Goal: Task Accomplishment & Management: Manage account settings

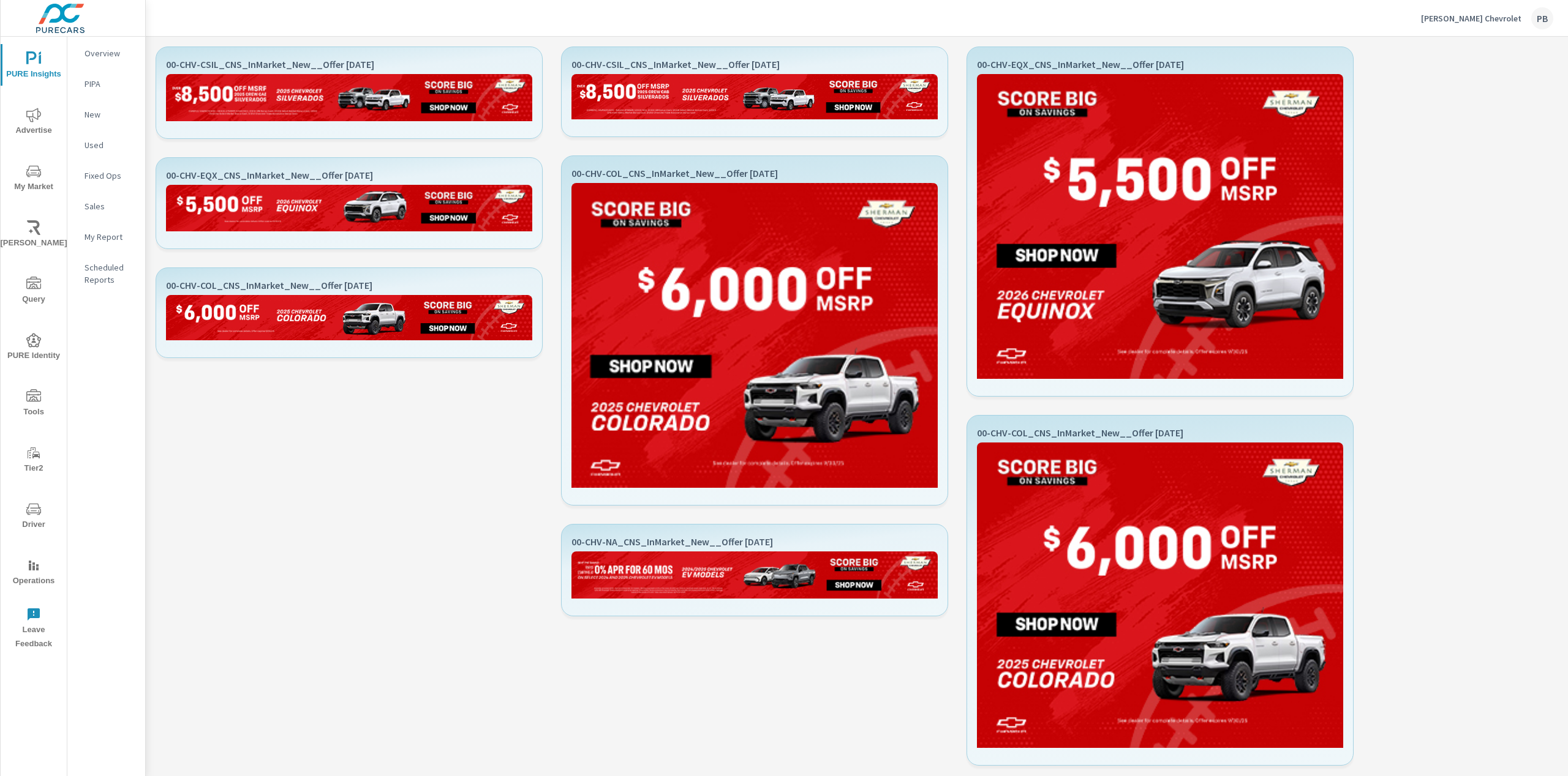
click at [1452, 21] on p "[PERSON_NAME] Chevrolet" at bounding box center [1471, 18] width 101 height 11
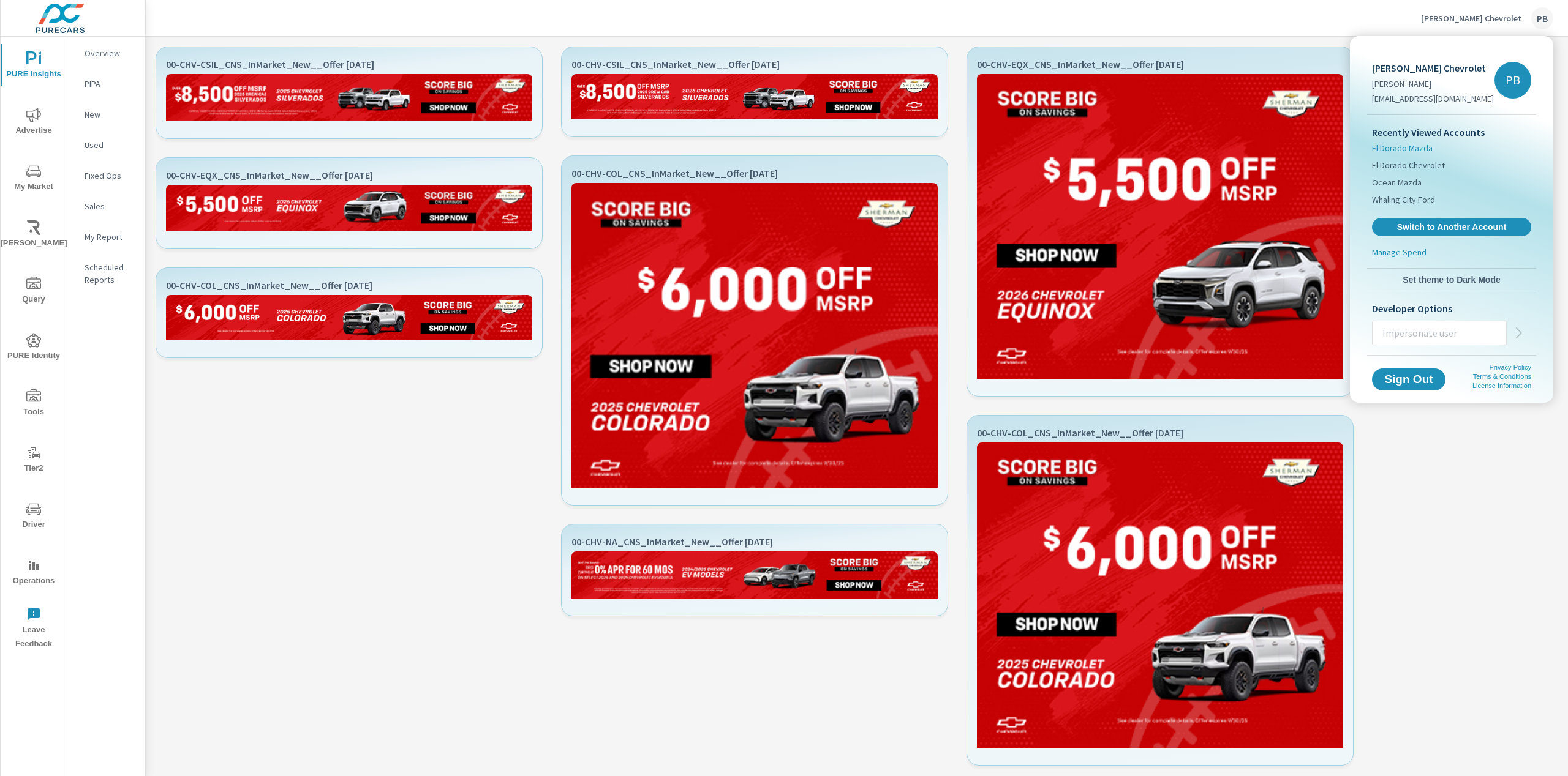
click at [1405, 148] on span "El Dorado Mazda" at bounding box center [1402, 148] width 60 height 12
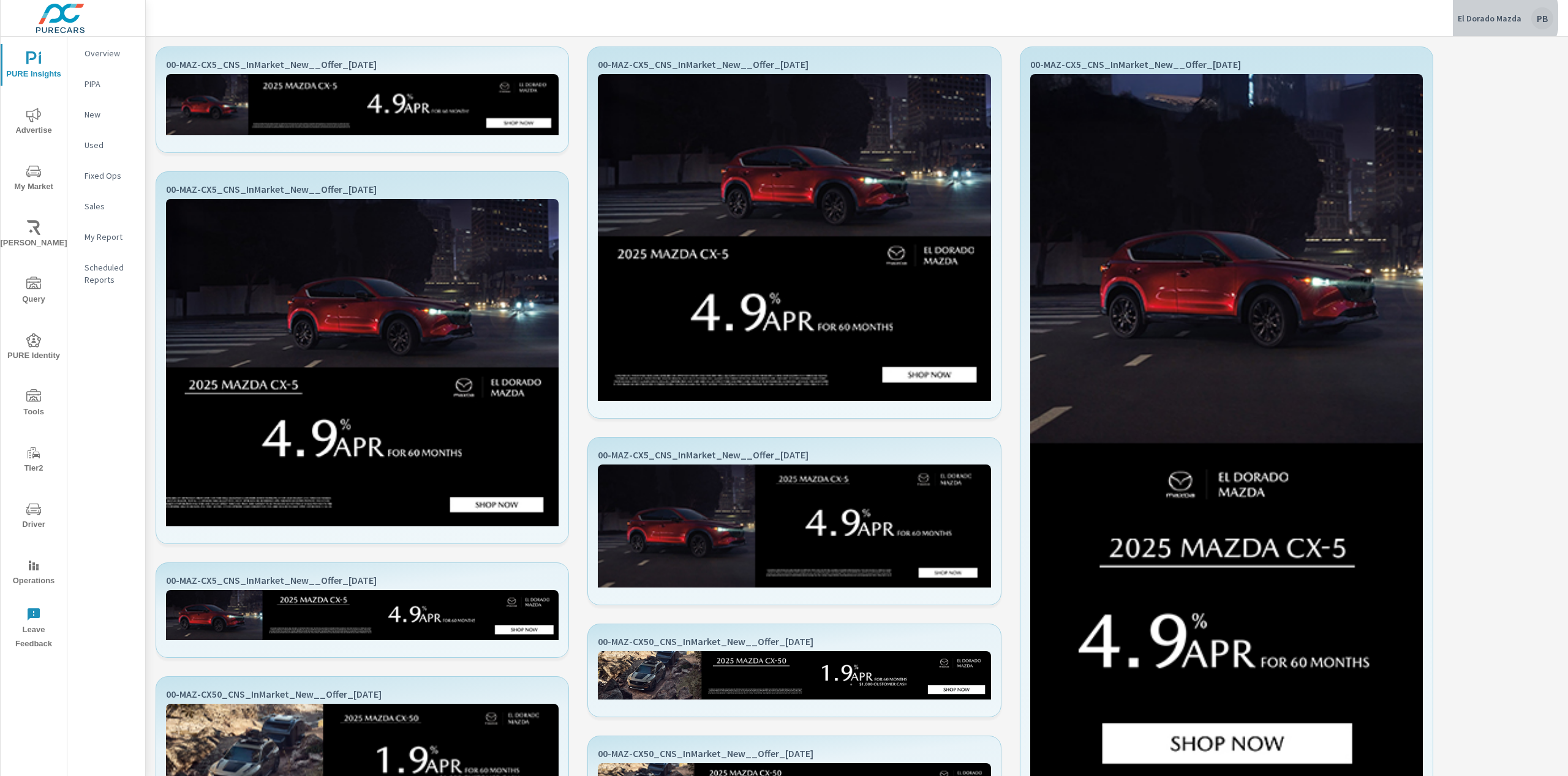
click at [1498, 17] on p "El Dorado Mazda" at bounding box center [1489, 18] width 64 height 11
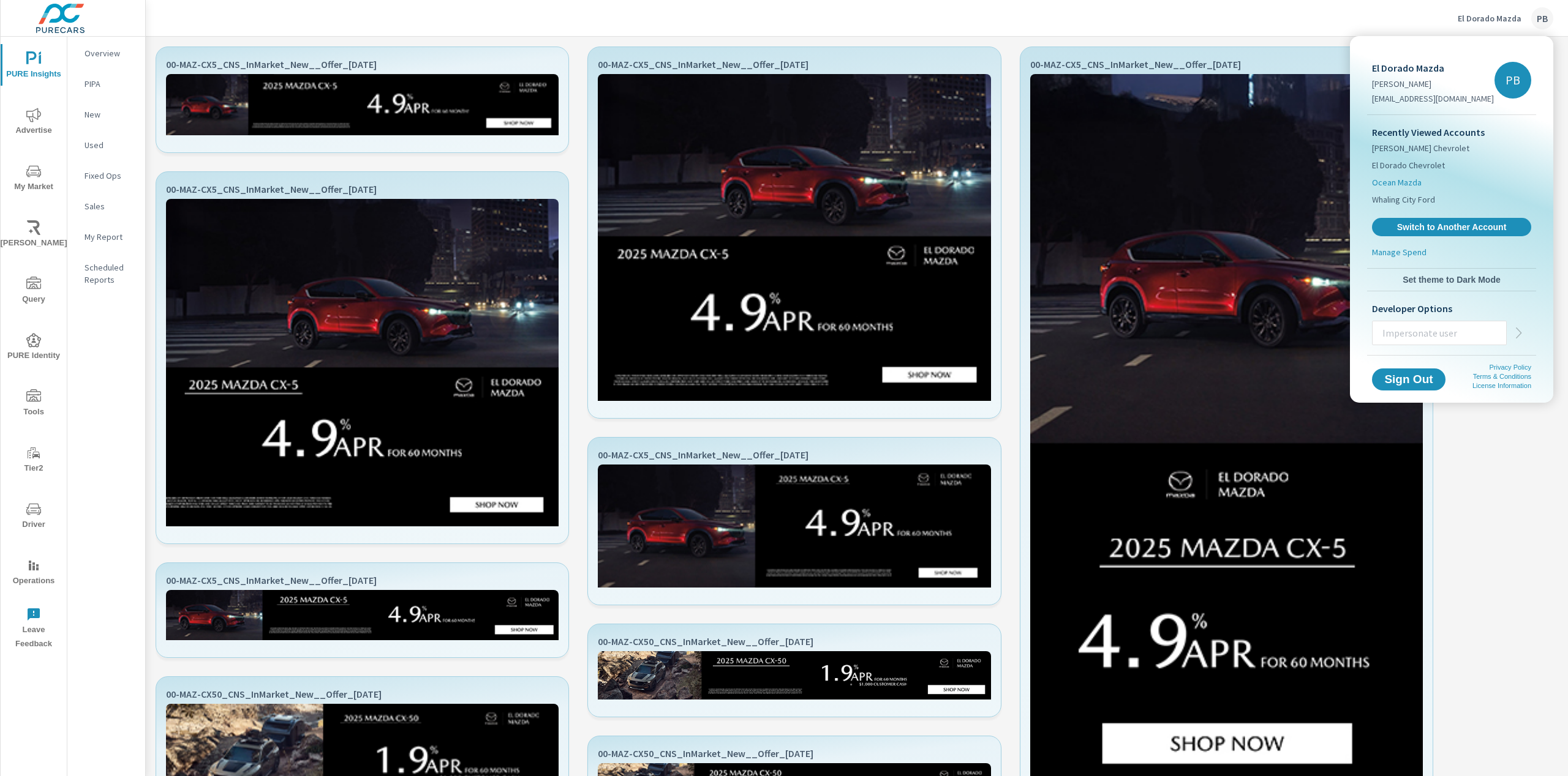
click at [1406, 179] on span "Ocean Mazda" at bounding box center [1396, 182] width 50 height 12
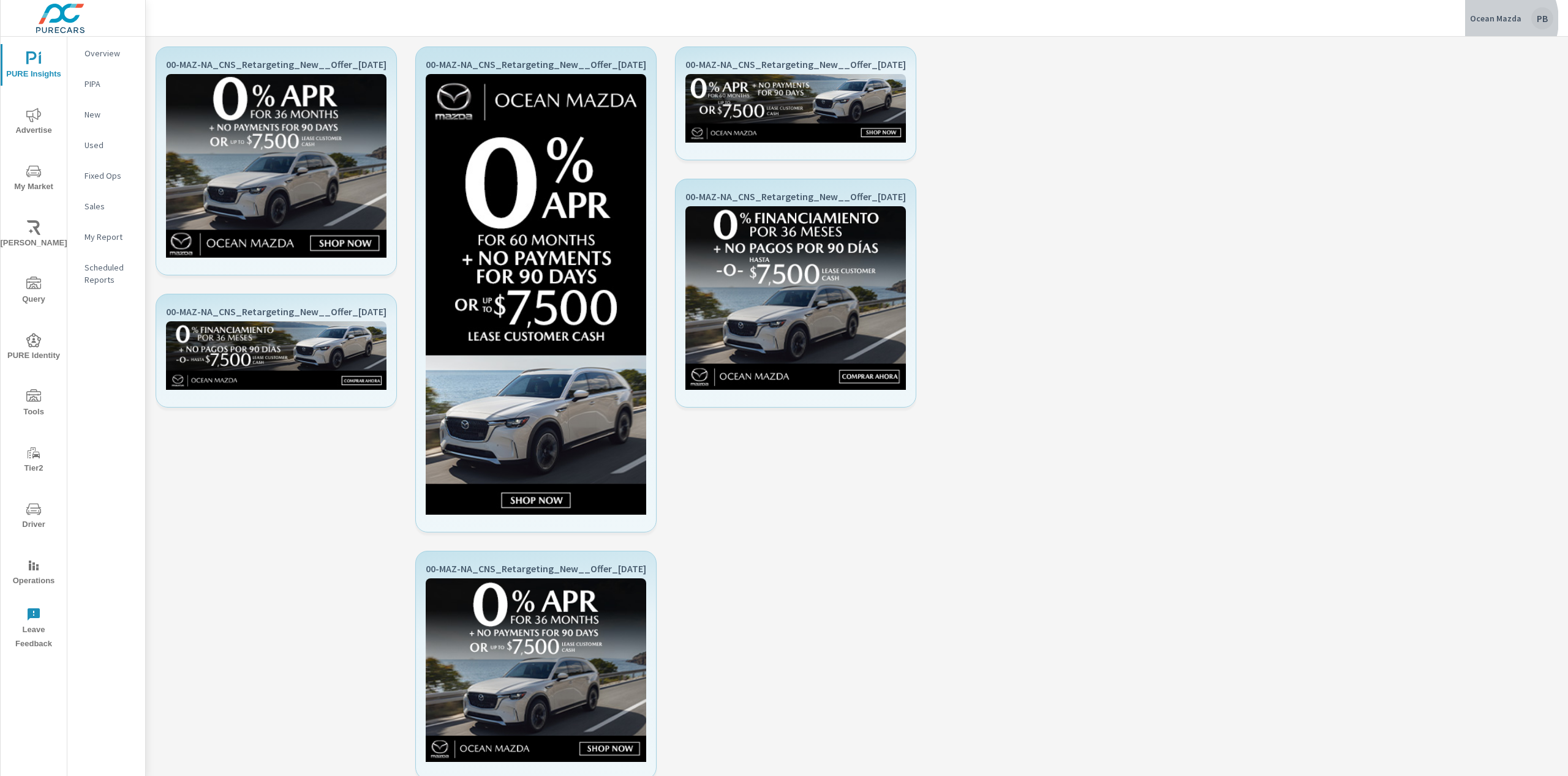
click at [1495, 20] on p "Ocean Mazda" at bounding box center [1495, 18] width 52 height 11
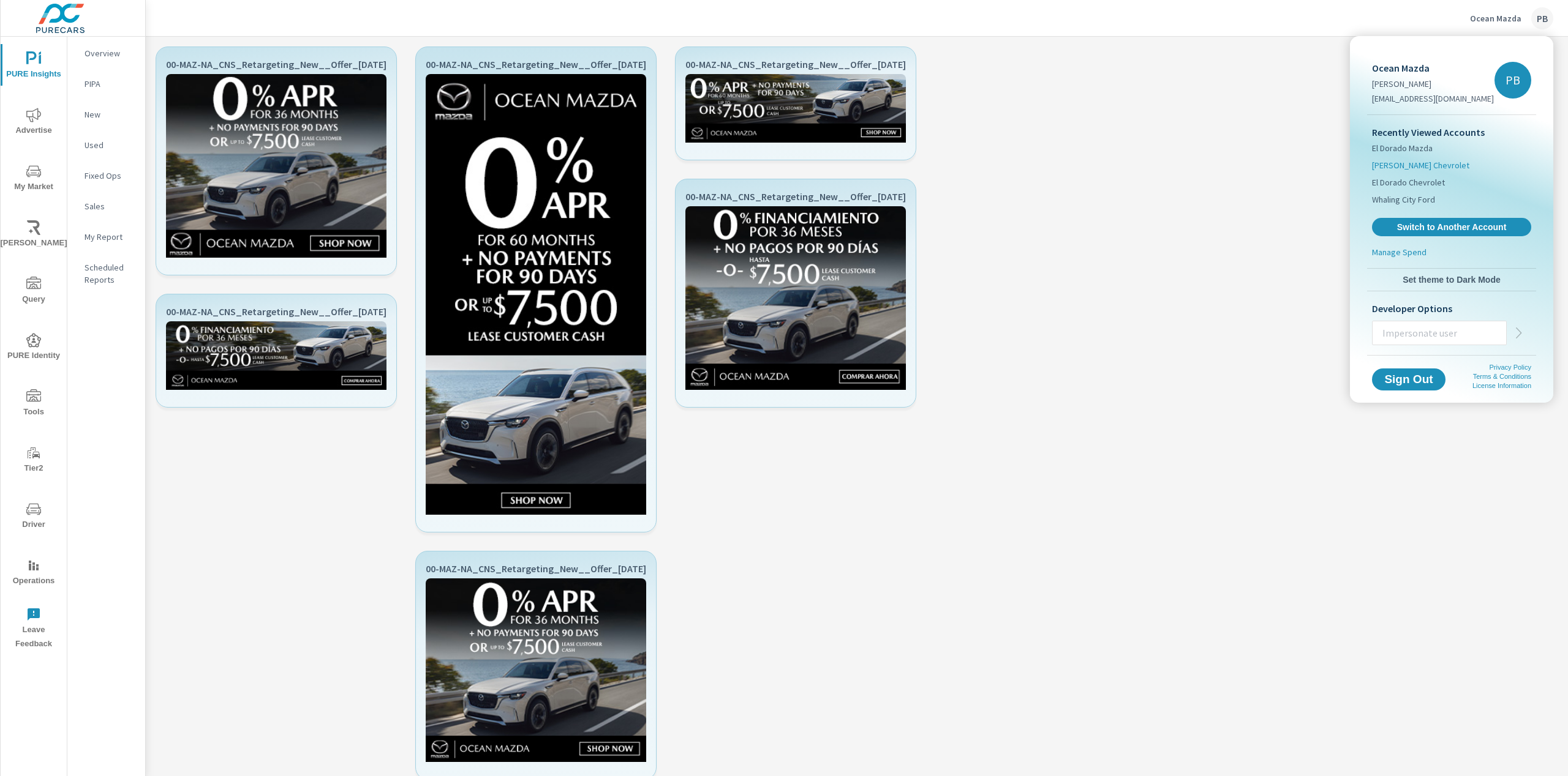
click at [1393, 164] on span "[PERSON_NAME] Chevrolet" at bounding box center [1421, 165] width 98 height 12
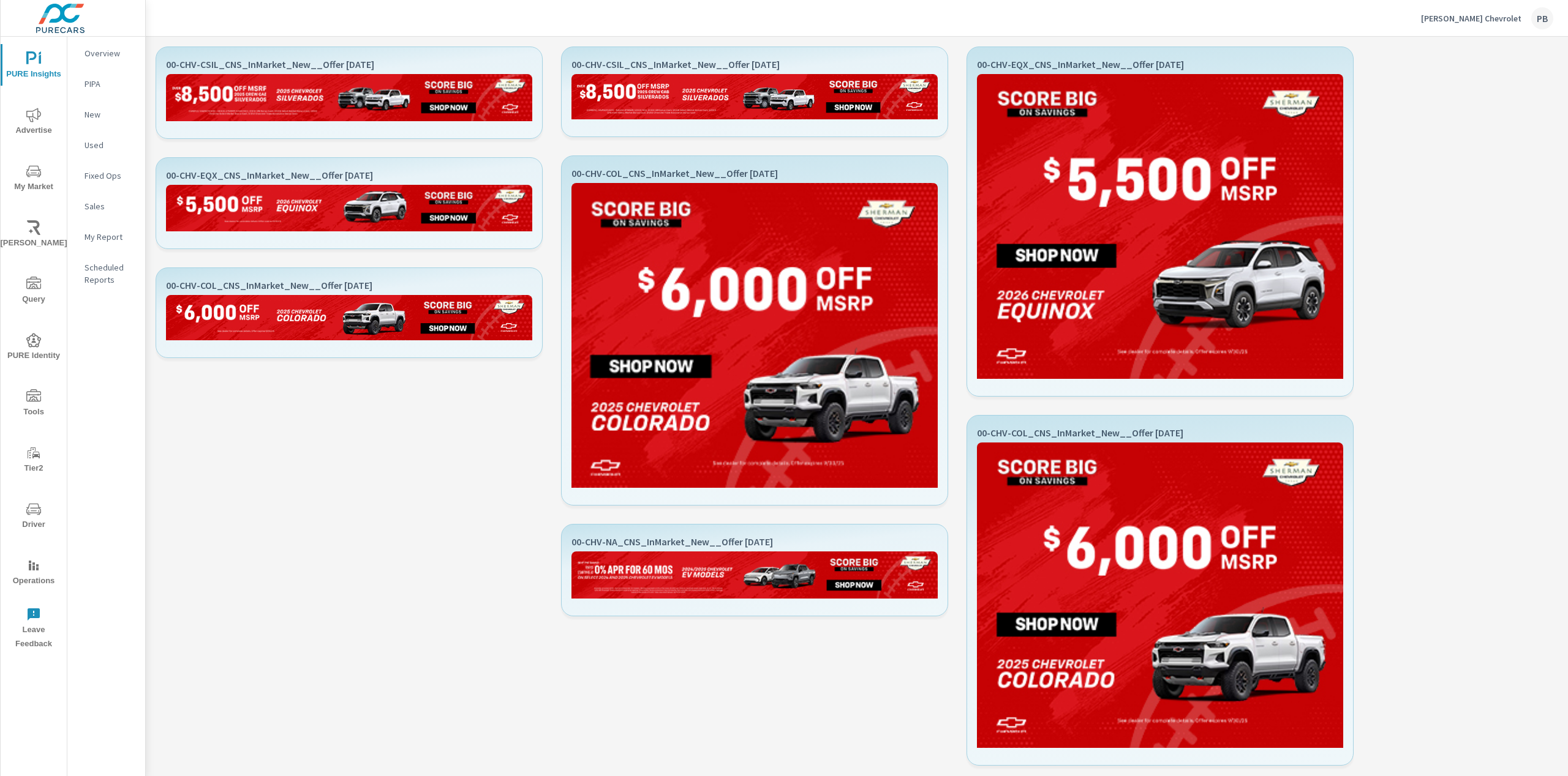
click at [1501, 10] on div "Sherman Chevrolet PB" at bounding box center [1487, 18] width 132 height 22
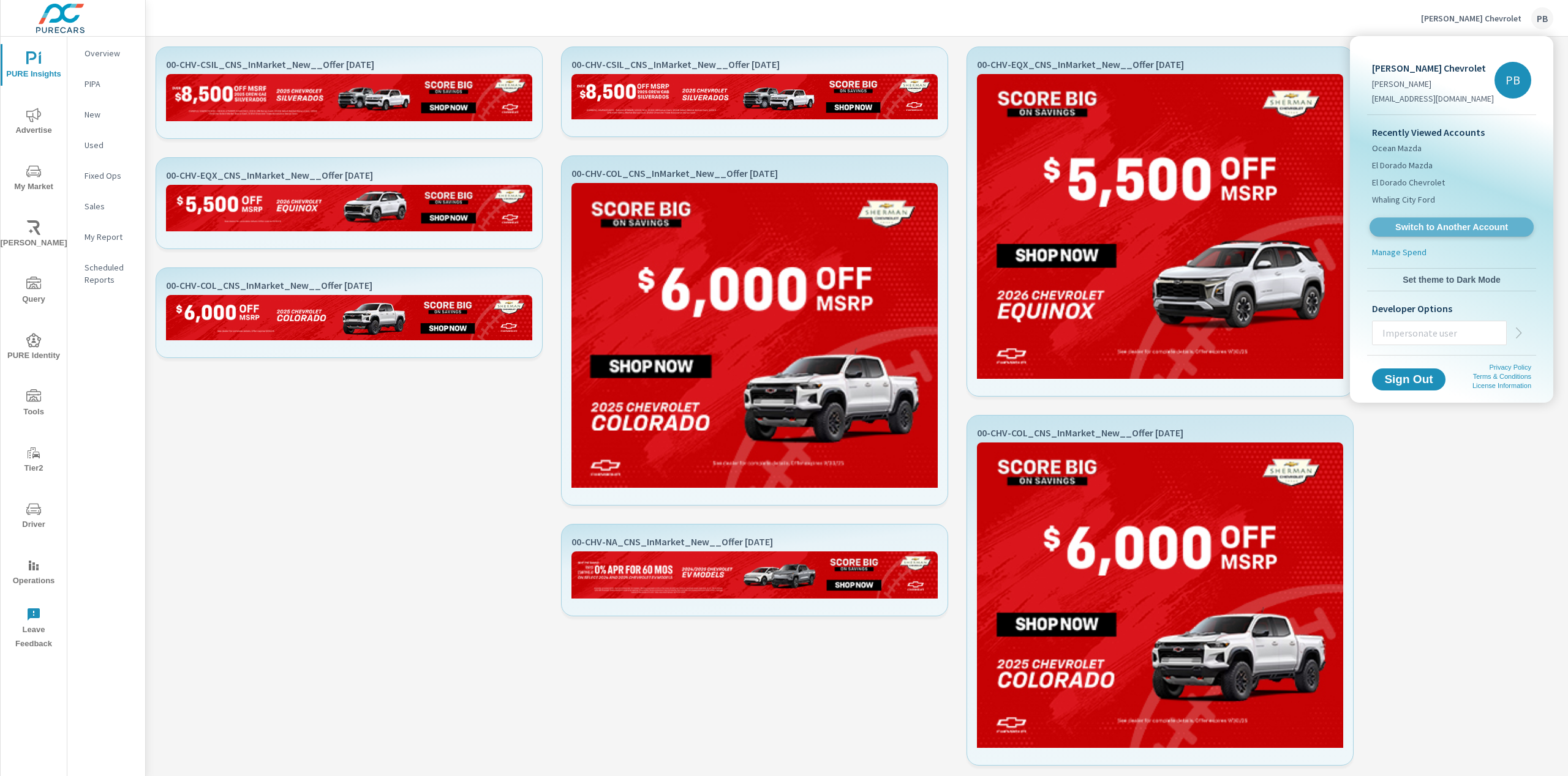
click at [1410, 234] on link "Switch to Another Account" at bounding box center [1451, 228] width 164 height 19
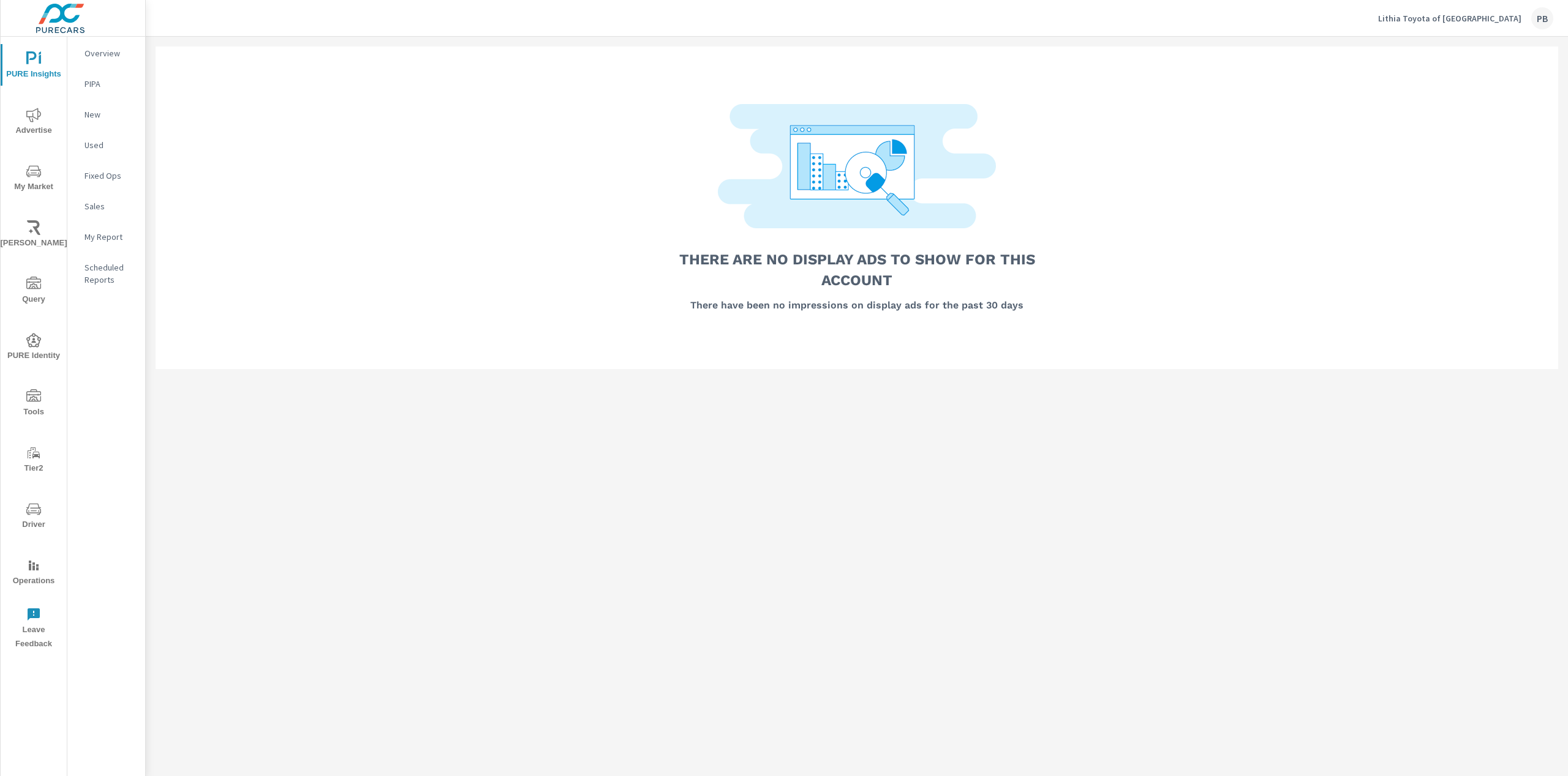
click at [820, 19] on p "Lithia Toyota of [GEOGRAPHIC_DATA]" at bounding box center [1449, 18] width 144 height 11
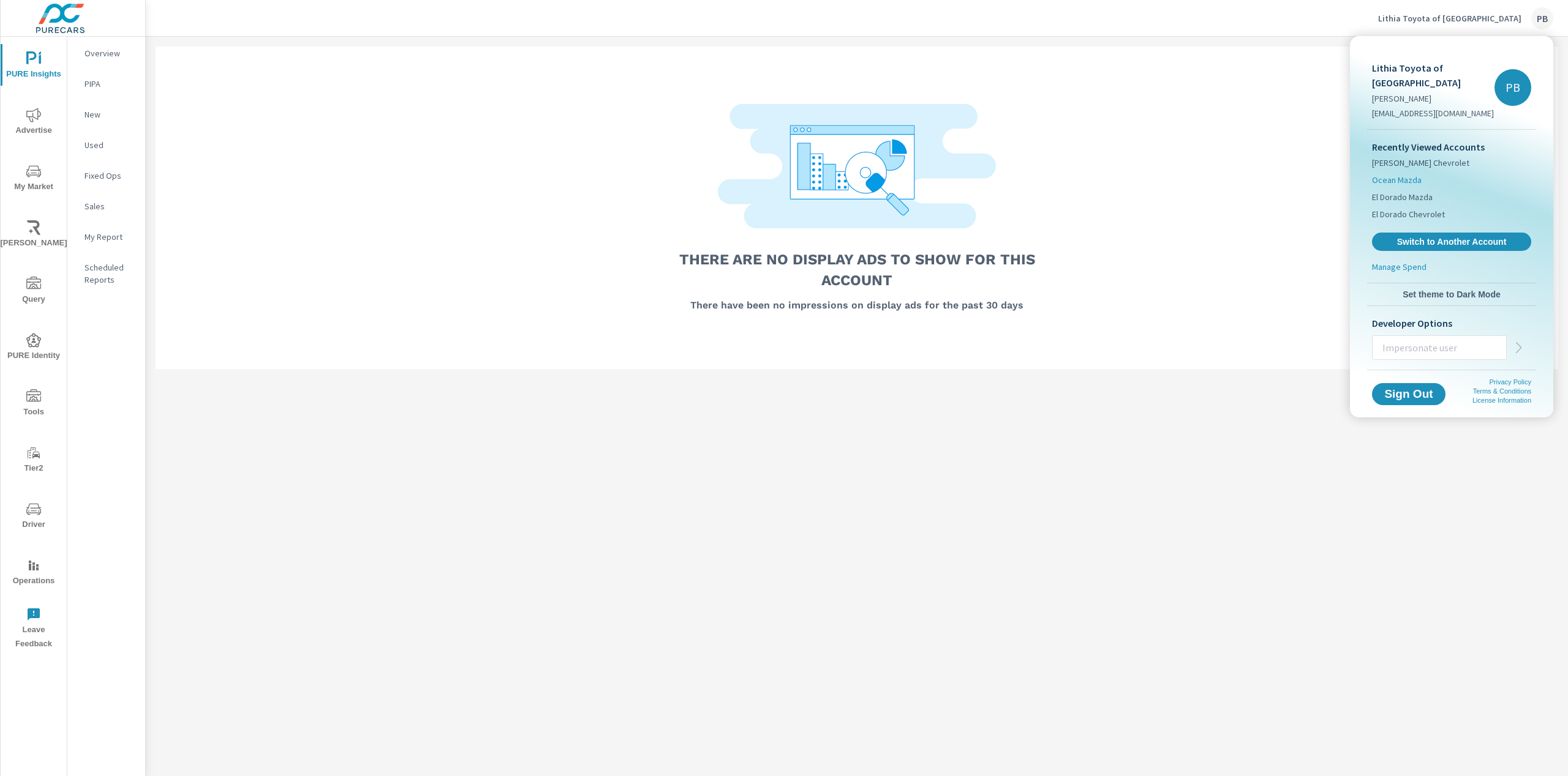
click at [820, 172] on li "Ocean Mazda" at bounding box center [1452, 180] width 159 height 17
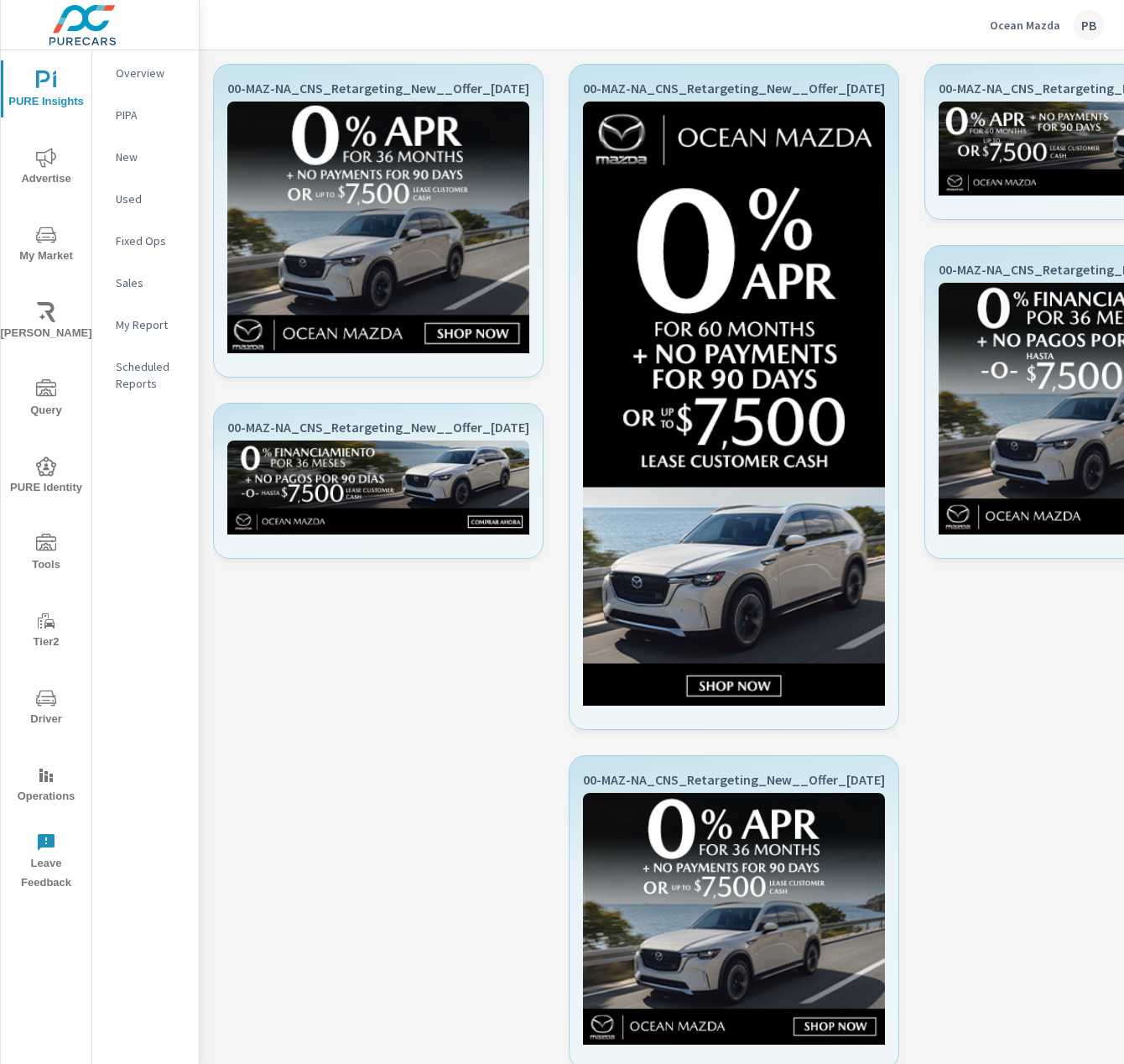
click at [1039, 21] on p "Ocean Mazda" at bounding box center [1026, 25] width 71 height 15
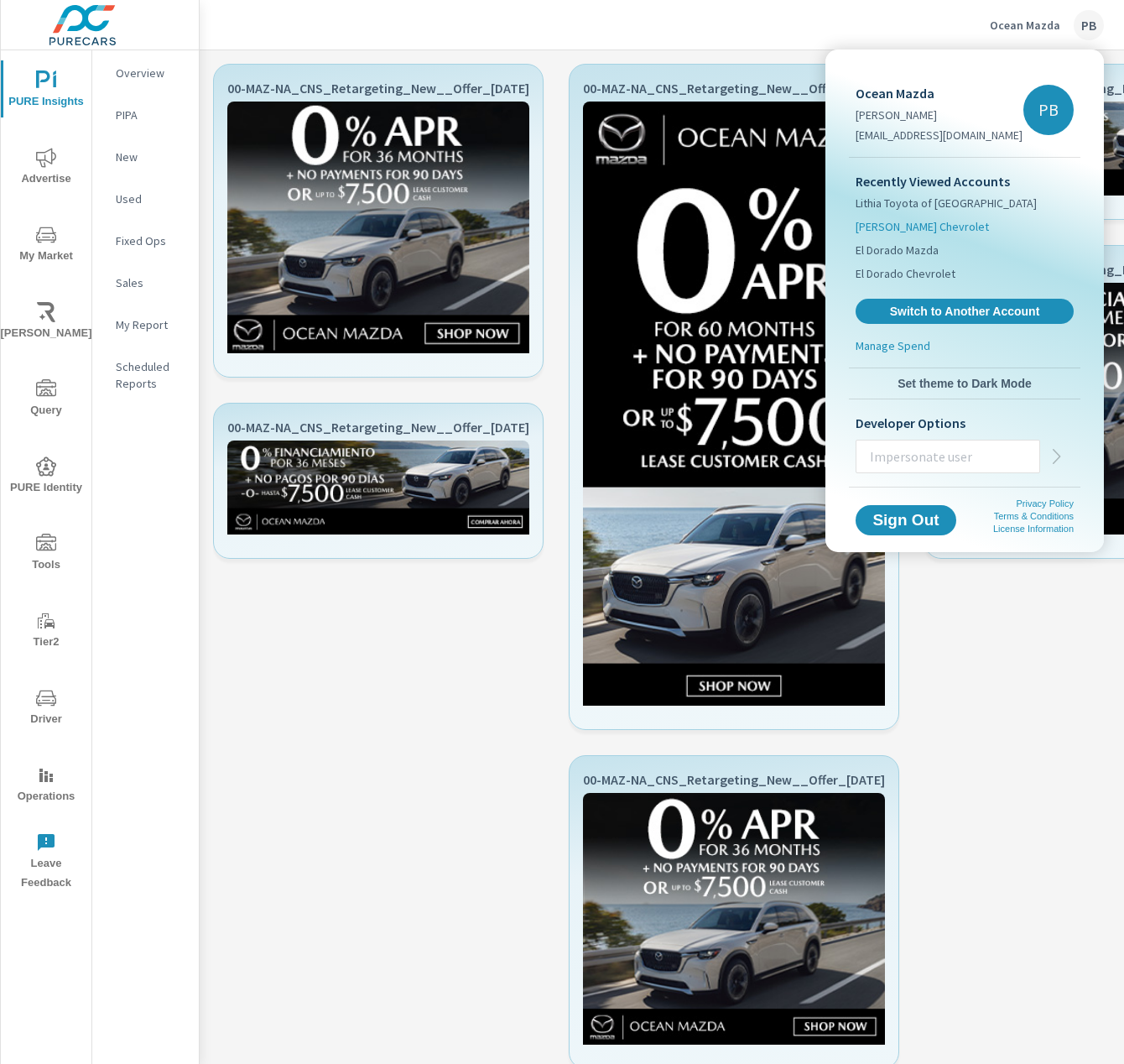
click at [939, 220] on span "Sherman Chevrolet" at bounding box center [923, 226] width 134 height 17
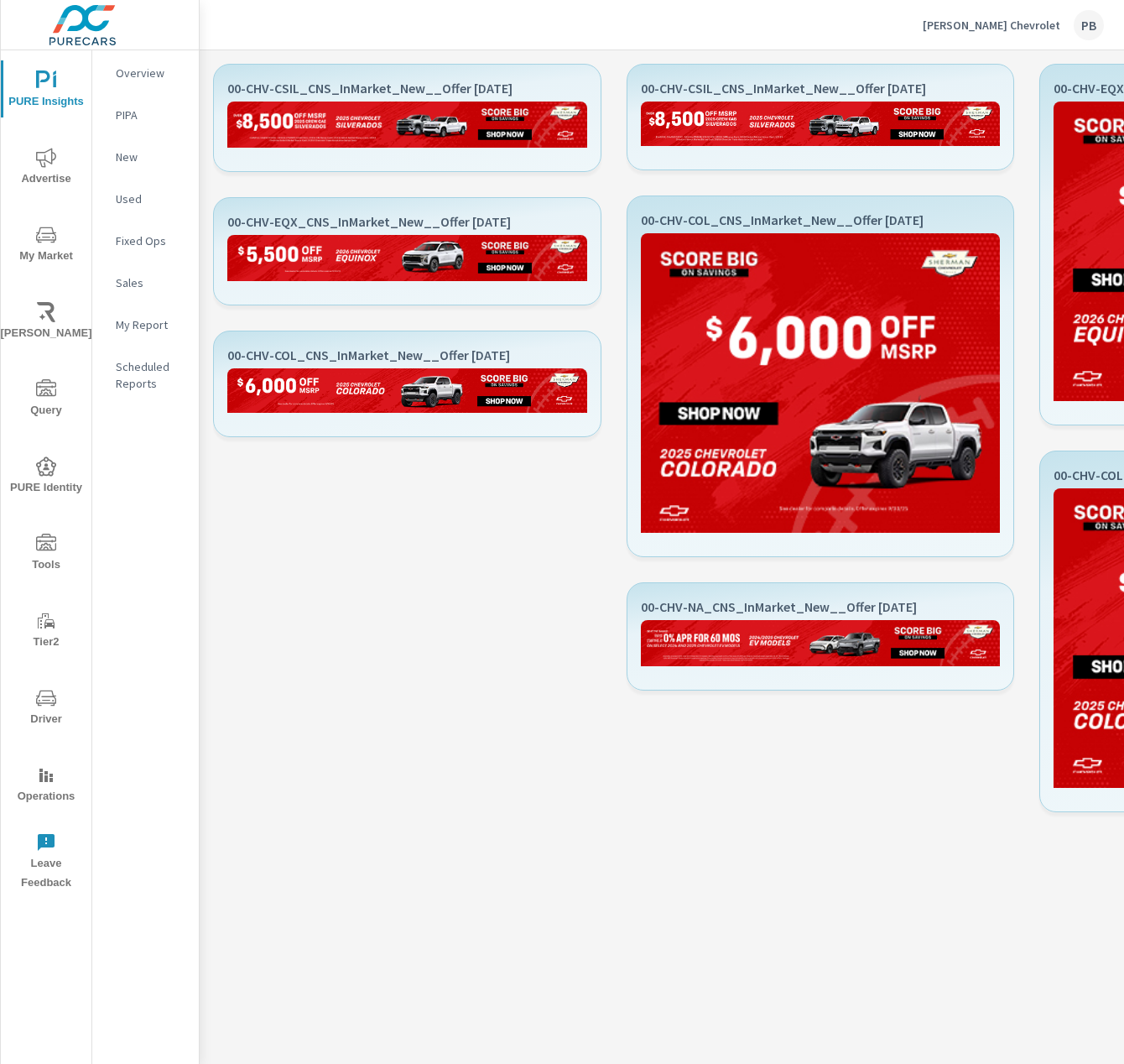
click at [1003, 20] on p "Sherman Chevrolet" at bounding box center [992, 25] width 138 height 15
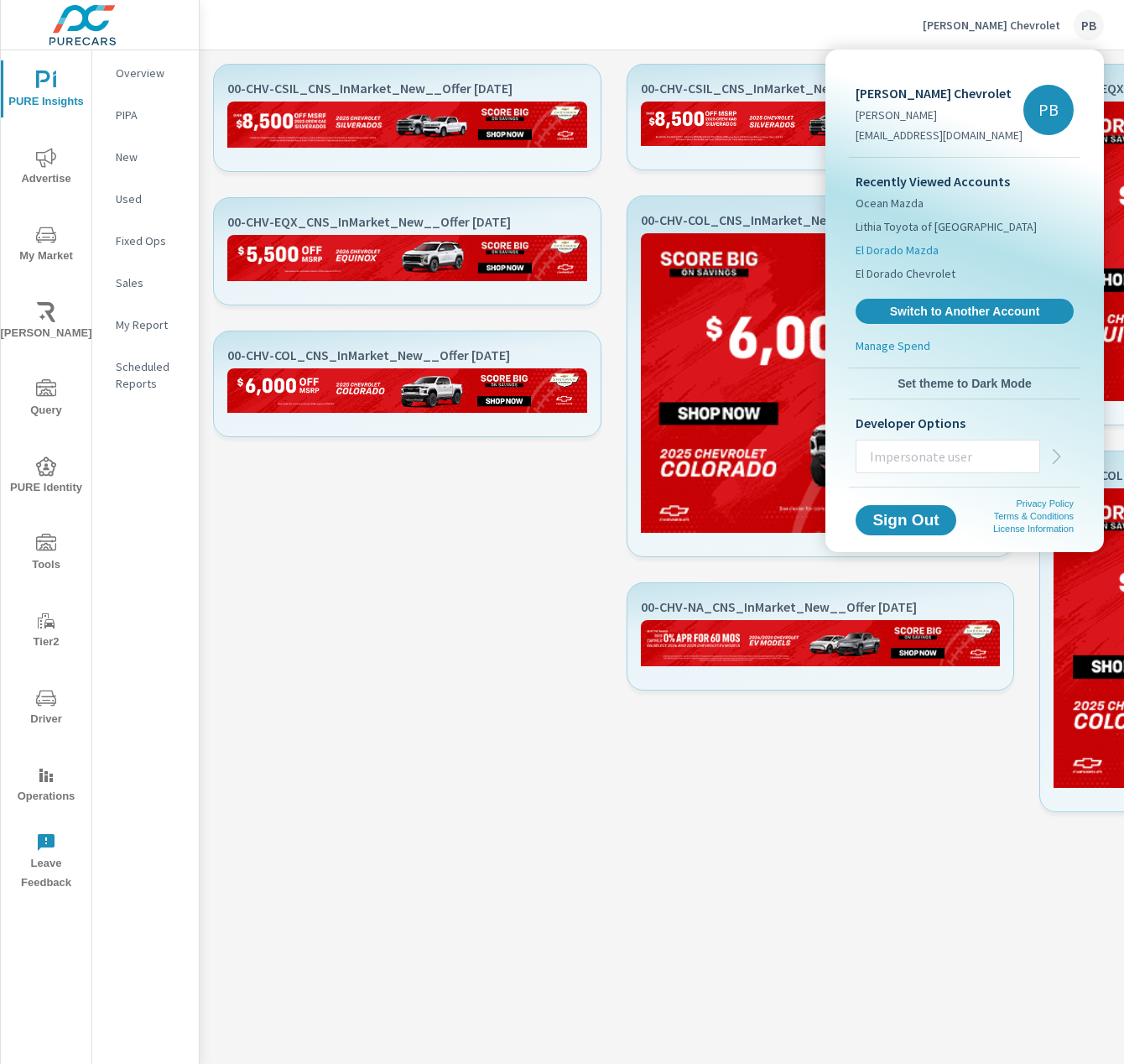
click at [916, 256] on span "El Dorado Mazda" at bounding box center [898, 250] width 83 height 17
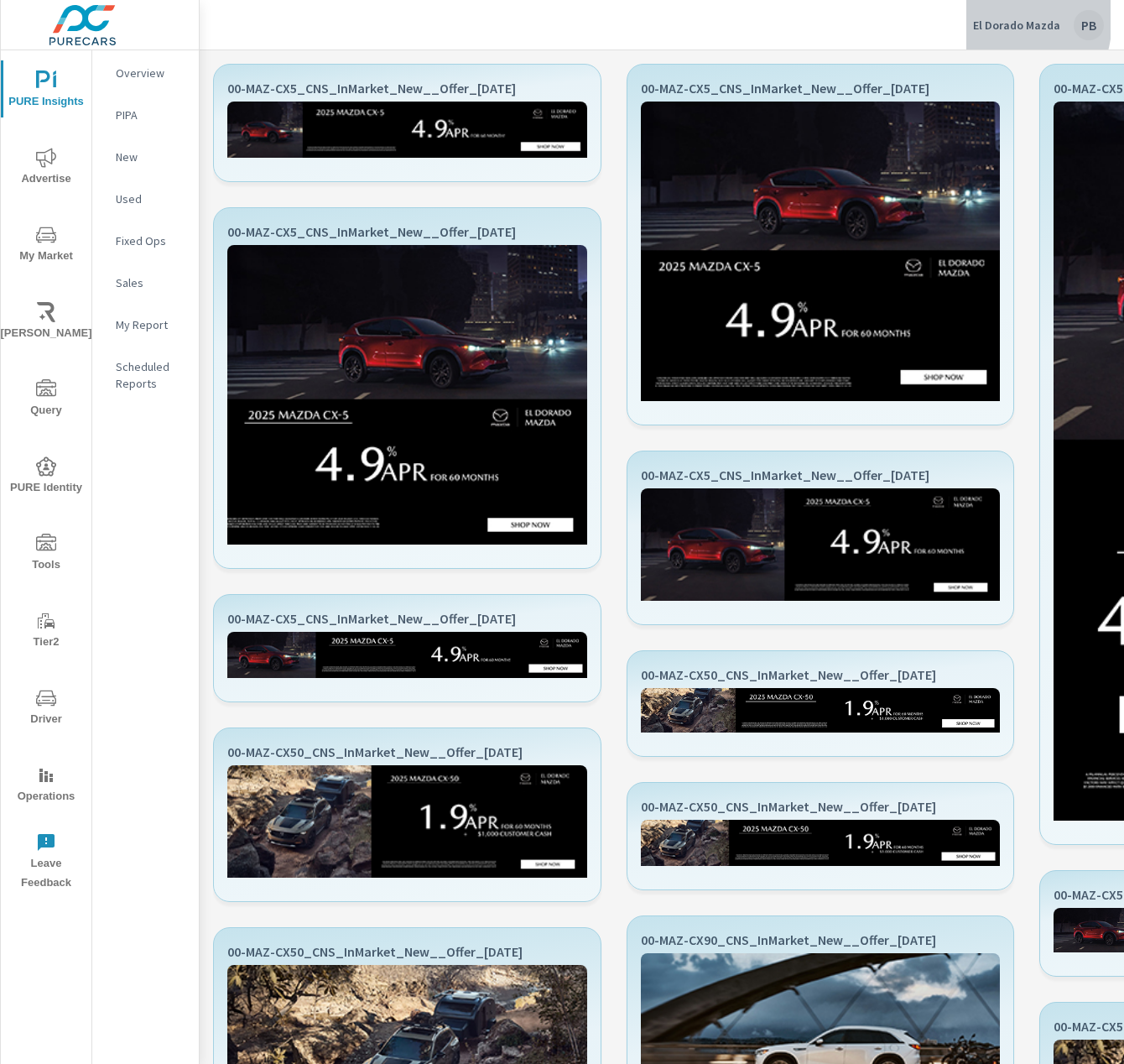
click at [982, 19] on p "El Dorado Mazda" at bounding box center [1017, 25] width 88 height 15
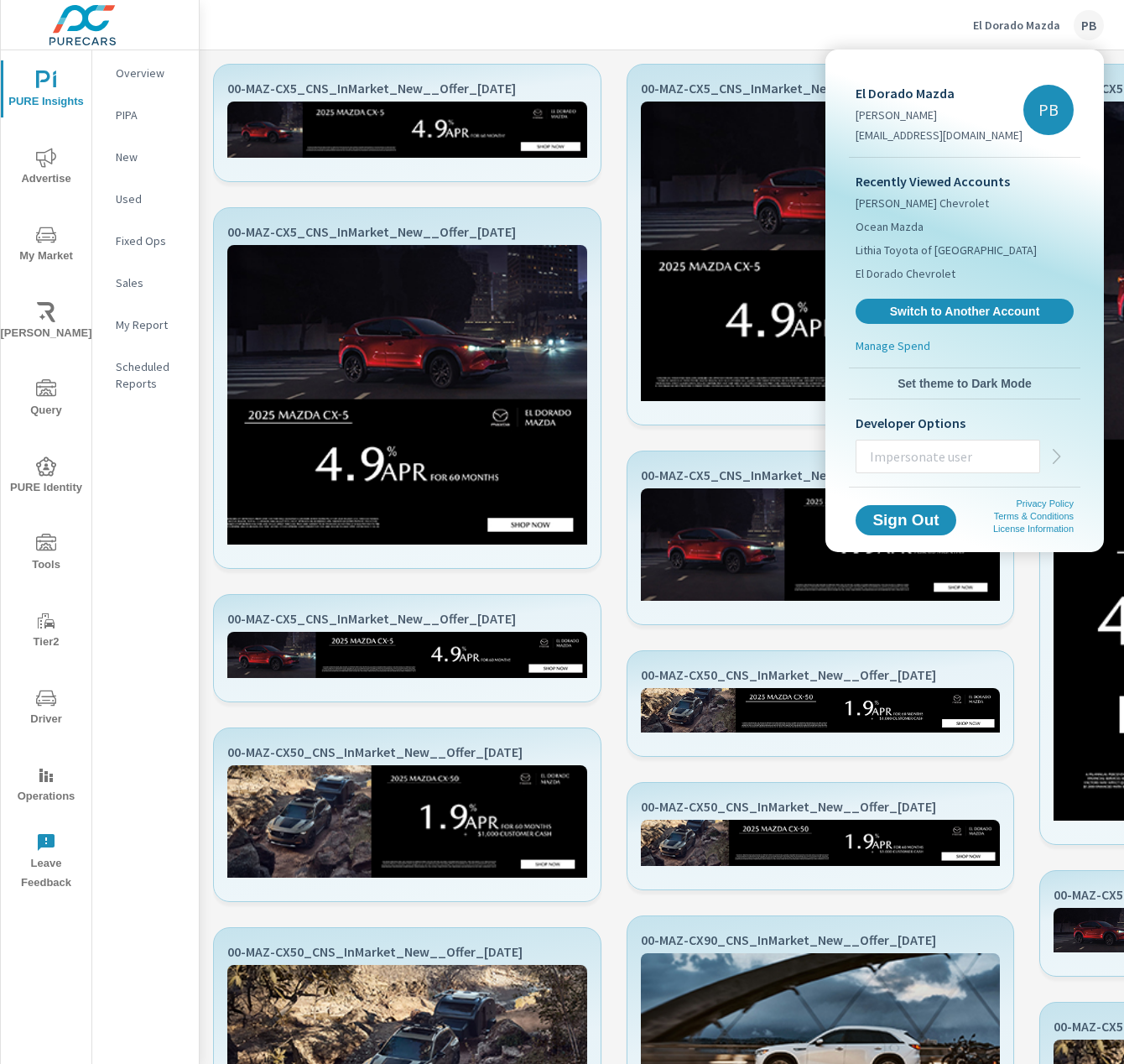
click at [1018, 24] on div at bounding box center [562, 532] width 1124 height 1064
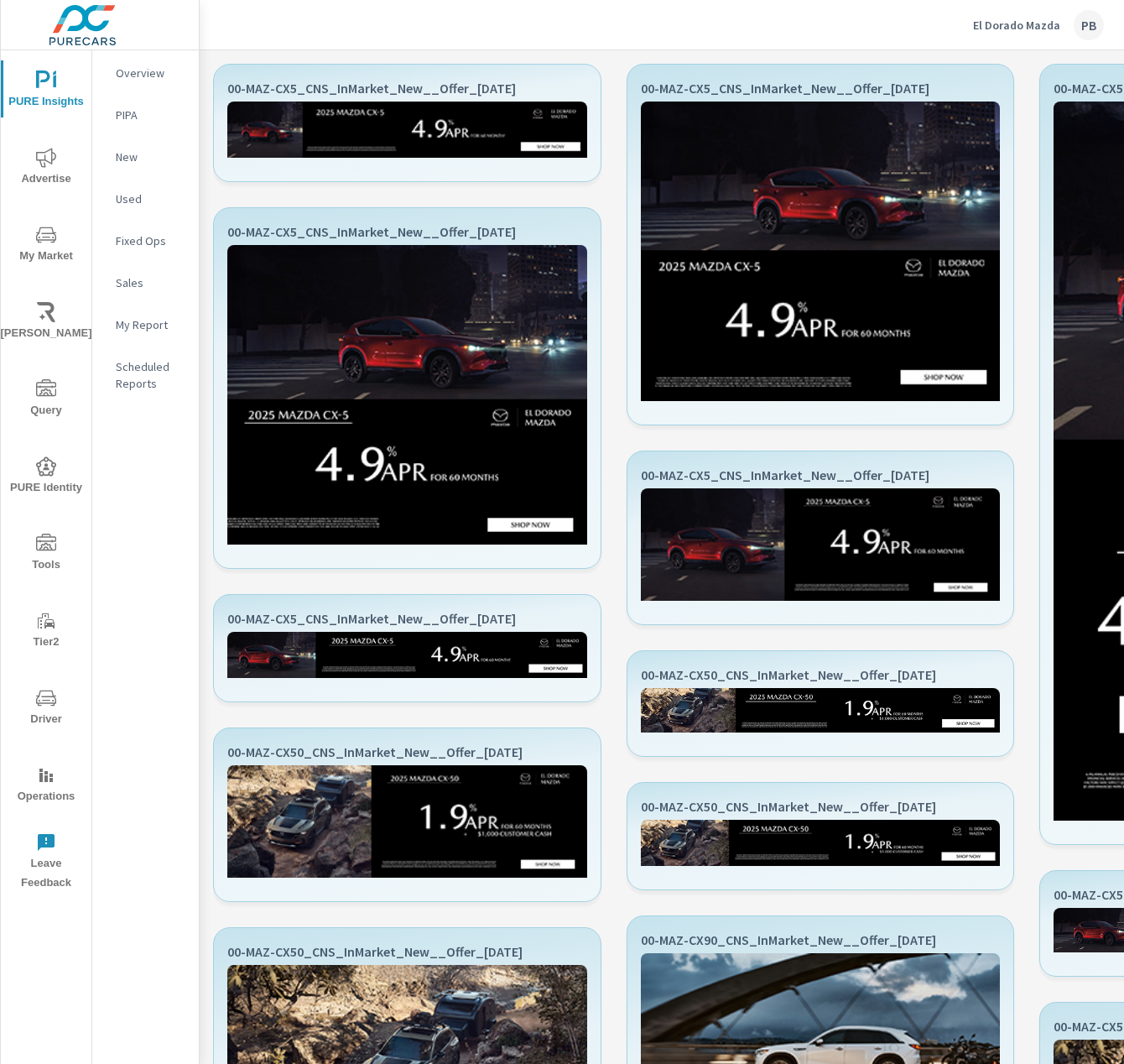
click at [999, 14] on div "El Dorado Mazda PB" at bounding box center [1038, 25] width 131 height 31
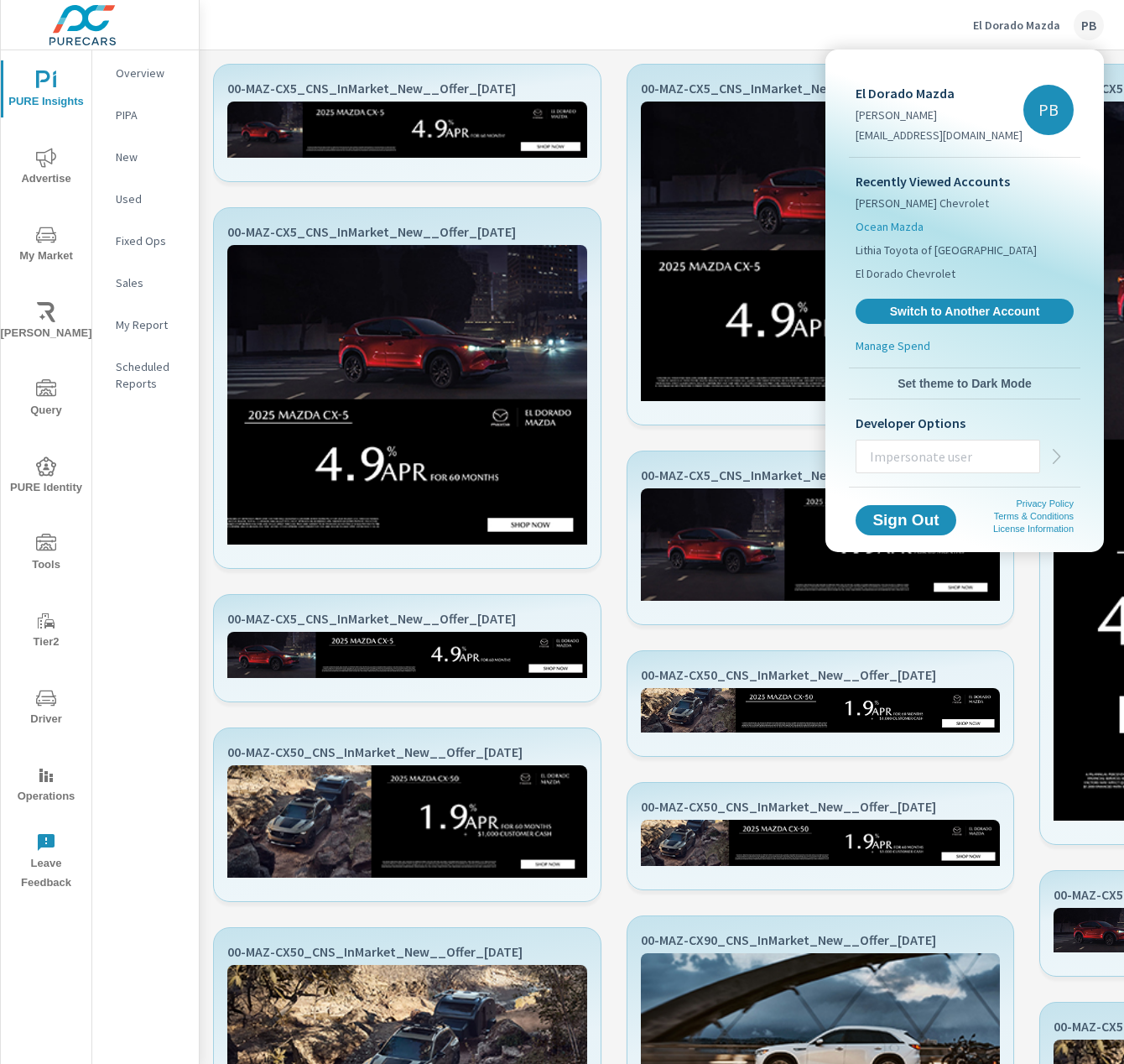
click at [903, 229] on span "Ocean Mazda" at bounding box center [890, 226] width 68 height 17
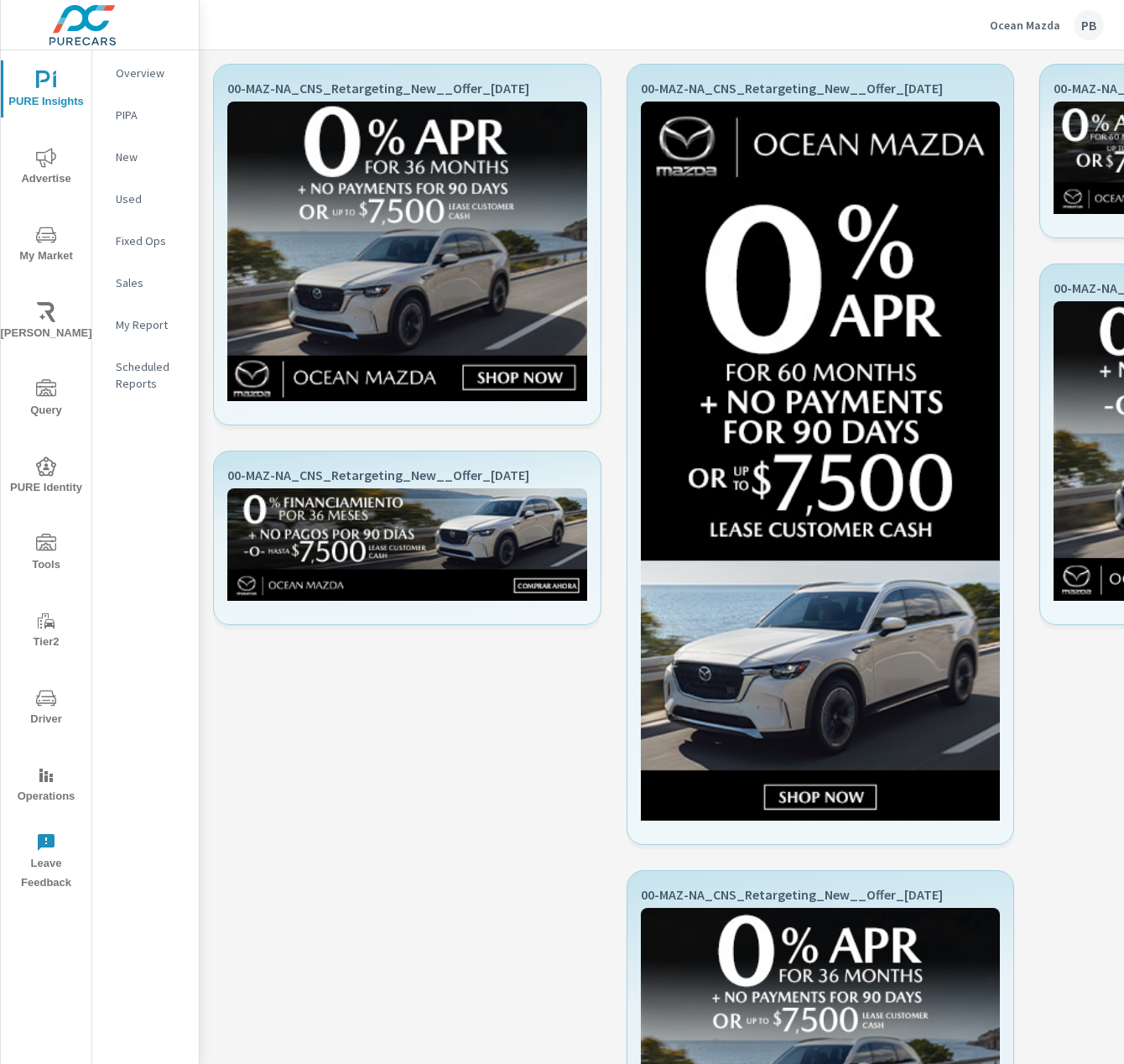
click at [1023, 38] on div "Ocean Mazda PB" at bounding box center [1047, 25] width 114 height 31
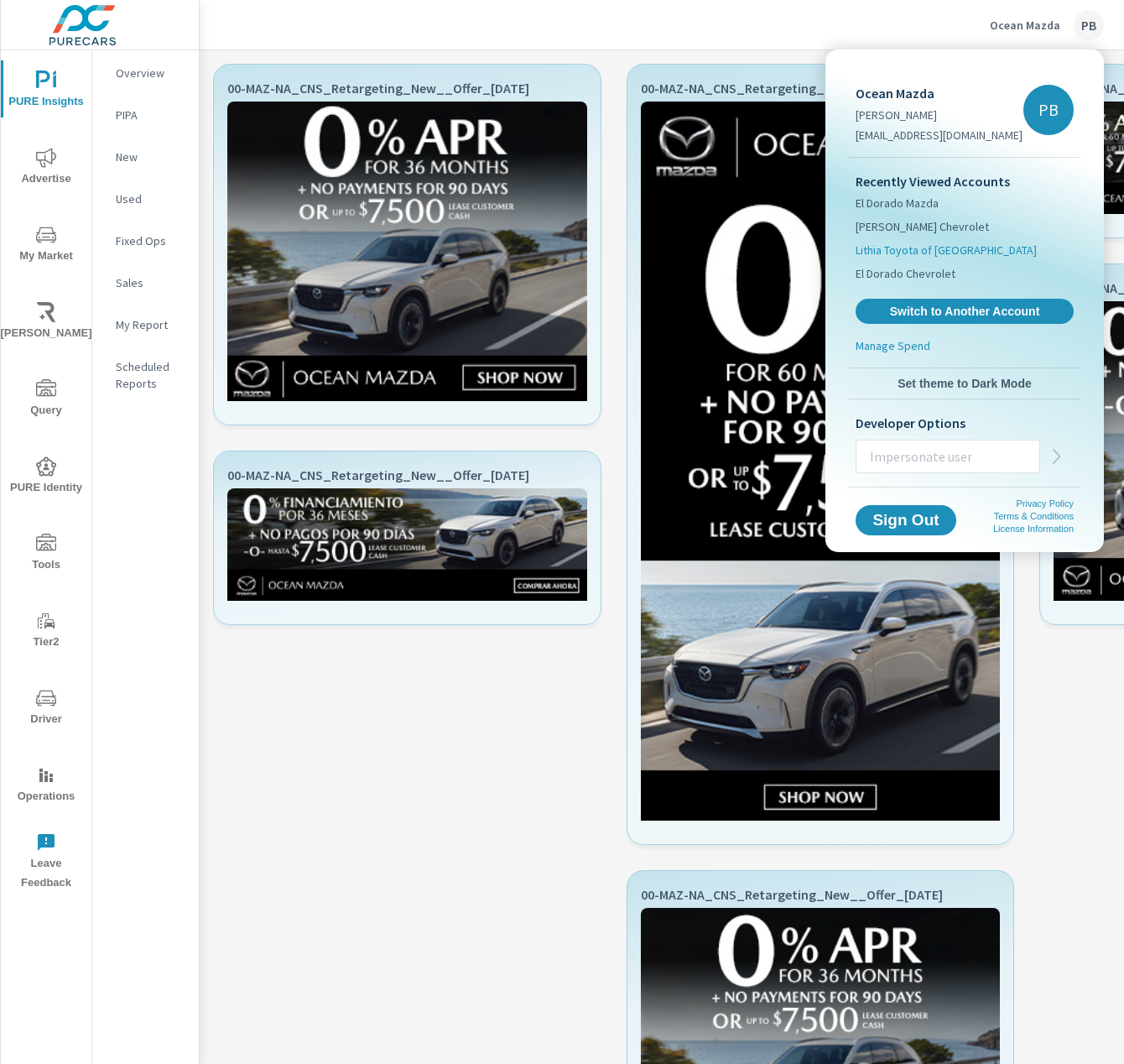
click at [900, 244] on span "Lithia Toyota of Springfield" at bounding box center [947, 250] width 181 height 17
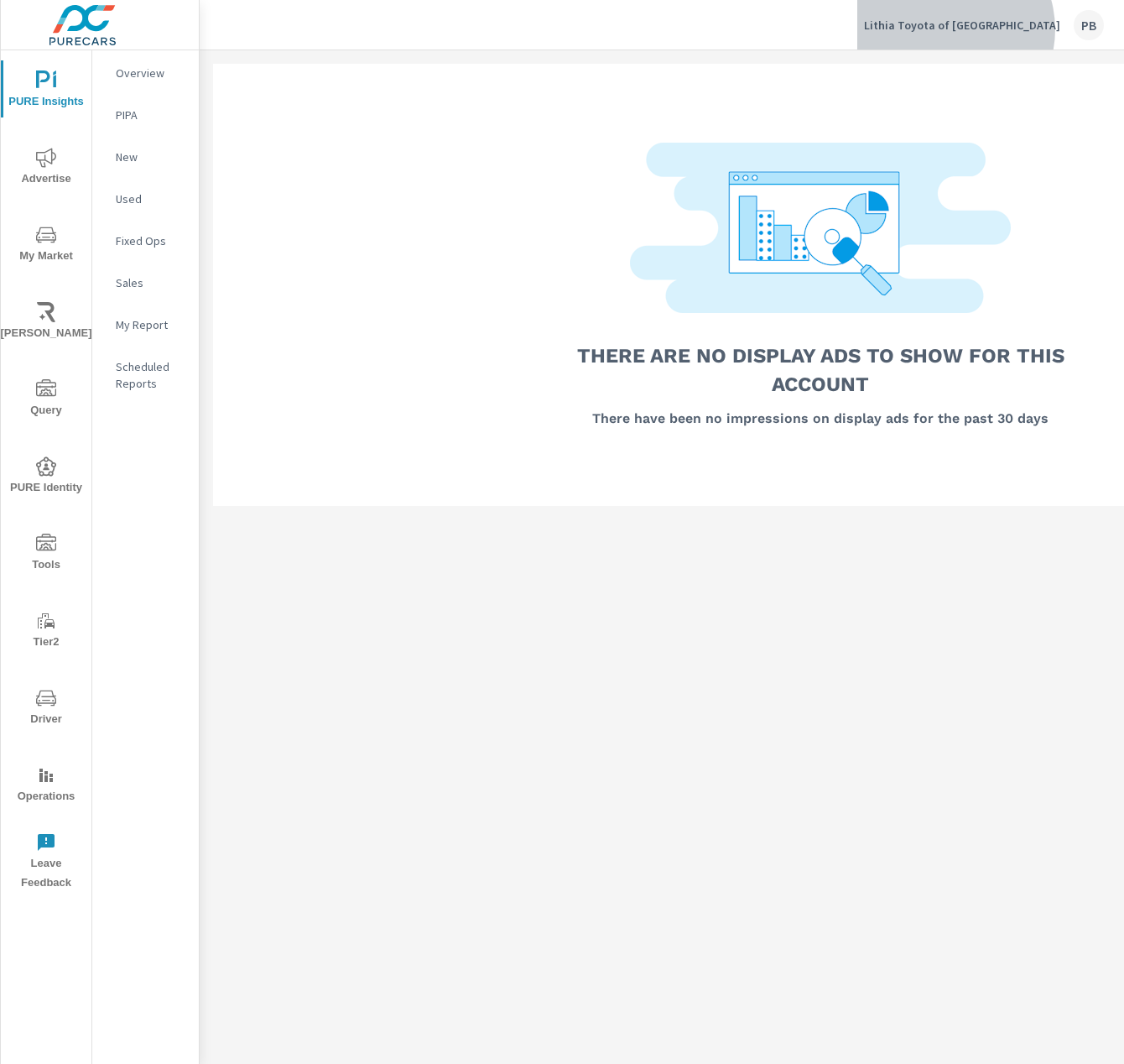
click at [1005, 30] on p "Lithia Toyota of Springfield" at bounding box center [963, 25] width 197 height 15
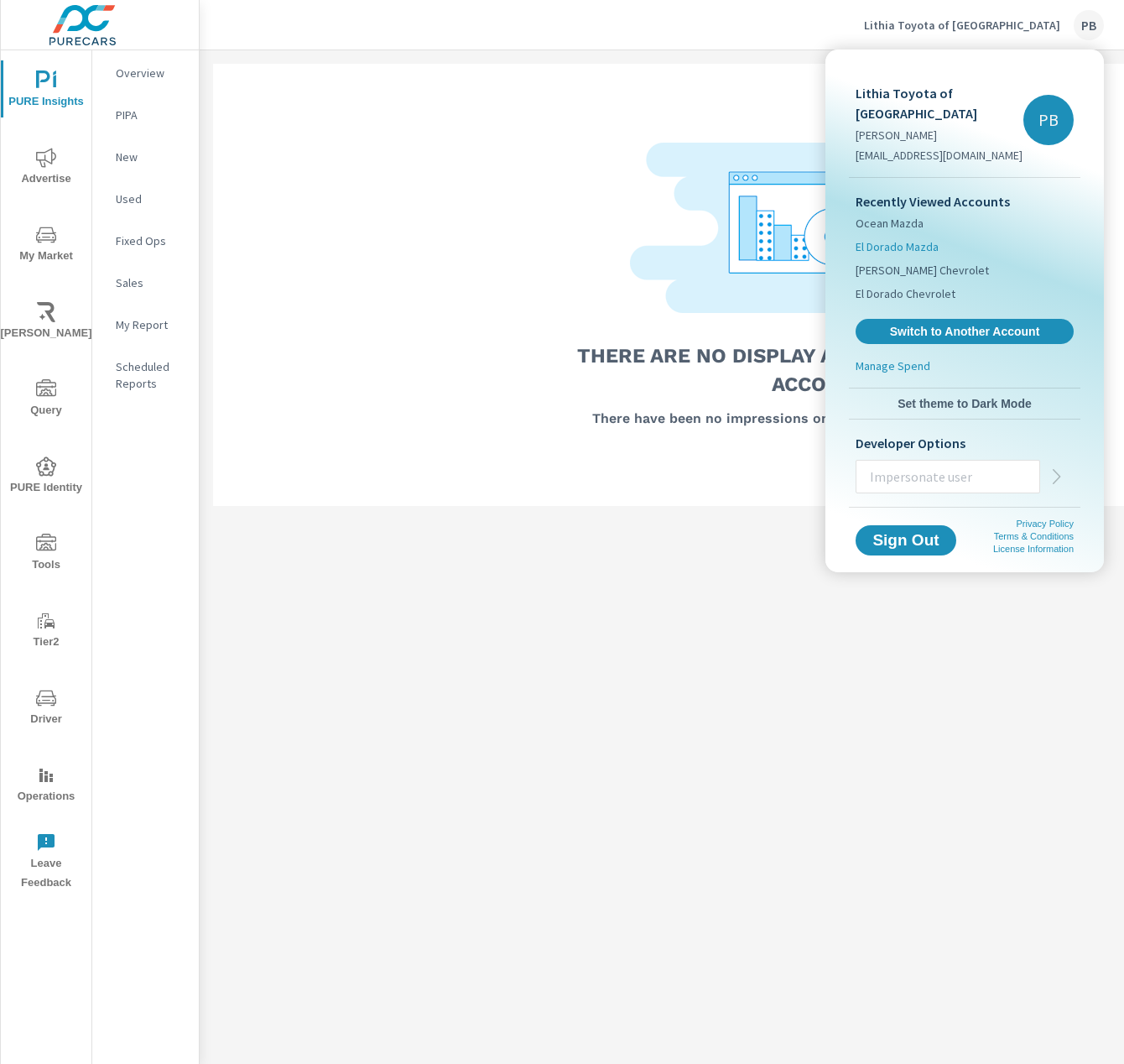
click at [917, 238] on span "El Dorado Mazda" at bounding box center [898, 246] width 83 height 17
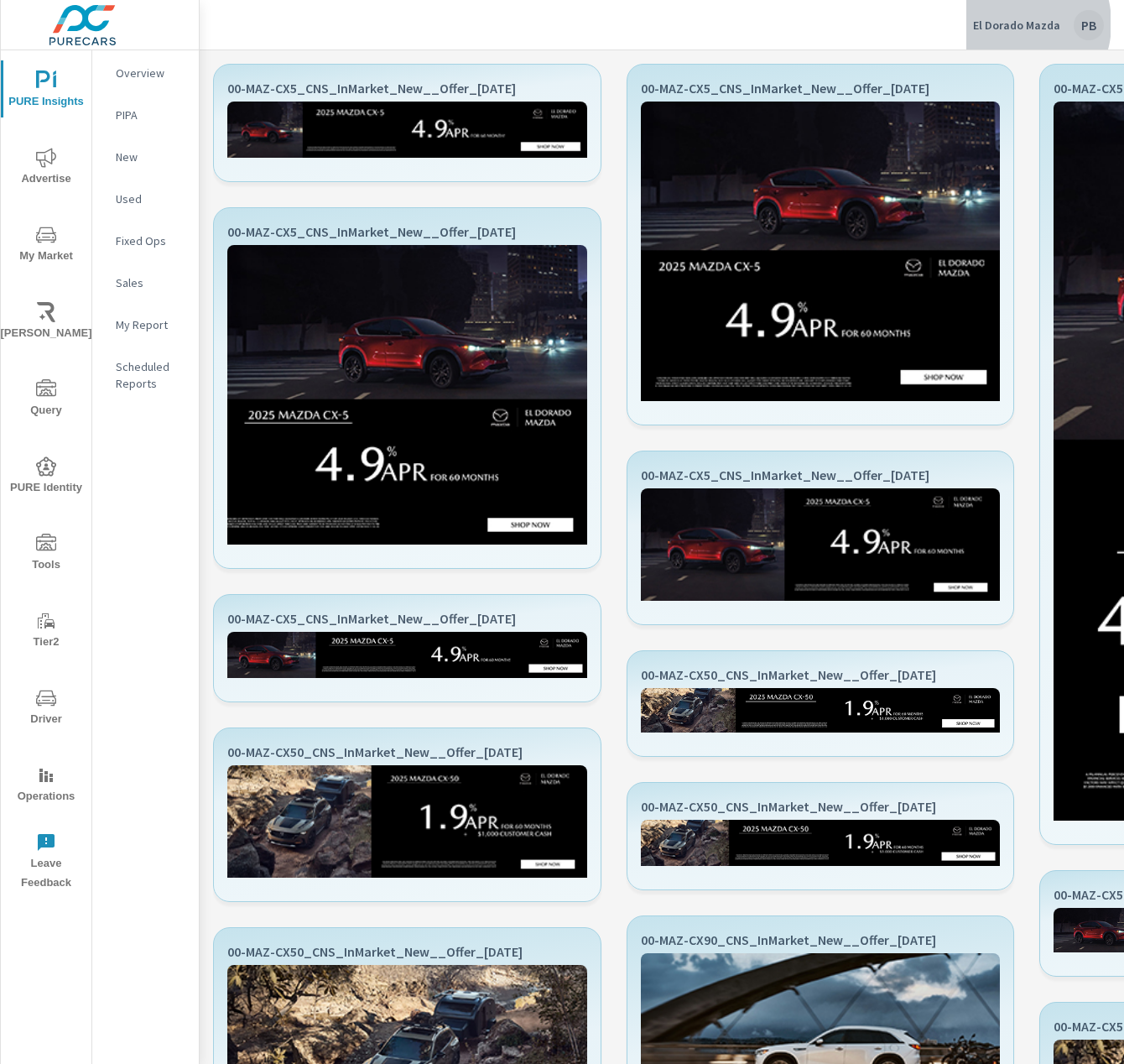
click at [1012, 24] on p "El Dorado Mazda" at bounding box center [1017, 25] width 88 height 15
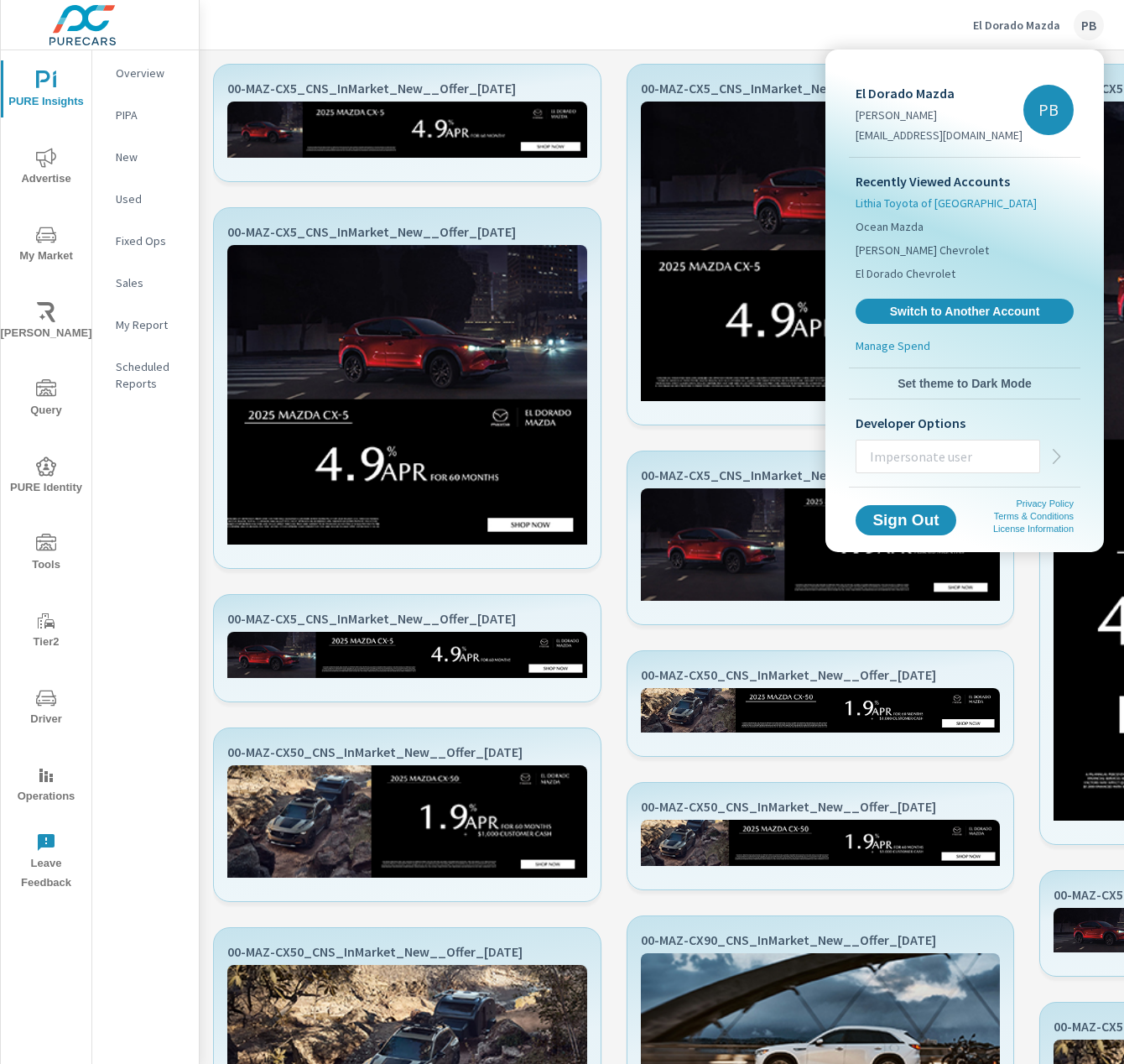
click at [903, 197] on span "Lithia Toyota of [GEOGRAPHIC_DATA]" at bounding box center [947, 203] width 181 height 17
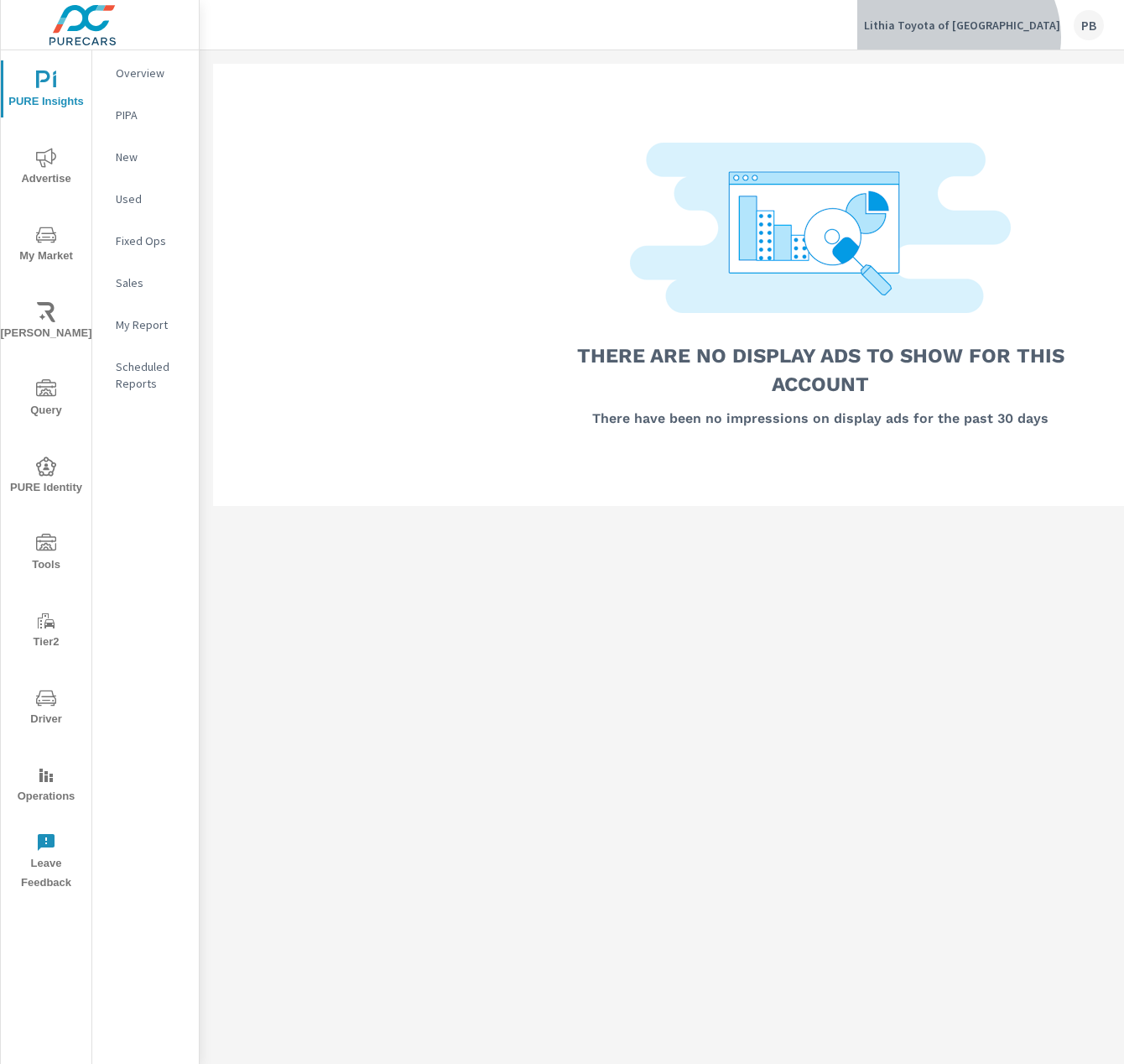
click at [1016, 37] on div "Lithia Toyota of Springfield PB" at bounding box center [984, 25] width 240 height 31
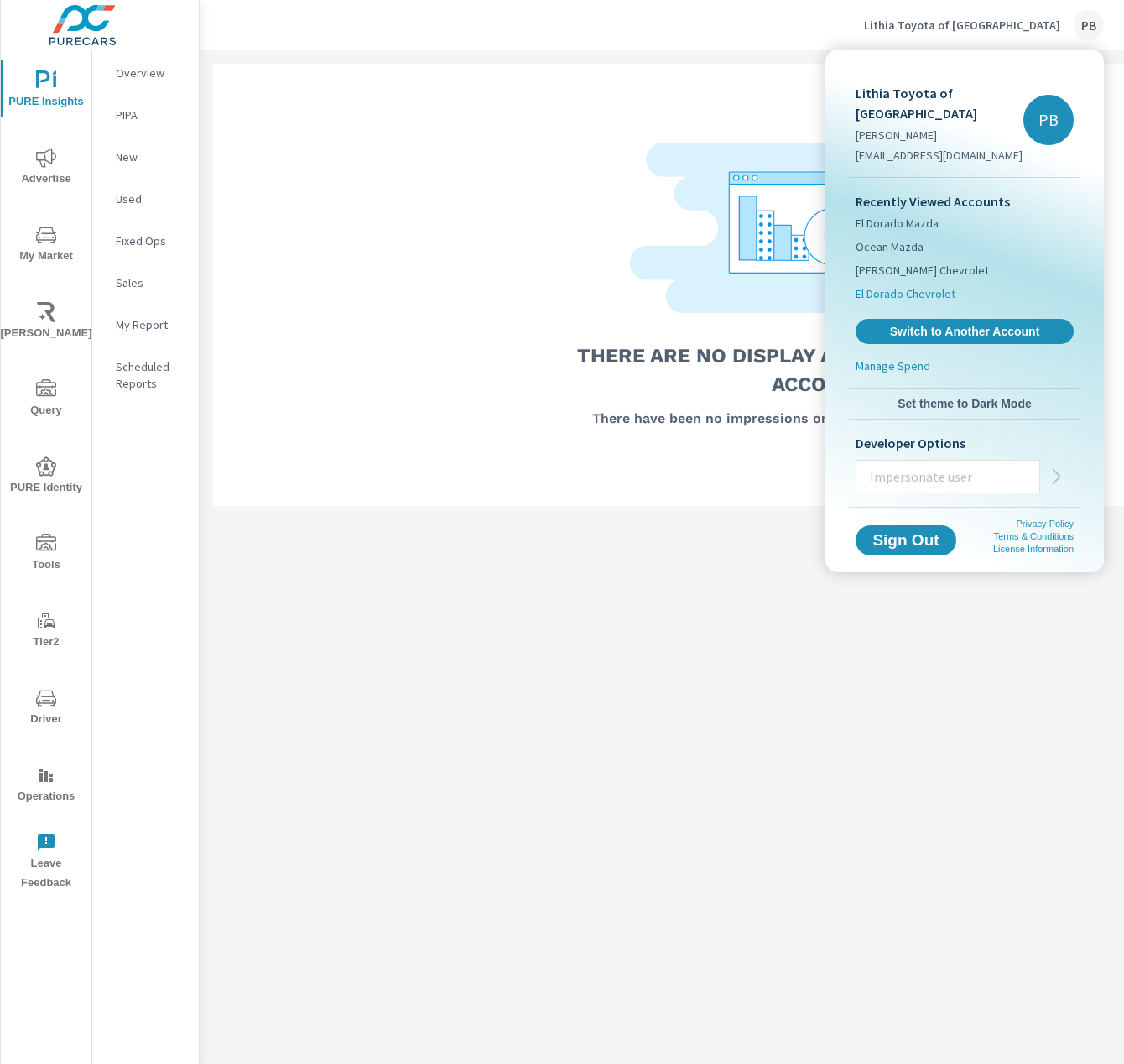
click at [898, 282] on li "El Dorado Chevrolet" at bounding box center [966, 293] width 219 height 24
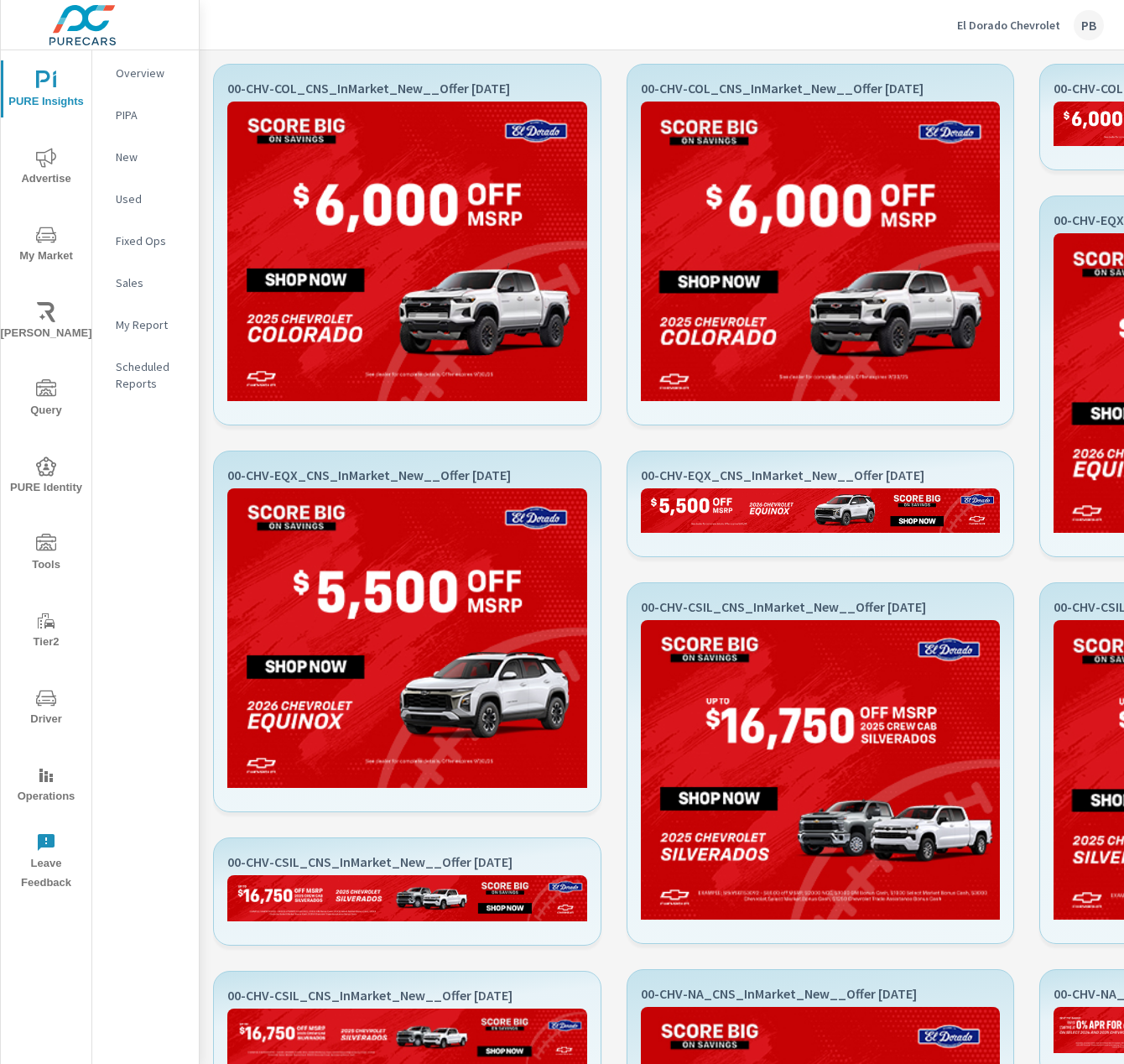
click at [1022, 25] on p "El Dorado Chevrolet" at bounding box center [1009, 25] width 103 height 15
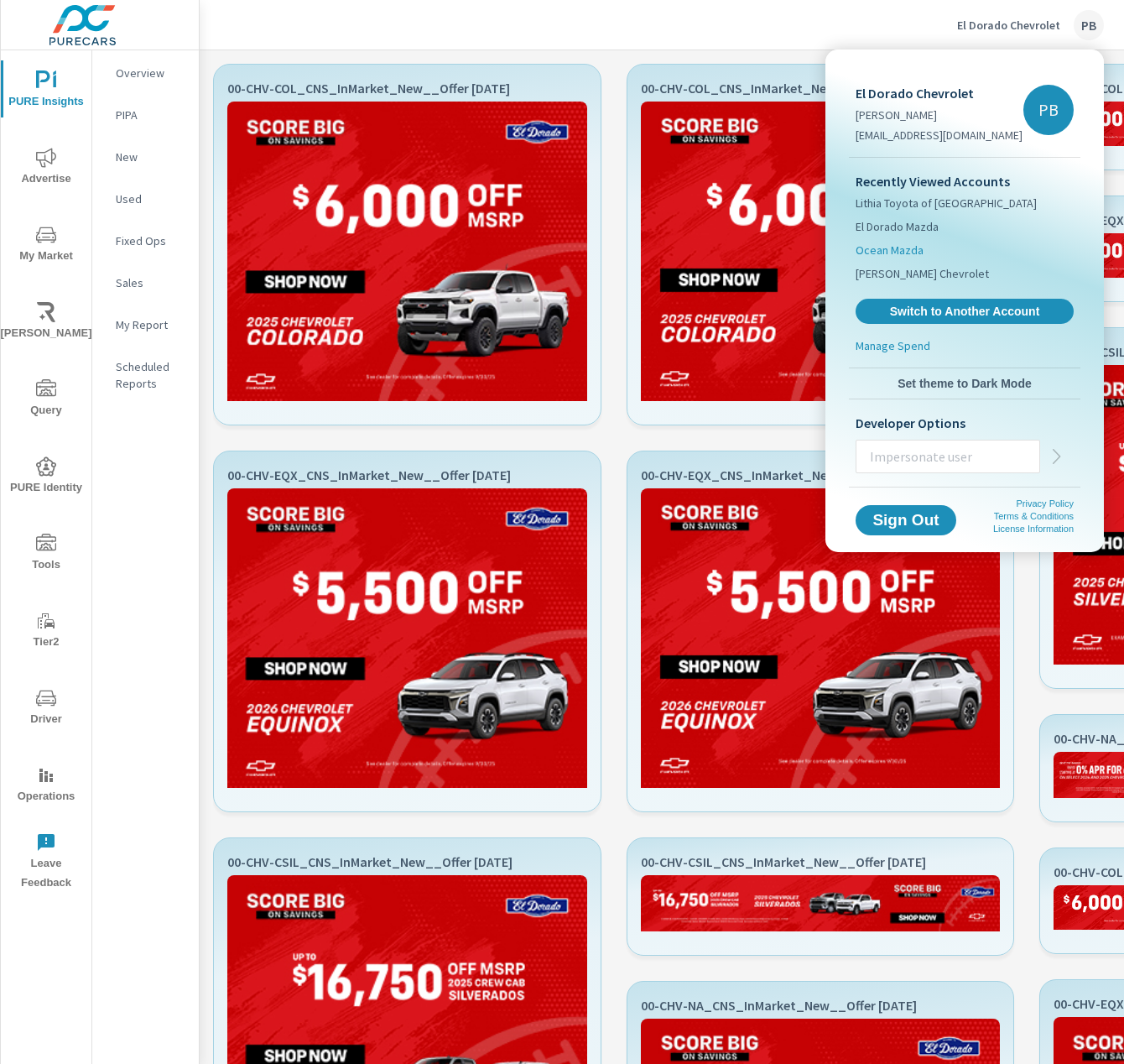
click at [900, 255] on span "Ocean Mazda" at bounding box center [890, 250] width 68 height 17
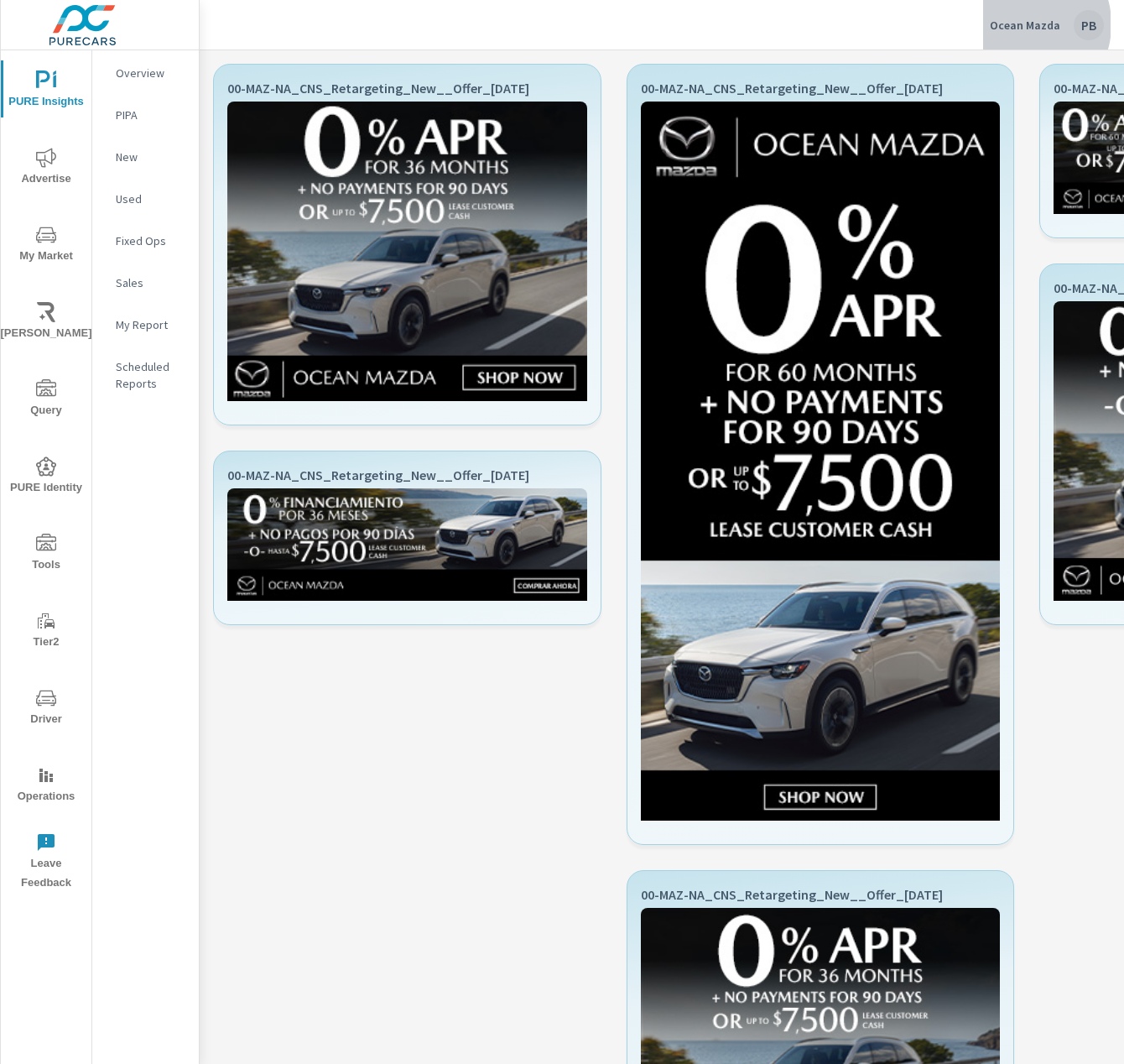
click at [1025, 25] on p "Ocean Mazda" at bounding box center [1026, 25] width 71 height 15
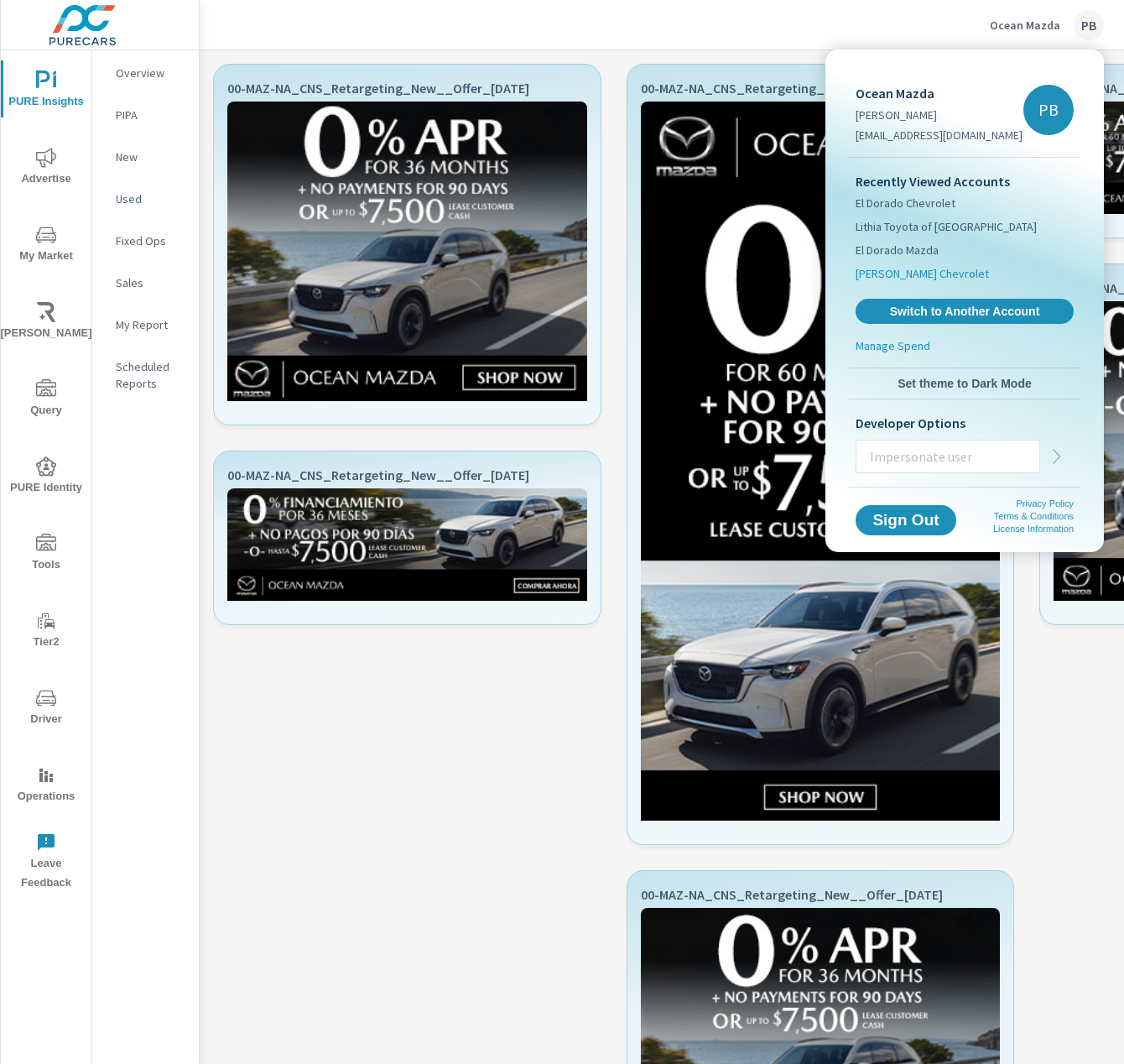
click at [888, 274] on span "Sherman Chevrolet" at bounding box center [923, 273] width 134 height 17
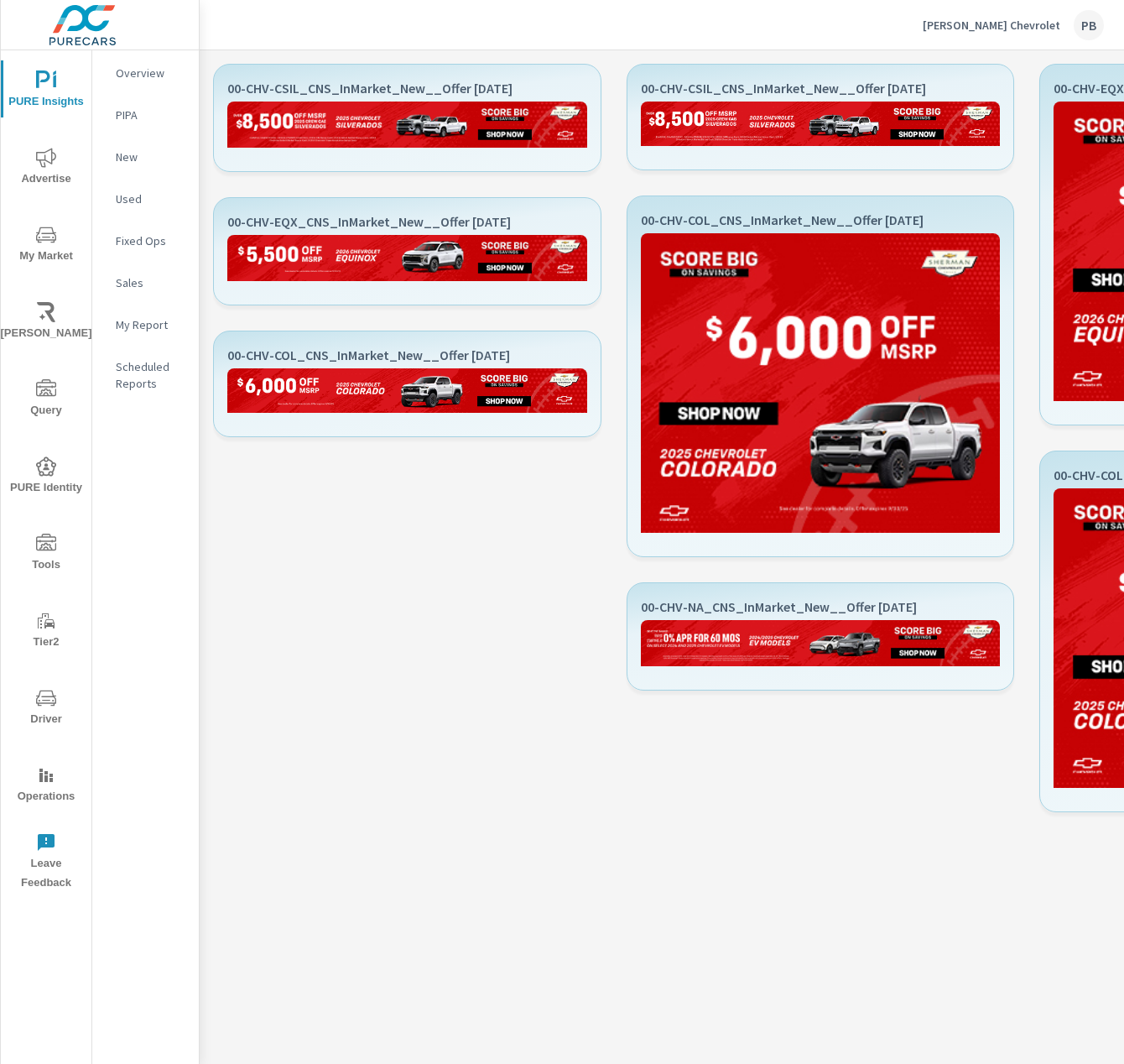
click at [1011, 32] on div "Sherman Chevrolet PB" at bounding box center [1014, 25] width 181 height 31
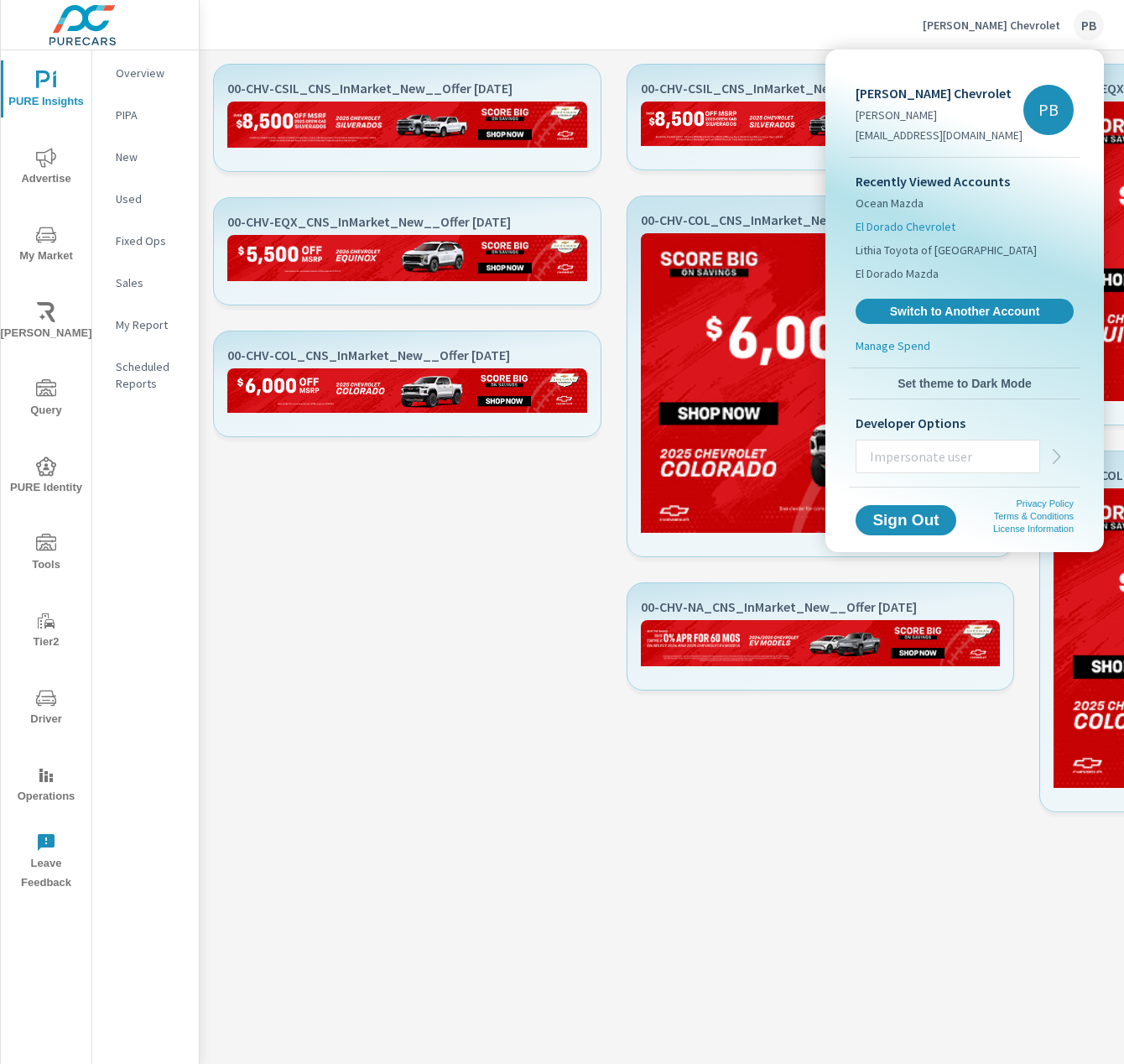
click at [930, 228] on span "El Dorado Chevrolet" at bounding box center [905, 226] width 99 height 17
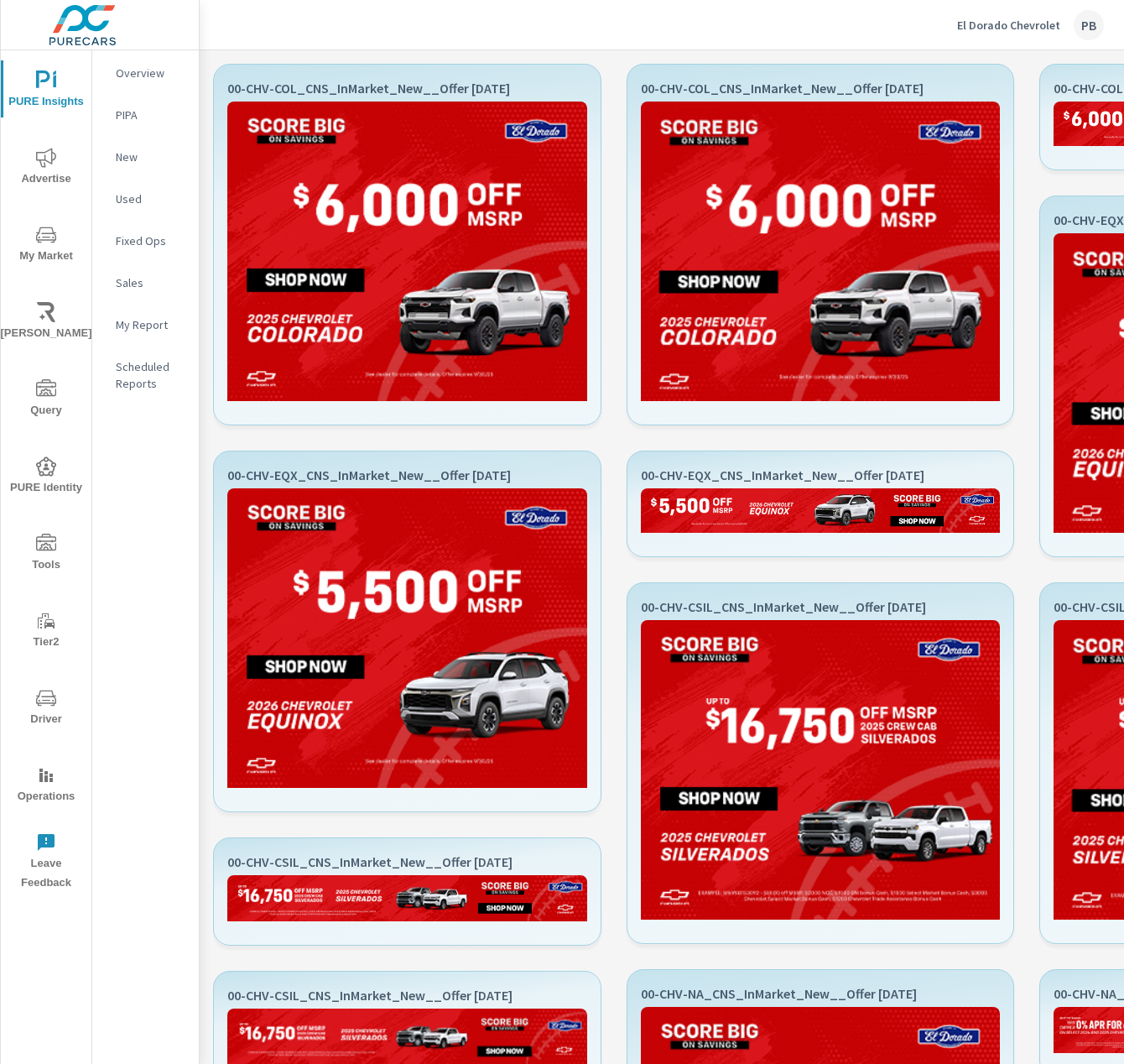
click at [1016, 31] on p "El Dorado Chevrolet" at bounding box center [1009, 25] width 103 height 15
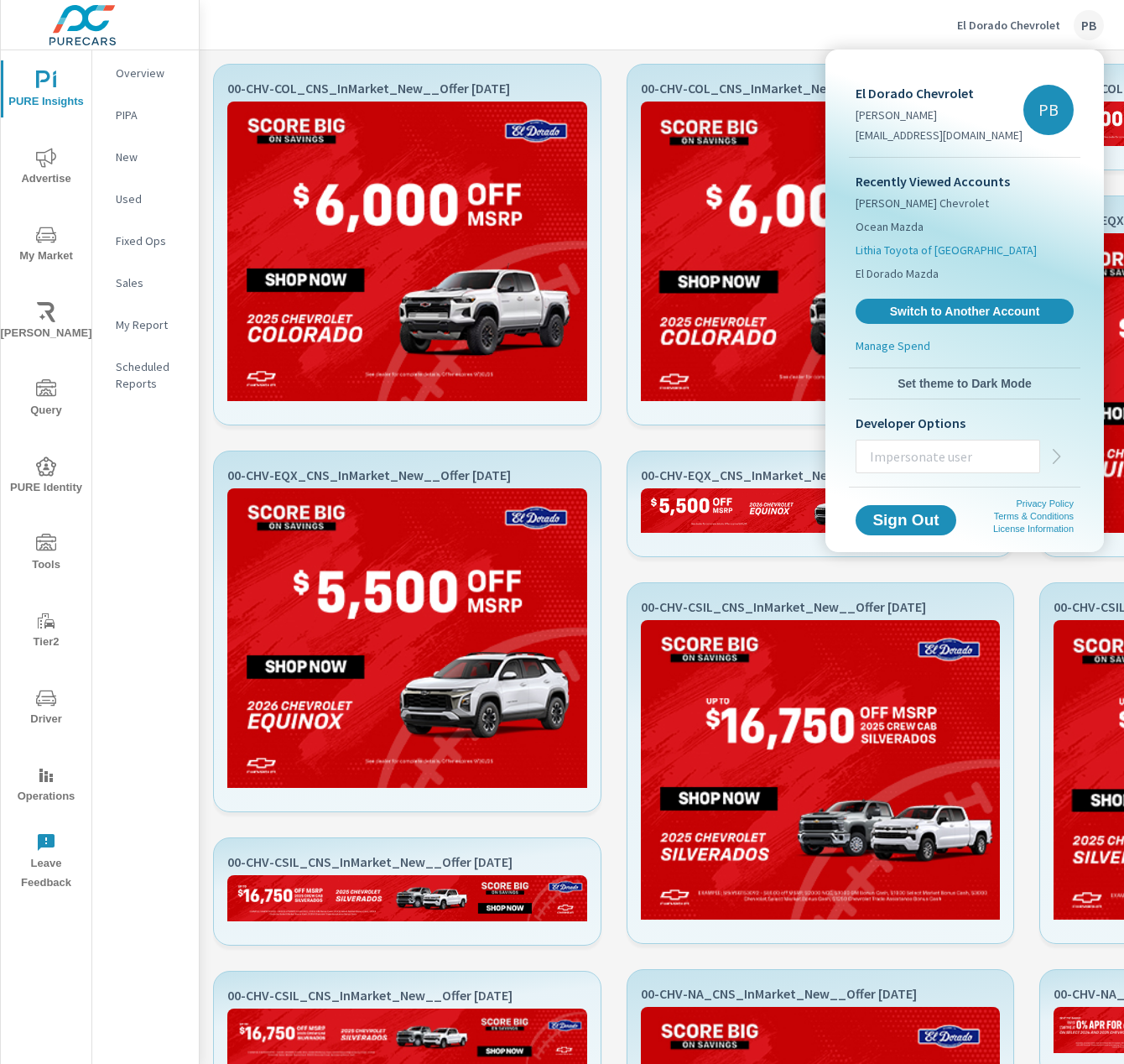
click at [908, 247] on span "Lithia Toyota of [GEOGRAPHIC_DATA]" at bounding box center [947, 250] width 181 height 17
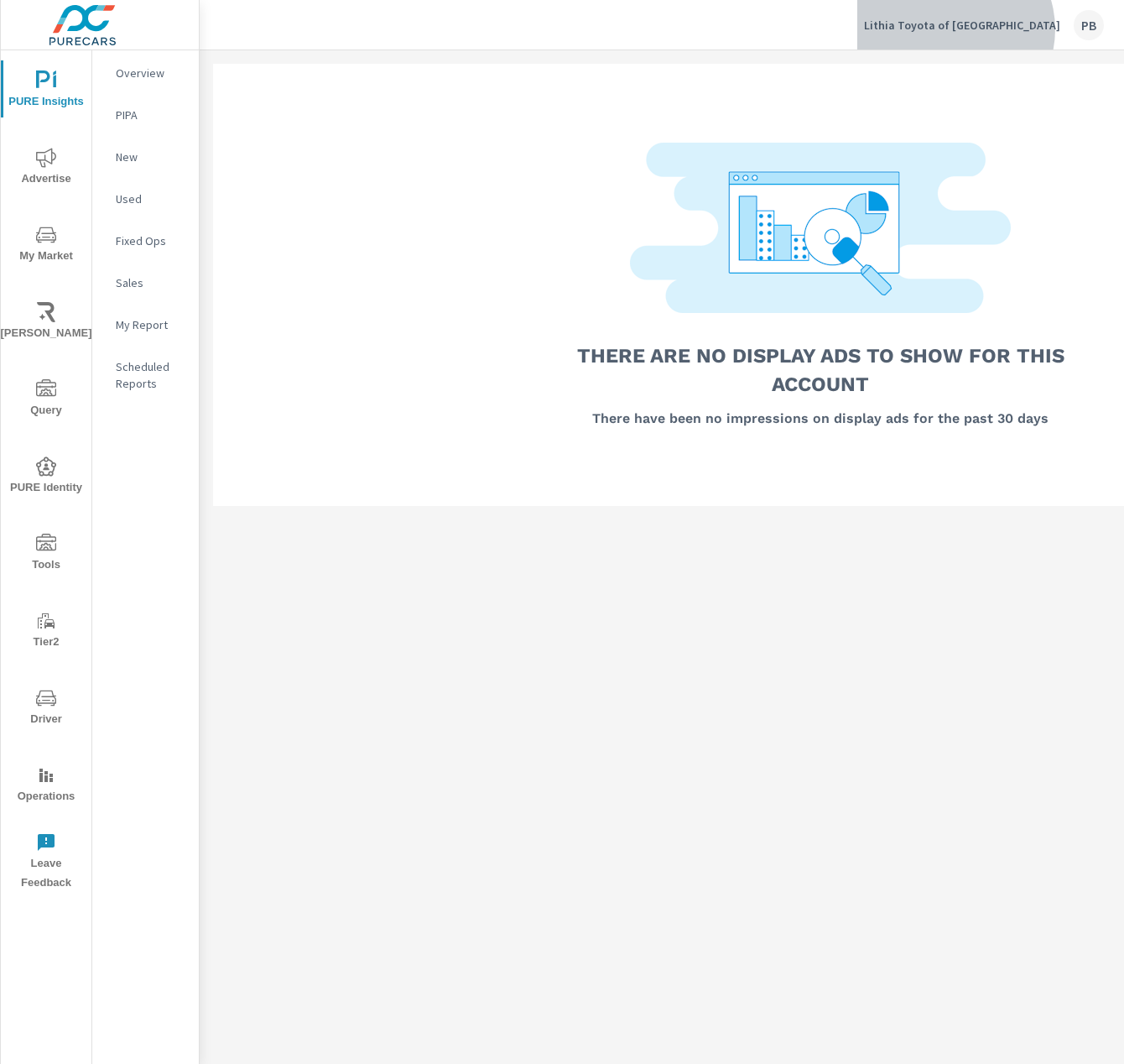
click at [1011, 30] on p "Lithia Toyota of [GEOGRAPHIC_DATA]" at bounding box center [963, 25] width 197 height 15
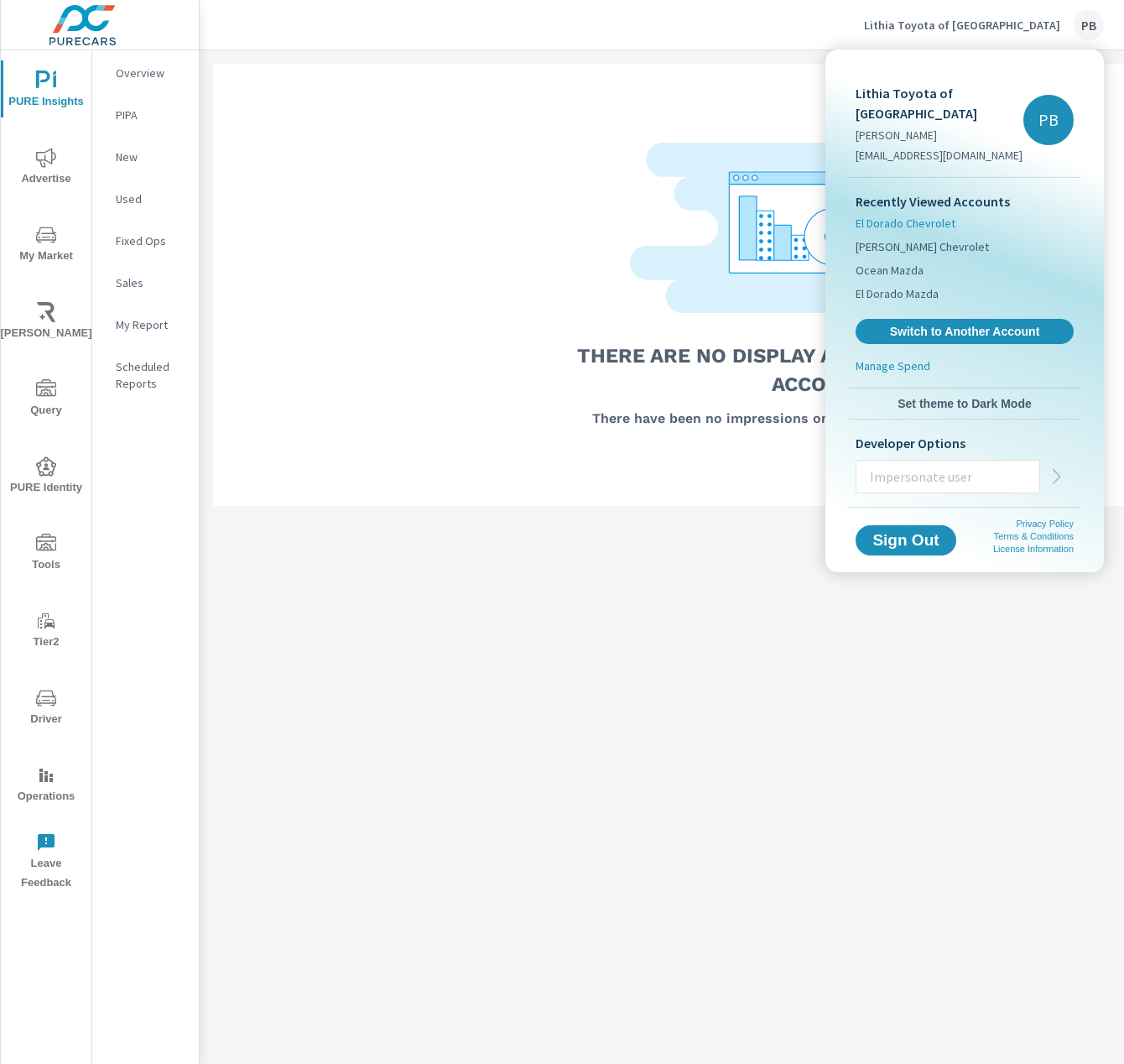
click at [910, 215] on span "El Dorado Chevrolet" at bounding box center [905, 222] width 99 height 17
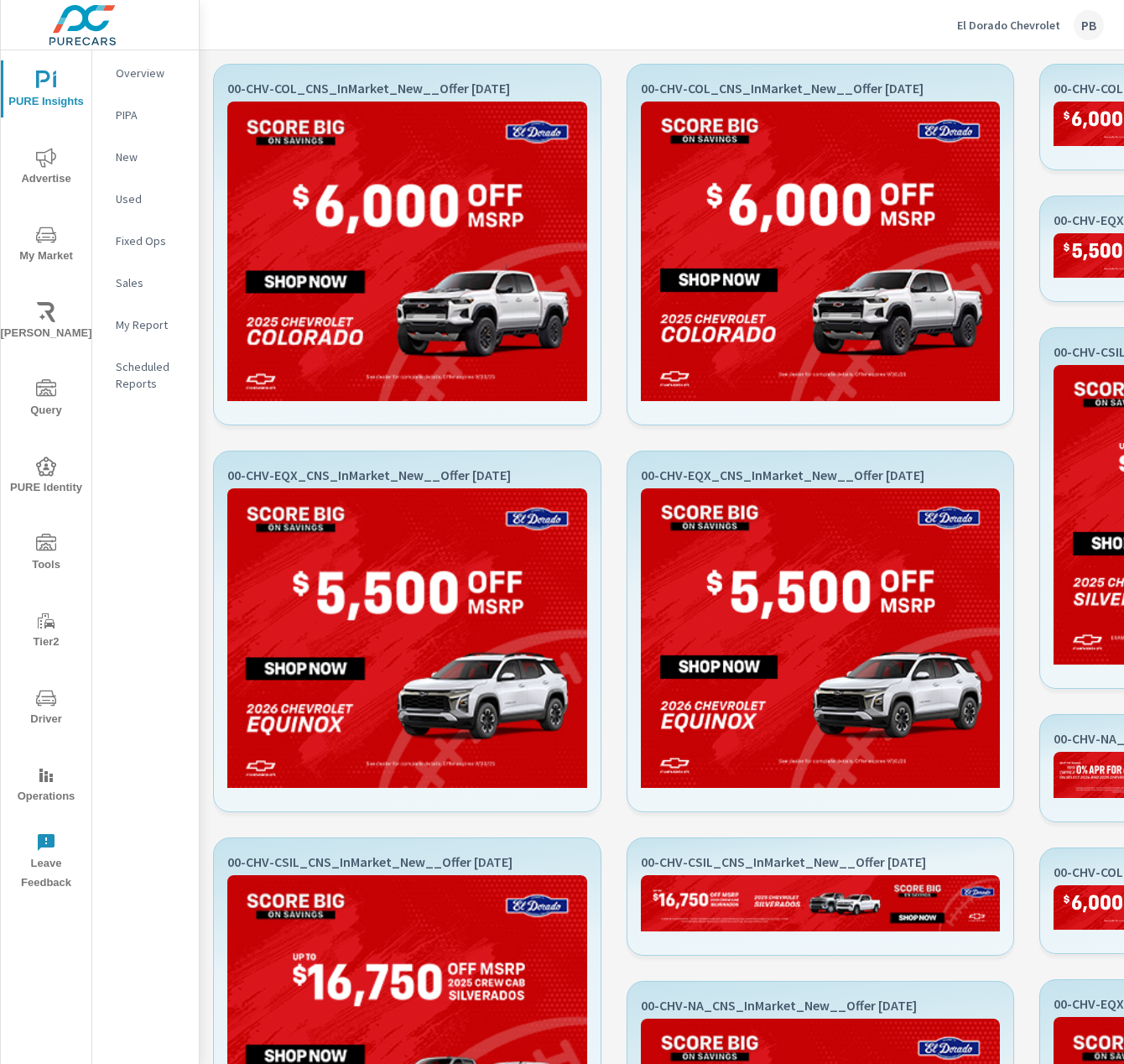
click at [1046, 27] on p "El Dorado Chevrolet" at bounding box center [1009, 25] width 103 height 15
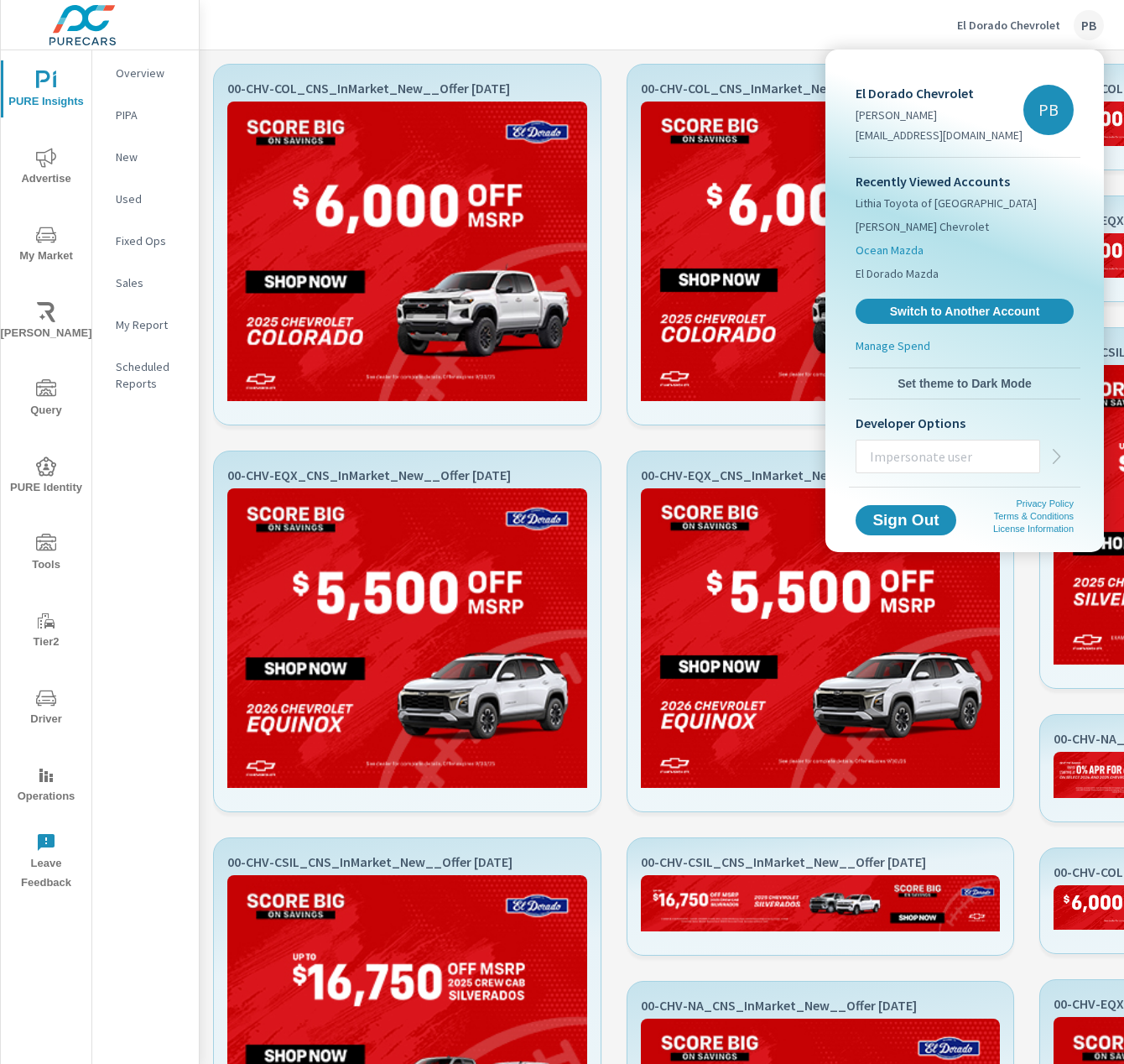
click at [906, 253] on span "Ocean Mazda" at bounding box center [890, 250] width 68 height 17
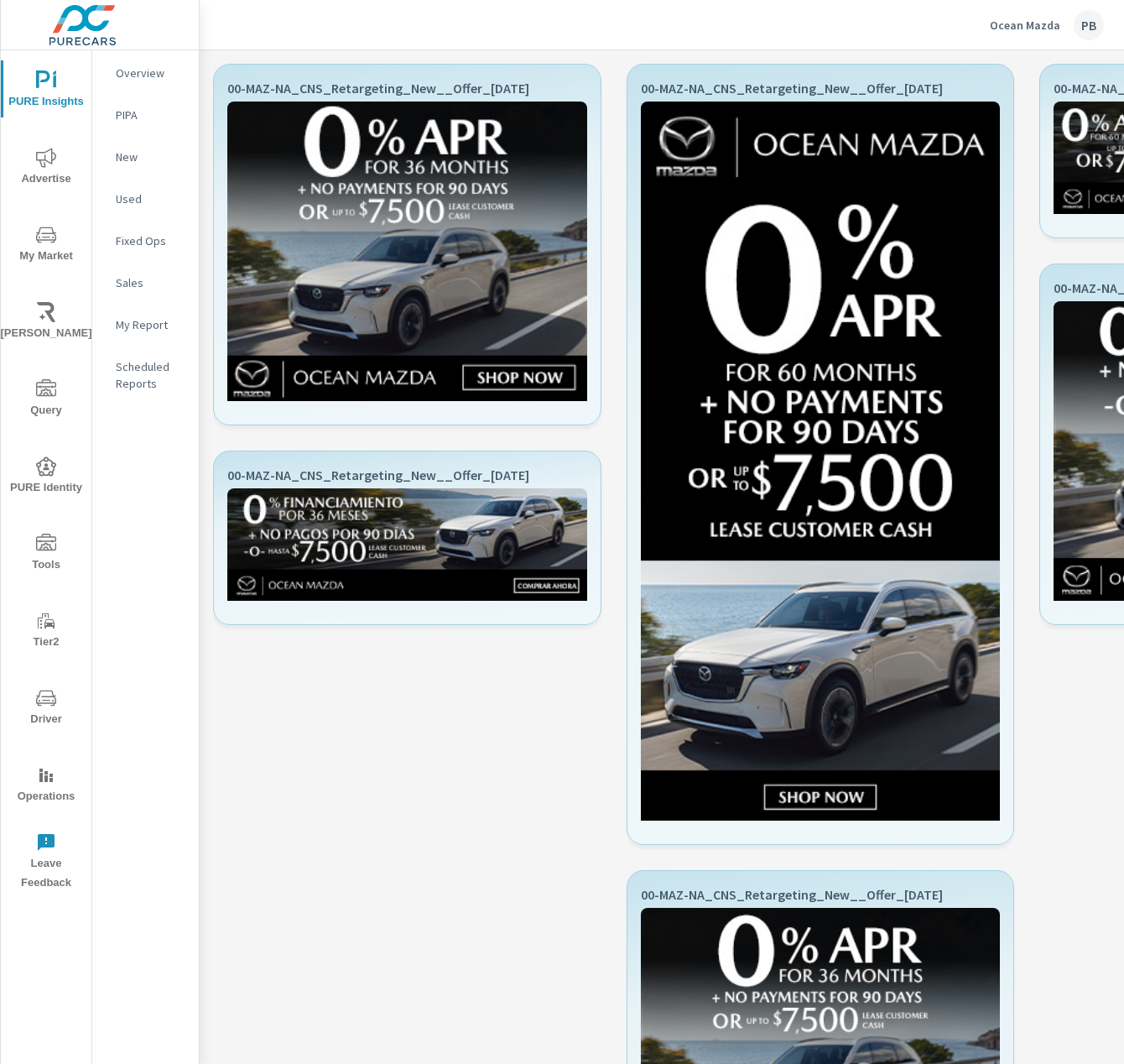
click at [1031, 27] on p "Ocean Mazda" at bounding box center [1026, 25] width 71 height 15
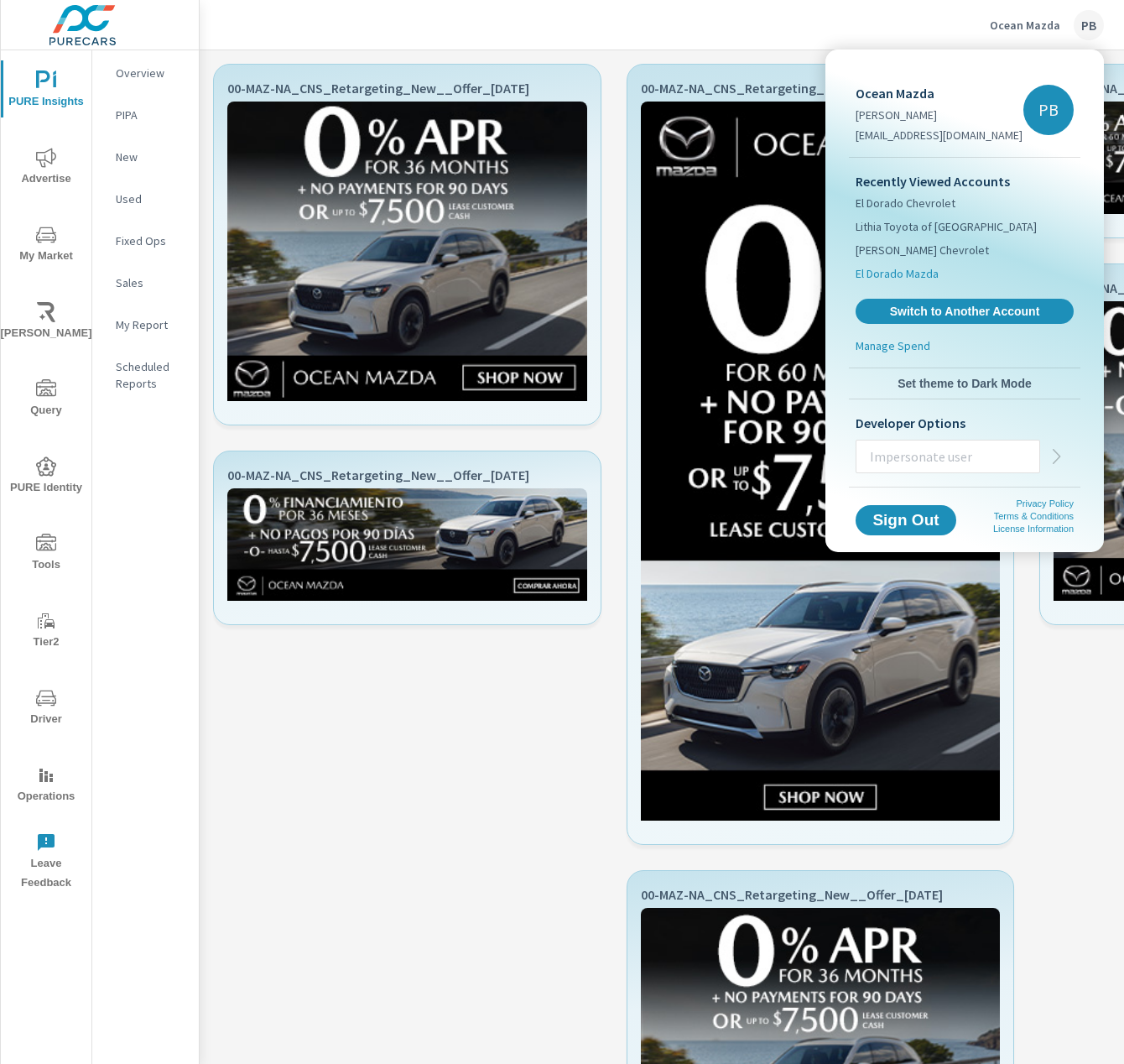
click at [914, 277] on span "El Dorado Mazda" at bounding box center [898, 273] width 83 height 17
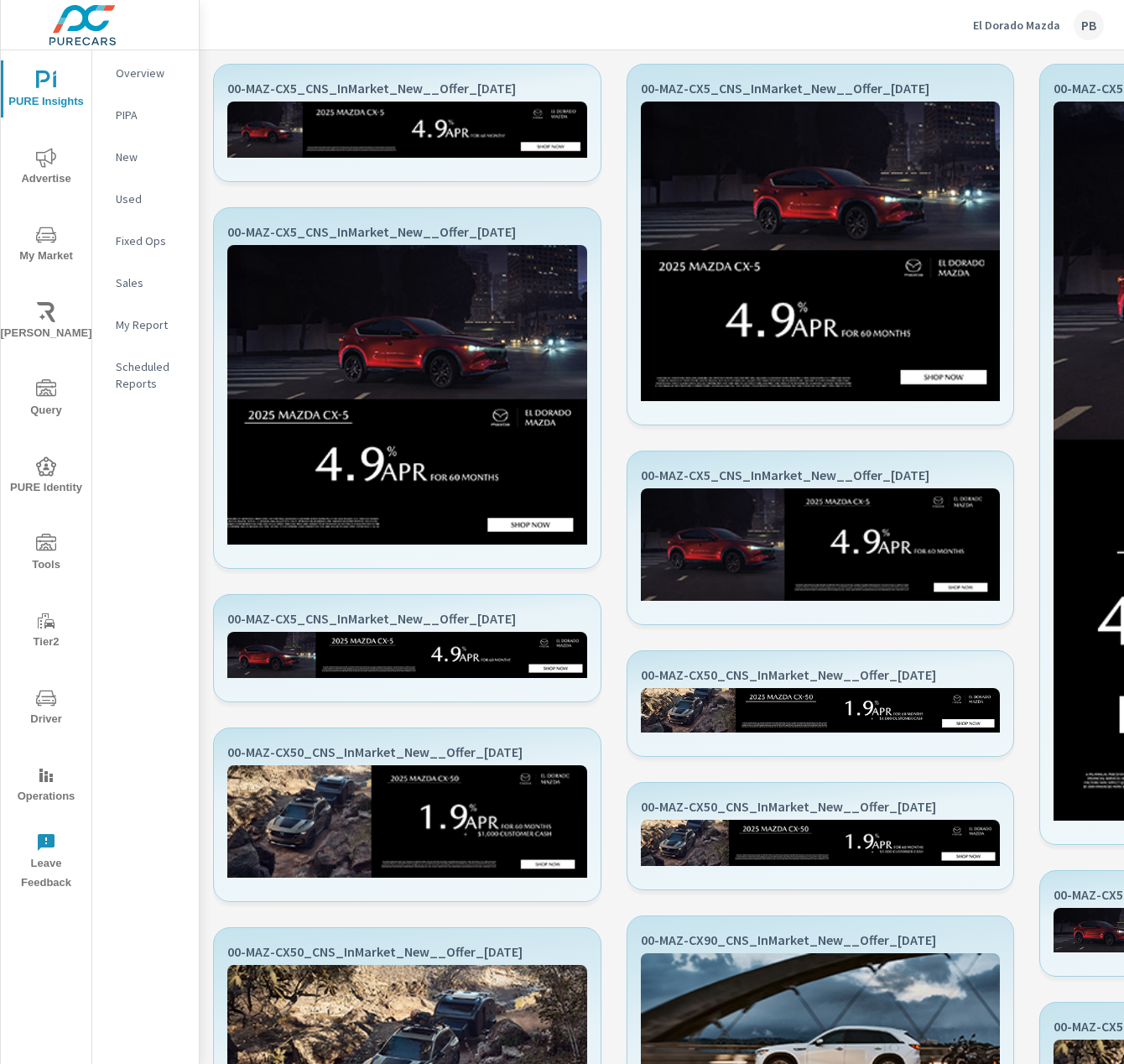
click at [1036, 23] on p "El Dorado Mazda" at bounding box center [1017, 25] width 88 height 15
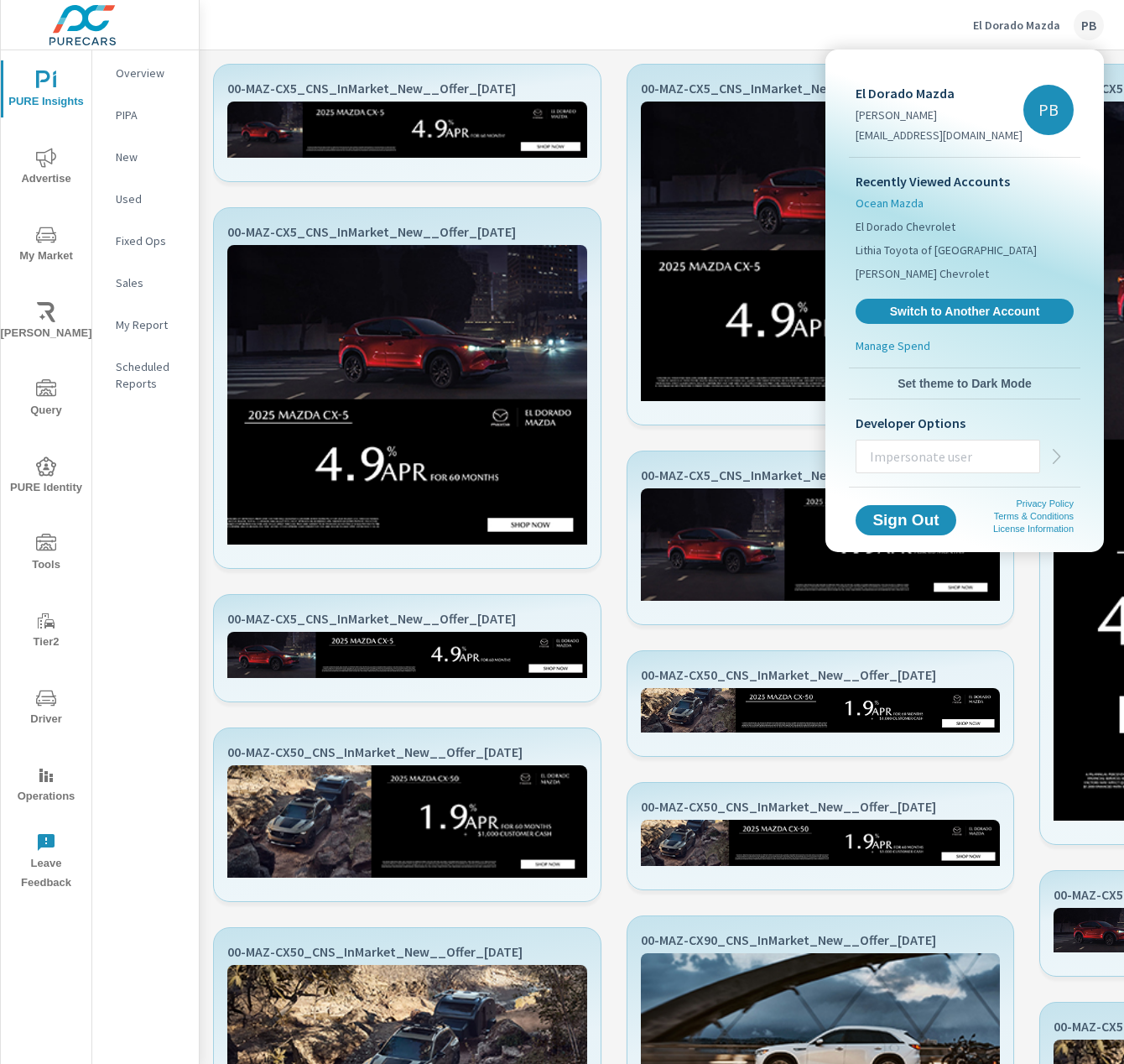
click at [897, 198] on span "Ocean Mazda" at bounding box center [890, 203] width 68 height 17
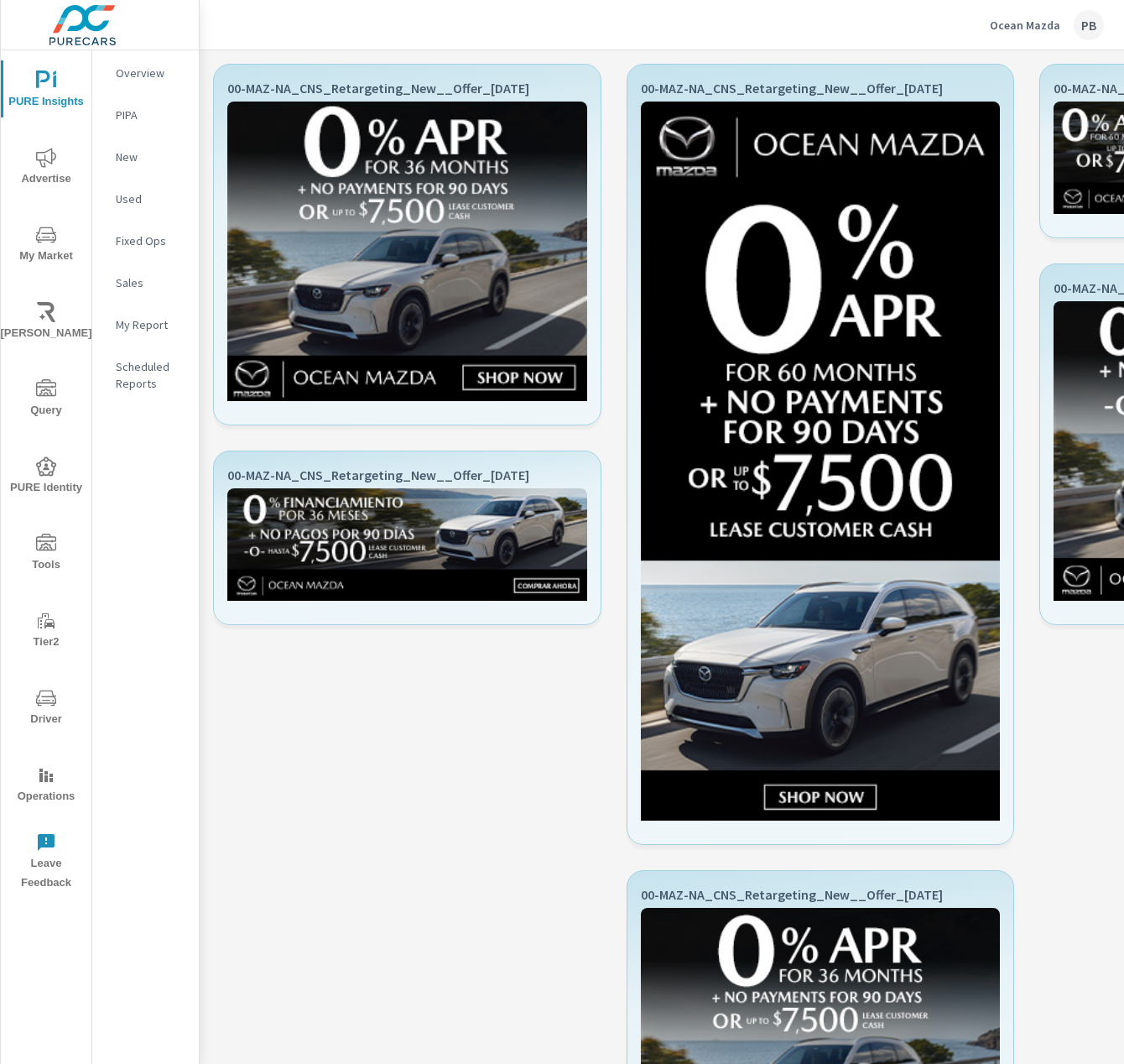
click at [1050, 25] on p "Ocean Mazda" at bounding box center [1026, 25] width 71 height 15
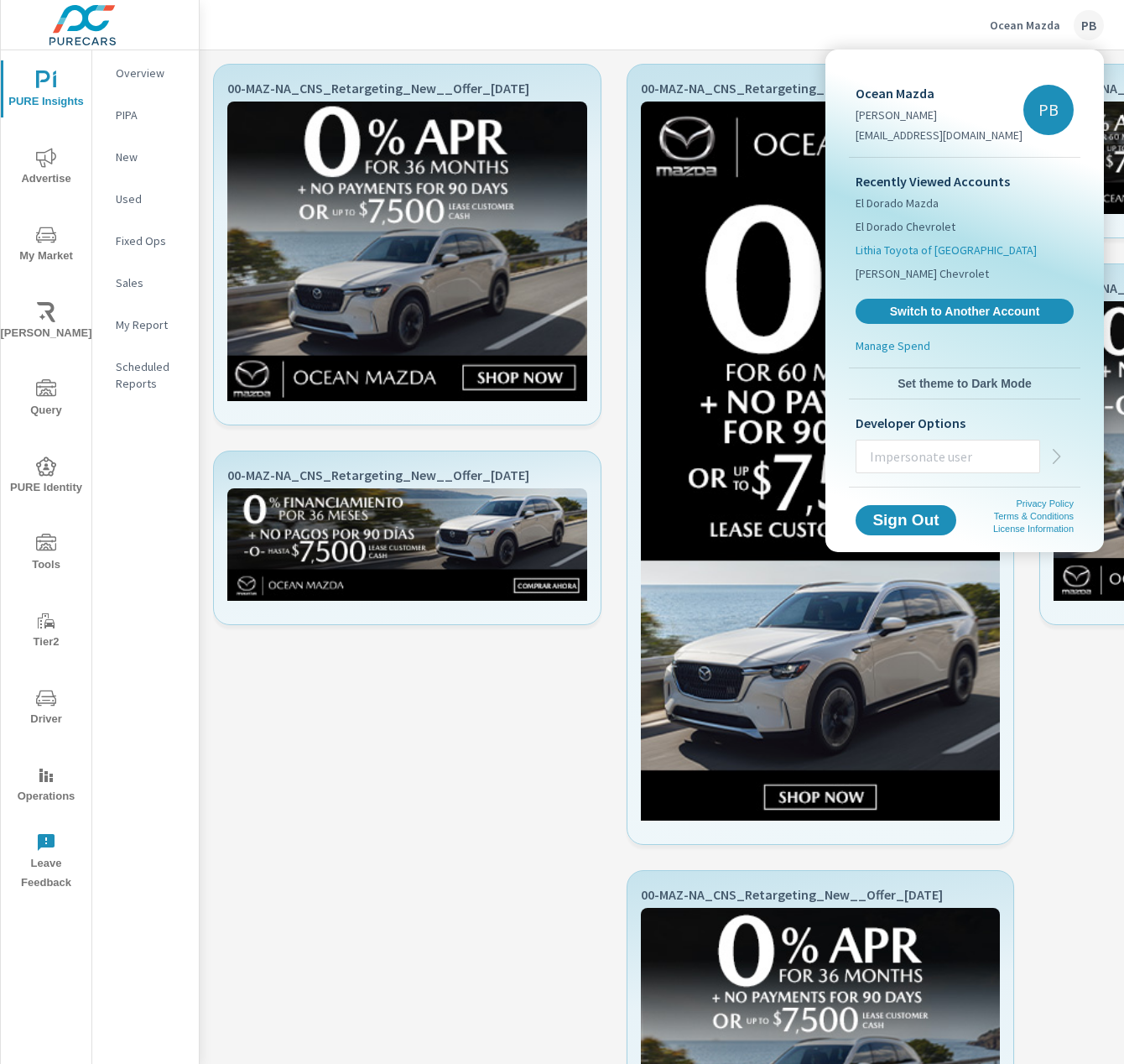
click at [919, 256] on span "Lithia Toyota of Springfield" at bounding box center [947, 250] width 181 height 17
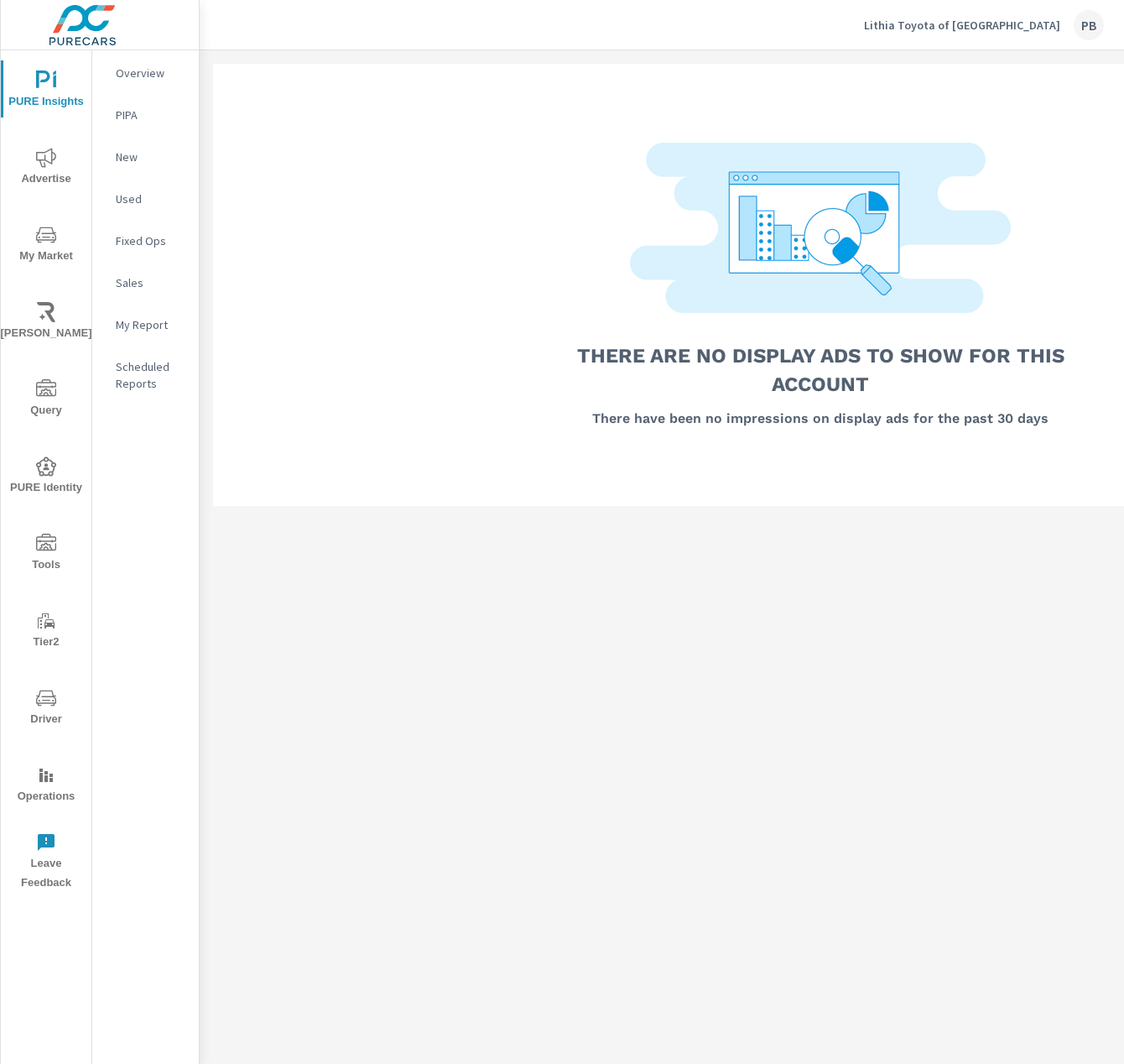
click at [1038, 31] on p "Lithia Toyota of [GEOGRAPHIC_DATA]" at bounding box center [963, 25] width 197 height 15
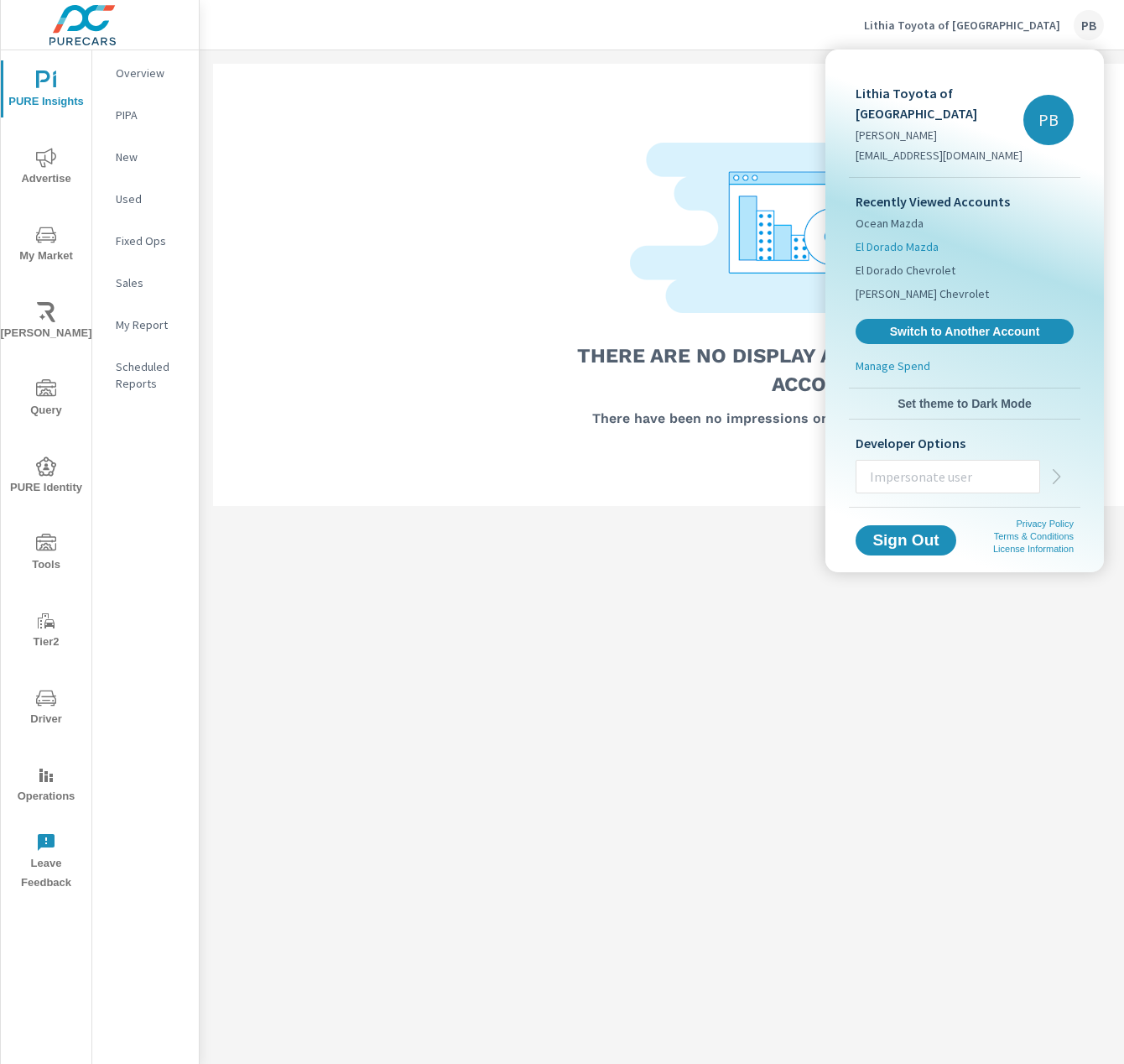
click at [903, 238] on span "El Dorado Mazda" at bounding box center [898, 246] width 83 height 17
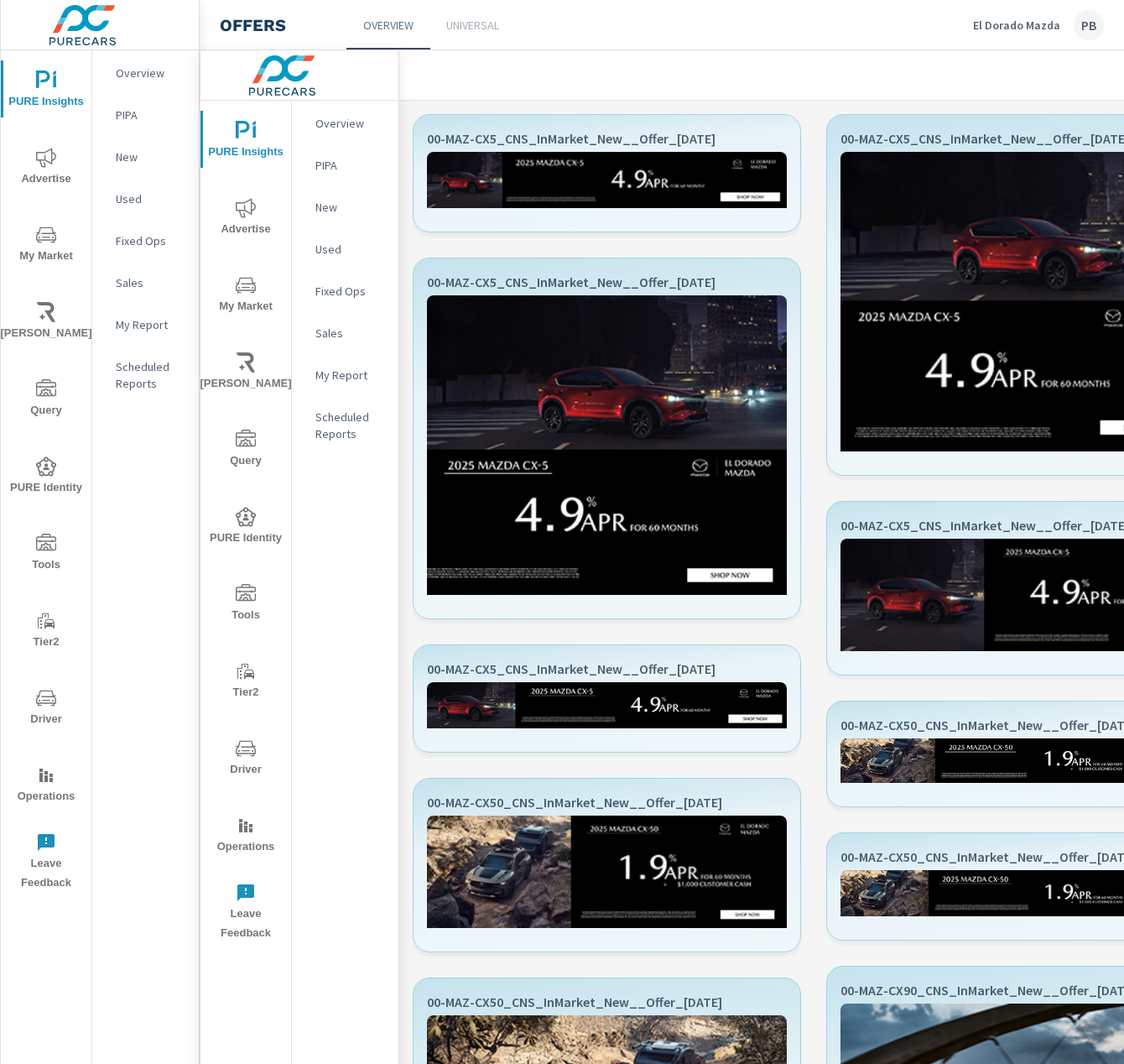
click at [1026, 21] on p "El Dorado Mazda" at bounding box center [1017, 25] width 88 height 15
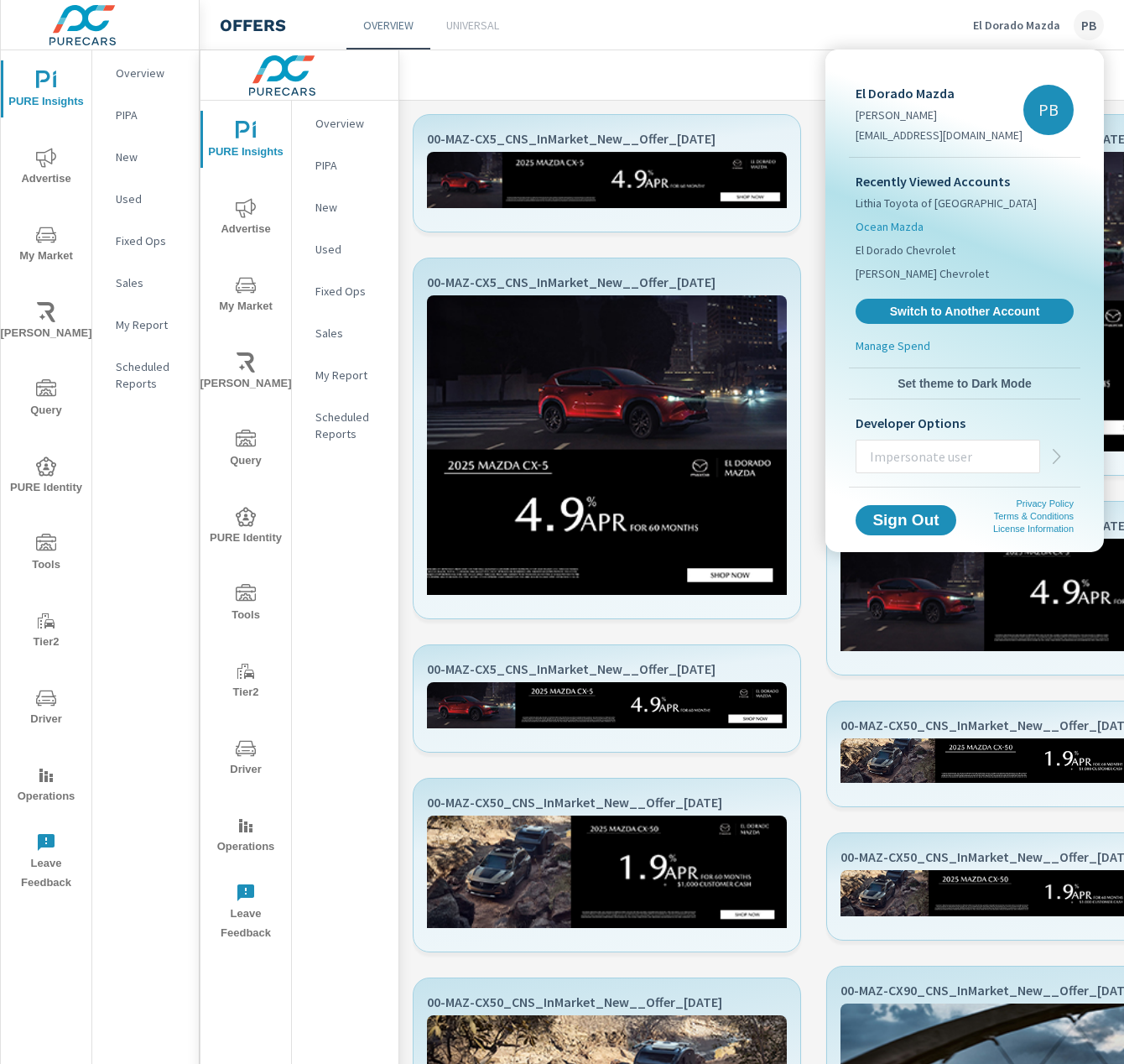
click at [898, 232] on span "Ocean Mazda" at bounding box center [890, 226] width 68 height 17
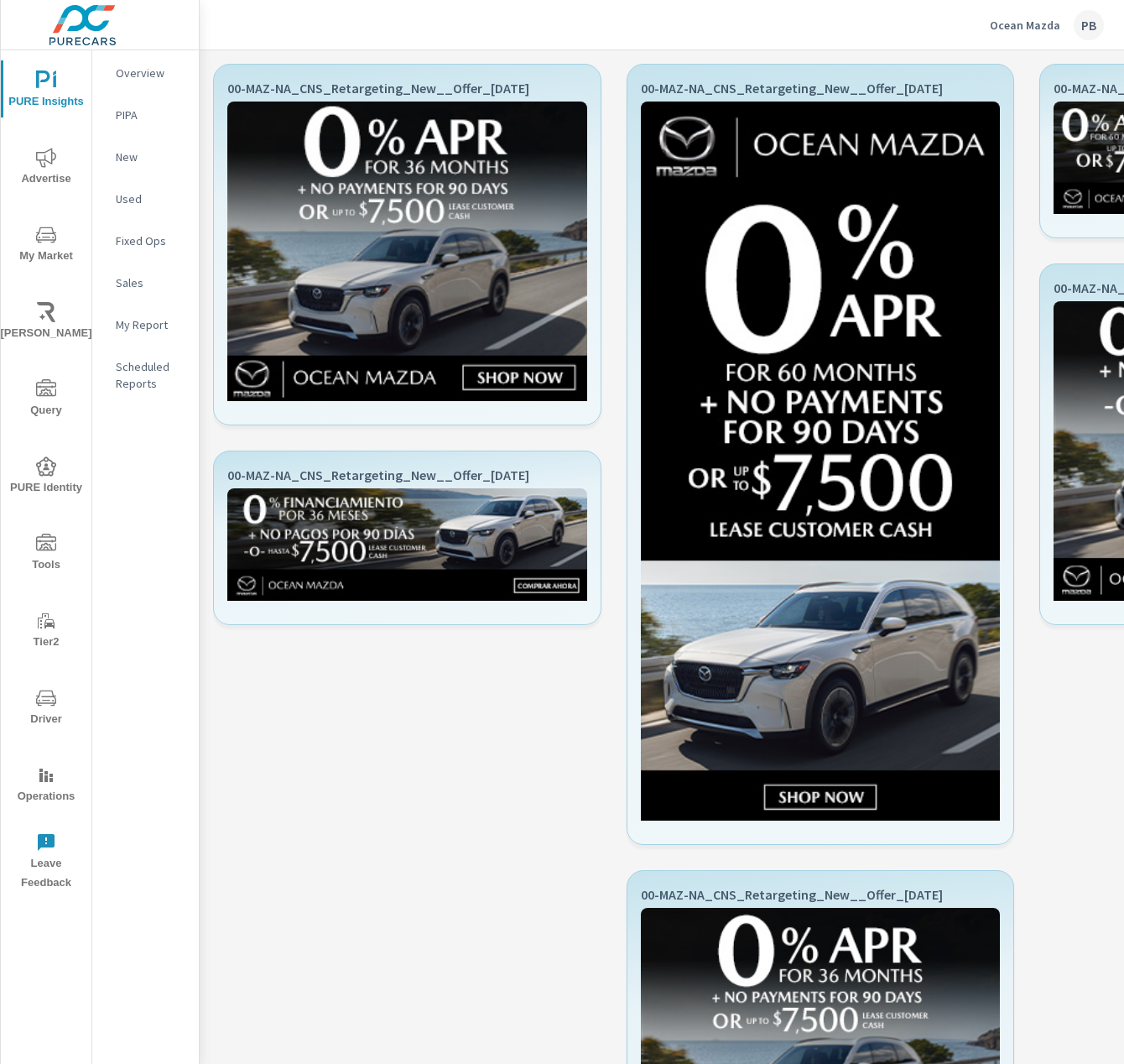
click at [526, 86] on p "00-MAZ-NA_CNS_Retargeting_New__Offer_[DATE]" at bounding box center [407, 90] width 360 height 24
click at [1066, 3] on button "Ocean Mazda PB" at bounding box center [1047, 25] width 128 height 49
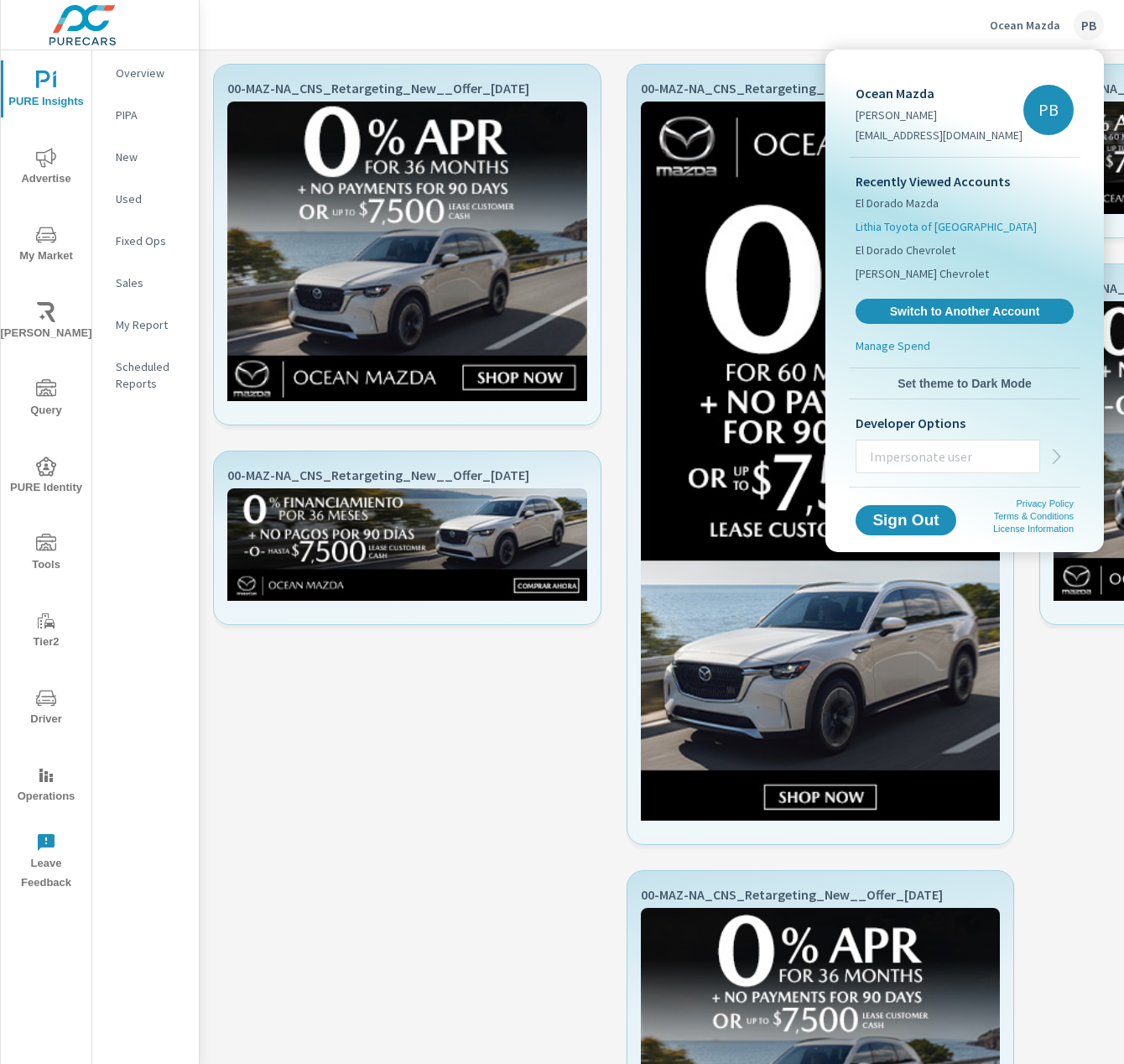
click at [935, 230] on span "Lithia Toyota of Springfield" at bounding box center [947, 226] width 181 height 17
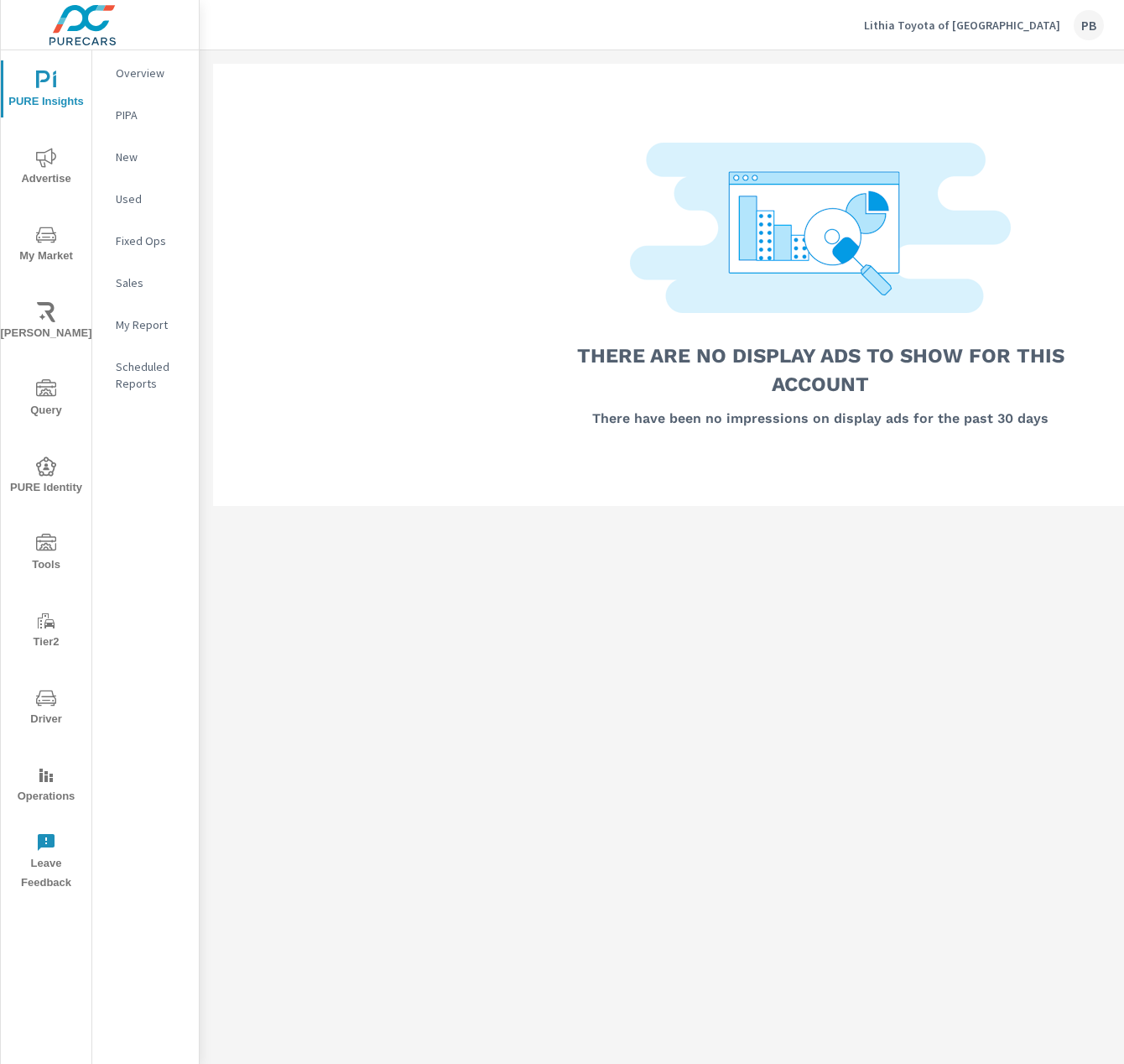
click at [954, 22] on p "Lithia Toyota of Springfield" at bounding box center [963, 25] width 197 height 15
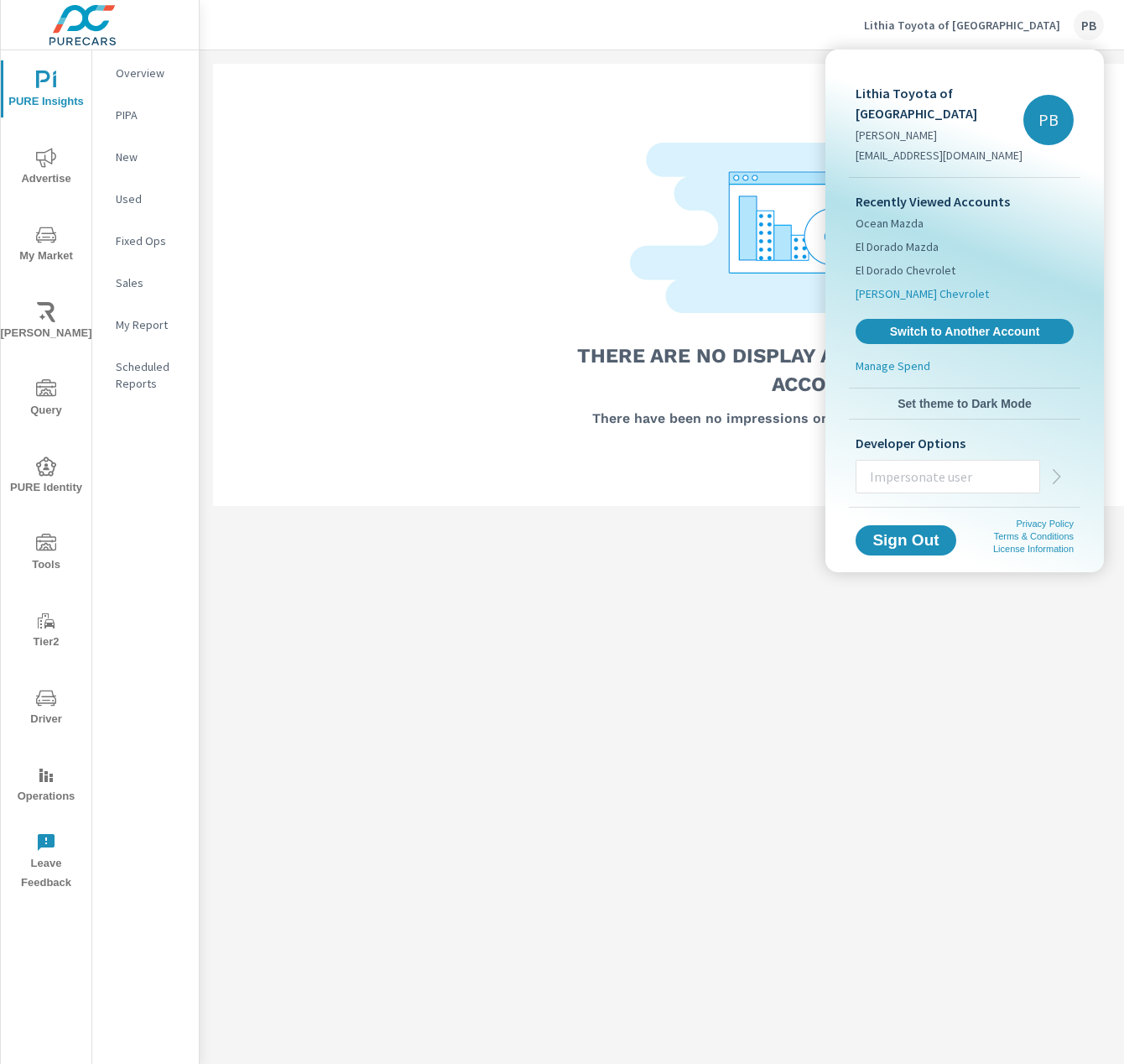
click at [905, 285] on span "Sherman Chevrolet" at bounding box center [923, 293] width 134 height 17
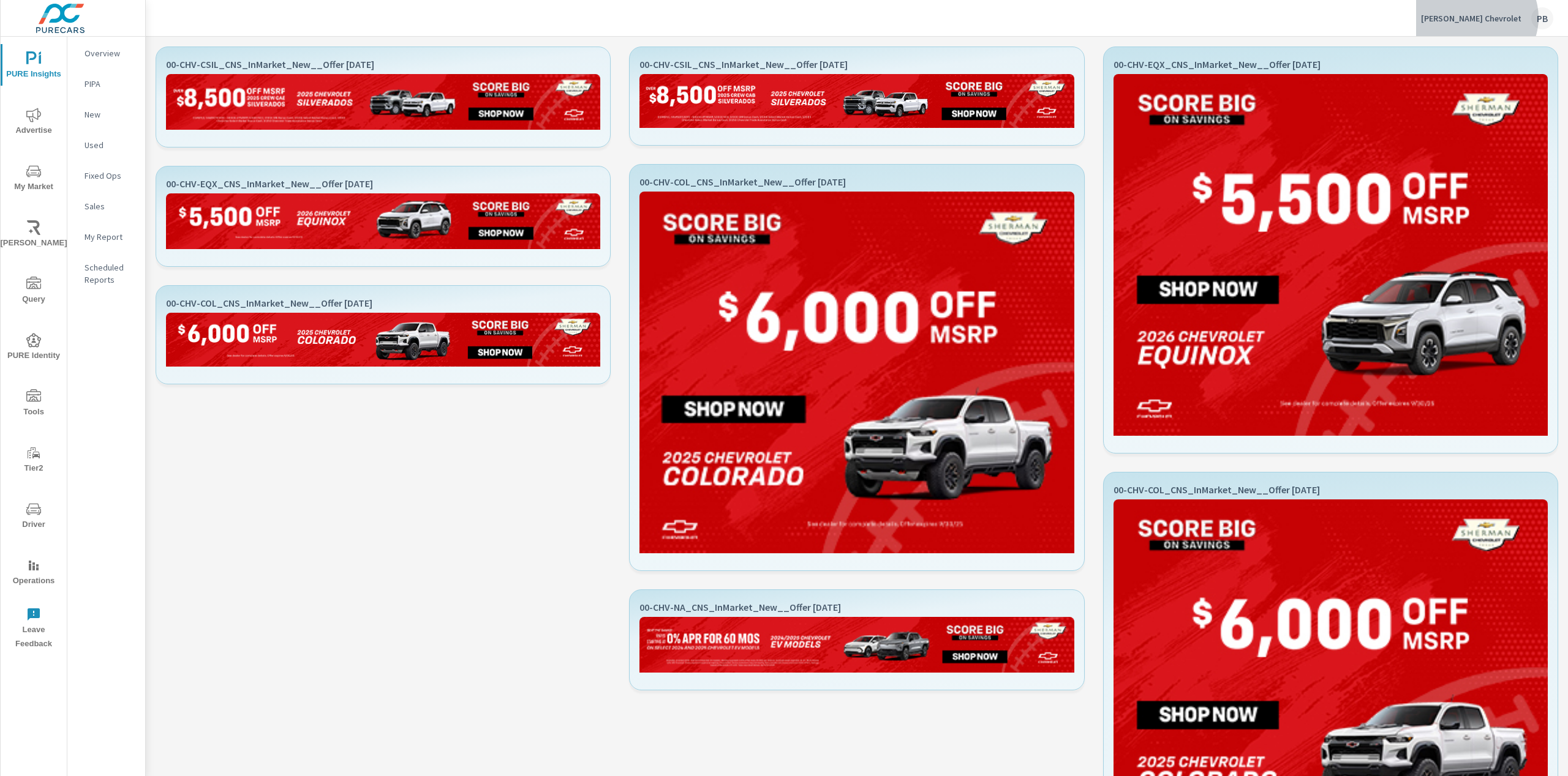
click at [1505, 18] on p "Sherman Chevrolet" at bounding box center [1471, 18] width 101 height 11
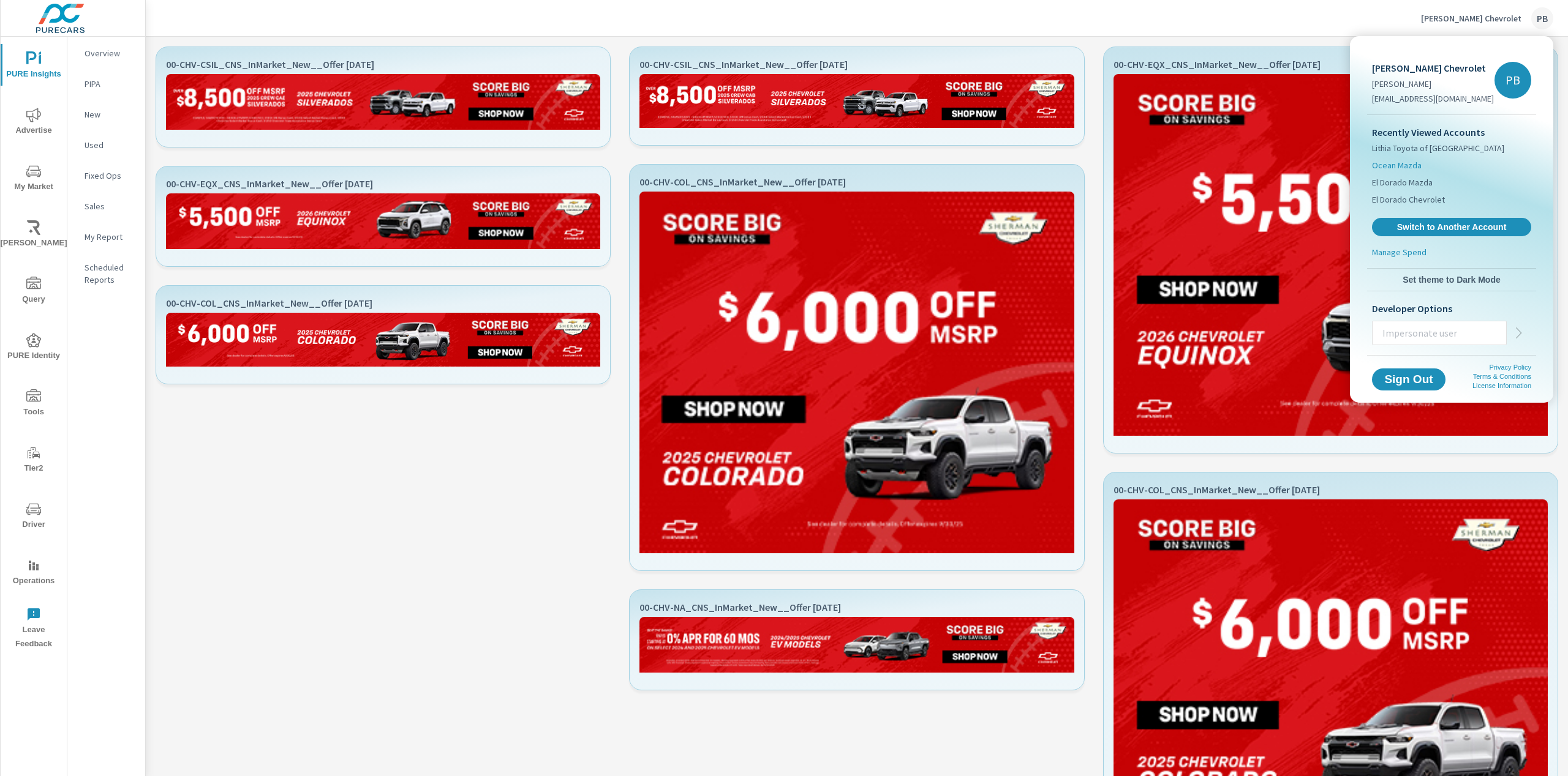
click at [1411, 167] on span "Ocean Mazda" at bounding box center [1396, 165] width 50 height 12
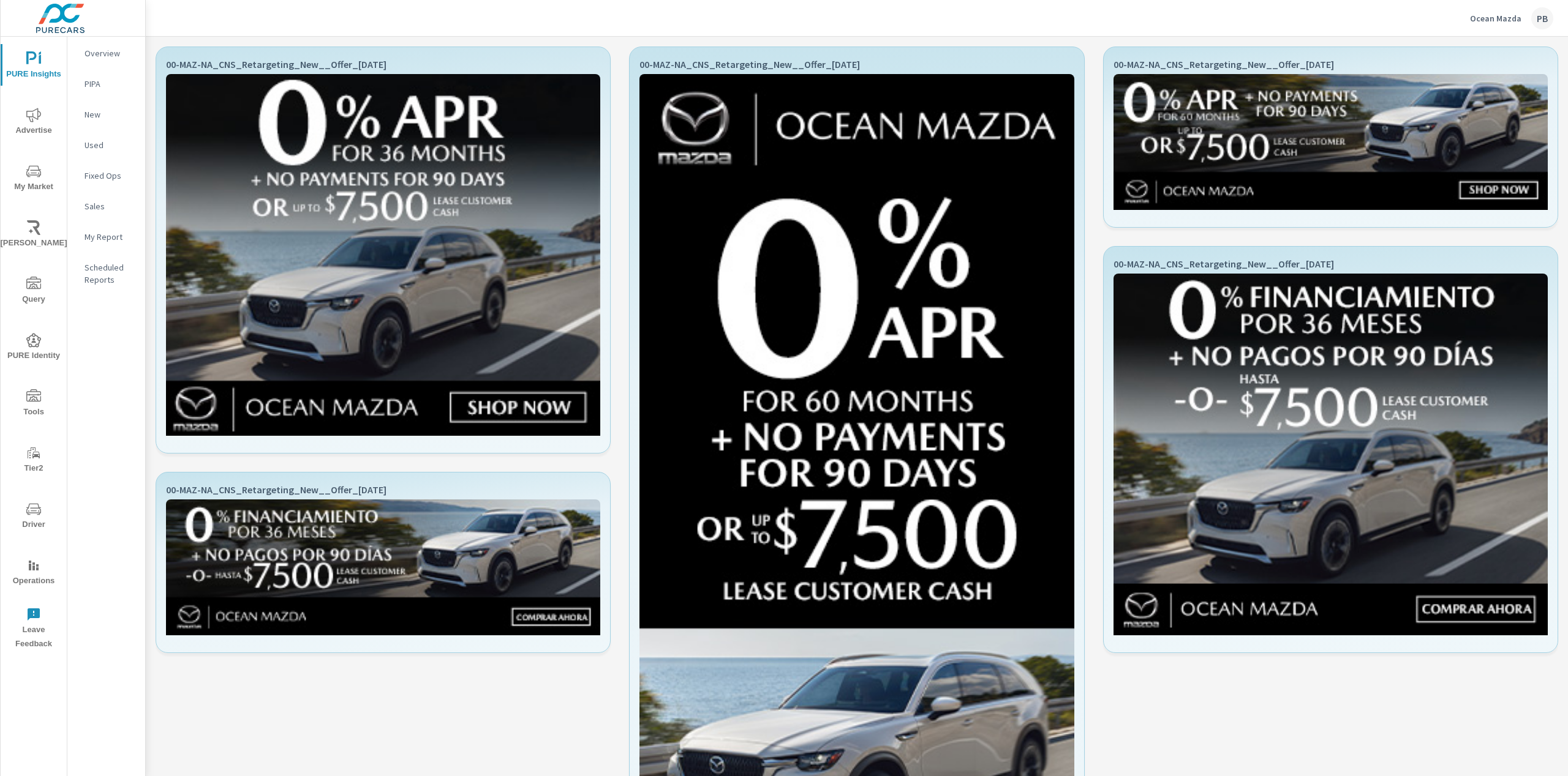
click at [1518, 23] on p "Ocean Mazda" at bounding box center [1495, 18] width 52 height 11
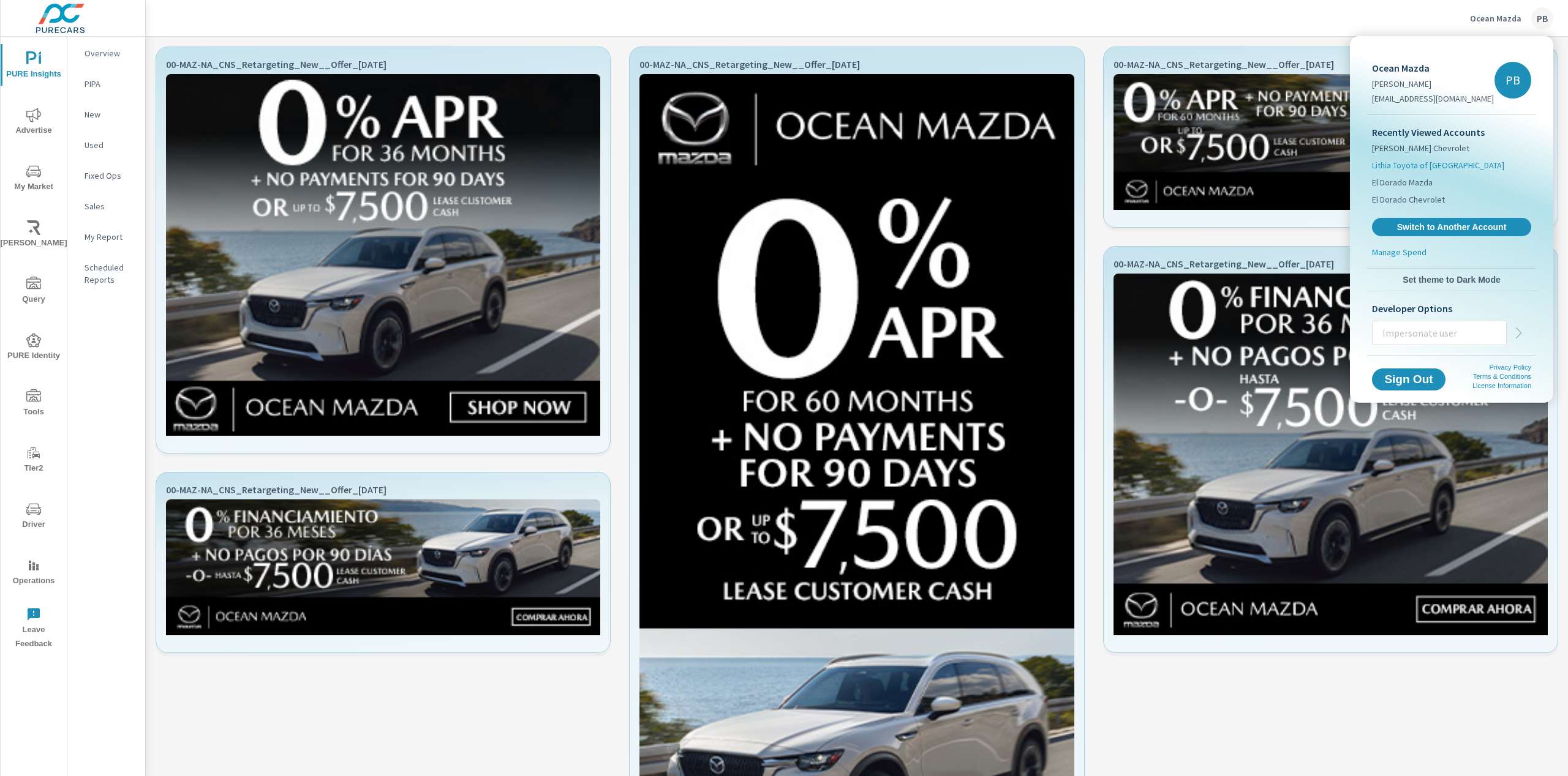
click at [1428, 172] on li "Lithia Toyota of [GEOGRAPHIC_DATA]" at bounding box center [1452, 165] width 159 height 17
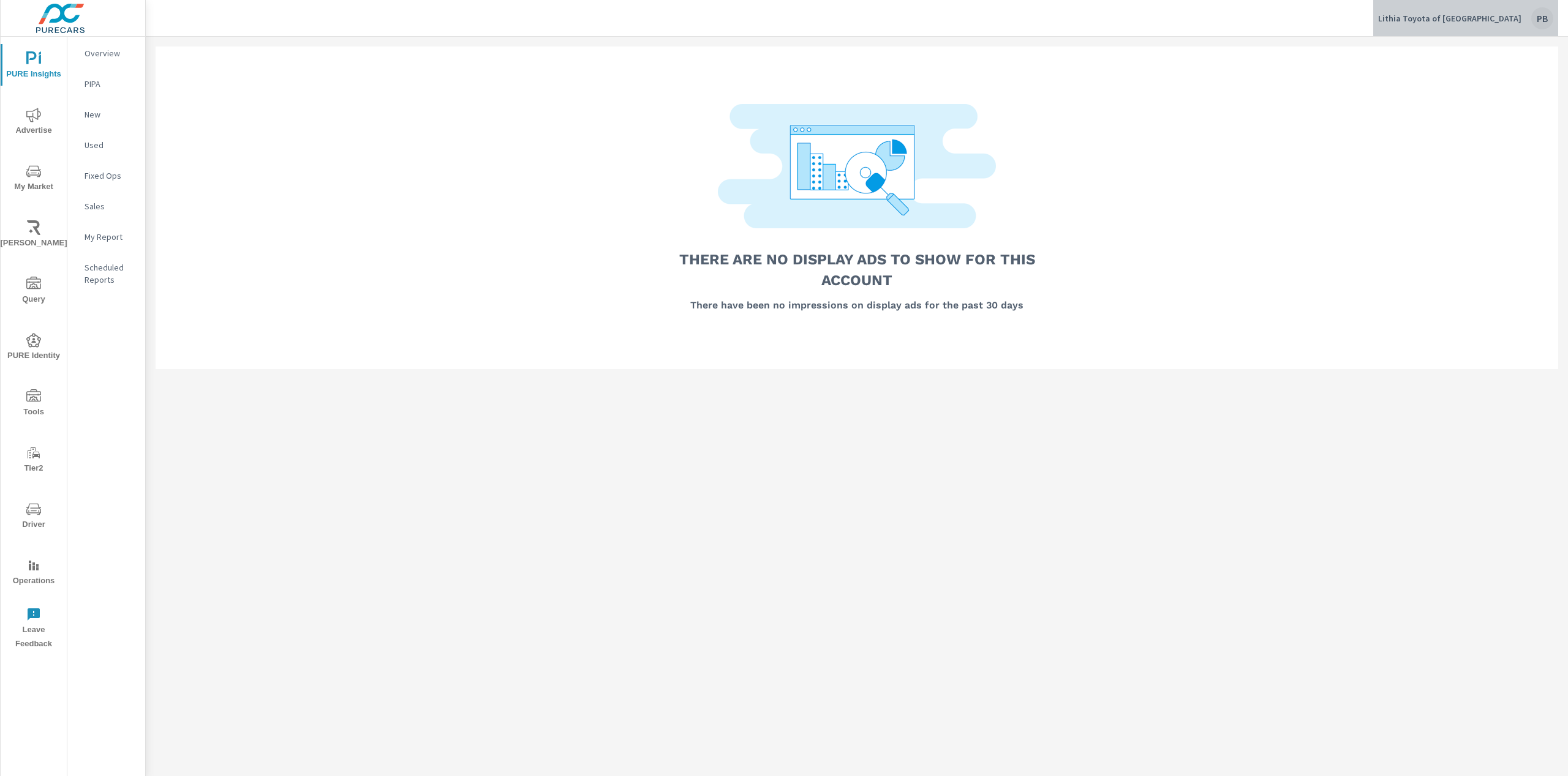
click at [1514, 23] on p "Lithia Toyota of [GEOGRAPHIC_DATA]" at bounding box center [1449, 18] width 144 height 11
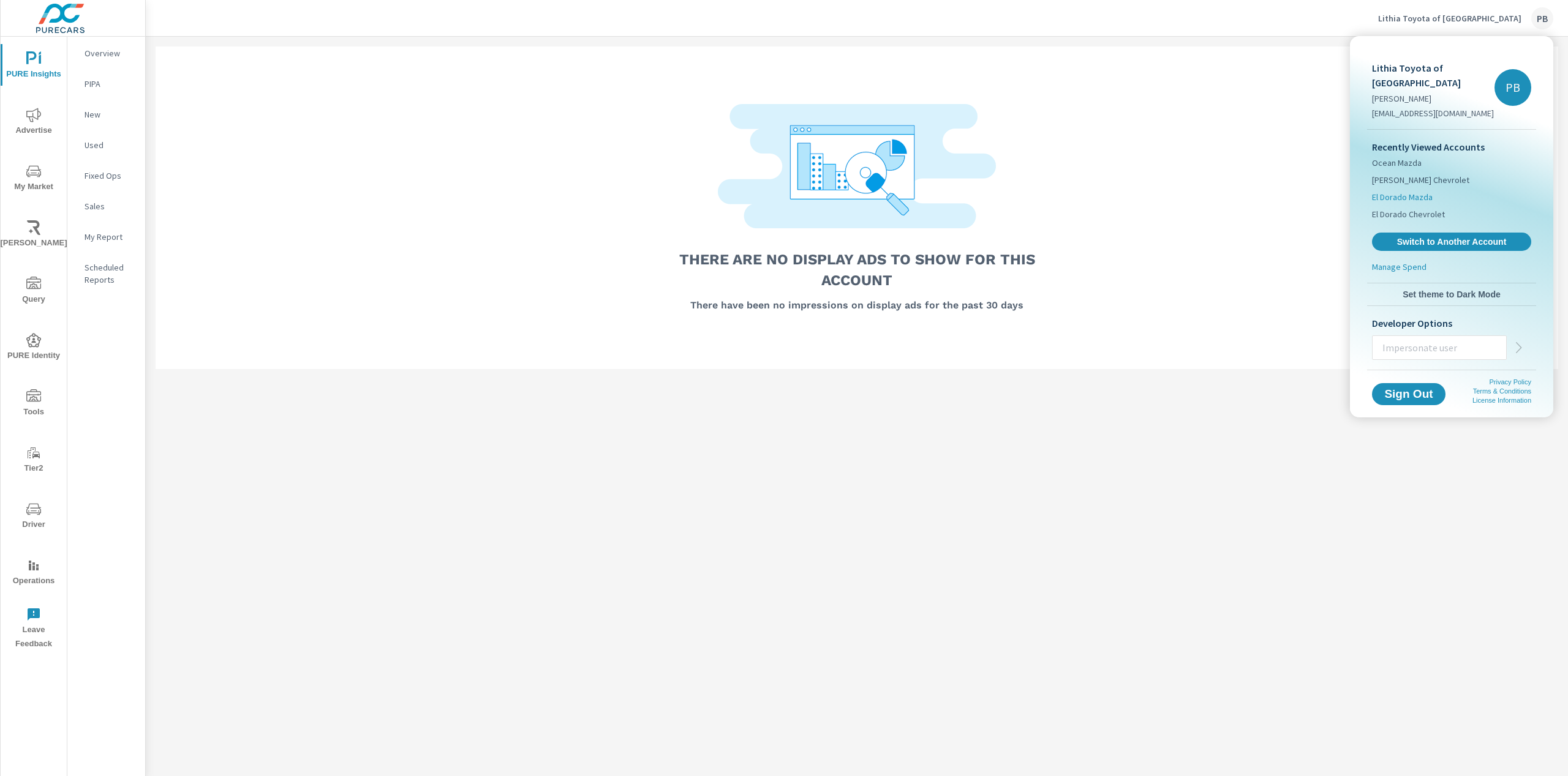
click at [1402, 191] on span "El Dorado Mazda" at bounding box center [1402, 197] width 60 height 12
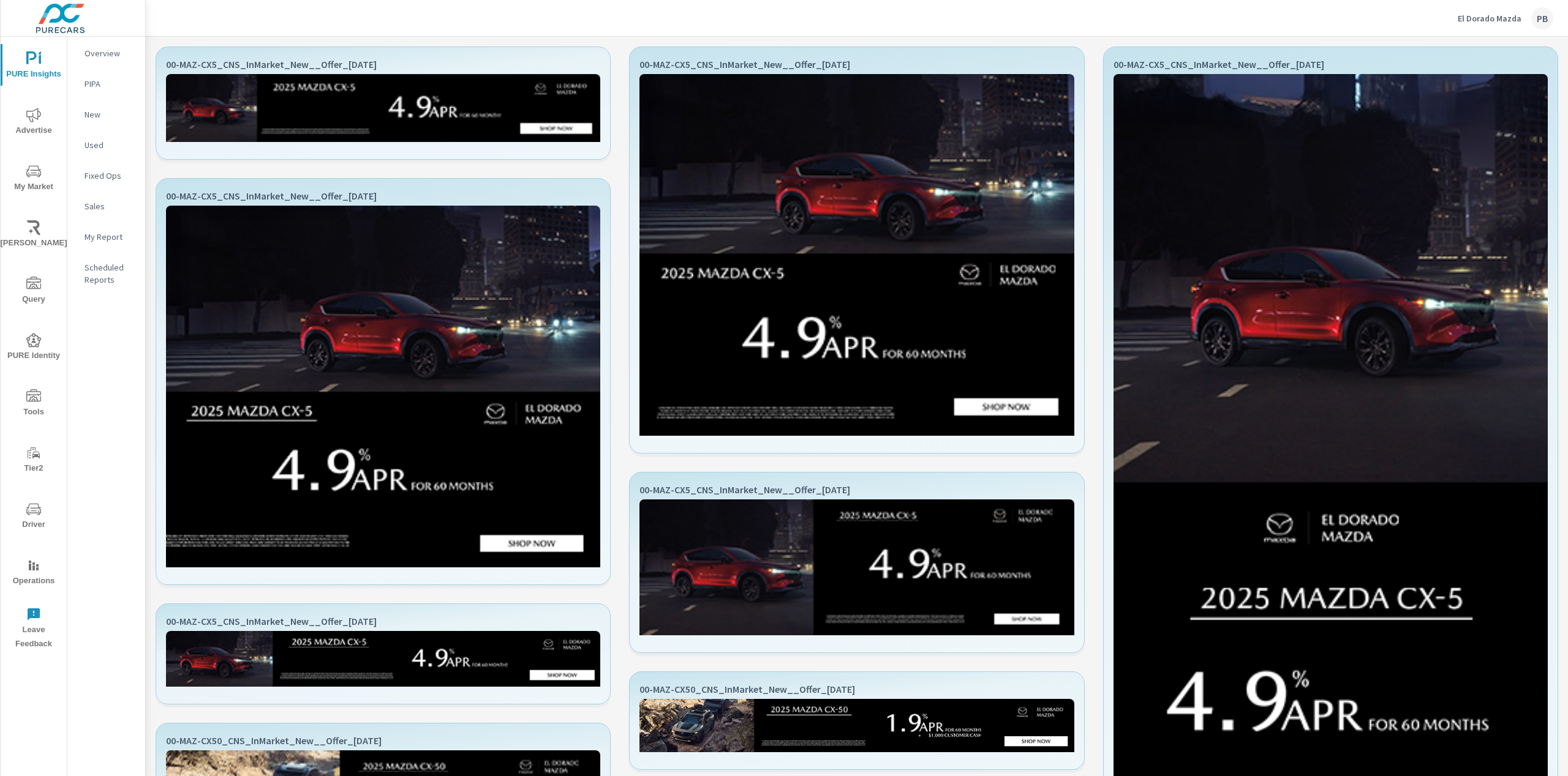
click at [1516, 16] on p "El Dorado Mazda" at bounding box center [1489, 18] width 64 height 11
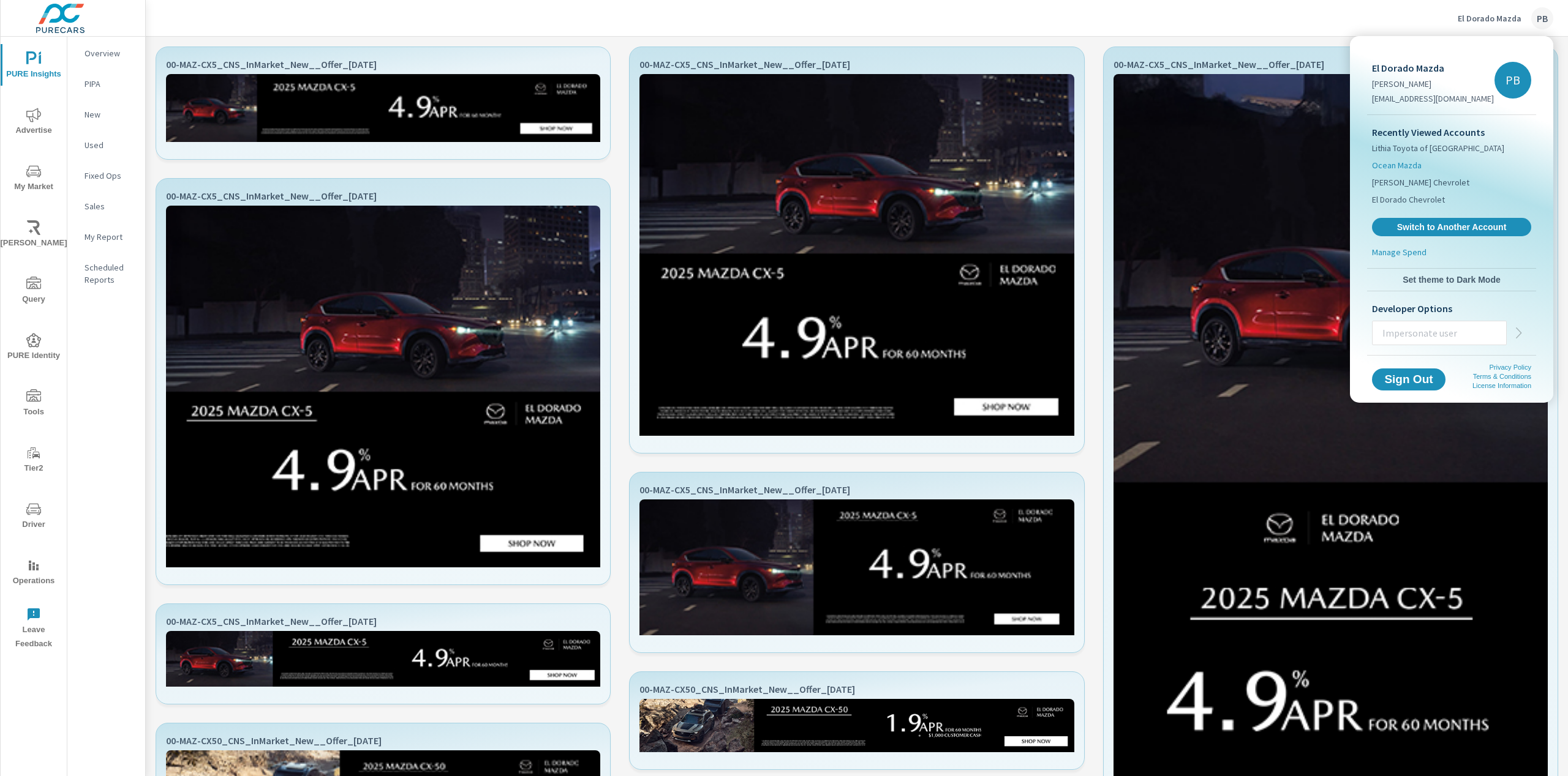
click at [1411, 160] on span "Ocean Mazda" at bounding box center [1396, 165] width 50 height 12
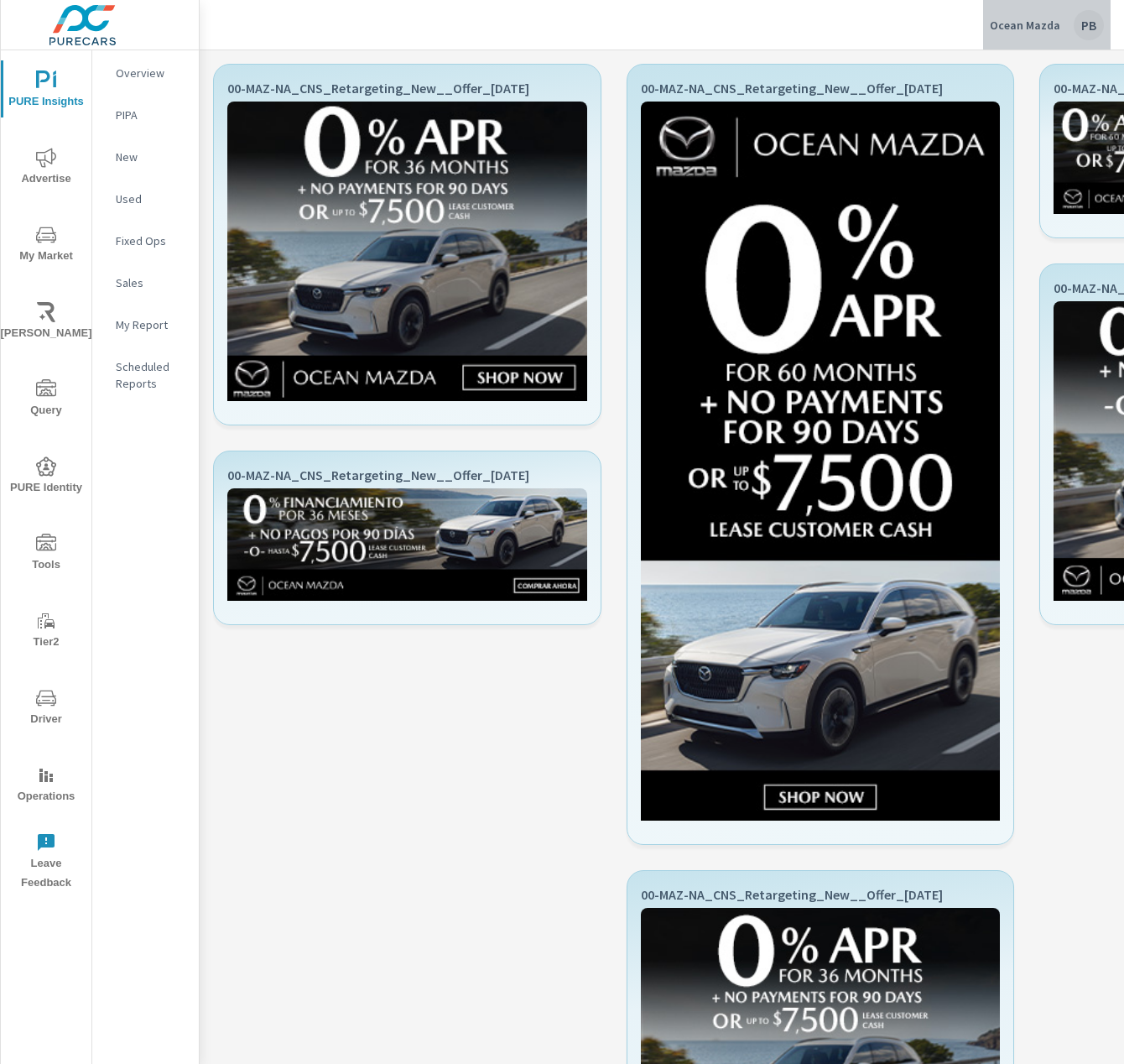
click at [1064, 16] on div "Ocean Mazda PB" at bounding box center [1047, 25] width 114 height 31
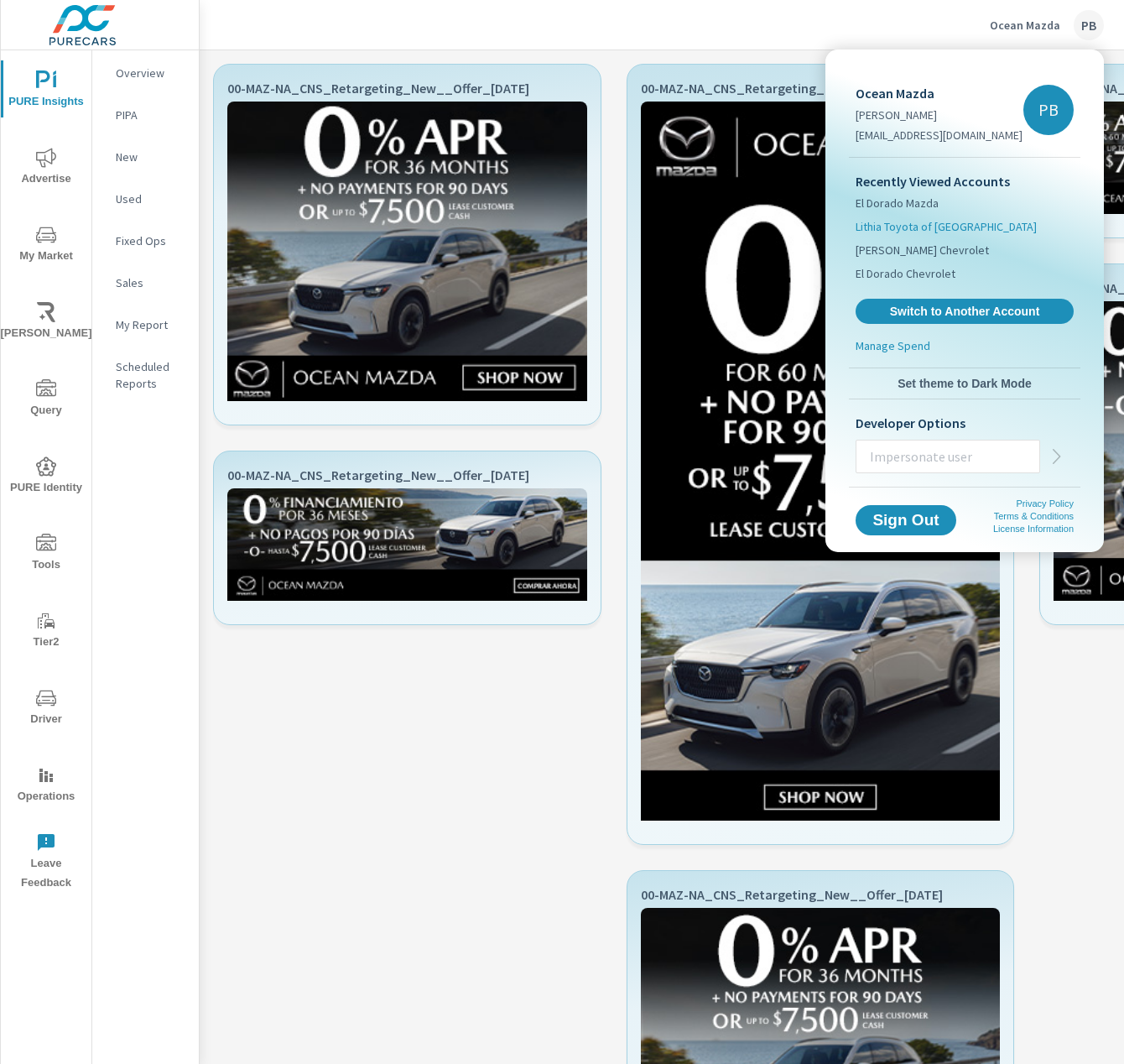
click at [907, 231] on span "Lithia Toyota of [GEOGRAPHIC_DATA]" at bounding box center [947, 226] width 181 height 17
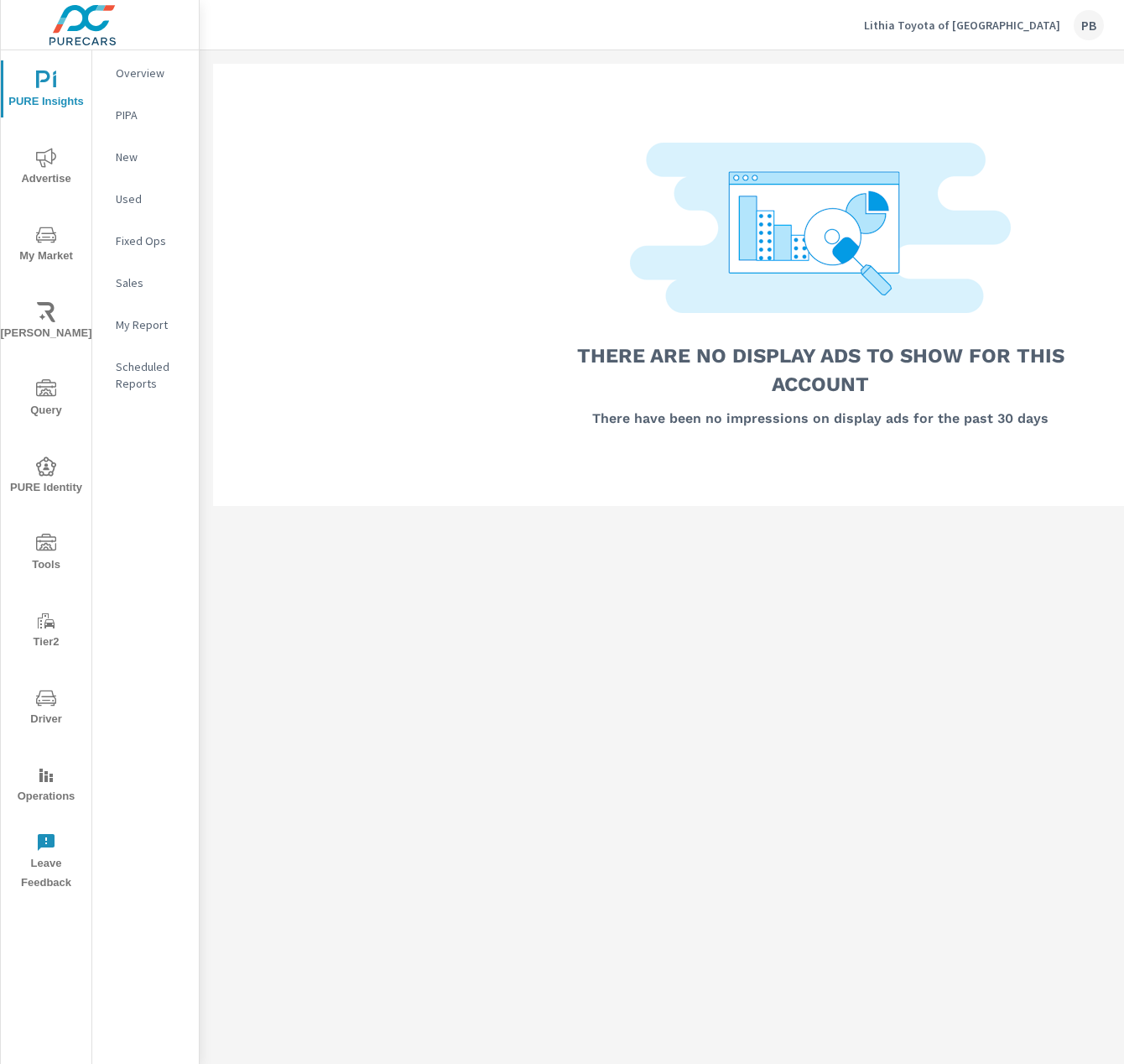
click at [1035, 15] on div "Lithia Toyota of Springfield PB" at bounding box center [984, 25] width 240 height 31
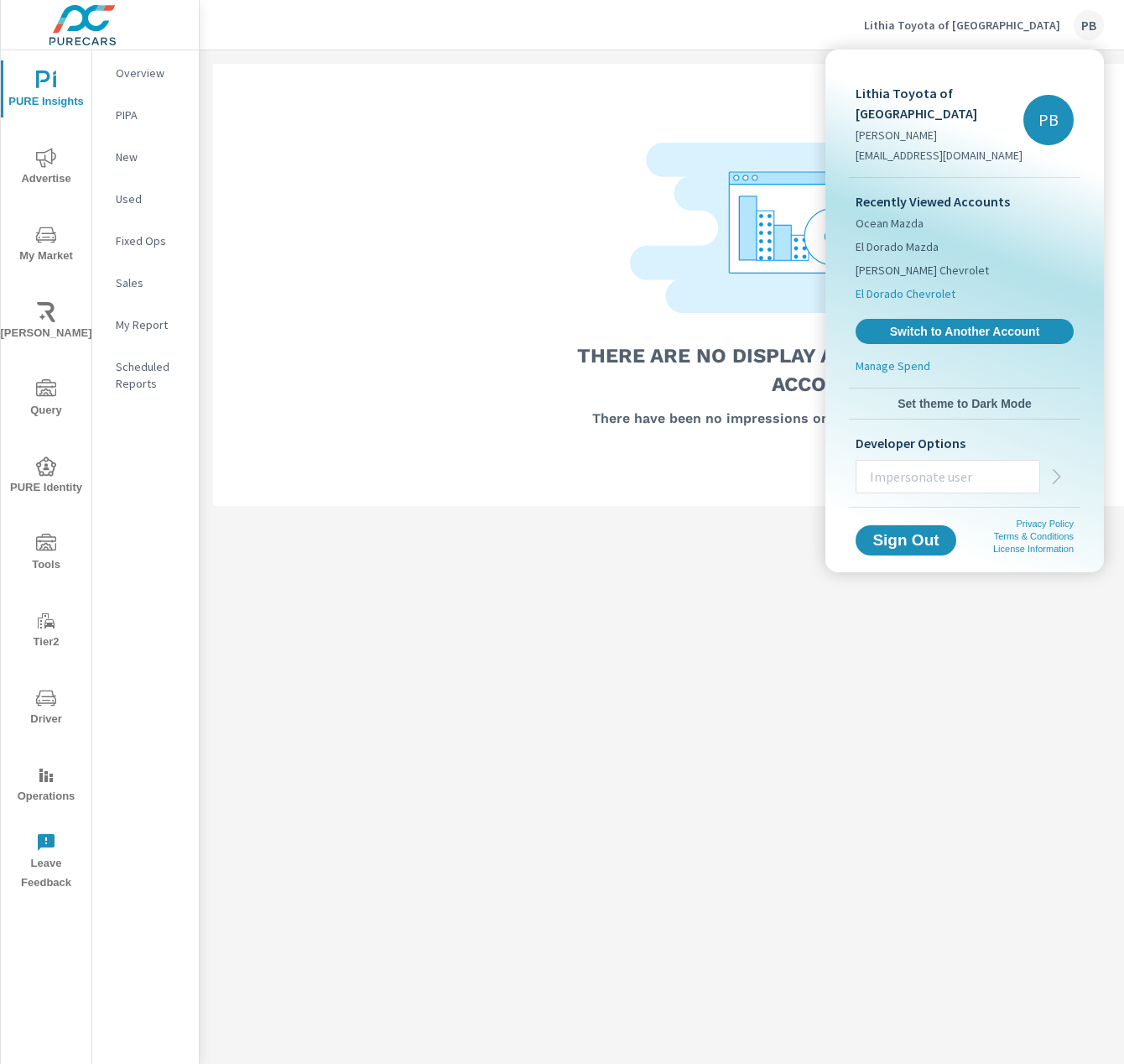
click at [915, 285] on span "El Dorado Chevrolet" at bounding box center [905, 293] width 99 height 17
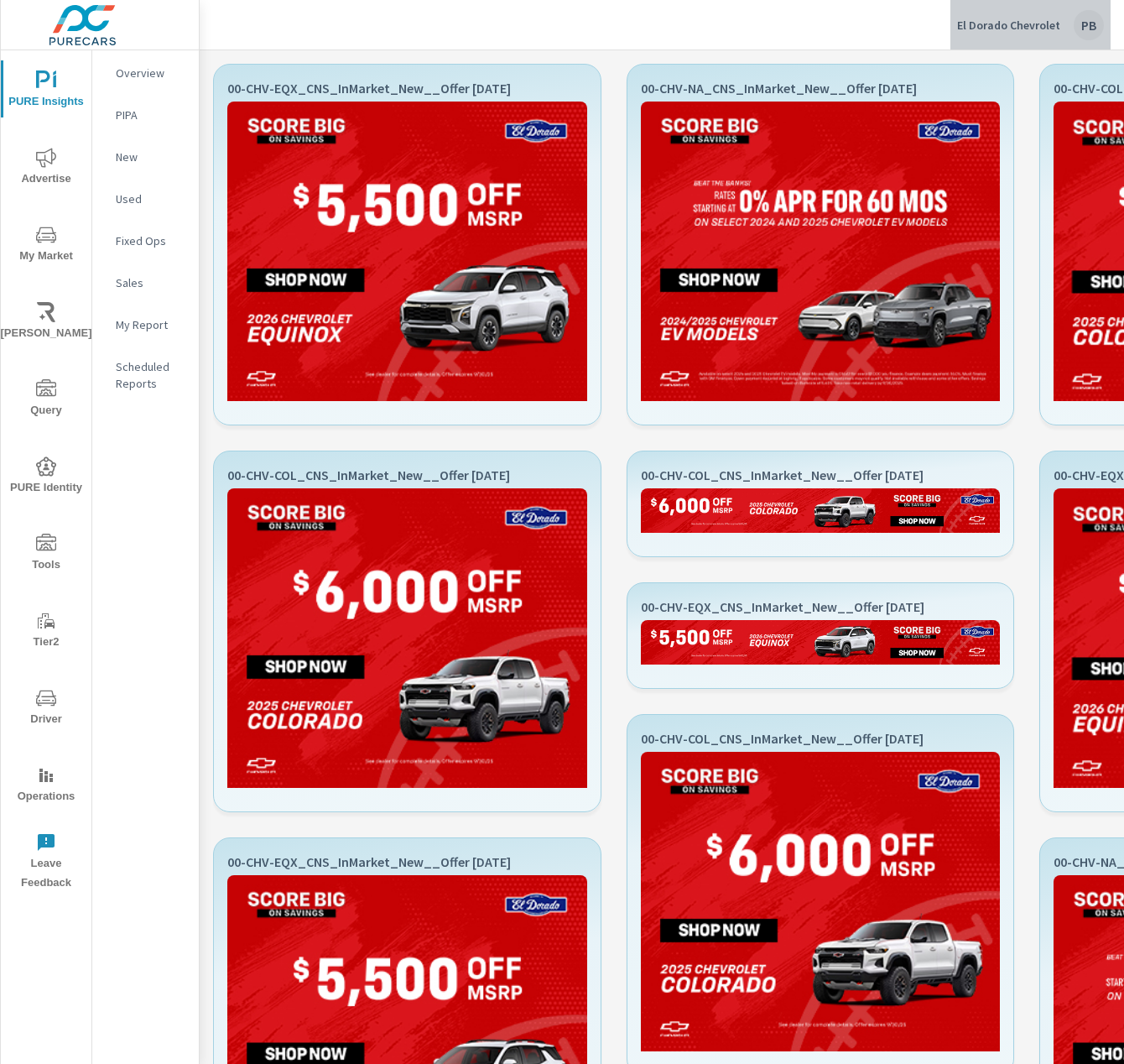
click at [1044, 37] on div "El Dorado Chevrolet PB" at bounding box center [1030, 25] width 147 height 31
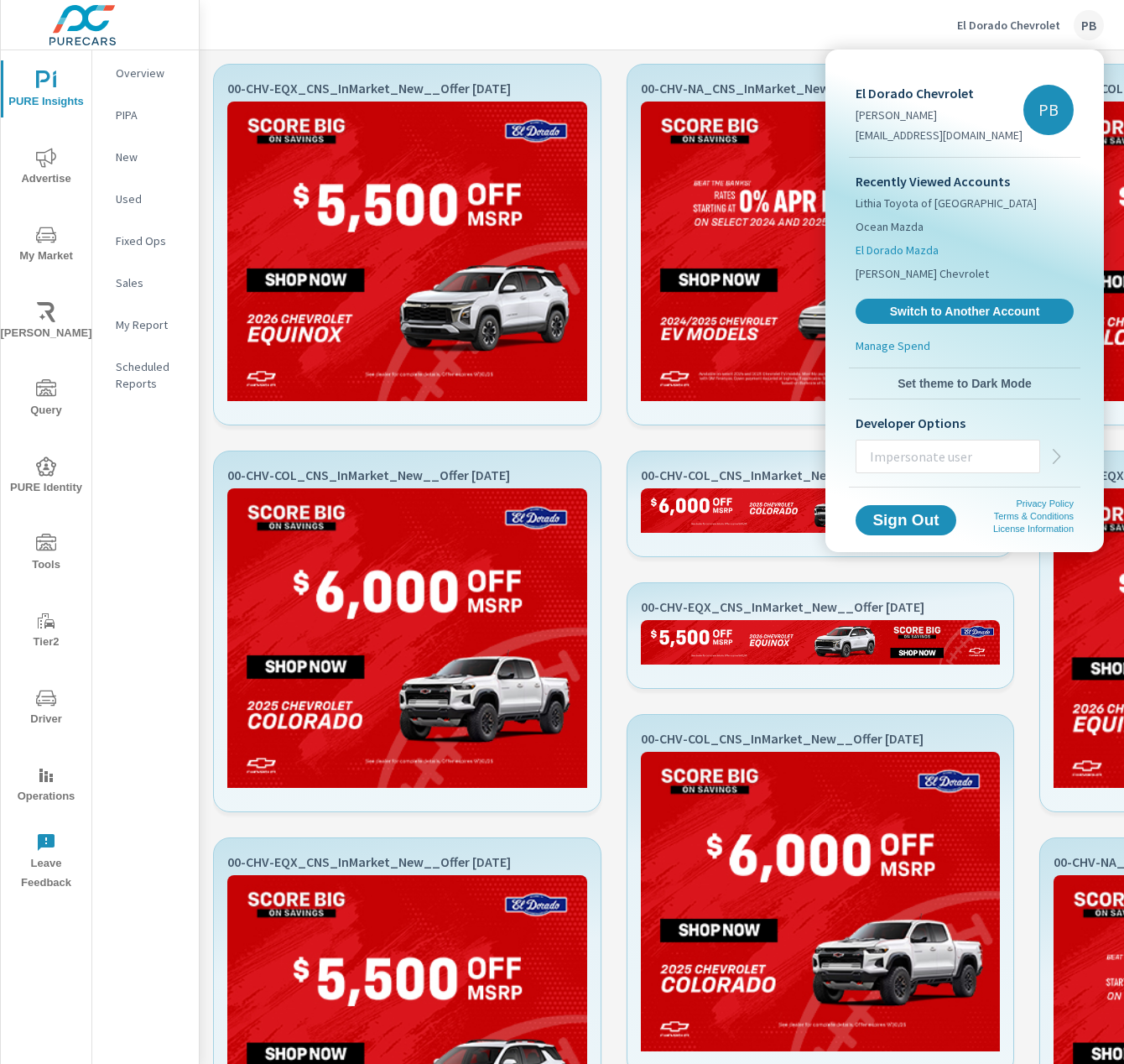
click at [901, 257] on span "El Dorado Mazda" at bounding box center [898, 250] width 83 height 17
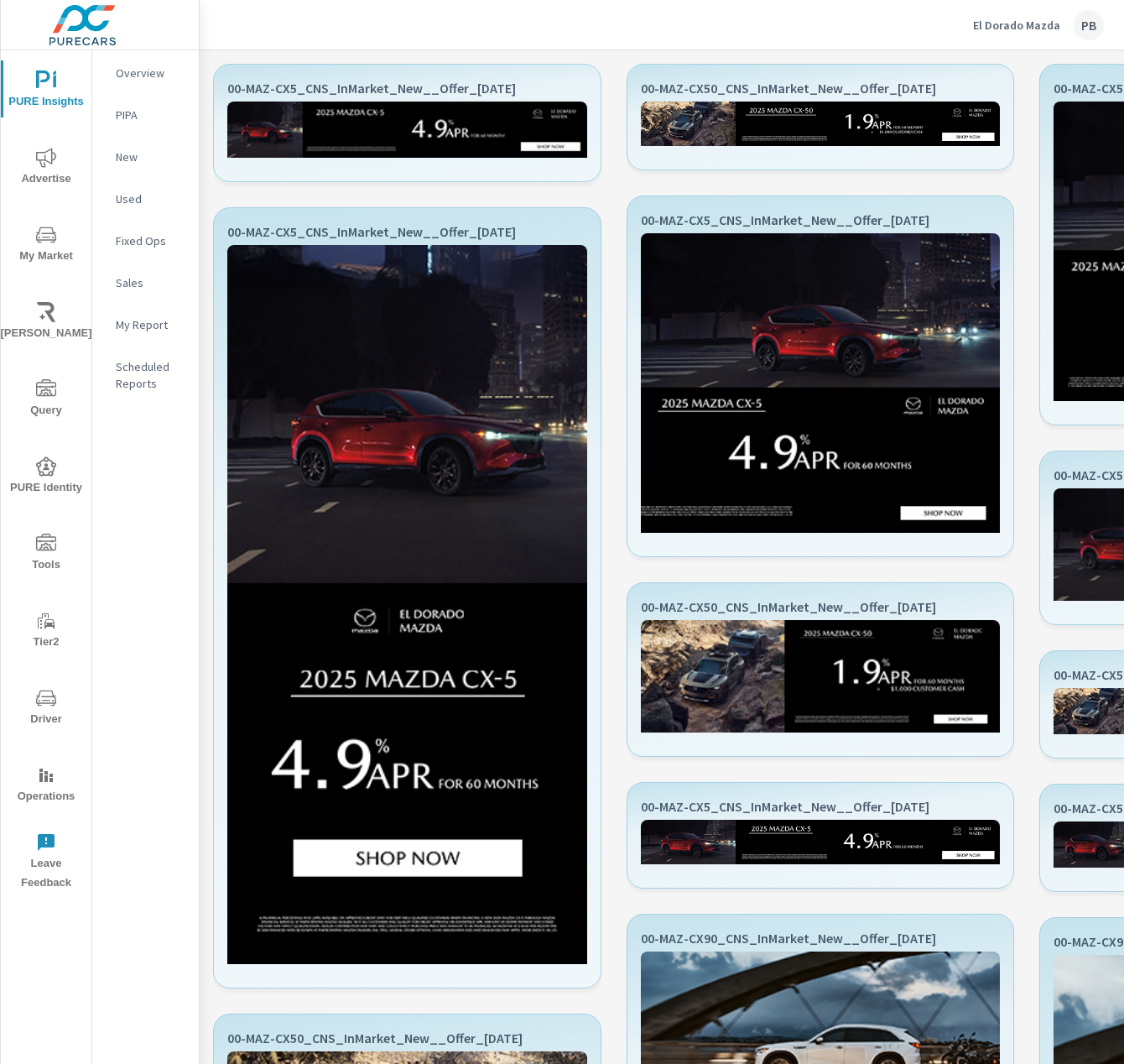
click at [1031, 21] on p "El Dorado Mazda" at bounding box center [1017, 25] width 88 height 15
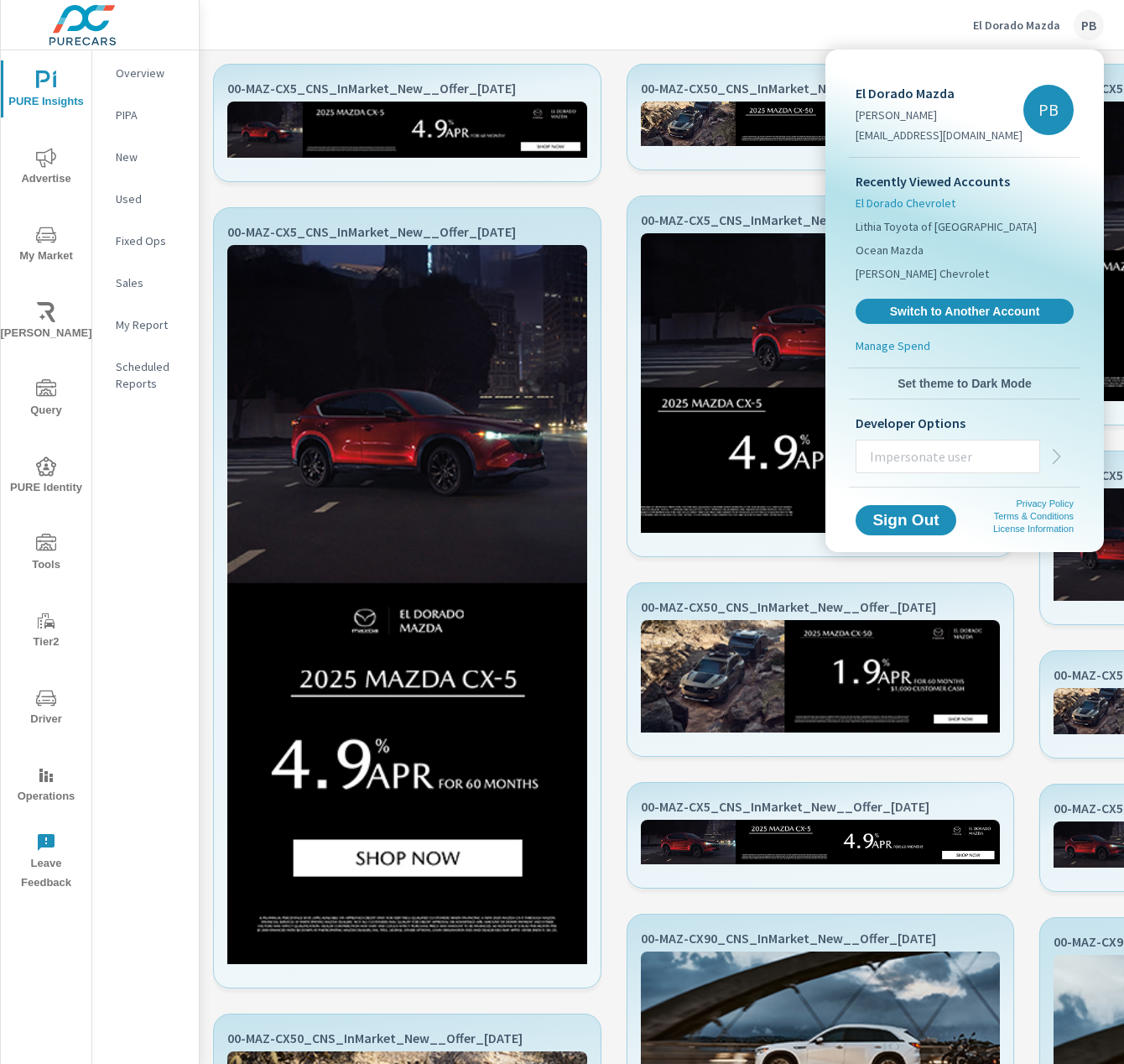
click at [919, 207] on span "El Dorado Chevrolet" at bounding box center [905, 203] width 99 height 17
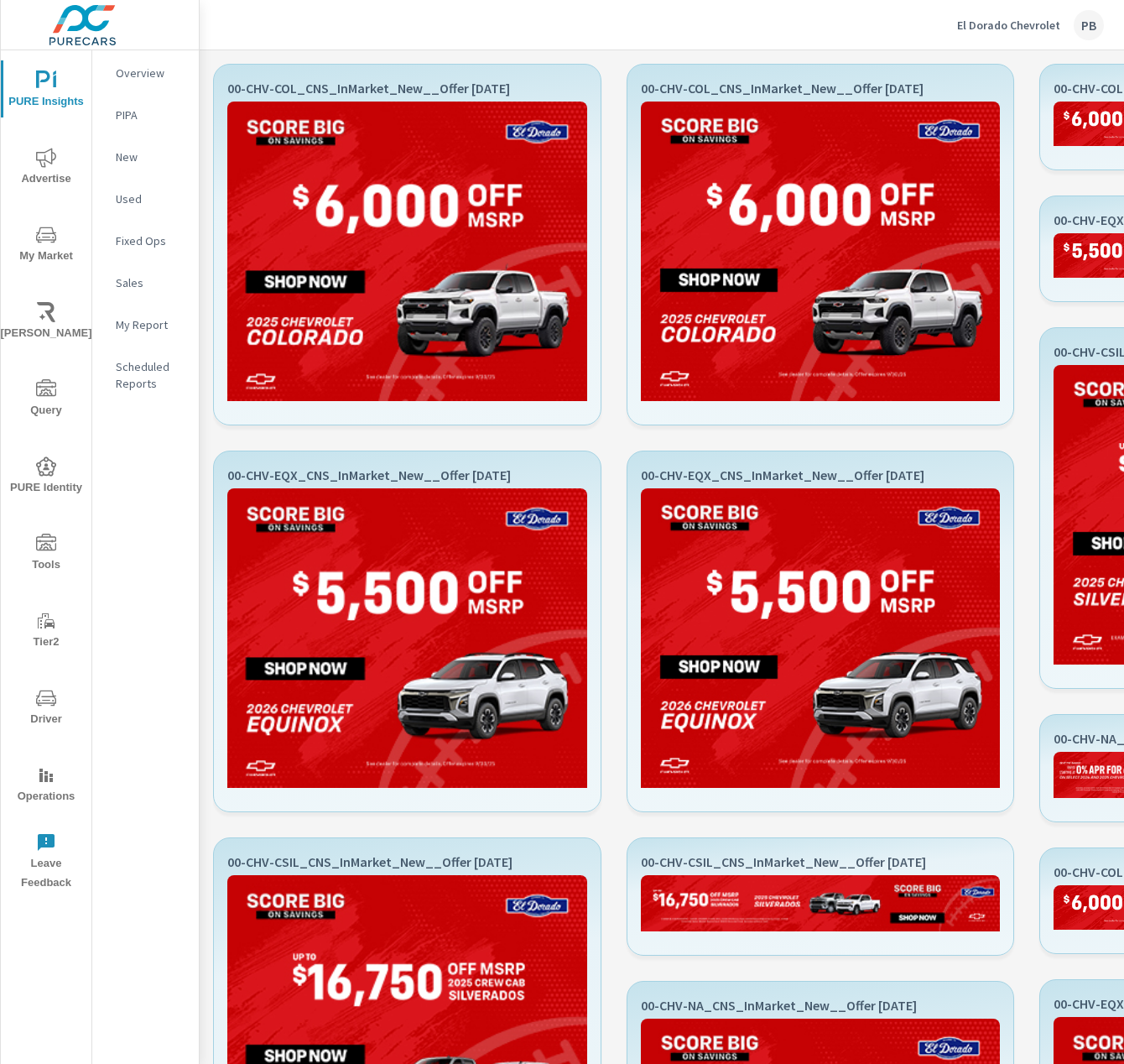
click at [1005, 23] on p "El Dorado Chevrolet" at bounding box center [1009, 25] width 103 height 15
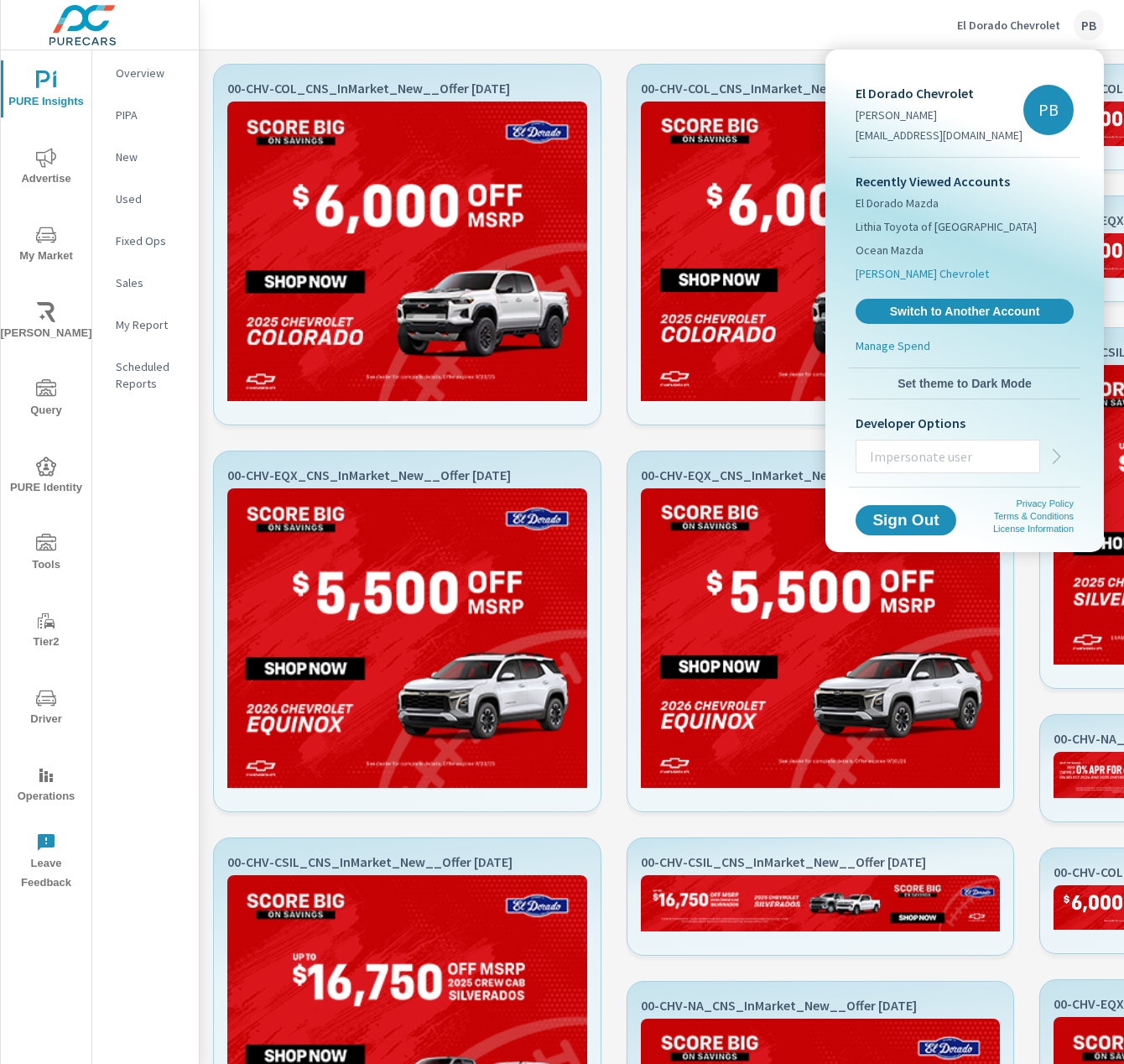
click at [878, 274] on span "Sherman Chevrolet" at bounding box center [923, 273] width 134 height 17
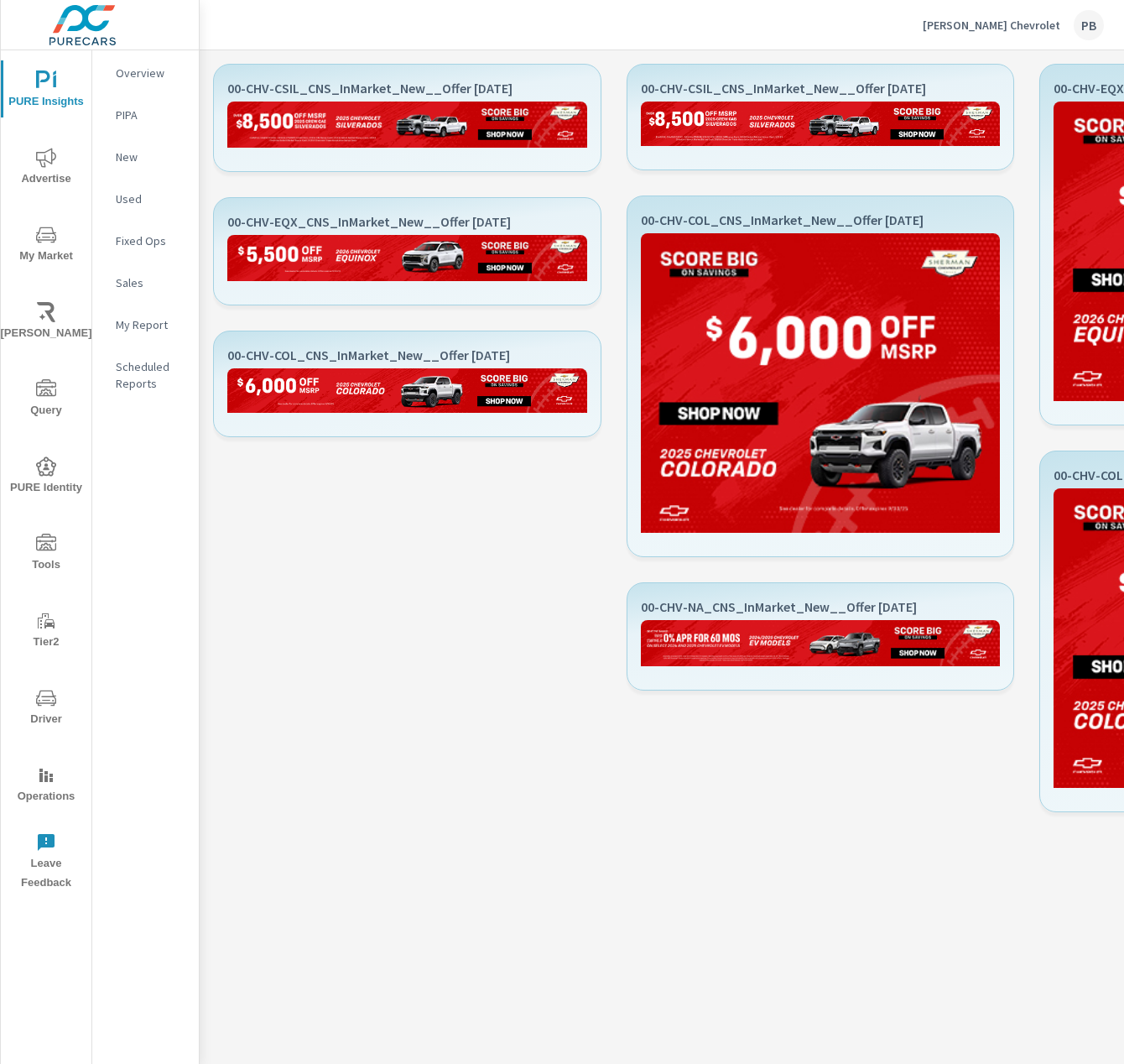
click at [1030, 26] on p "Sherman Chevrolet" at bounding box center [992, 25] width 138 height 15
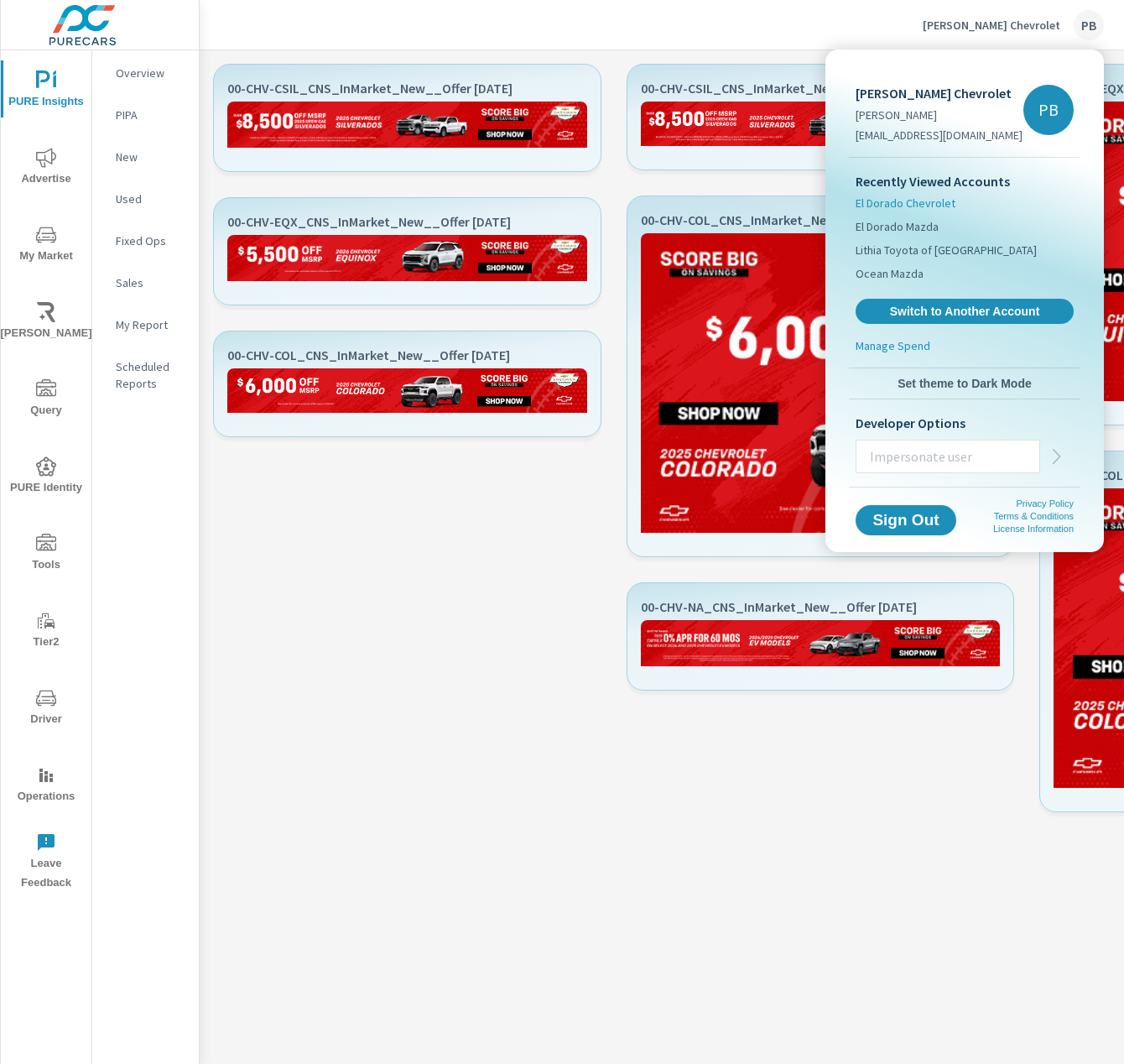
click at [943, 204] on span "El Dorado Chevrolet" at bounding box center [905, 203] width 99 height 17
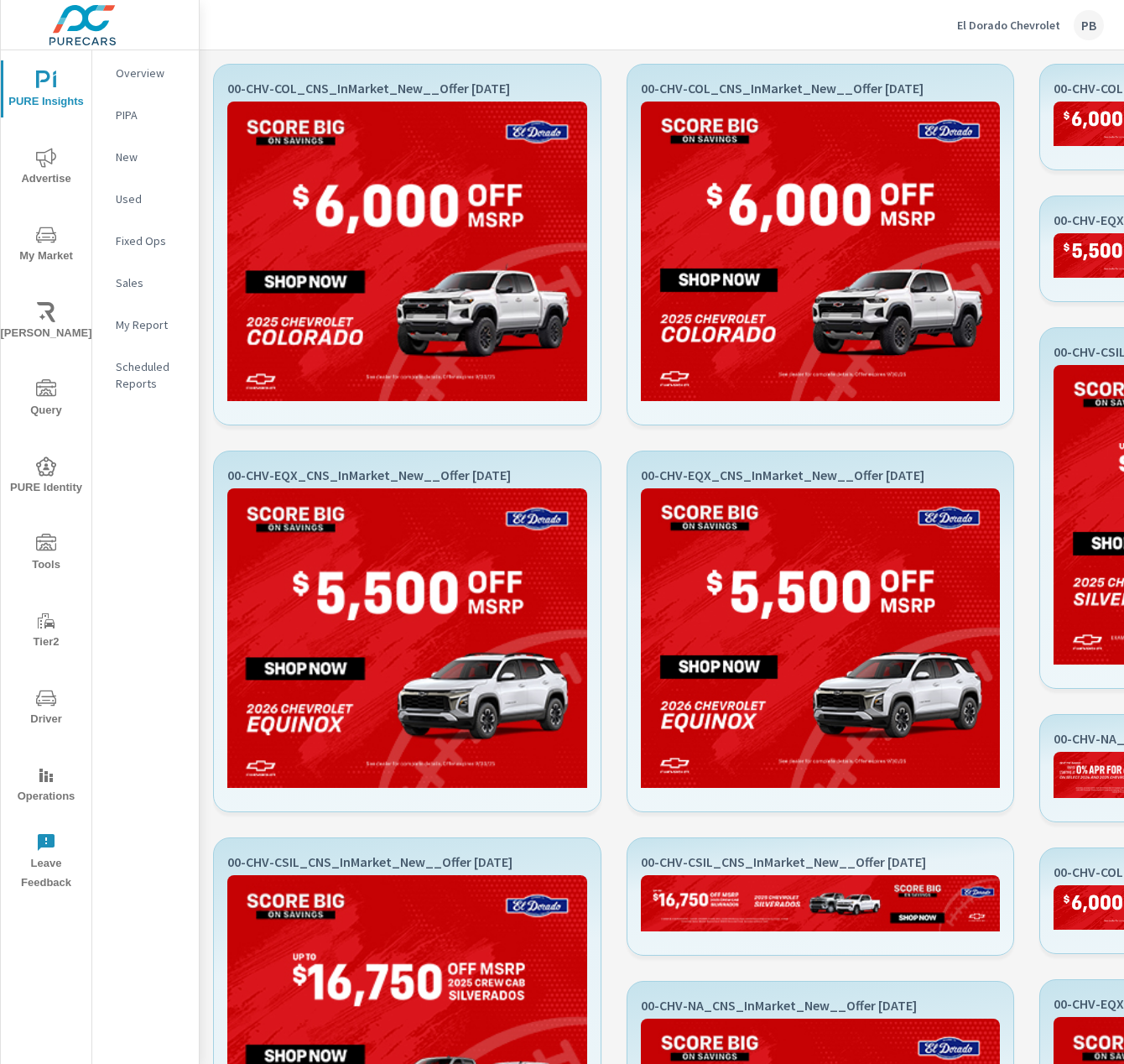
click at [1005, 26] on p "El Dorado Chevrolet" at bounding box center [1009, 25] width 103 height 15
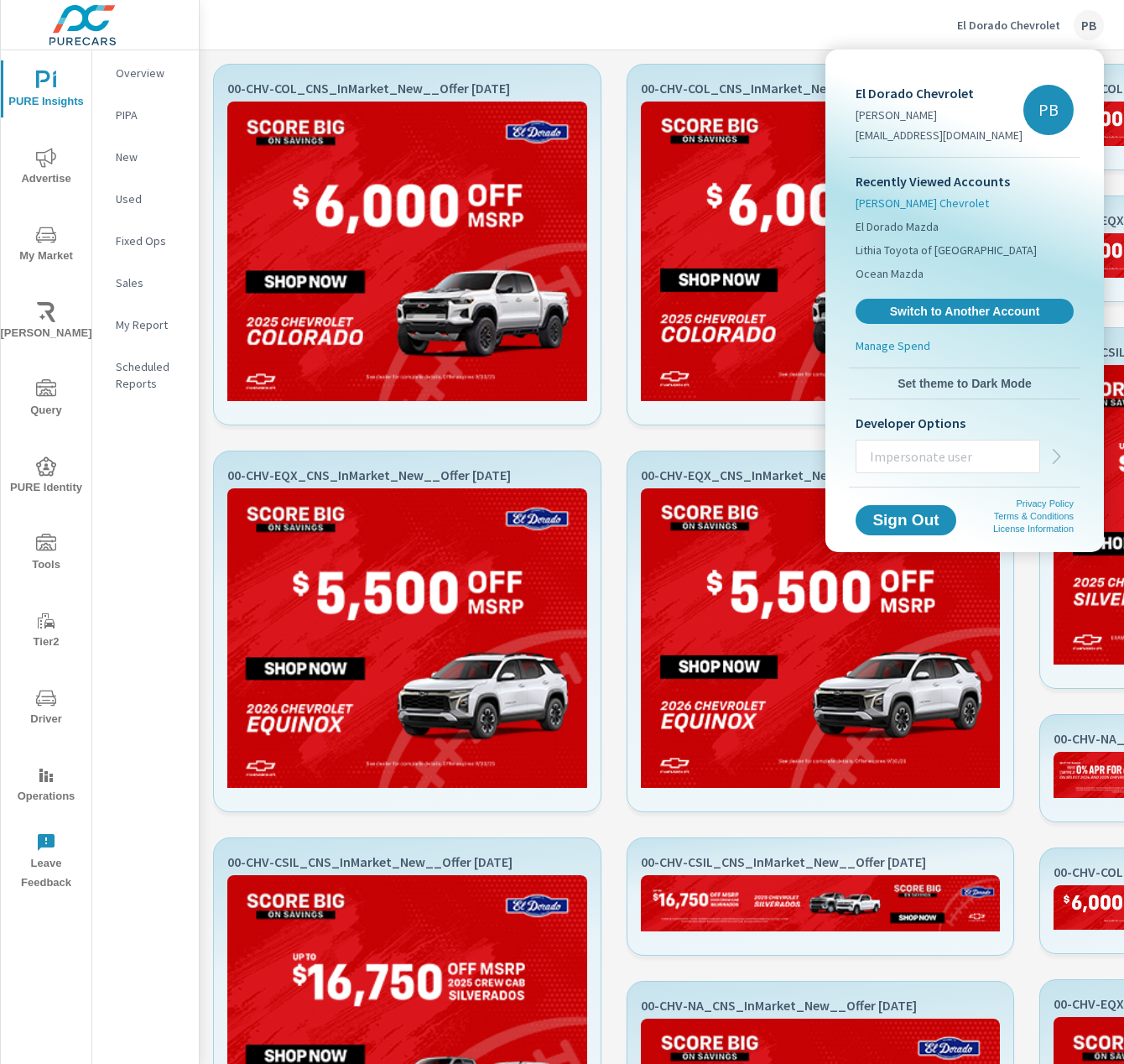
click at [894, 197] on span "[PERSON_NAME] Chevrolet" at bounding box center [923, 203] width 134 height 17
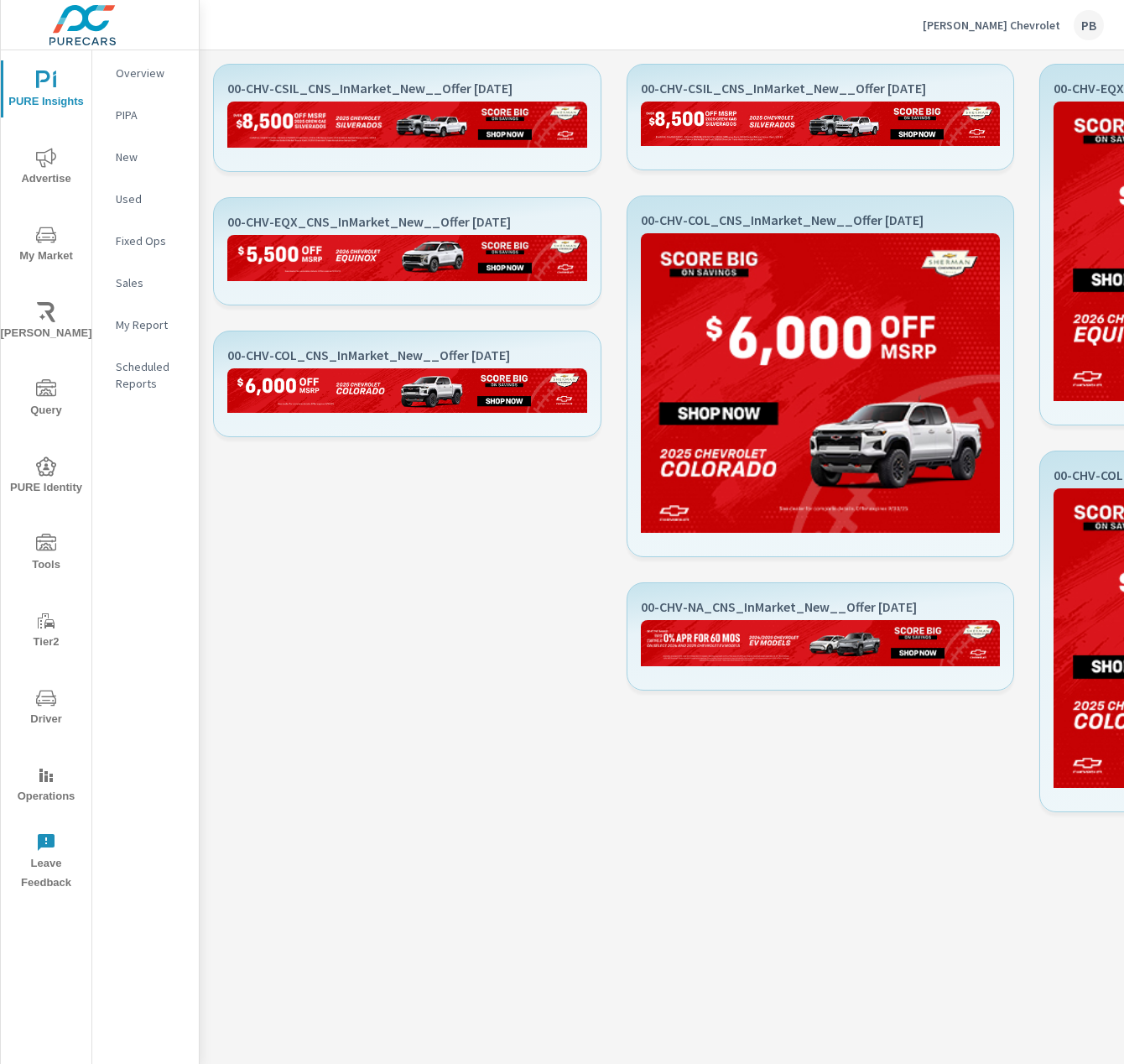
click at [1060, 33] on div "Sherman Chevrolet PB" at bounding box center [1014, 25] width 181 height 31
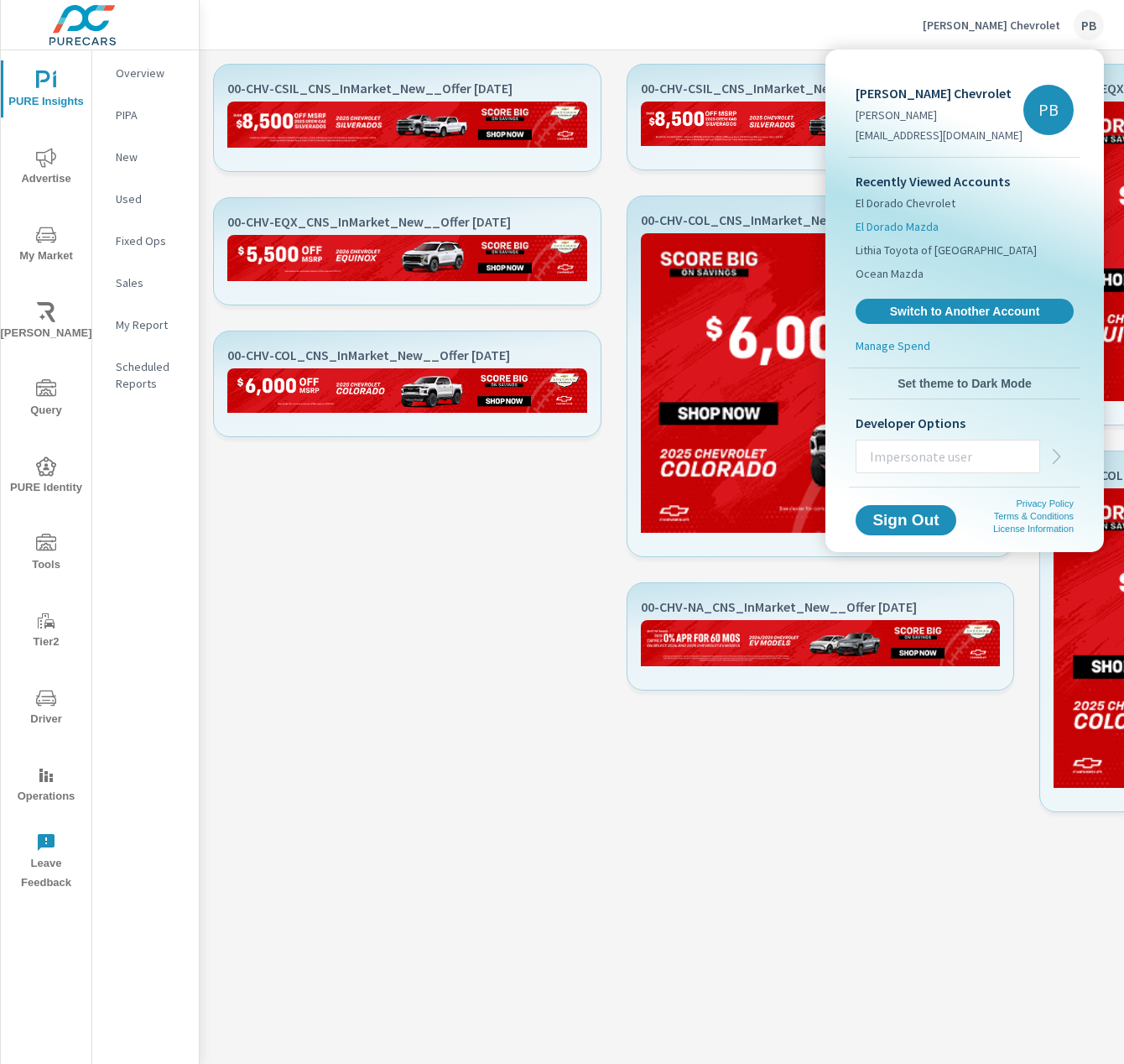
click at [940, 234] on li "El Dorado Mazda" at bounding box center [966, 226] width 219 height 24
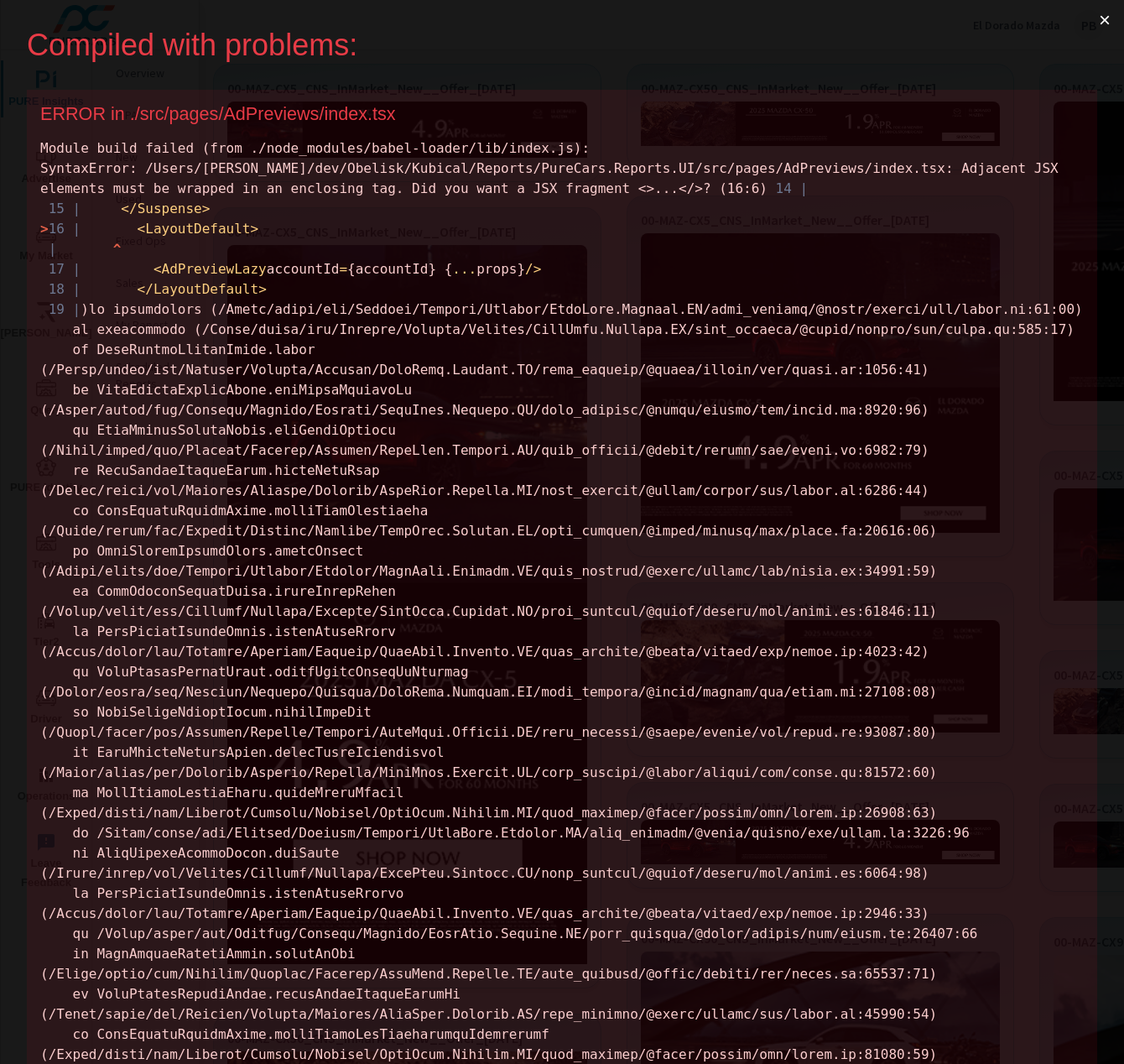
click at [1092, 16] on button "×" at bounding box center [1104, 20] width 38 height 40
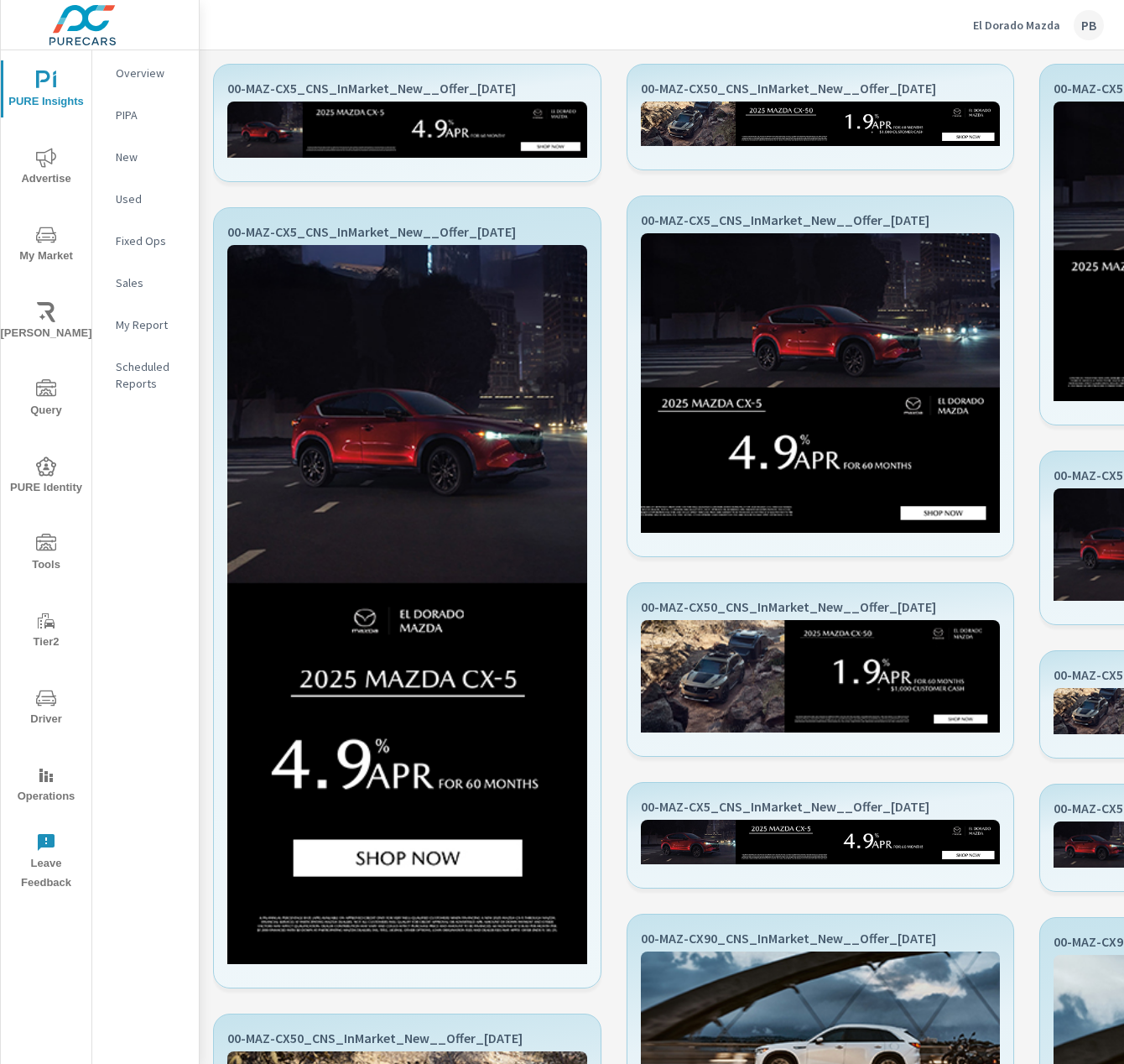
click at [999, 26] on p "El Dorado Mazda" at bounding box center [1017, 25] width 88 height 15
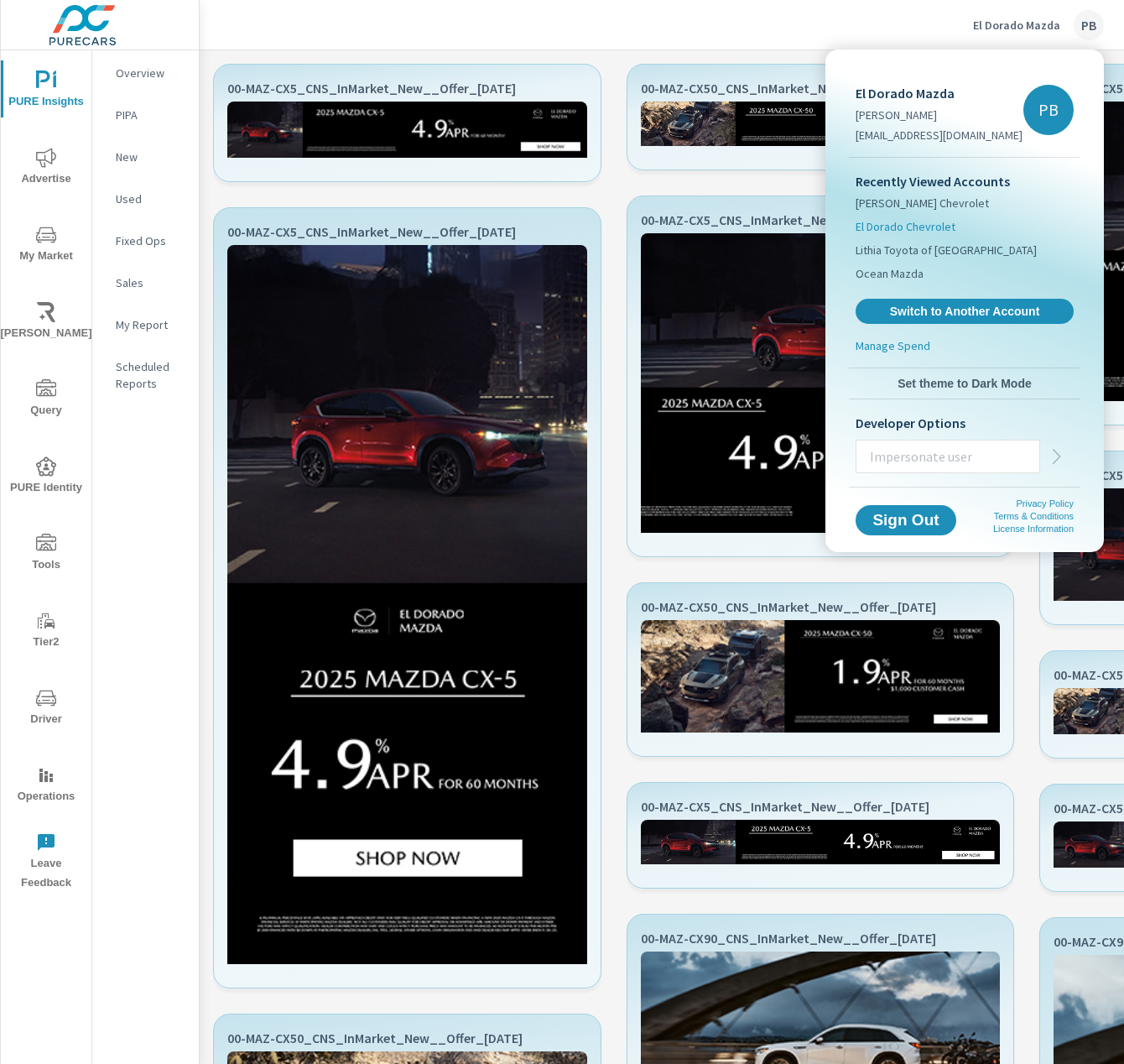
click at [903, 223] on span "El Dorado Chevrolet" at bounding box center [905, 226] width 99 height 17
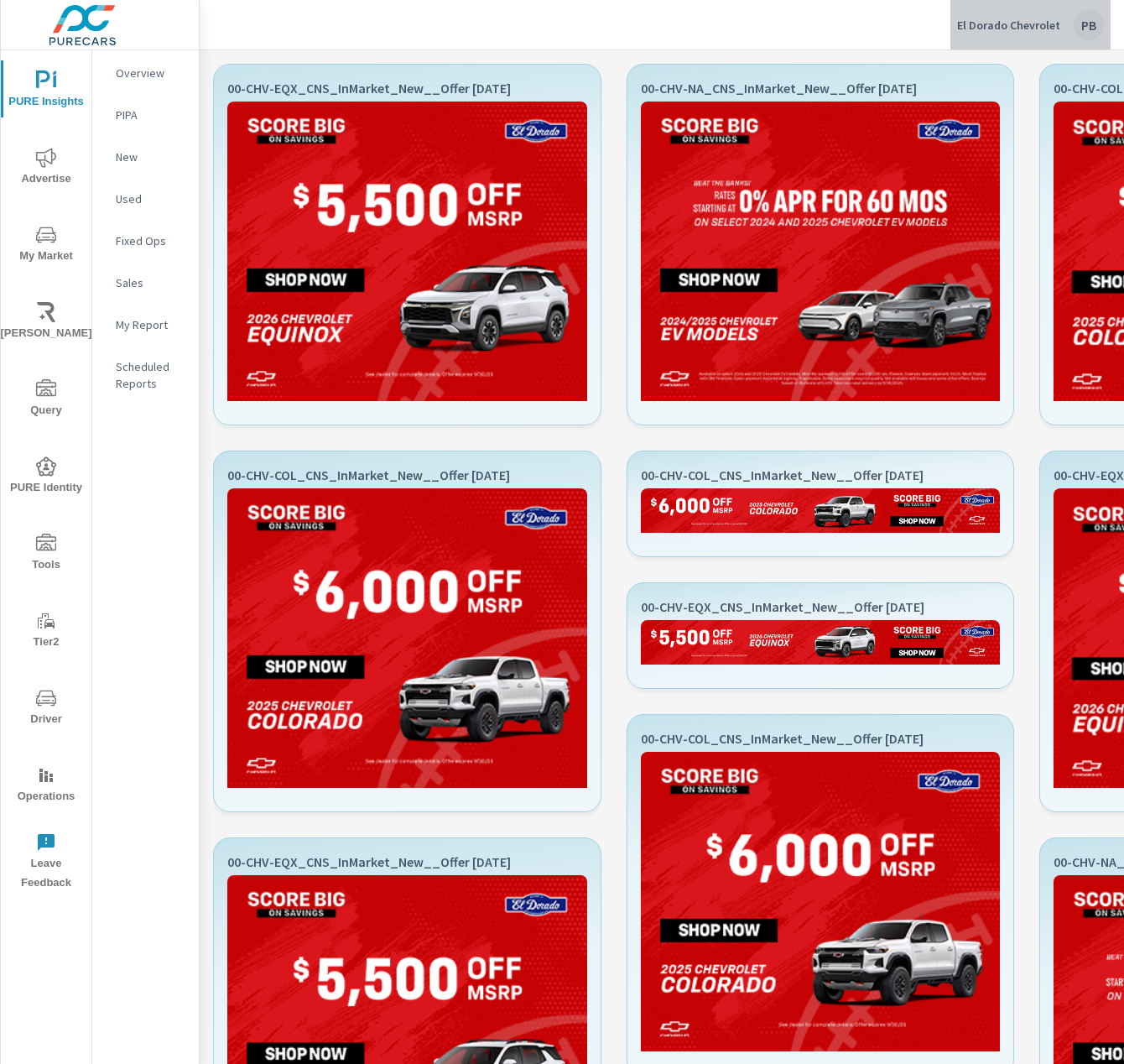
click at [1055, 23] on p "El Dorado Chevrolet" at bounding box center [1009, 25] width 103 height 15
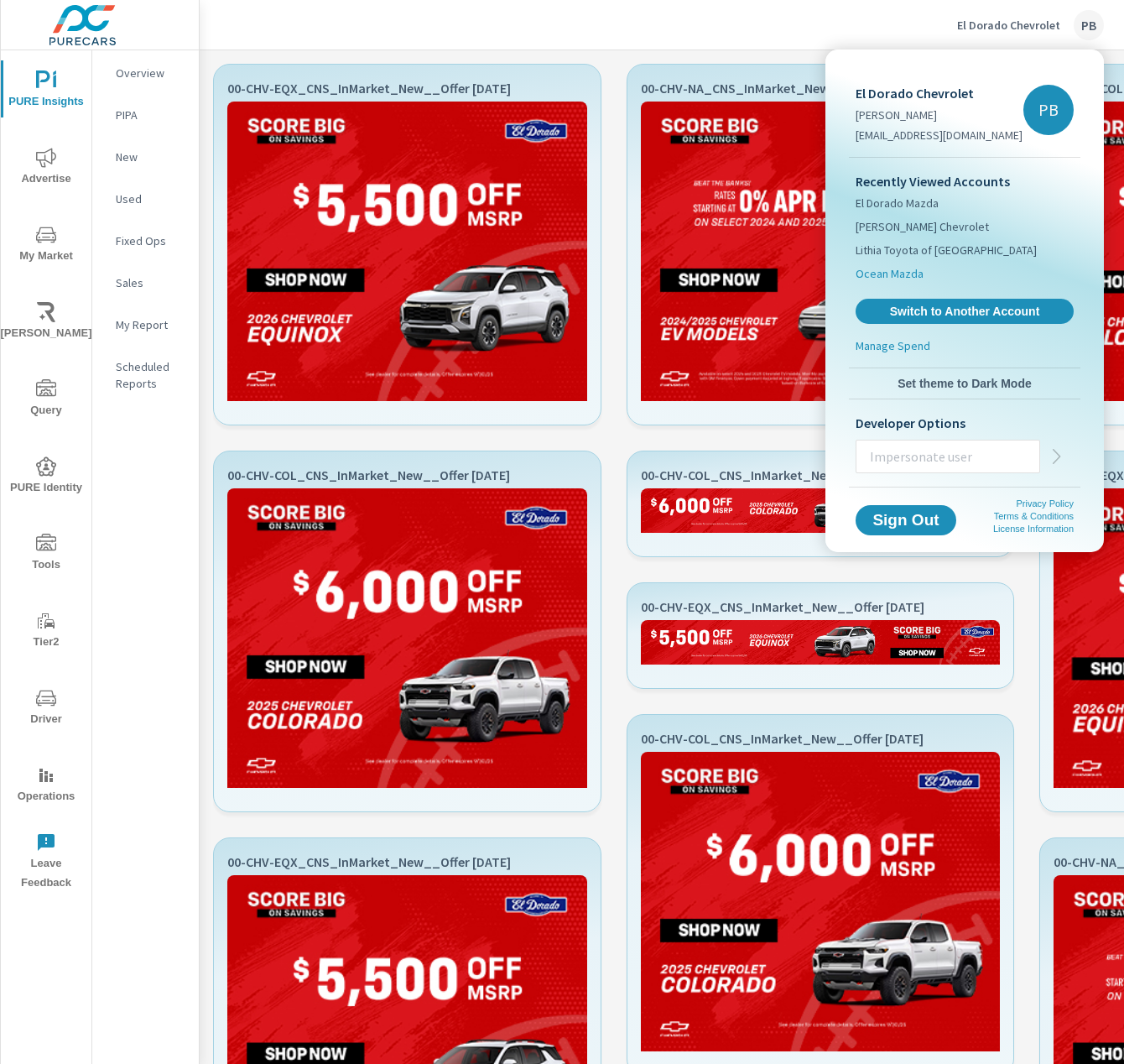
click at [919, 276] on span "Ocean Mazda" at bounding box center [890, 273] width 68 height 17
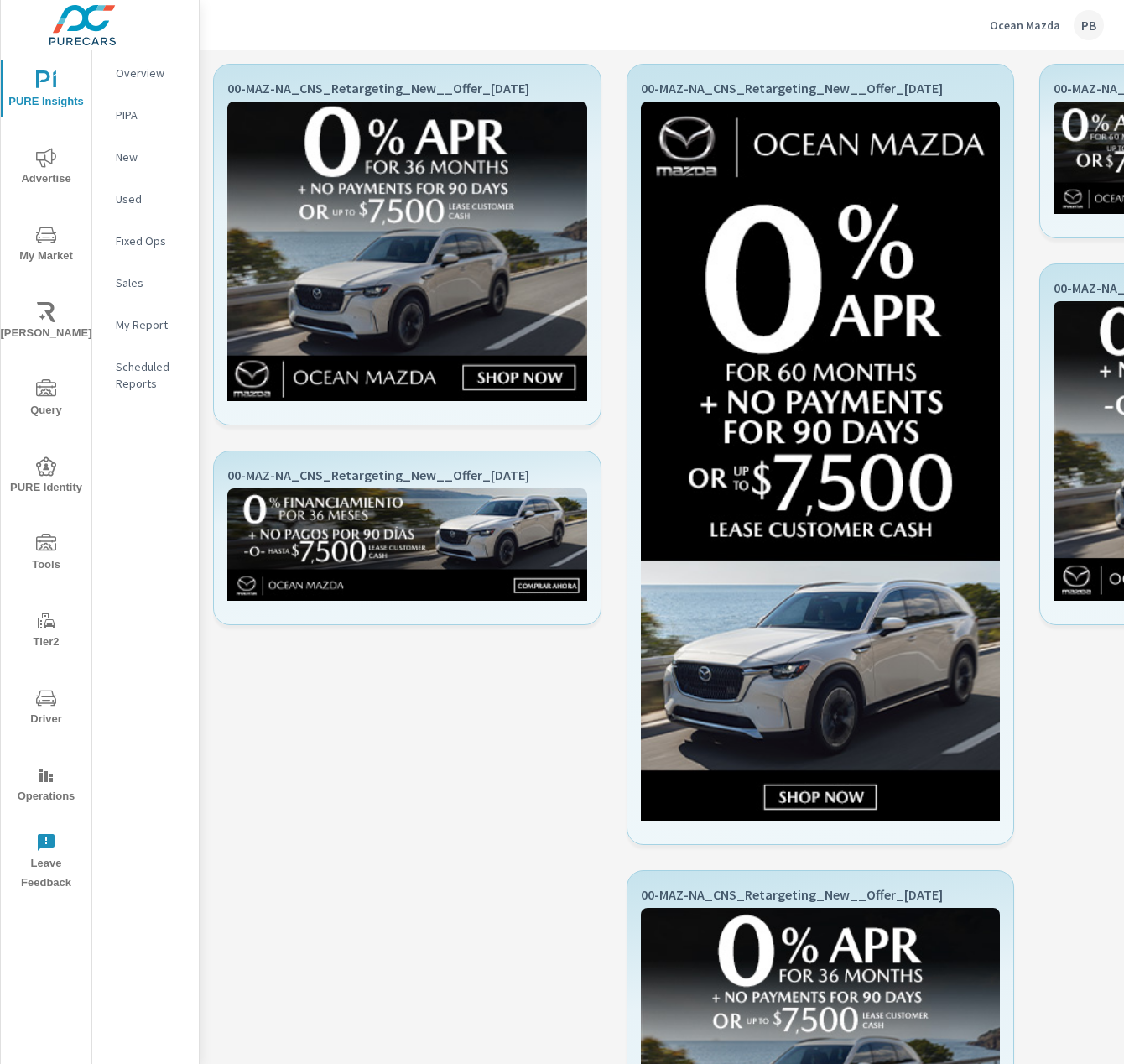
click at [1016, 31] on p "Ocean Mazda" at bounding box center [1026, 25] width 71 height 15
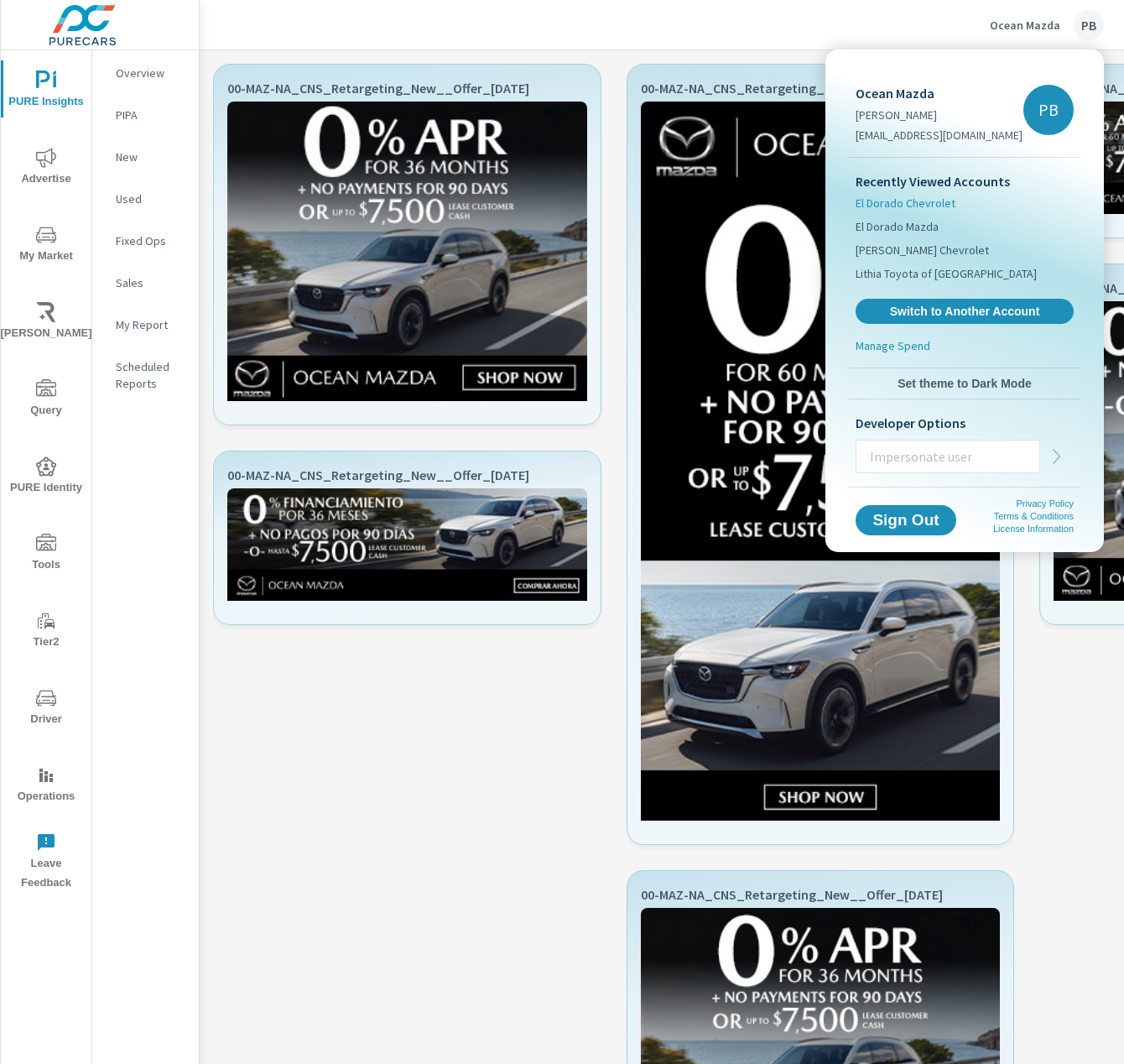
click at [933, 196] on span "El Dorado Chevrolet" at bounding box center [905, 203] width 99 height 17
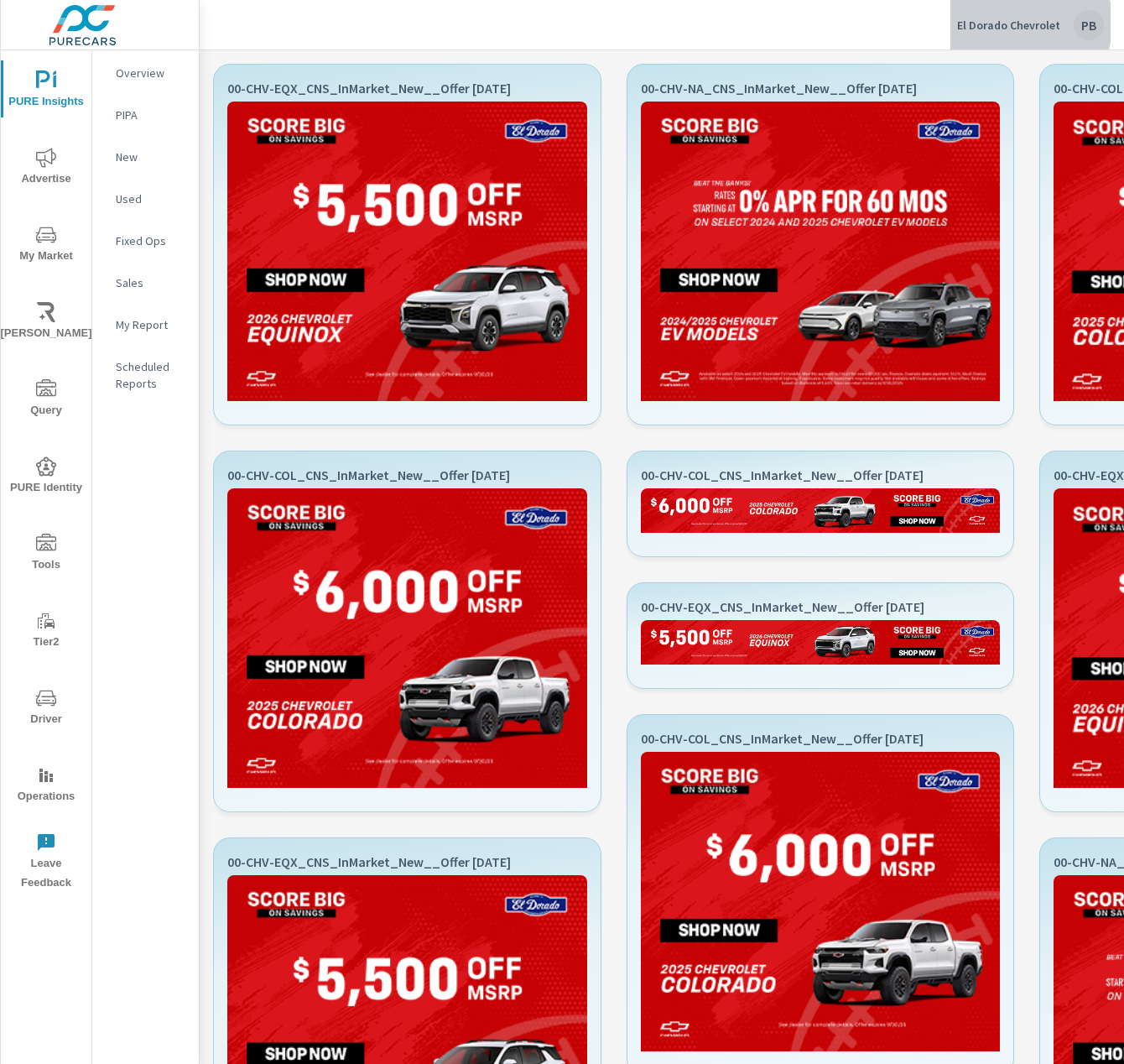
click at [1004, 23] on p "El Dorado Chevrolet" at bounding box center [1009, 25] width 103 height 15
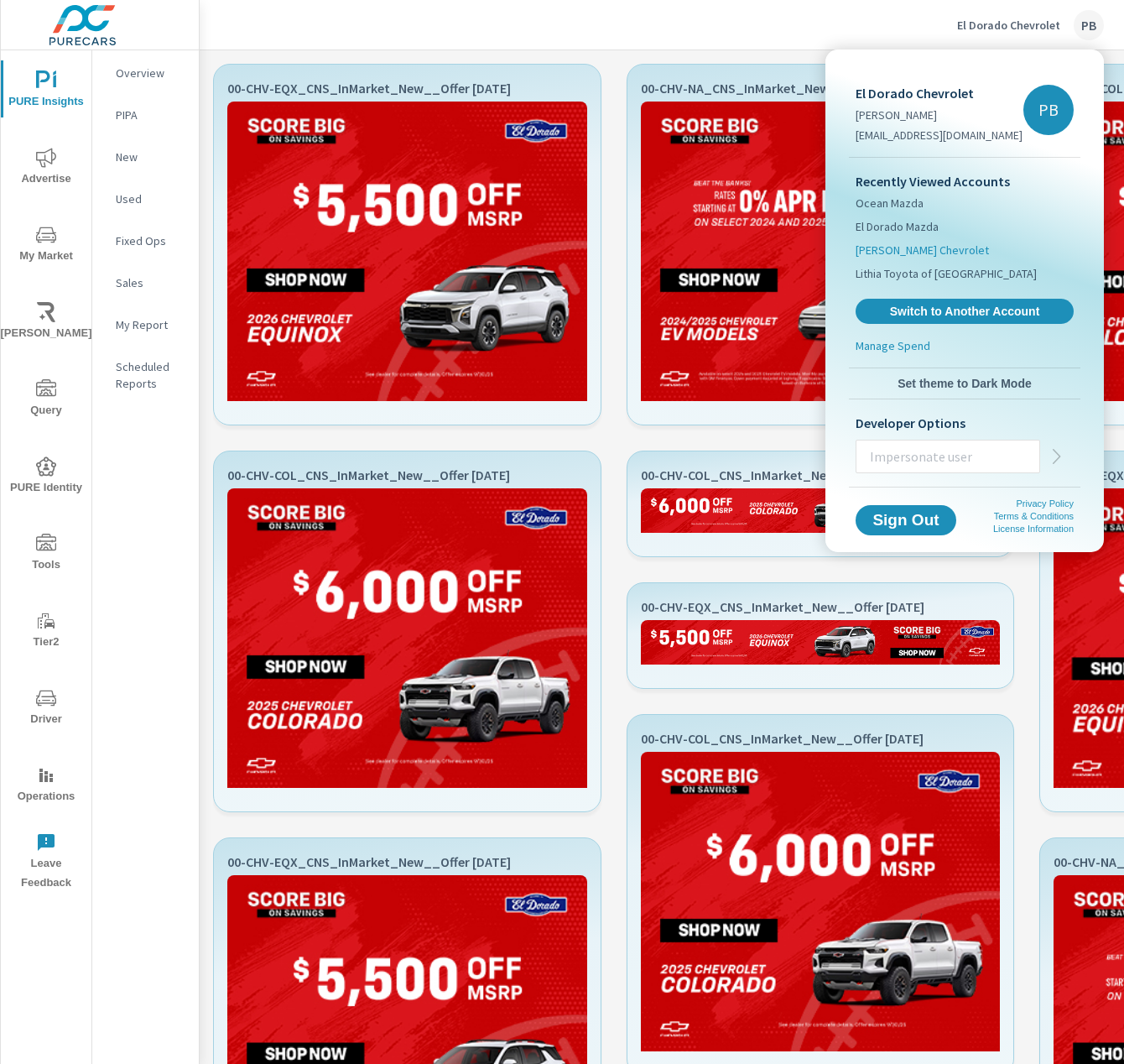
click at [924, 253] on span "[PERSON_NAME] Chevrolet" at bounding box center [923, 250] width 134 height 17
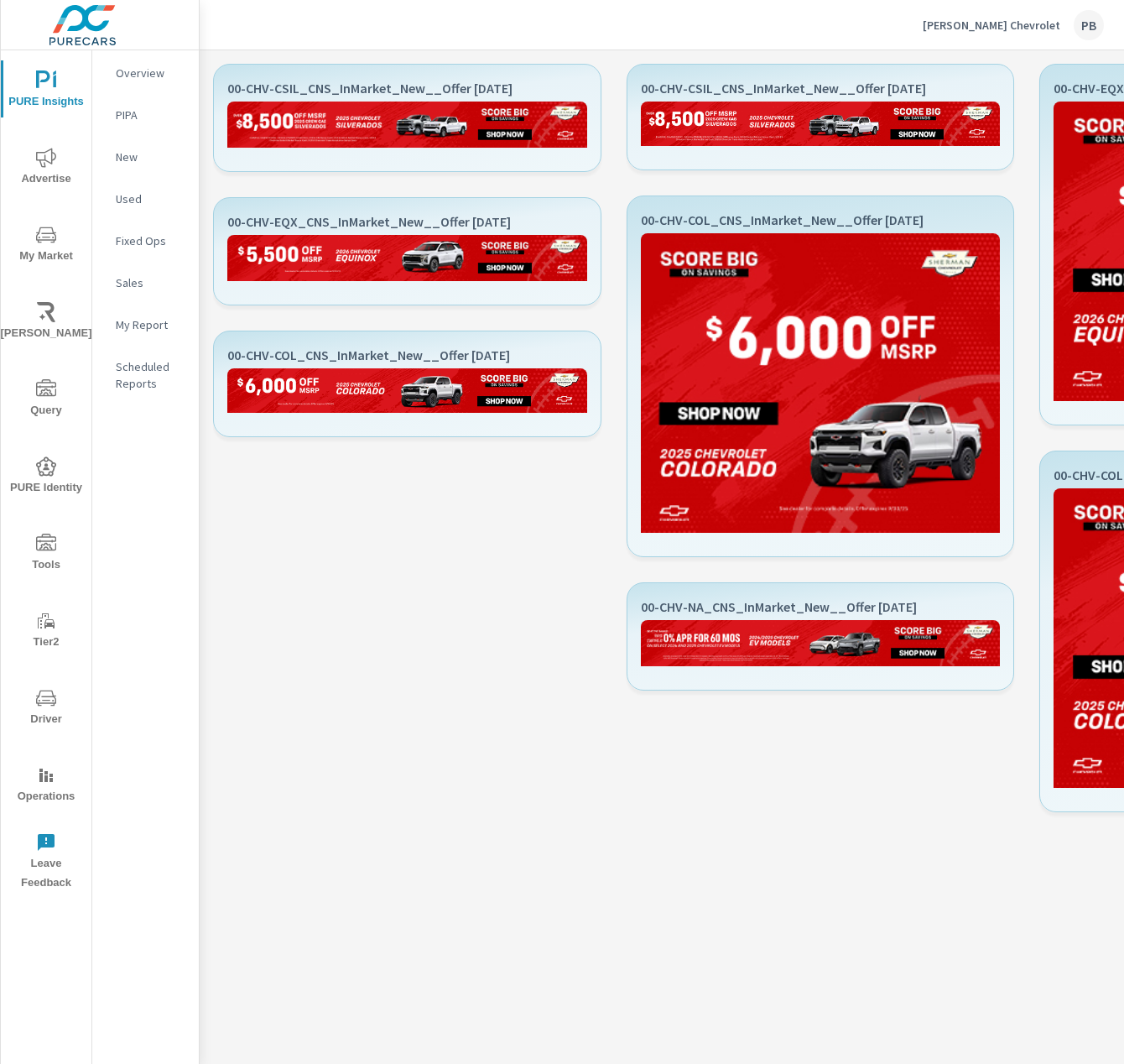
click at [1016, 29] on p "[PERSON_NAME] Chevrolet" at bounding box center [992, 25] width 138 height 15
click at [1022, 42] on button "[PERSON_NAME] Chevrolet PB" at bounding box center [1014, 25] width 195 height 49
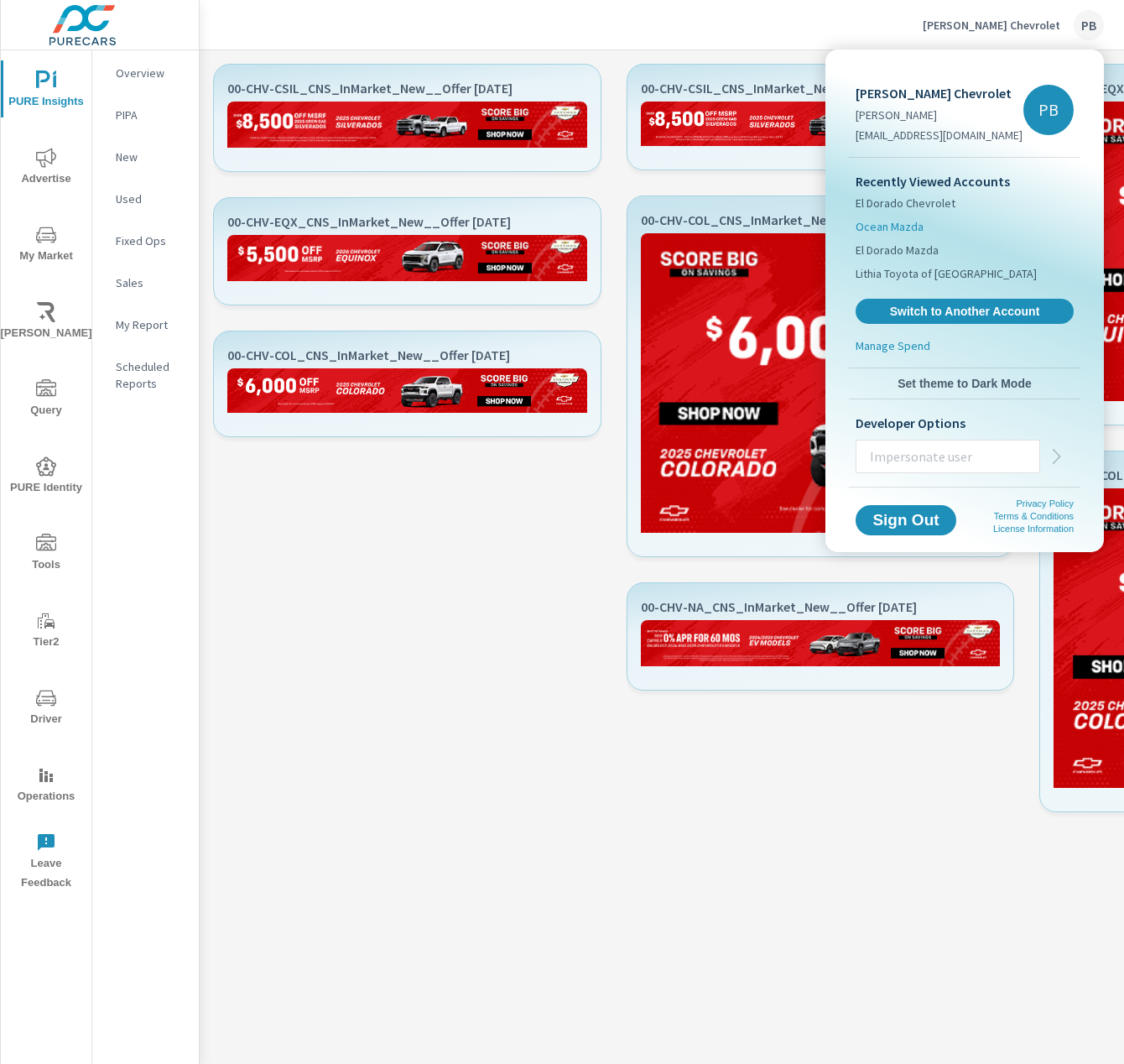
click at [928, 224] on li "Ocean Mazda" at bounding box center [966, 226] width 219 height 24
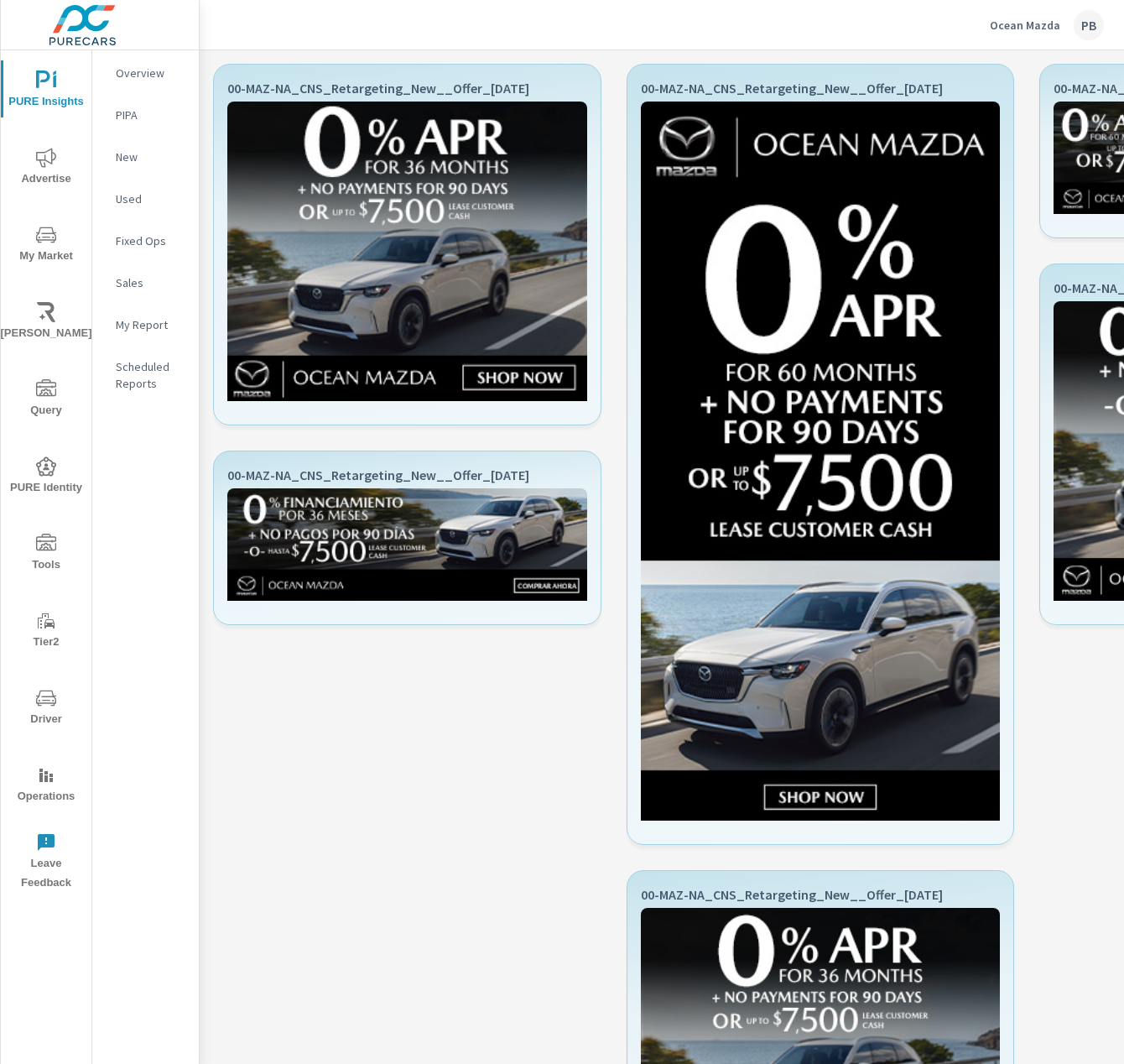
click at [1043, 14] on div "Ocean Mazda PB" at bounding box center [1047, 25] width 114 height 31
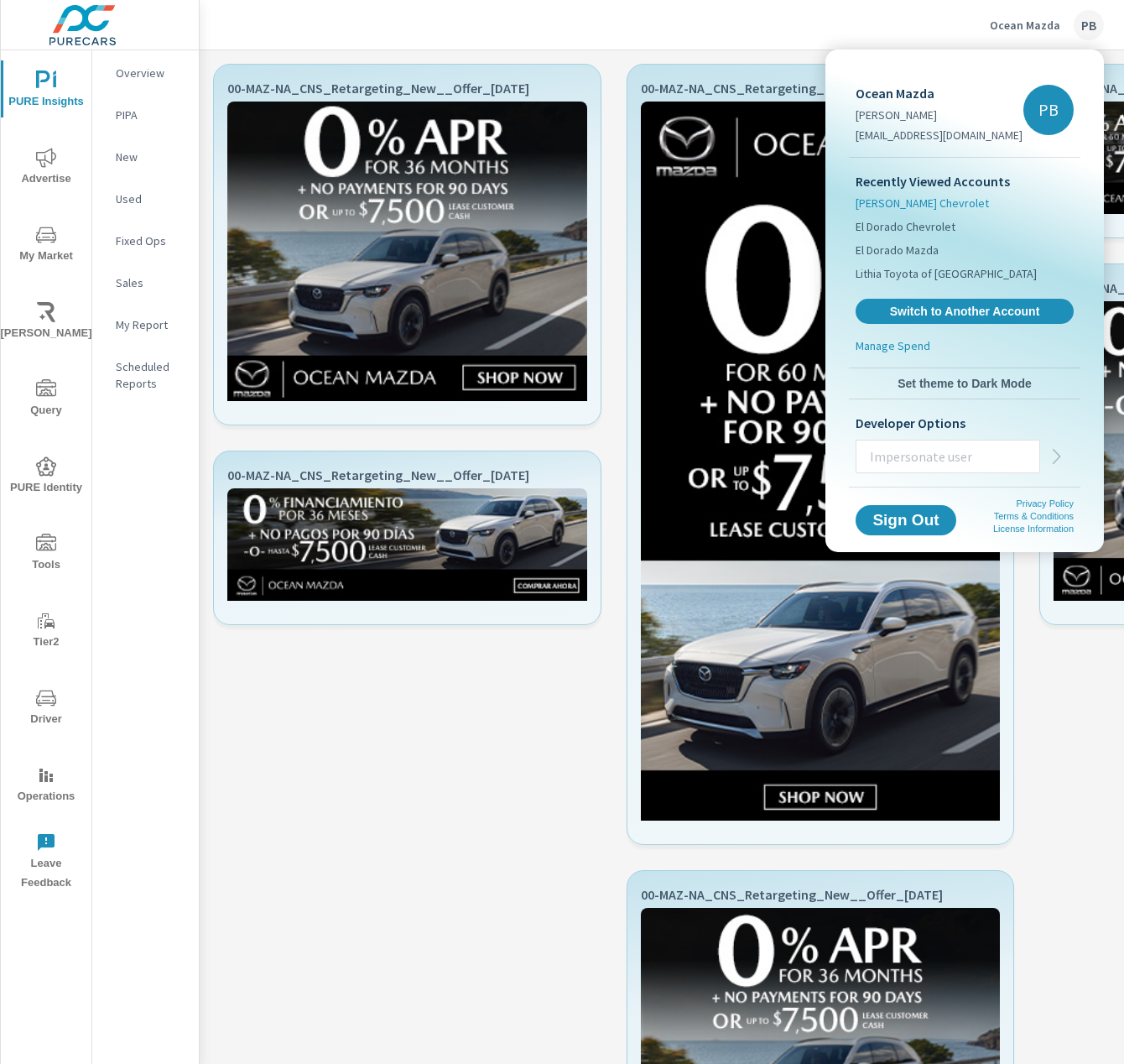
click at [906, 200] on span "[PERSON_NAME] Chevrolet" at bounding box center [923, 203] width 134 height 17
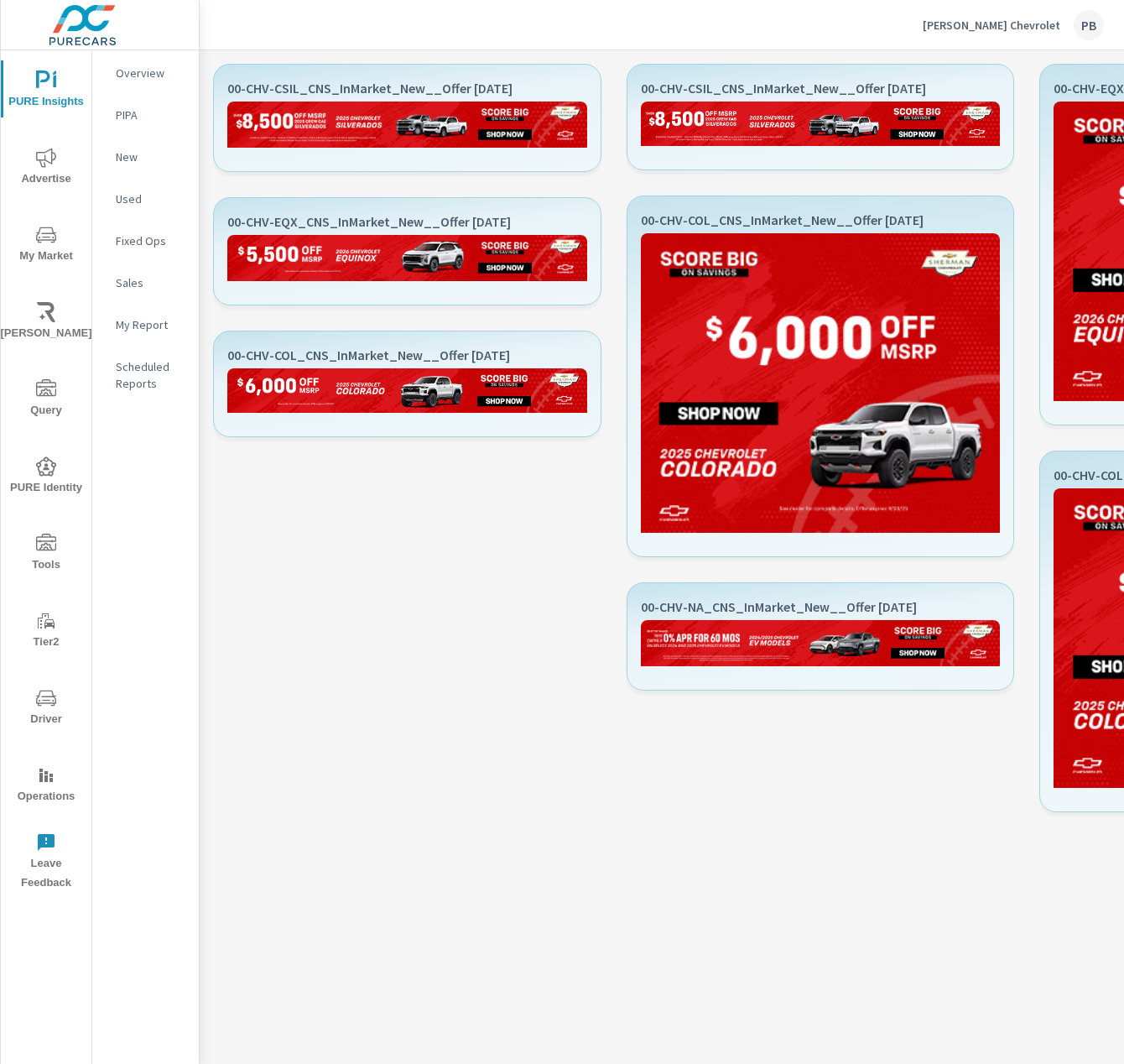
click at [1020, 26] on p "[PERSON_NAME] Chevrolet" at bounding box center [992, 25] width 138 height 15
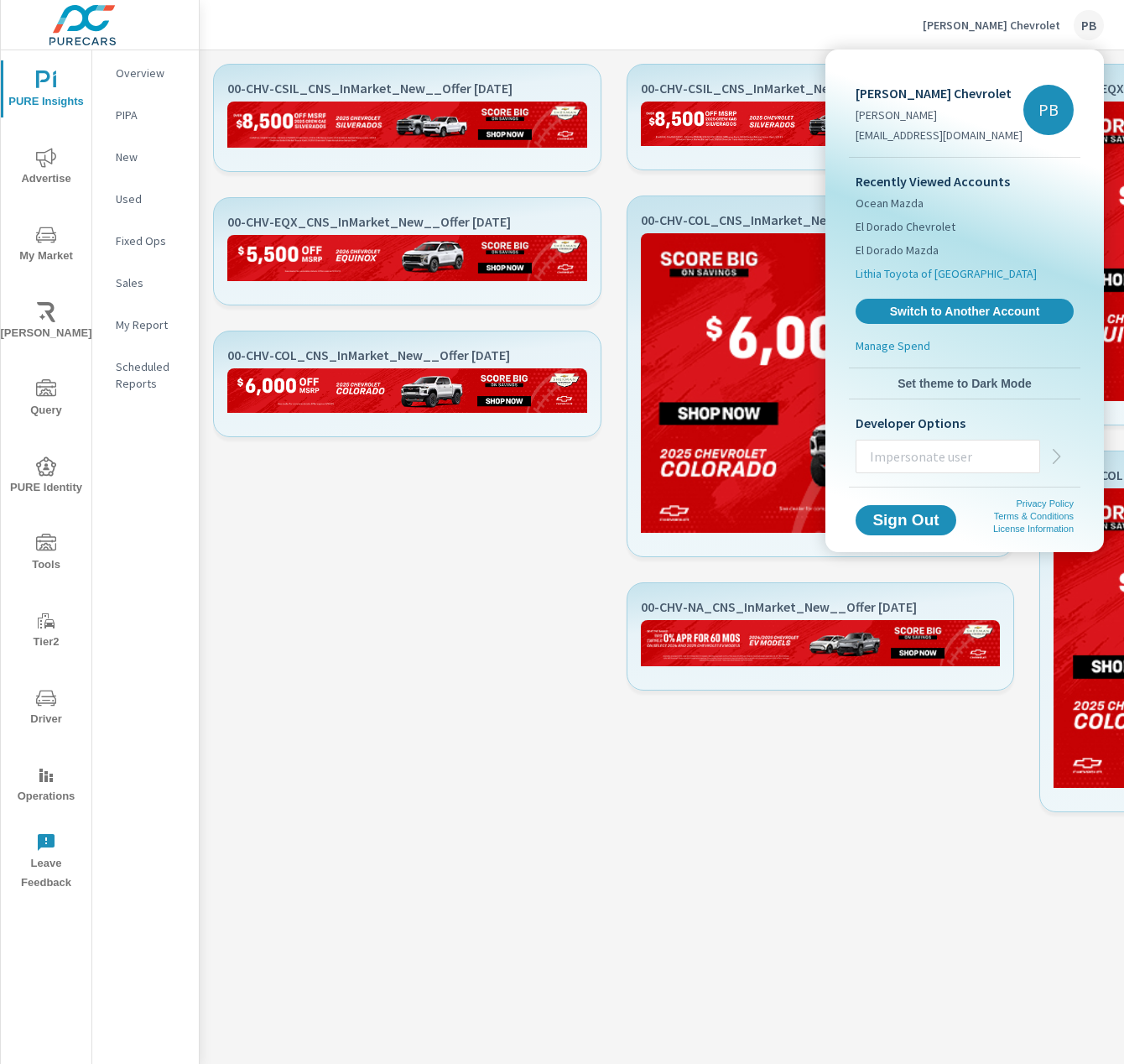
click at [891, 280] on span "Lithia Toyota of Springfield" at bounding box center [947, 273] width 181 height 17
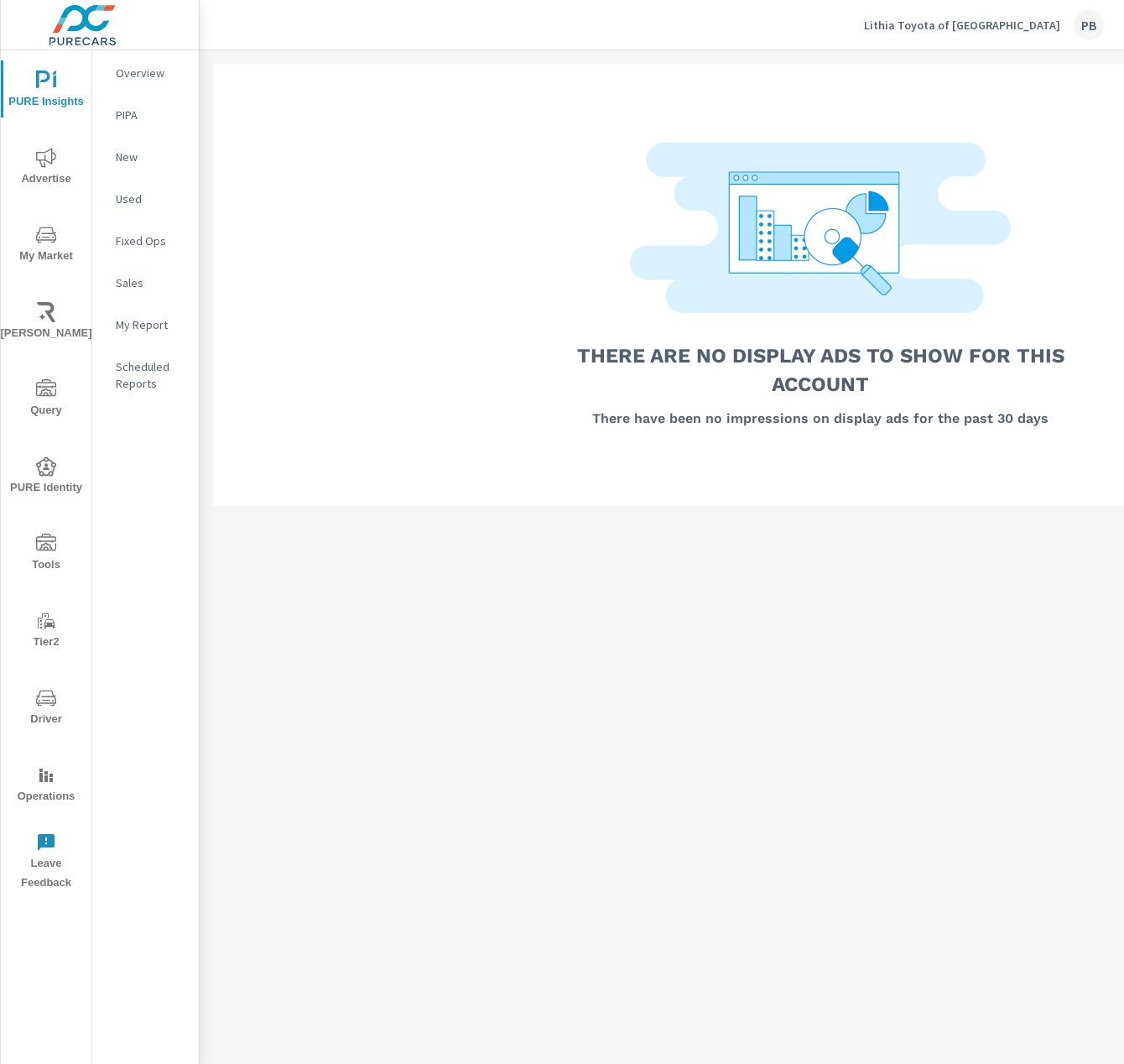
click at [973, 28] on p "Lithia Toyota of Springfield" at bounding box center [963, 25] width 197 height 15
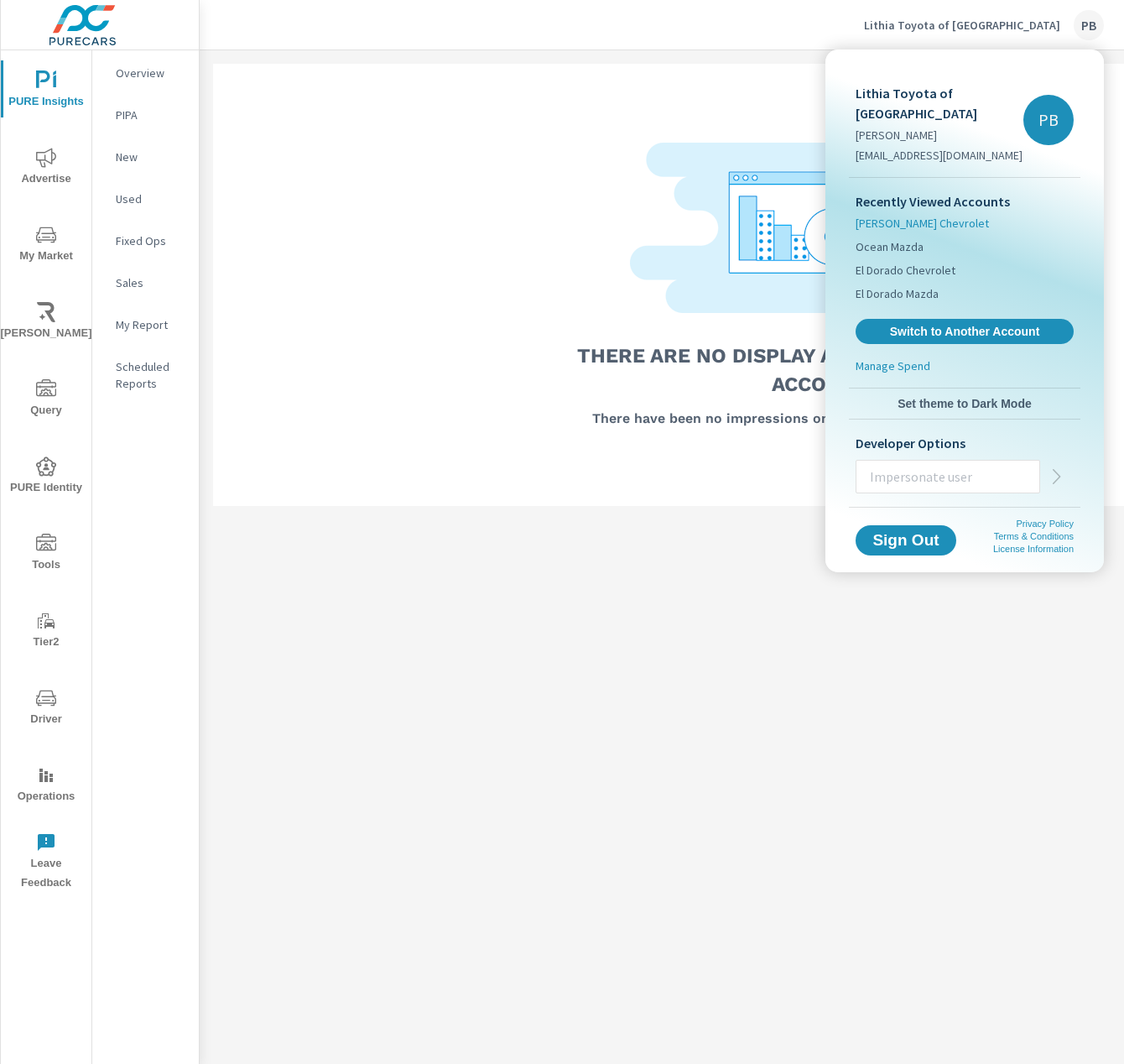
click at [907, 215] on span "Sherman Chevrolet" at bounding box center [923, 222] width 134 height 17
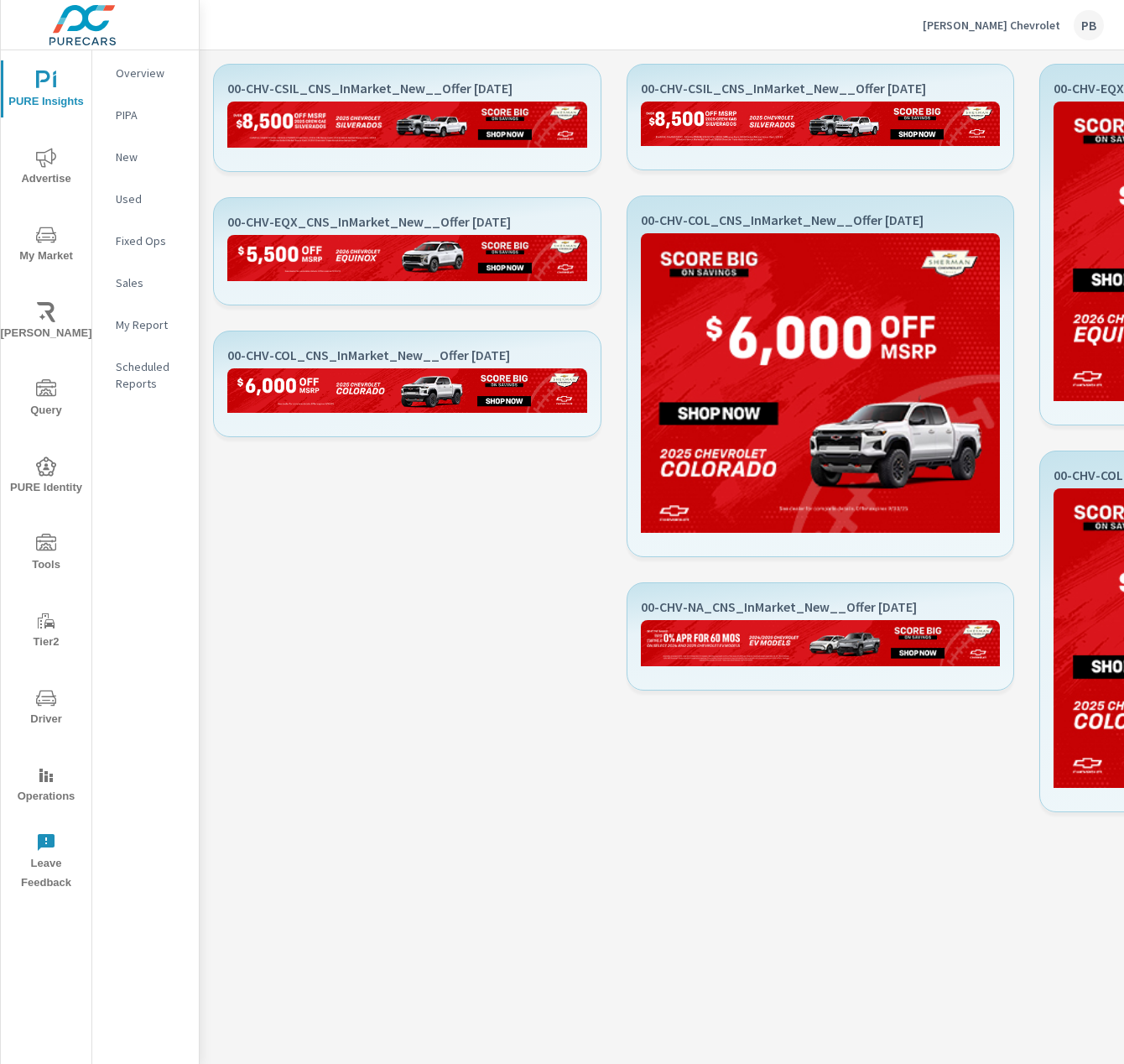
click at [1021, 21] on p "[PERSON_NAME] Chevrolet" at bounding box center [992, 25] width 138 height 15
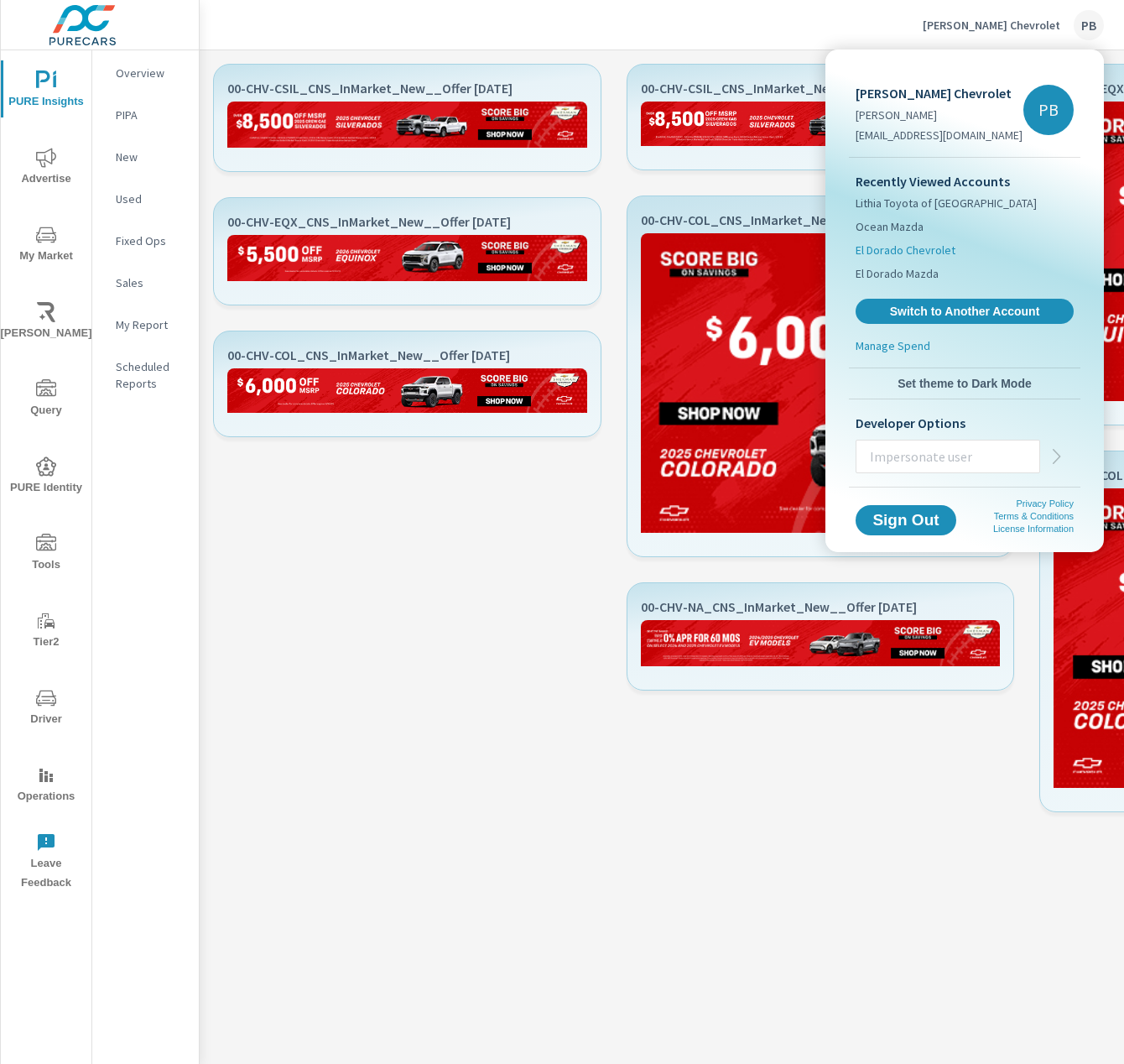
click at [903, 260] on li "El Dorado Chevrolet" at bounding box center [966, 250] width 219 height 24
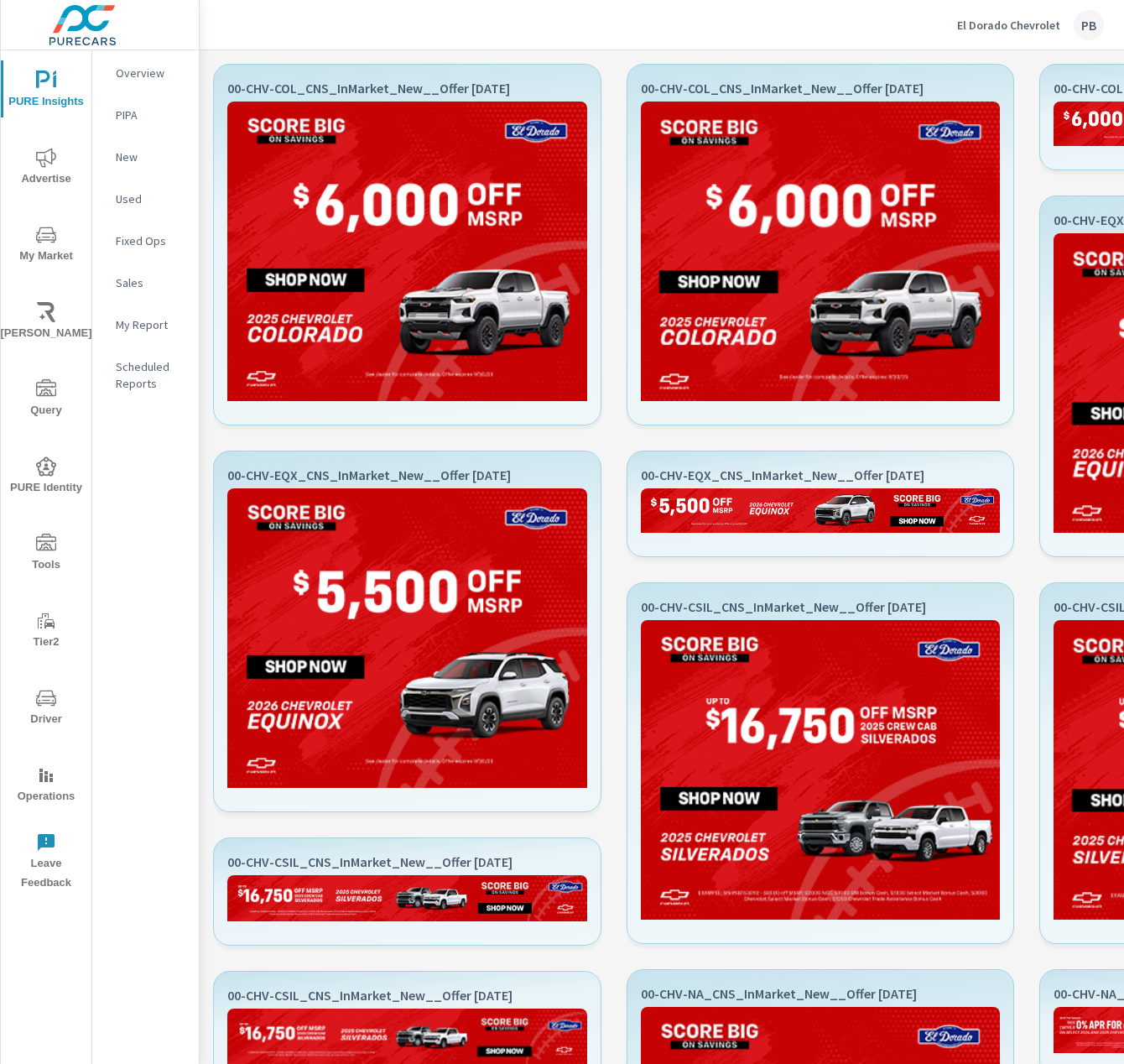
click at [994, 27] on p "El Dorado Chevrolet" at bounding box center [1009, 25] width 103 height 15
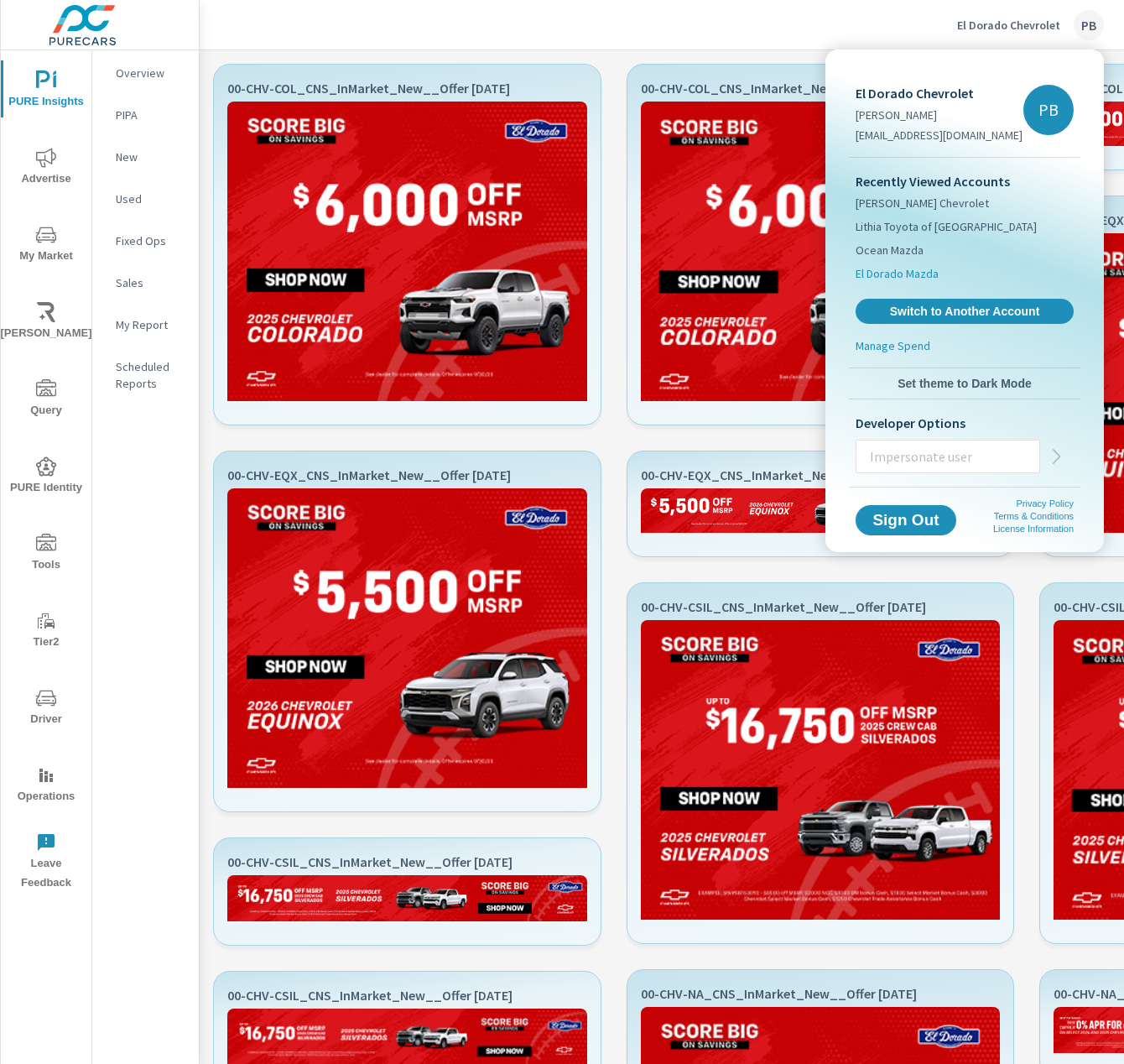
click at [897, 276] on span "El Dorado Mazda" at bounding box center [898, 273] width 83 height 17
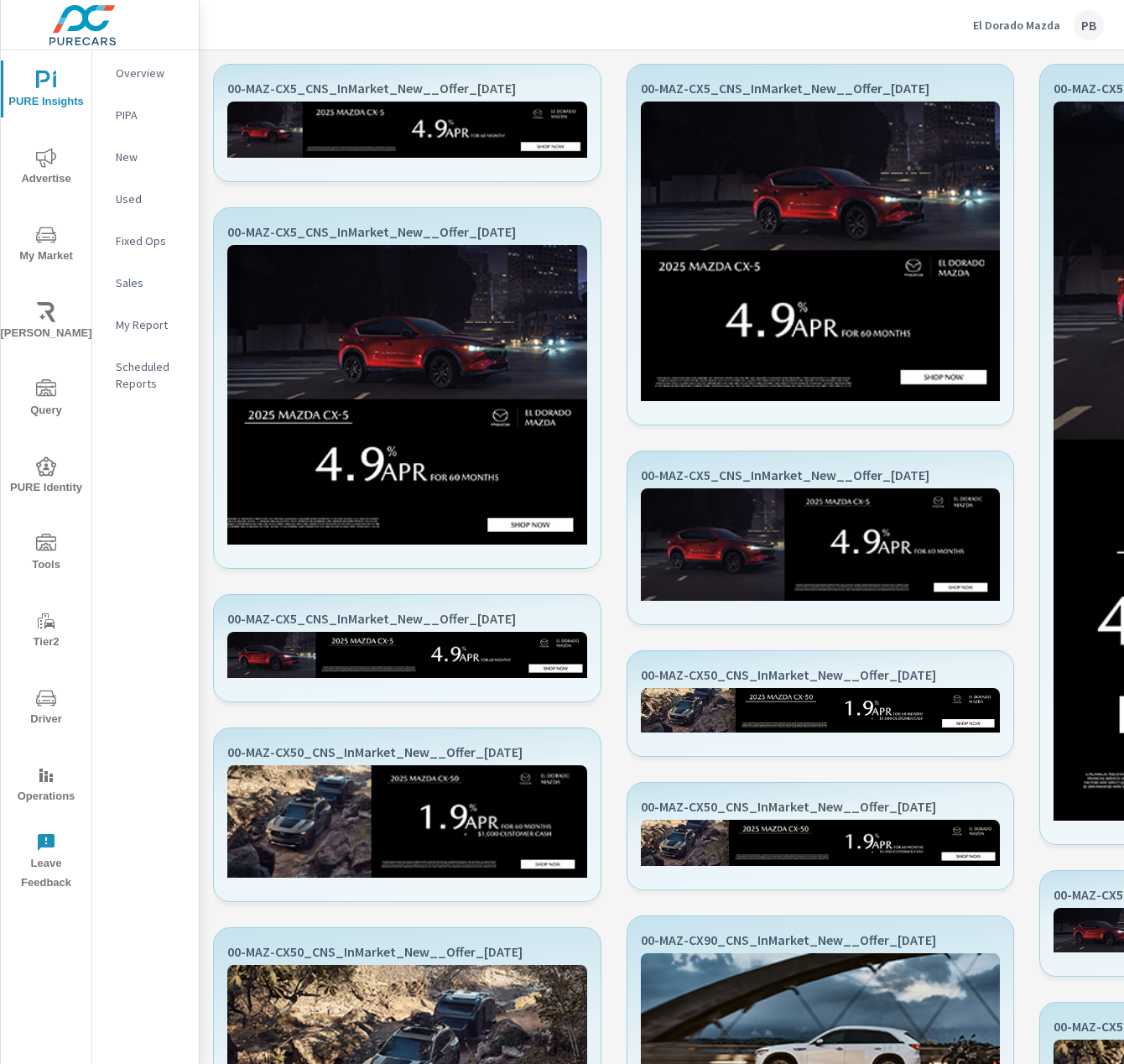
click at [1014, 20] on p "El Dorado Mazda" at bounding box center [1017, 25] width 88 height 15
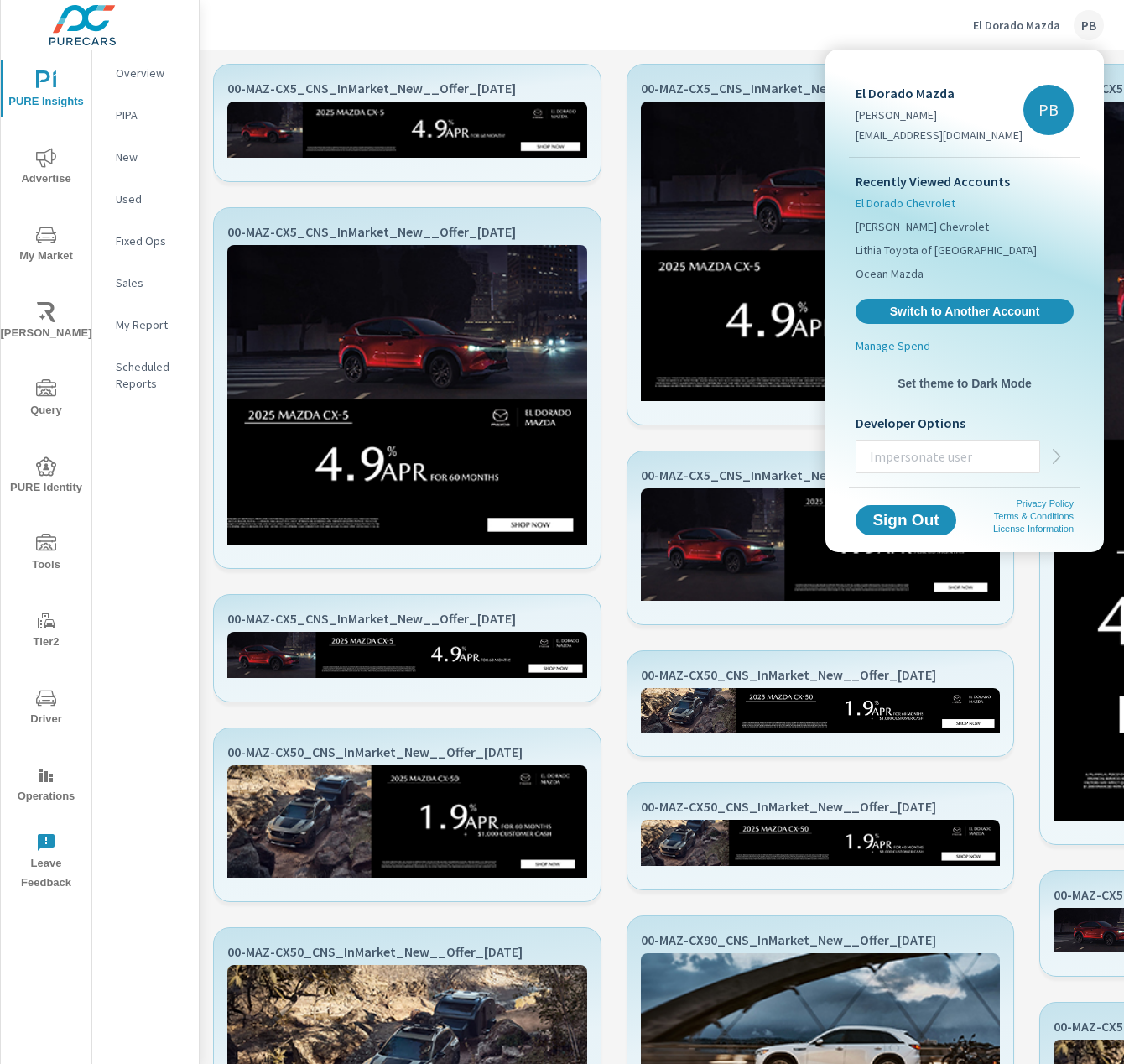
click at [941, 206] on span "El Dorado Chevrolet" at bounding box center [905, 203] width 99 height 17
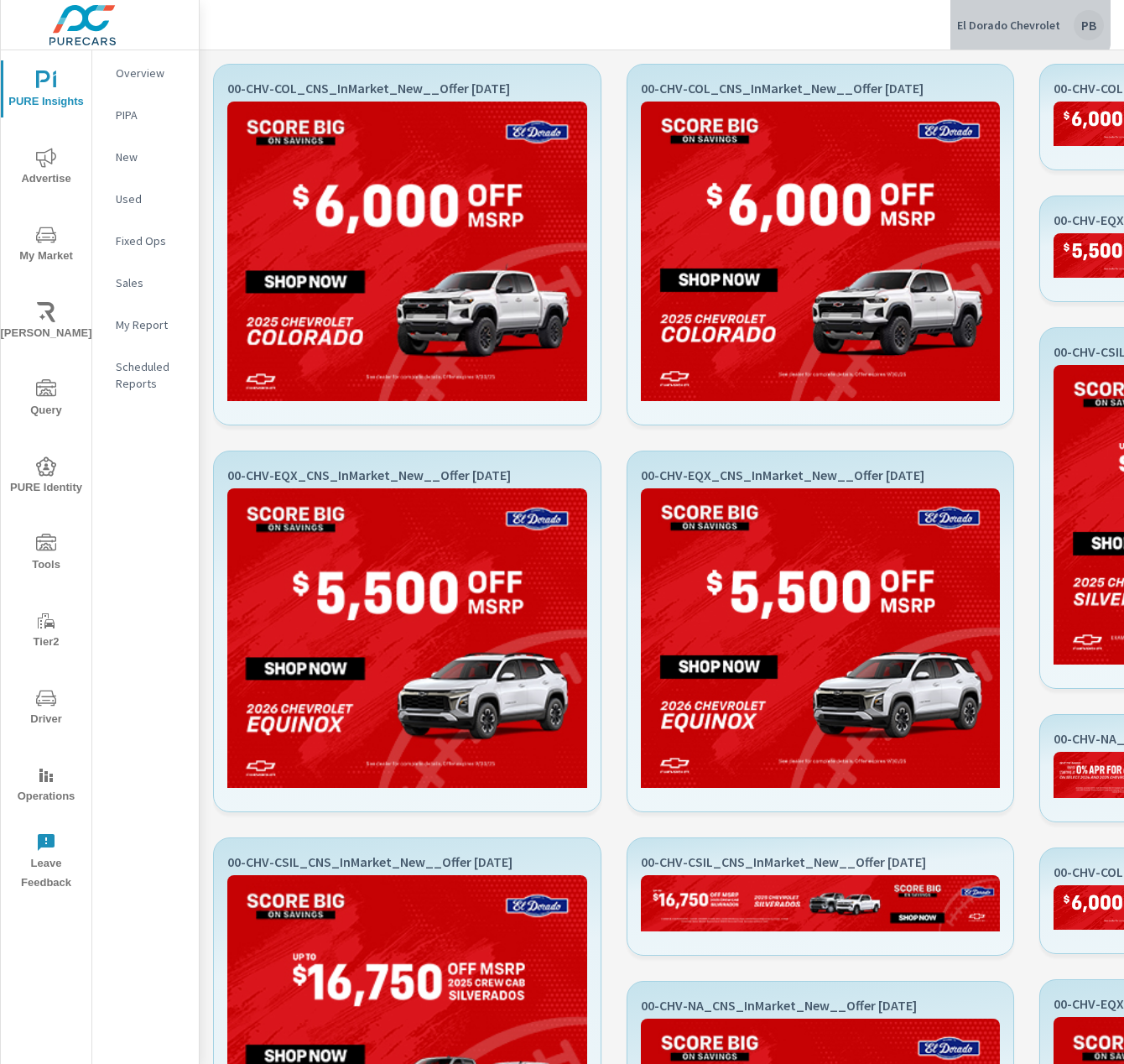
click at [1002, 14] on div "El Dorado Chevrolet PB" at bounding box center [1030, 25] width 147 height 31
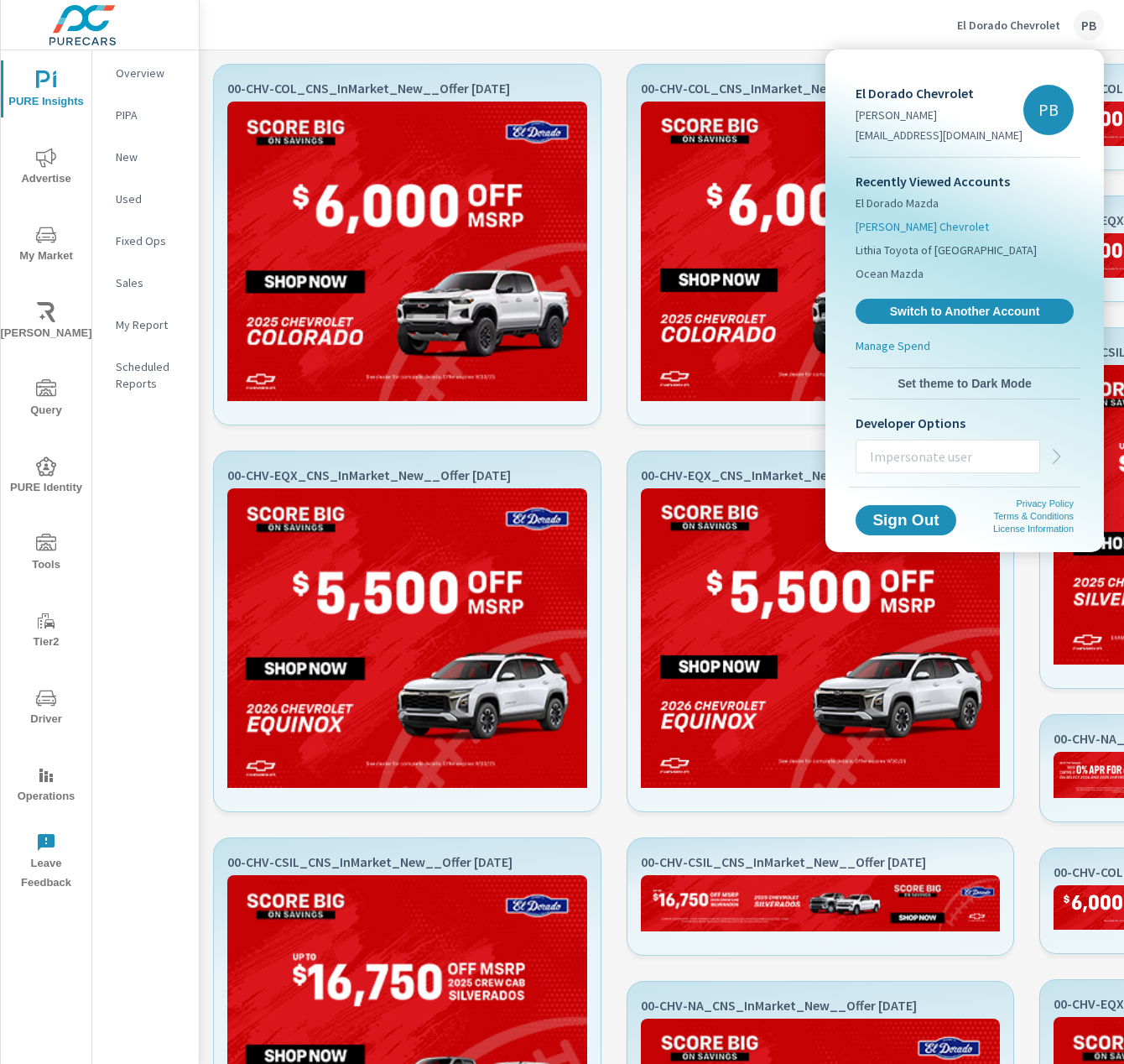
click at [907, 230] on span "[PERSON_NAME] Chevrolet" at bounding box center [923, 226] width 134 height 17
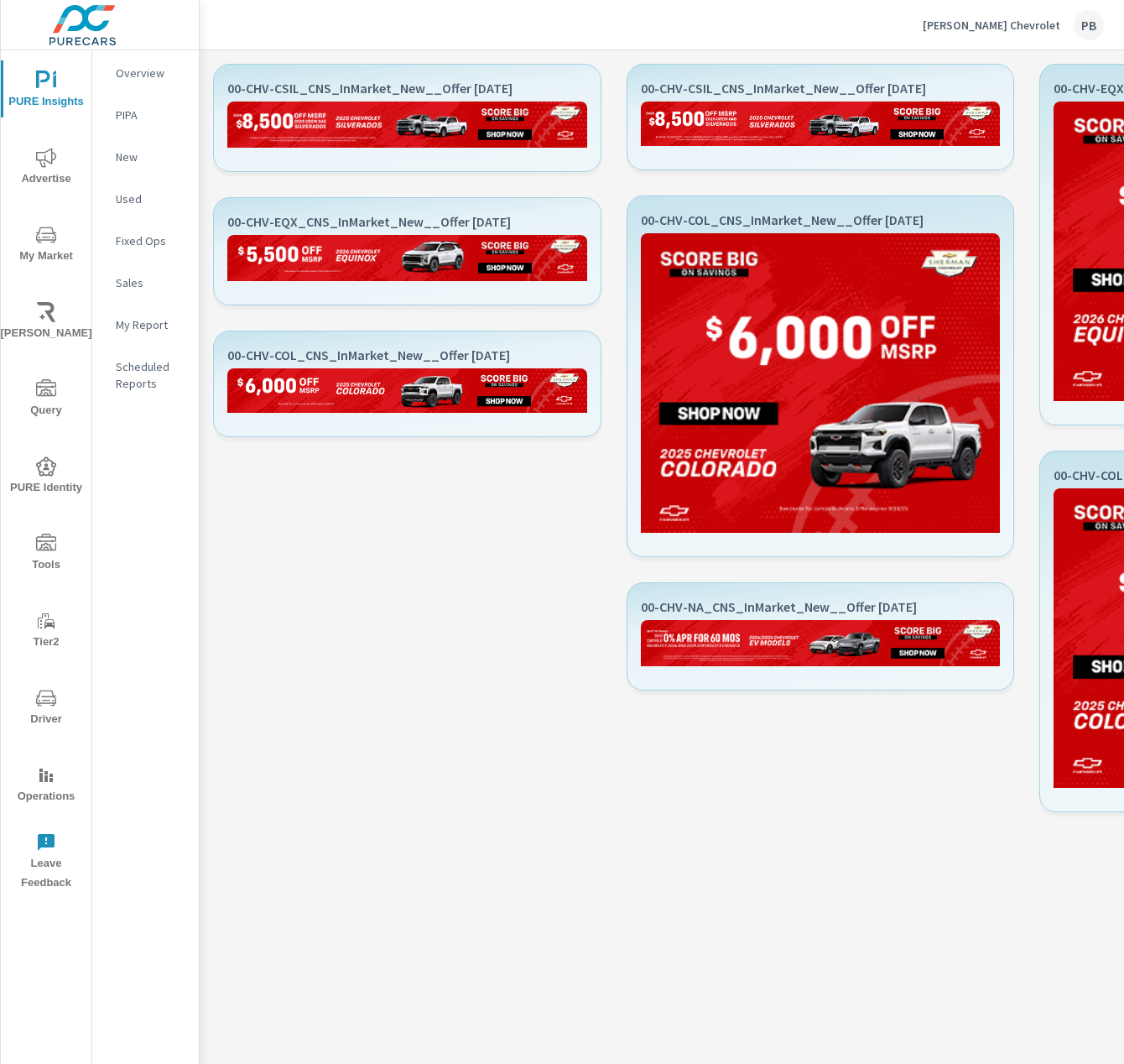
click at [996, 31] on p "[PERSON_NAME] Chevrolet" at bounding box center [992, 25] width 138 height 15
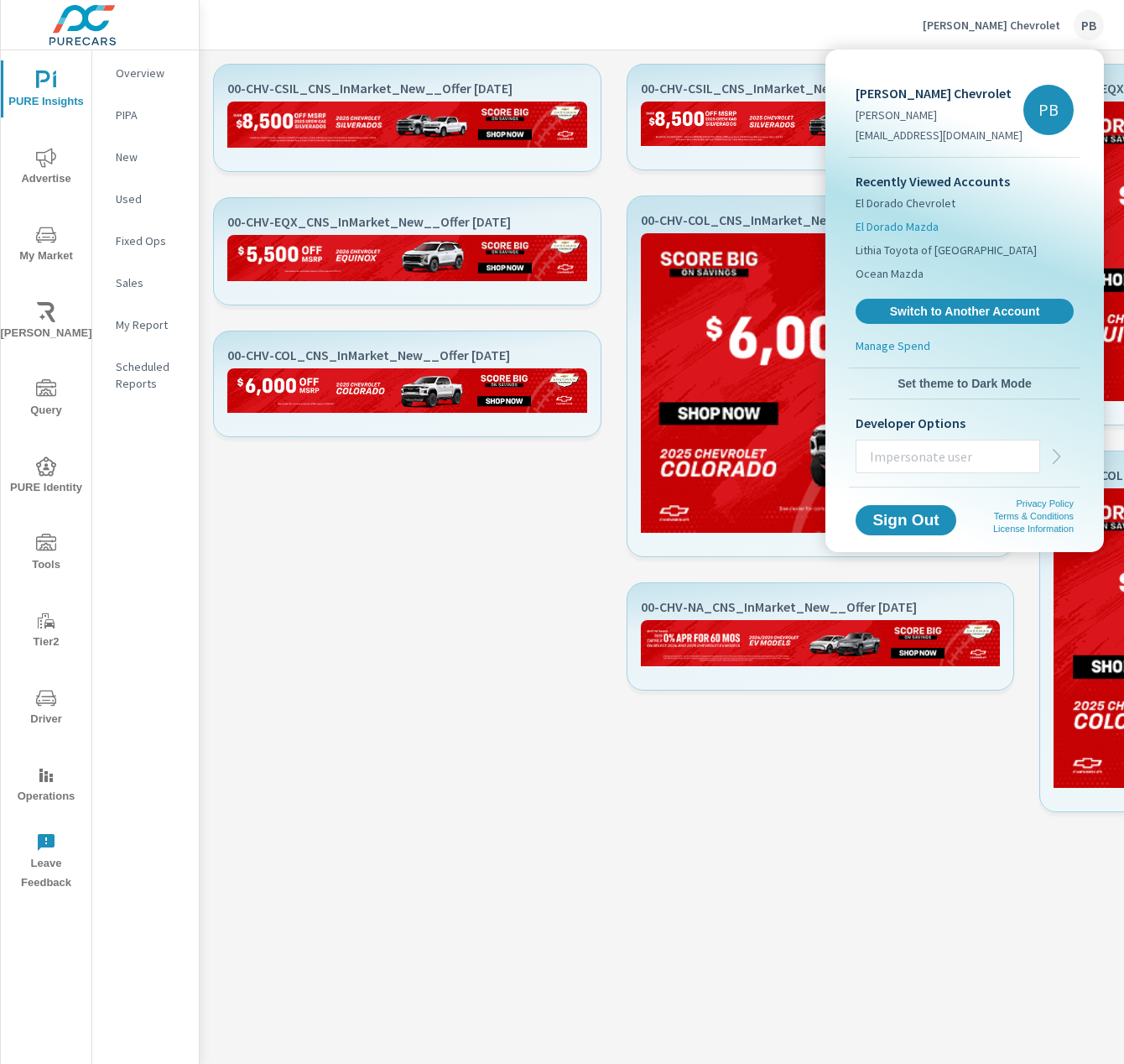
click at [890, 234] on span "El Dorado Mazda" at bounding box center [898, 226] width 83 height 17
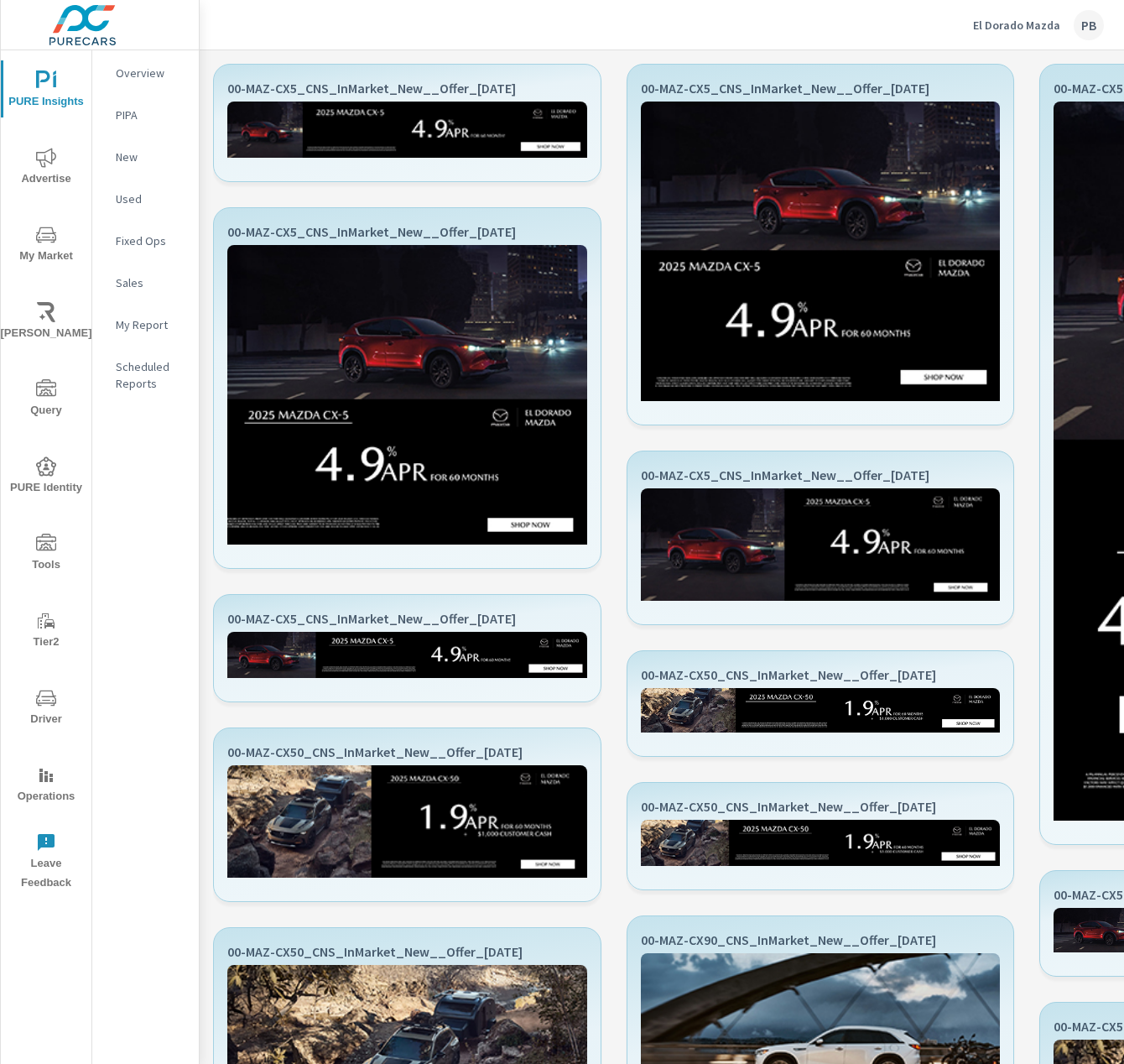
click at [992, 38] on div "El Dorado Mazda PB" at bounding box center [1038, 25] width 131 height 31
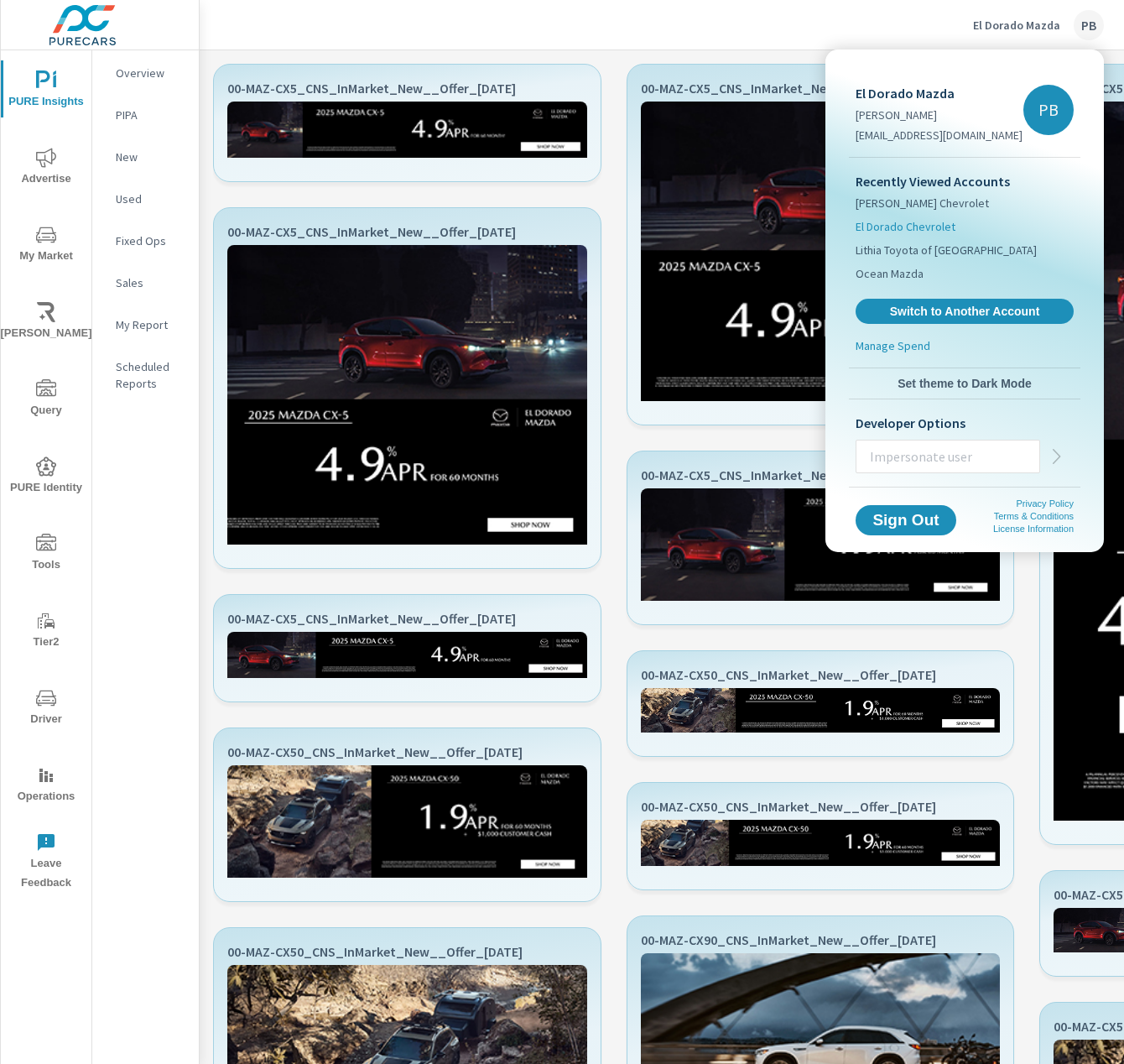
click at [908, 225] on span "El Dorado Chevrolet" at bounding box center [905, 226] width 99 height 17
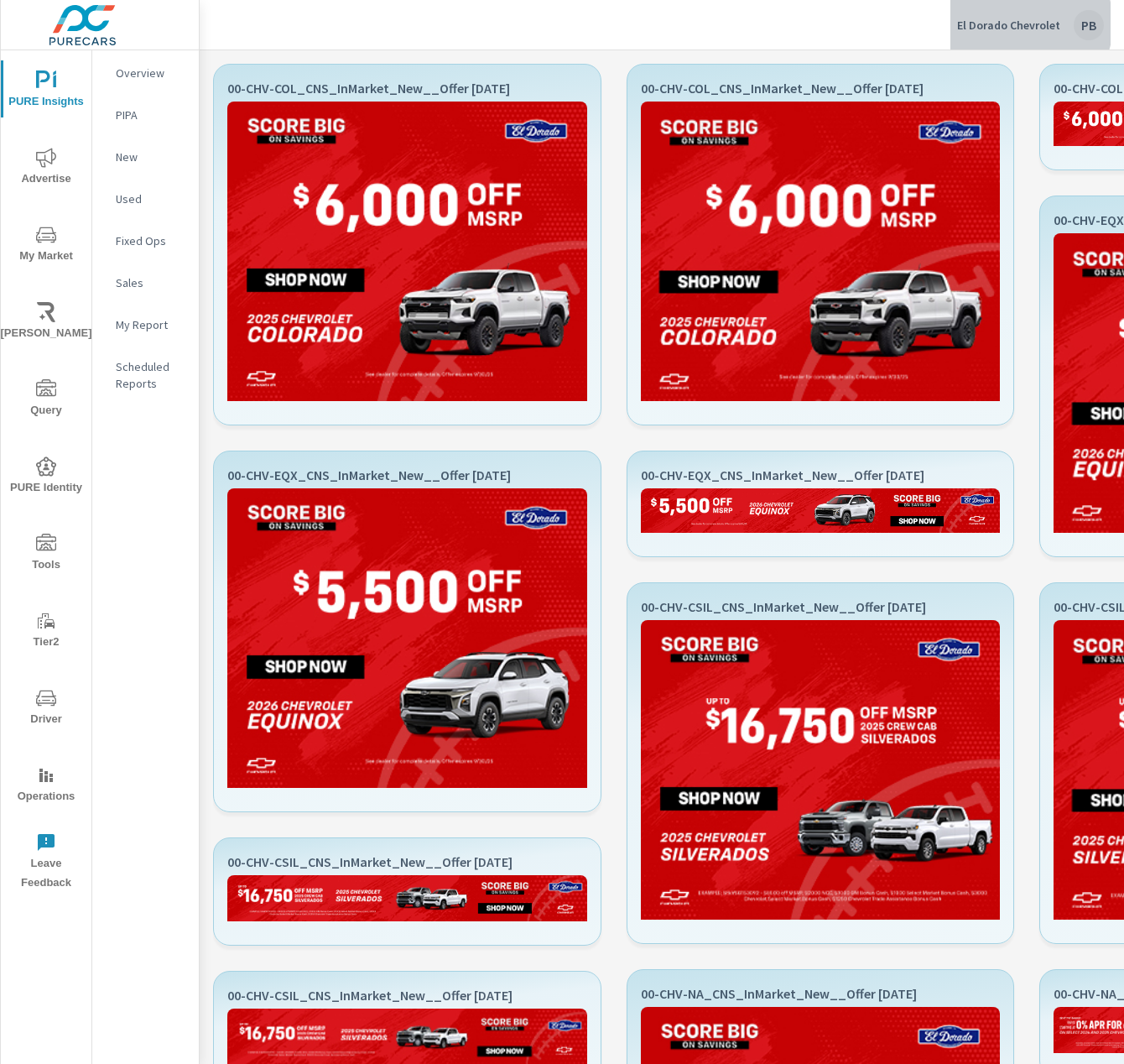
click at [1025, 24] on p "El Dorado Chevrolet" at bounding box center [1009, 25] width 103 height 15
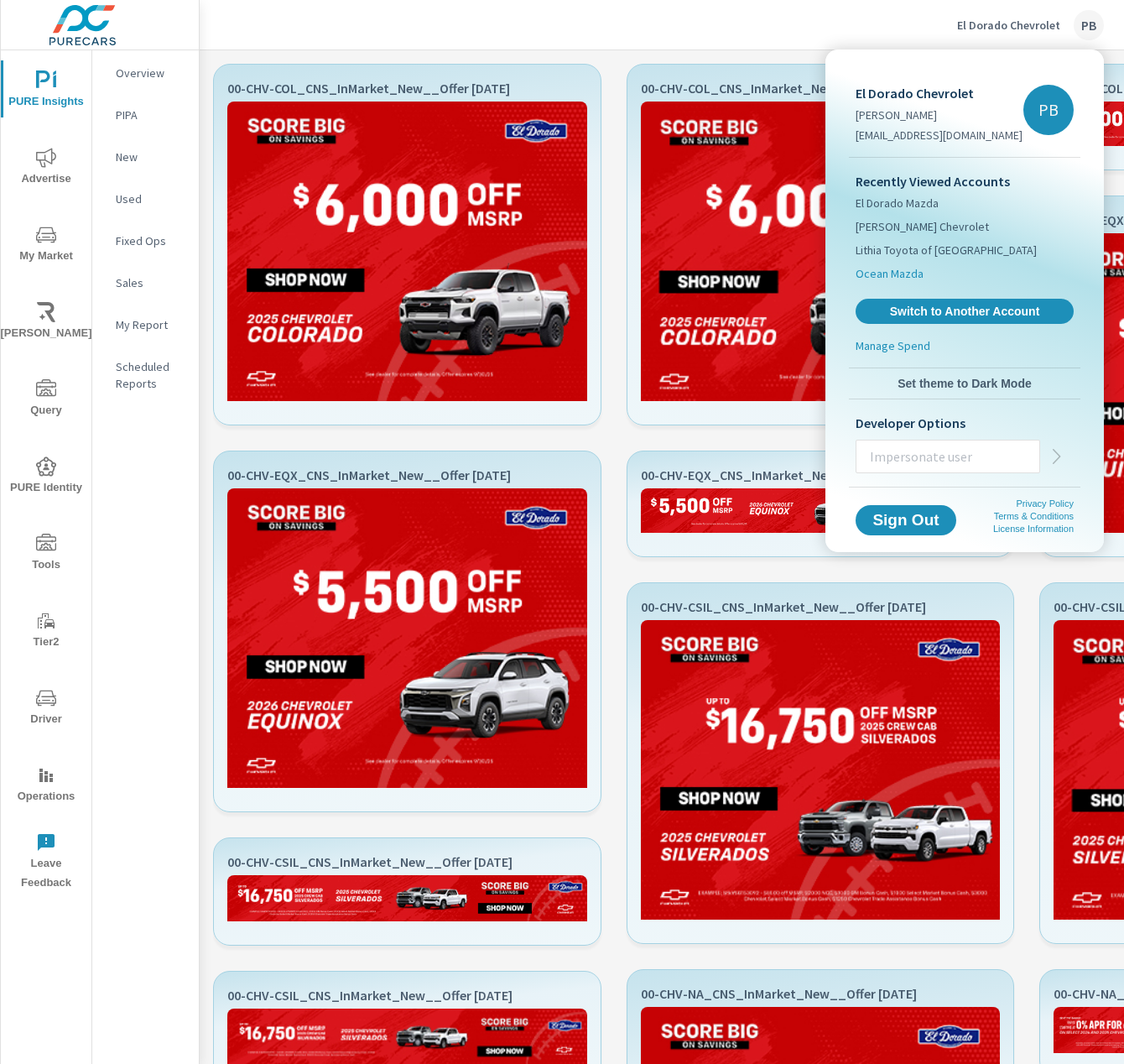
click at [968, 282] on li "Ocean Mazda" at bounding box center [966, 274] width 219 height 24
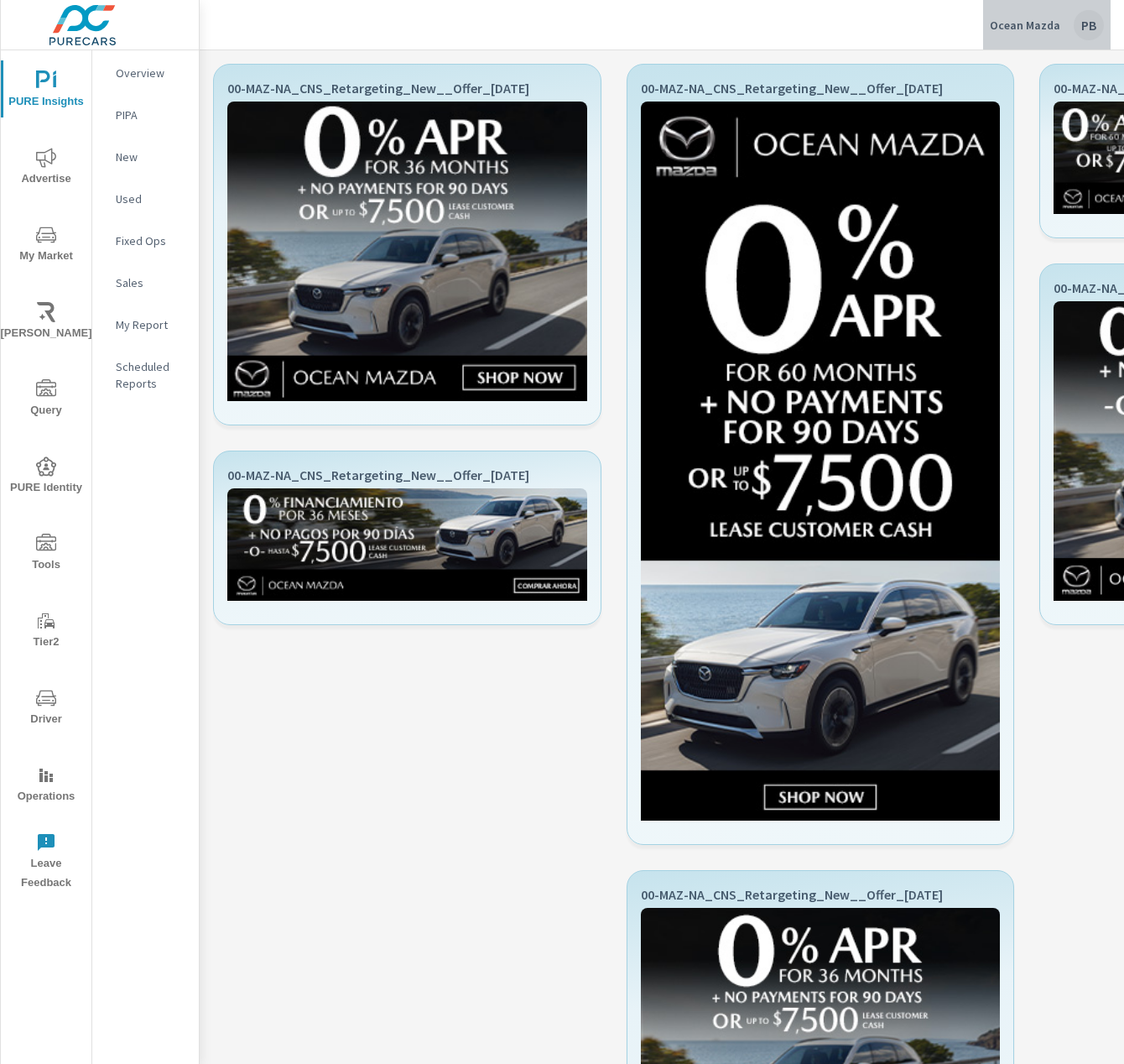
click at [1051, 10] on div "Ocean Mazda PB" at bounding box center [1047, 25] width 114 height 31
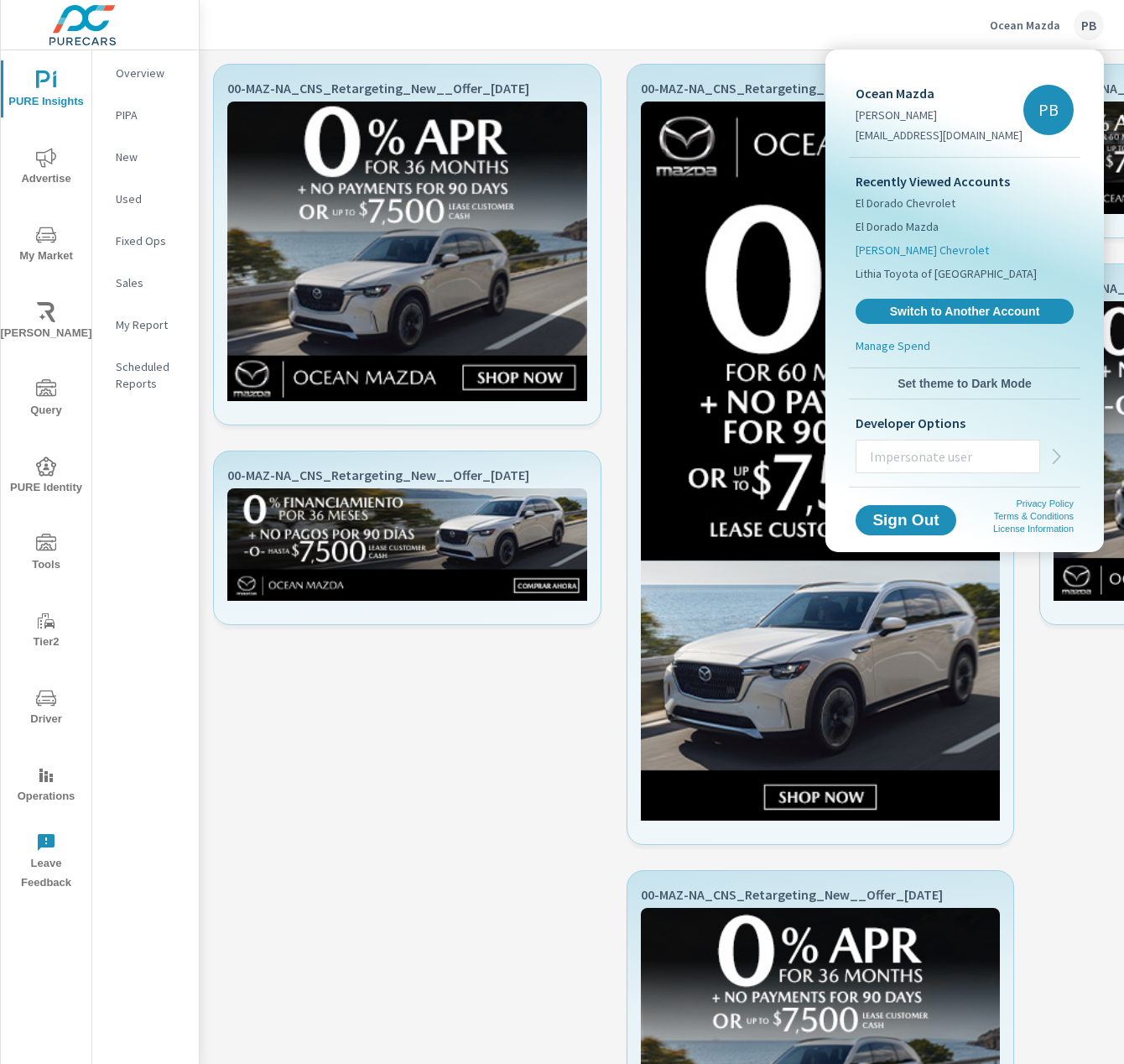
click at [899, 252] on span "[PERSON_NAME] Chevrolet" at bounding box center [923, 250] width 134 height 17
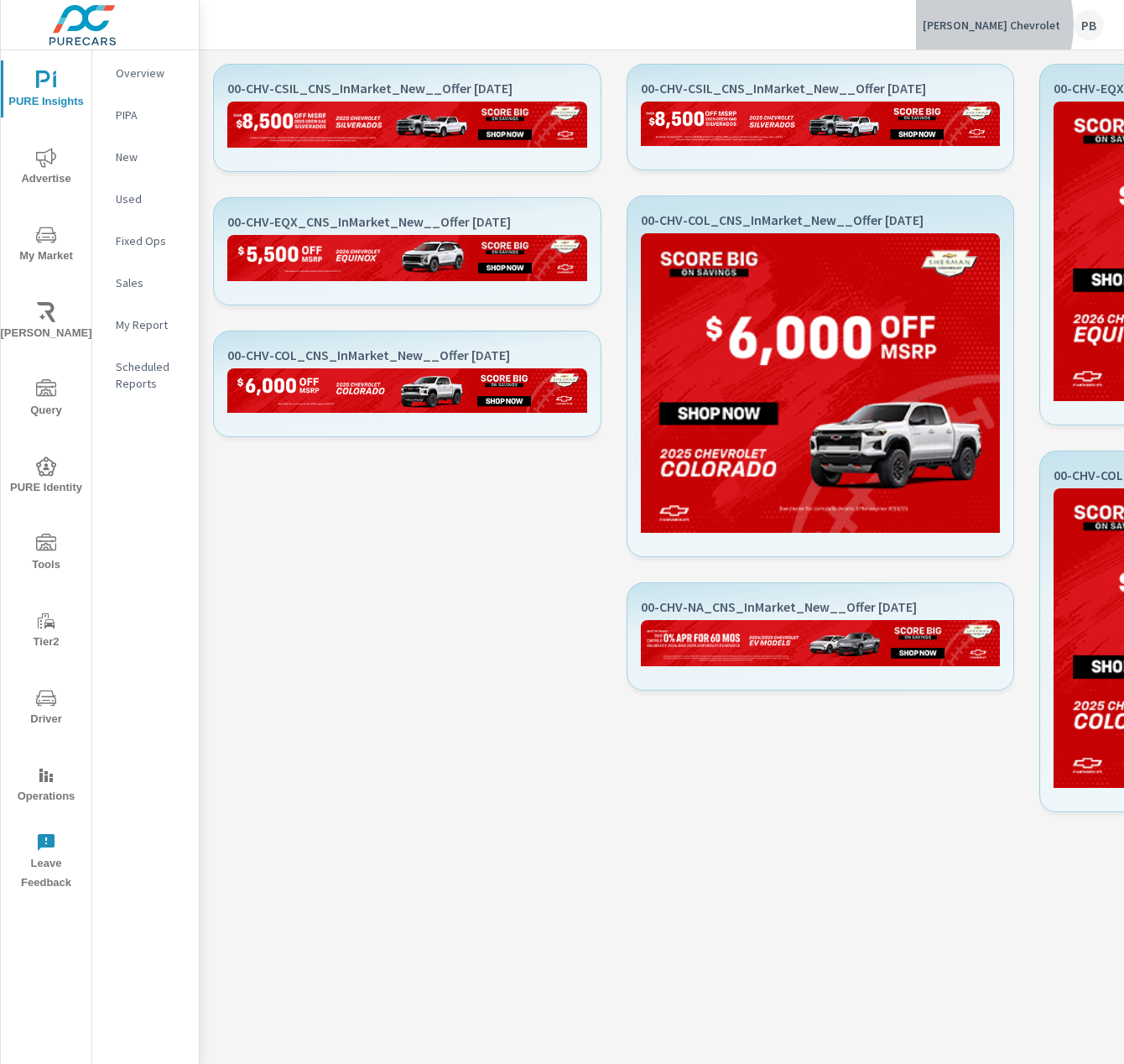
click at [989, 25] on p "[PERSON_NAME] Chevrolet" at bounding box center [992, 25] width 138 height 15
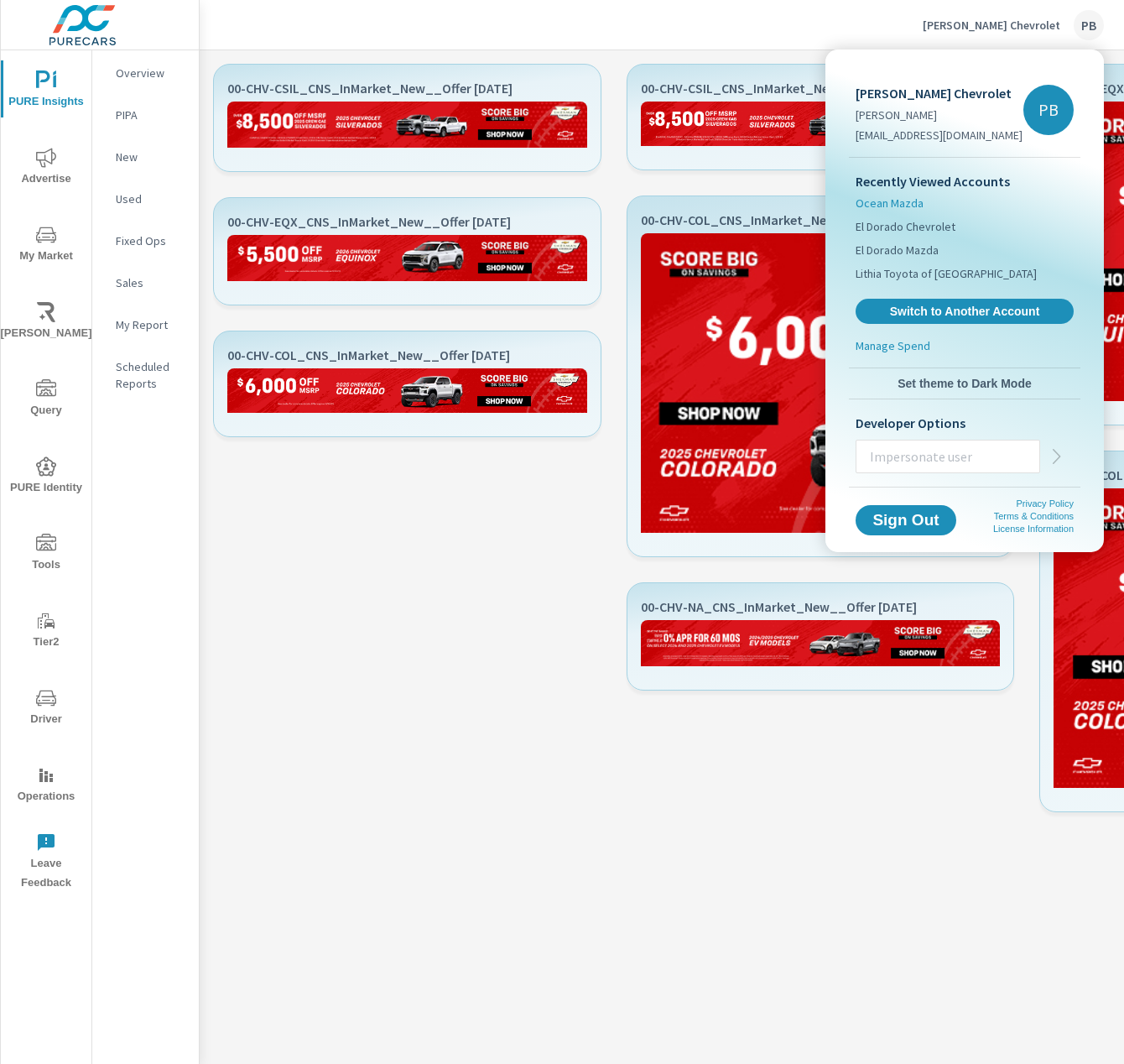
click at [886, 203] on span "Ocean Mazda" at bounding box center [890, 203] width 68 height 17
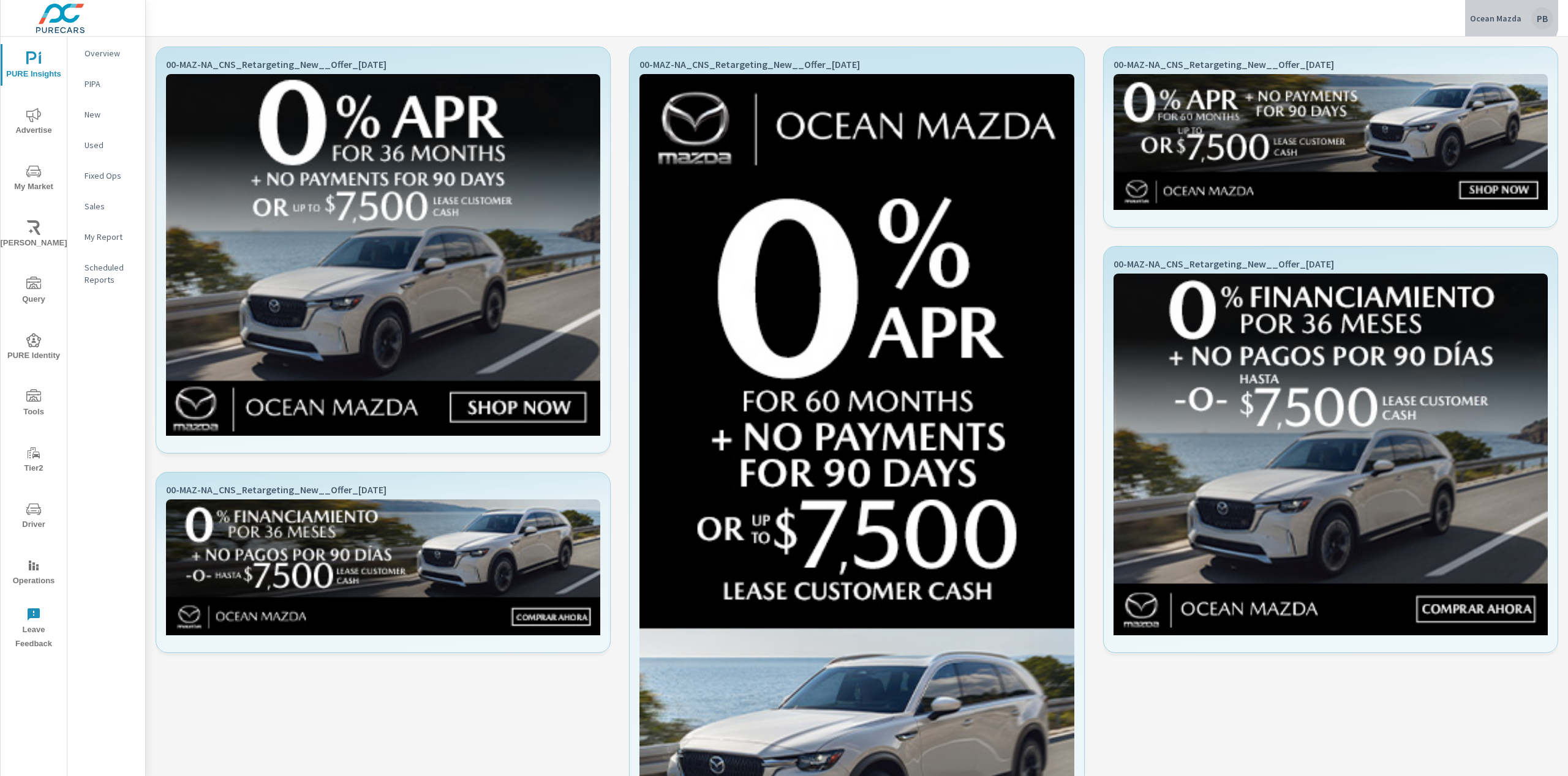
click at [1501, 14] on p "Ocean Mazda" at bounding box center [1495, 18] width 52 height 11
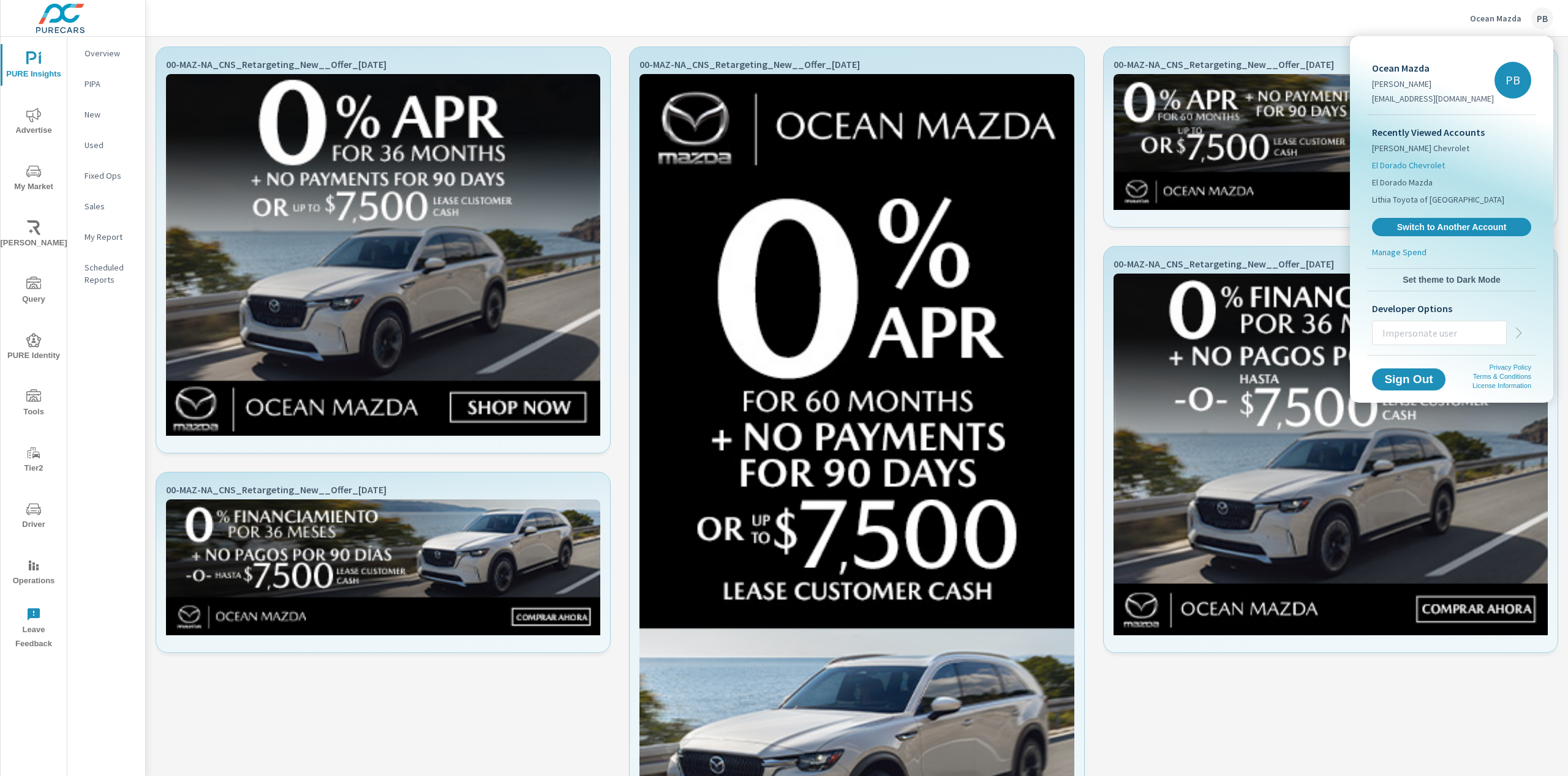
click at [1412, 169] on span "El Dorado Chevrolet" at bounding box center [1408, 165] width 73 height 12
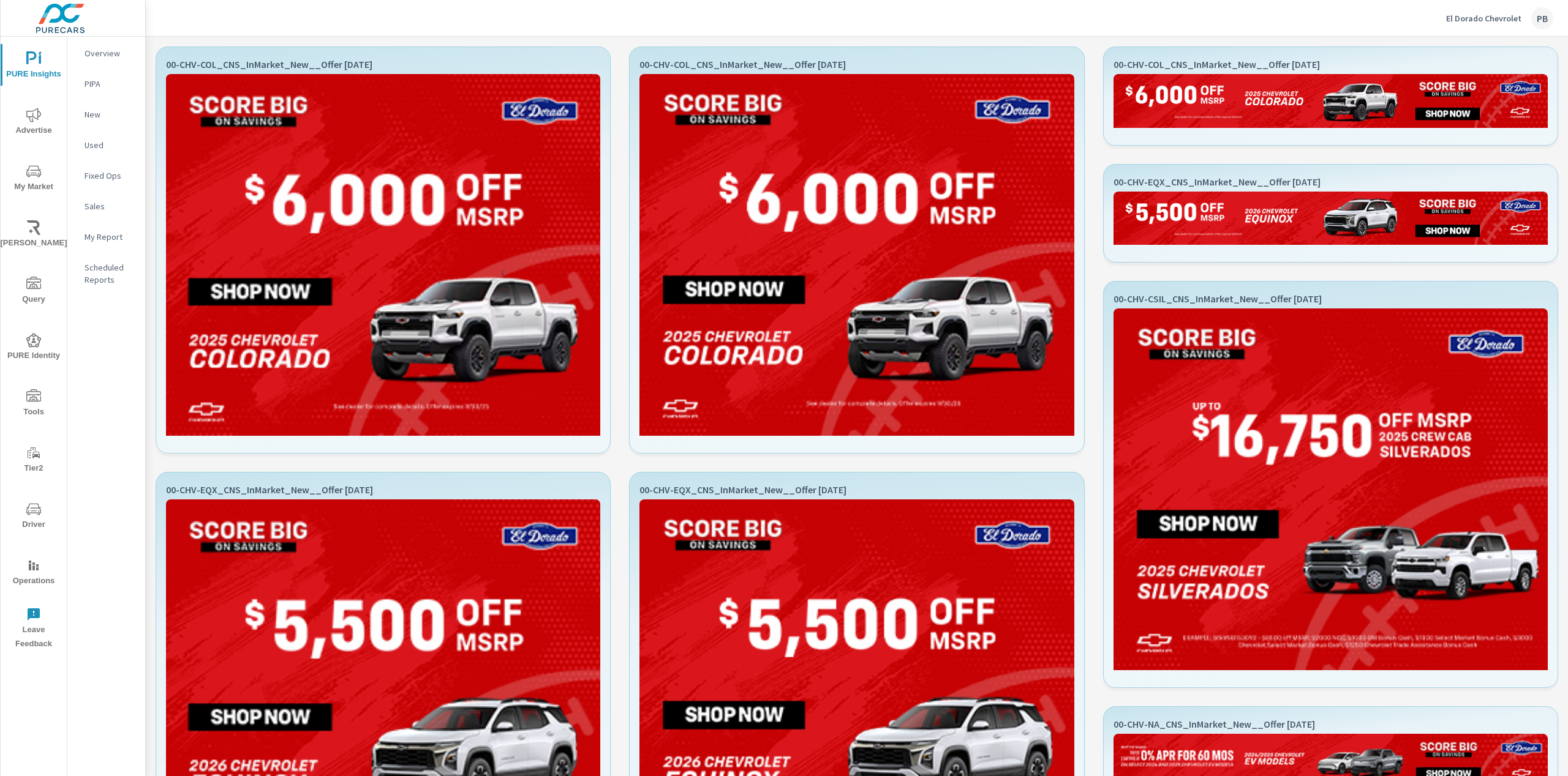
click at [1508, 14] on p "El Dorado Chevrolet" at bounding box center [1483, 18] width 75 height 11
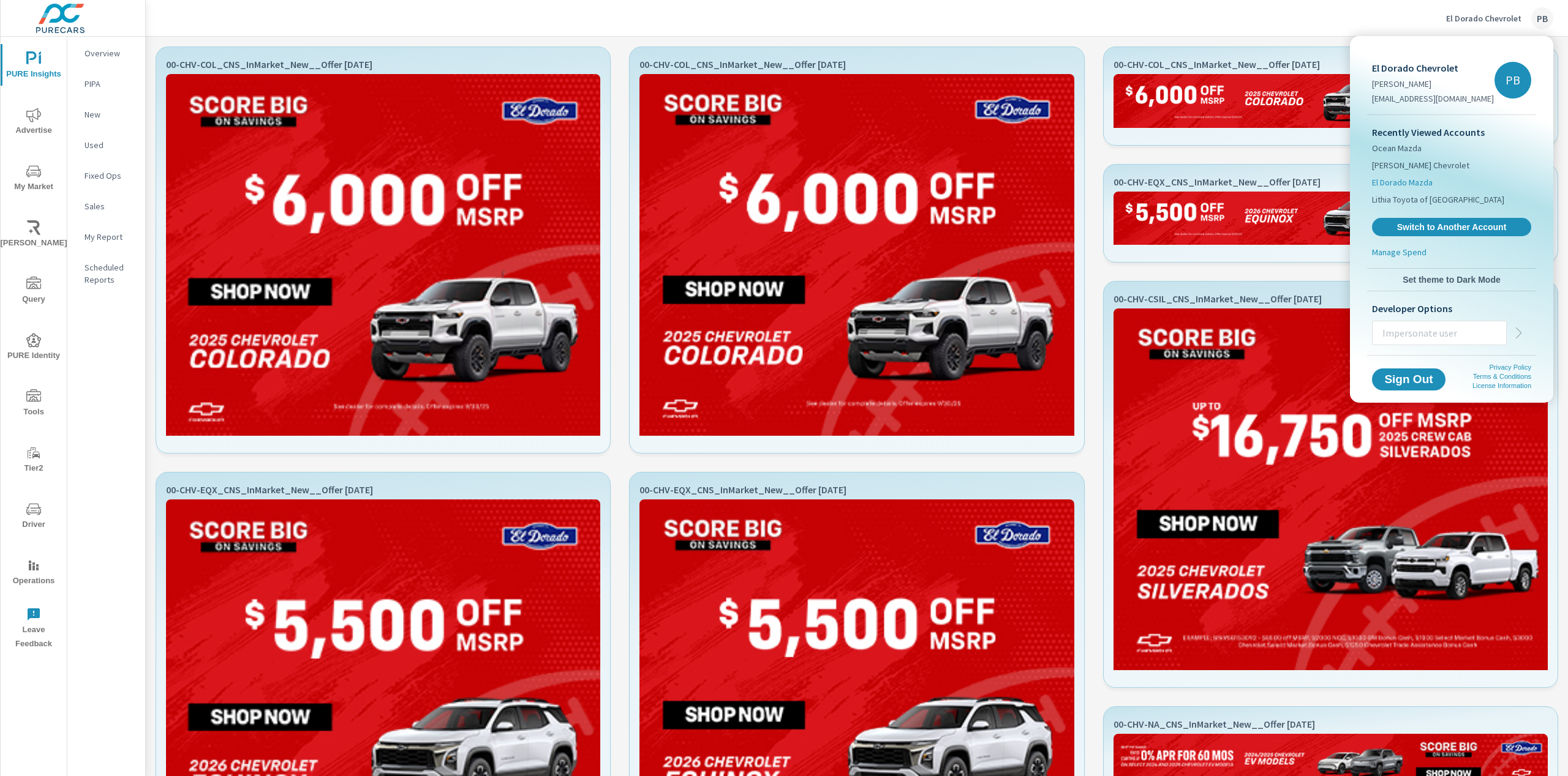
click at [1404, 179] on span "El Dorado Mazda" at bounding box center [1402, 182] width 60 height 12
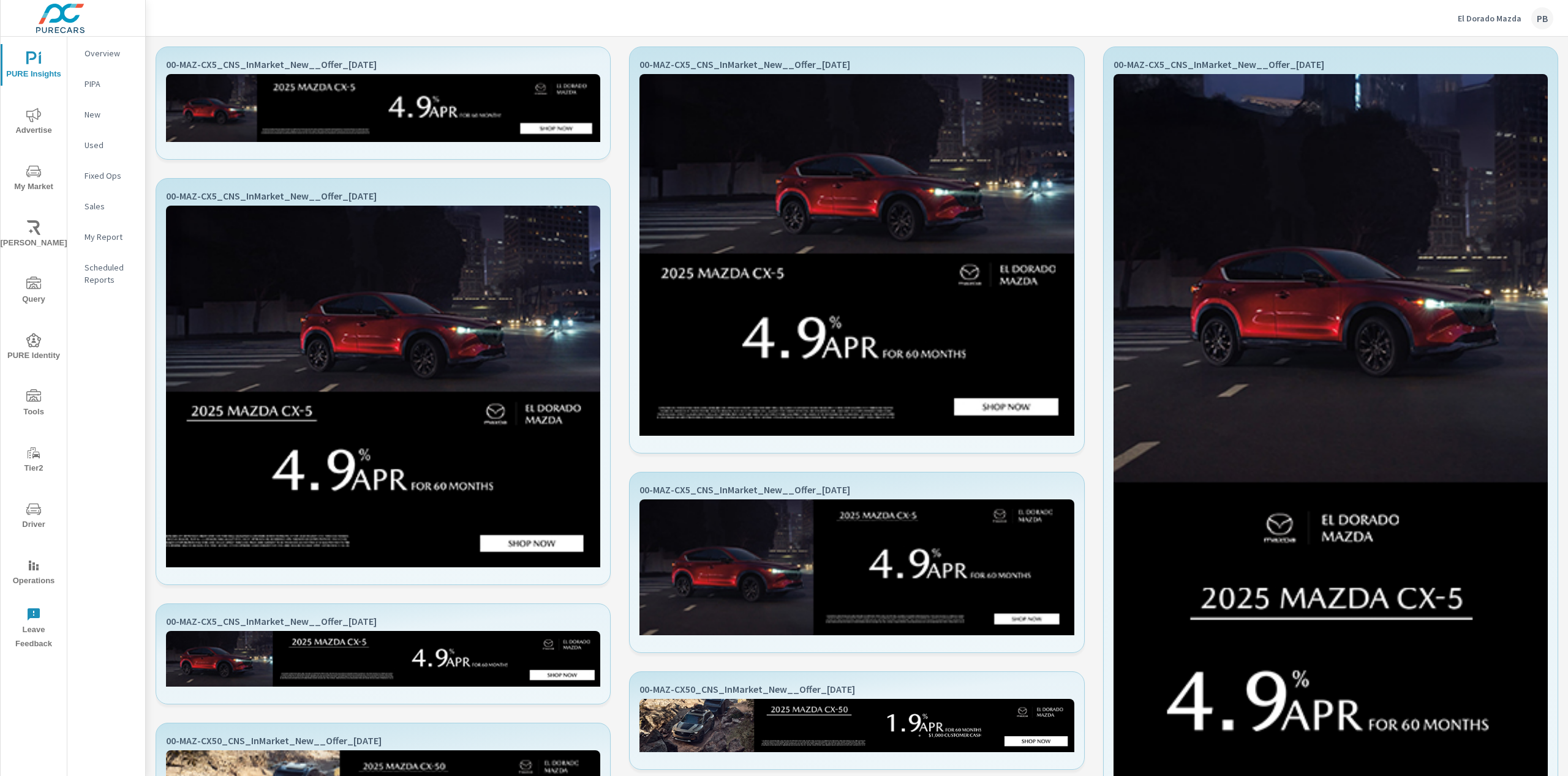
click at [1490, 20] on p "El Dorado Mazda" at bounding box center [1489, 18] width 64 height 11
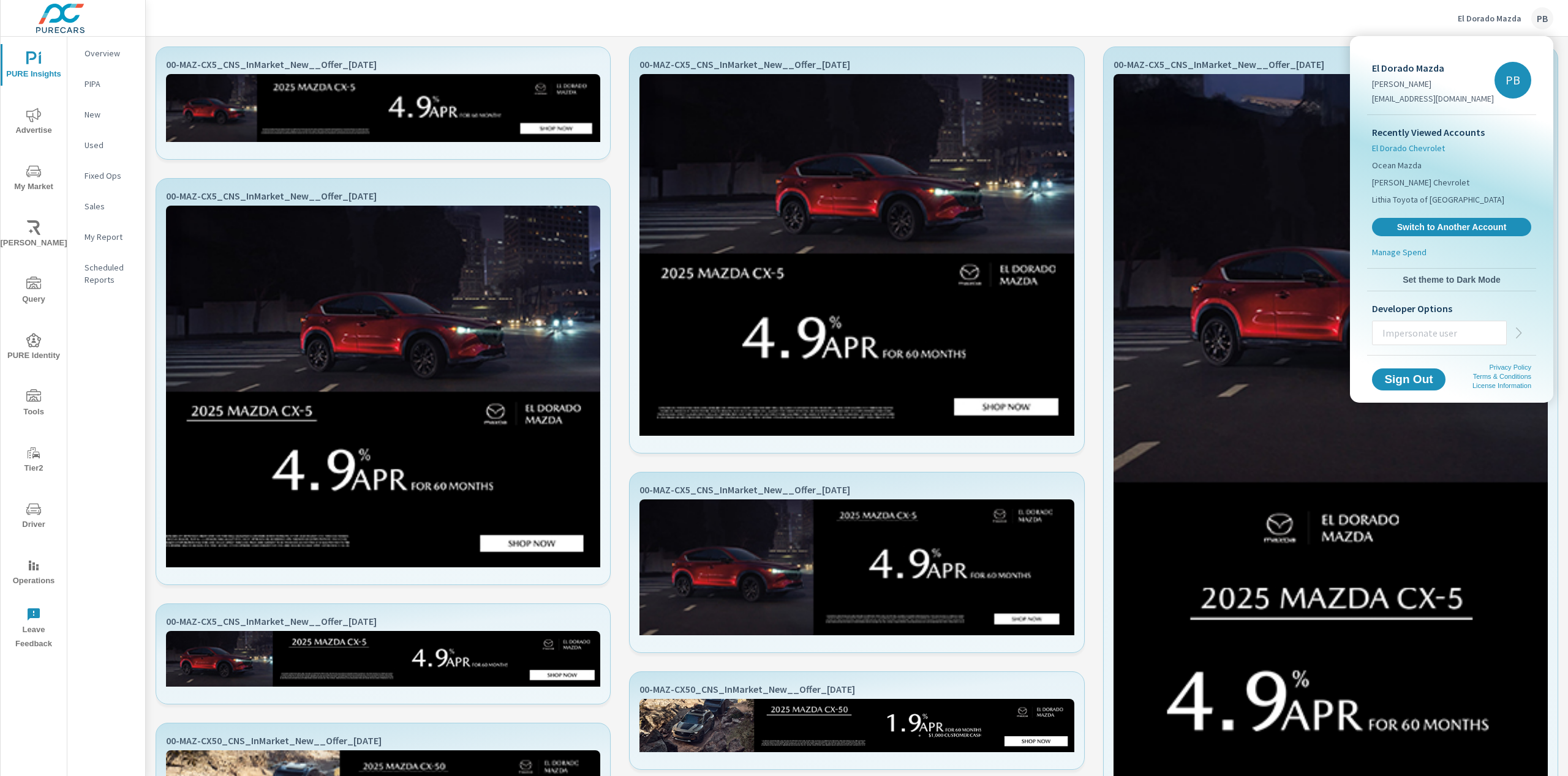
click at [1390, 151] on span "El Dorado Chevrolet" at bounding box center [1408, 148] width 73 height 12
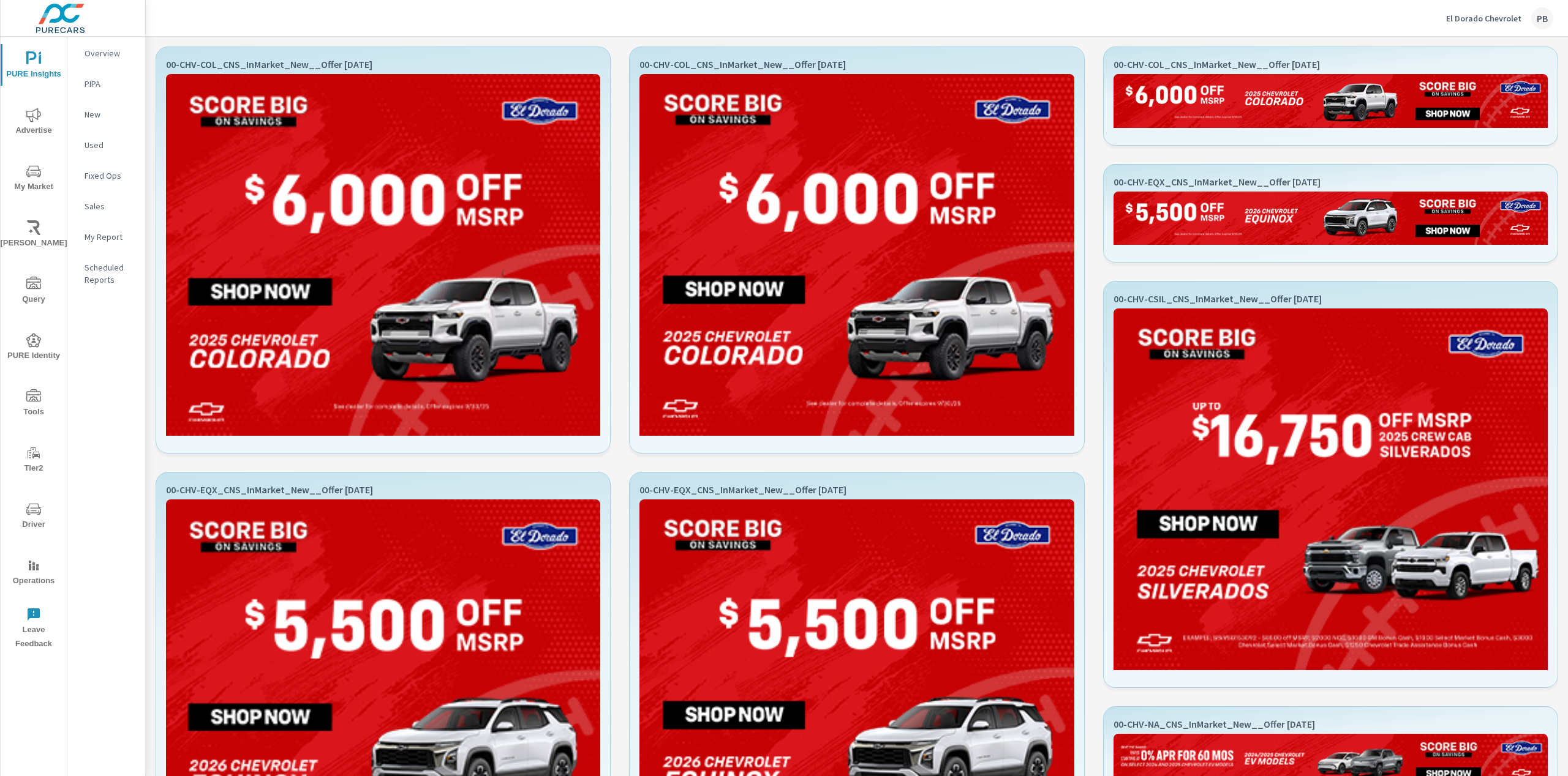
click at [1480, 24] on div "El Dorado Chevrolet PB" at bounding box center [1499, 18] width 107 height 22
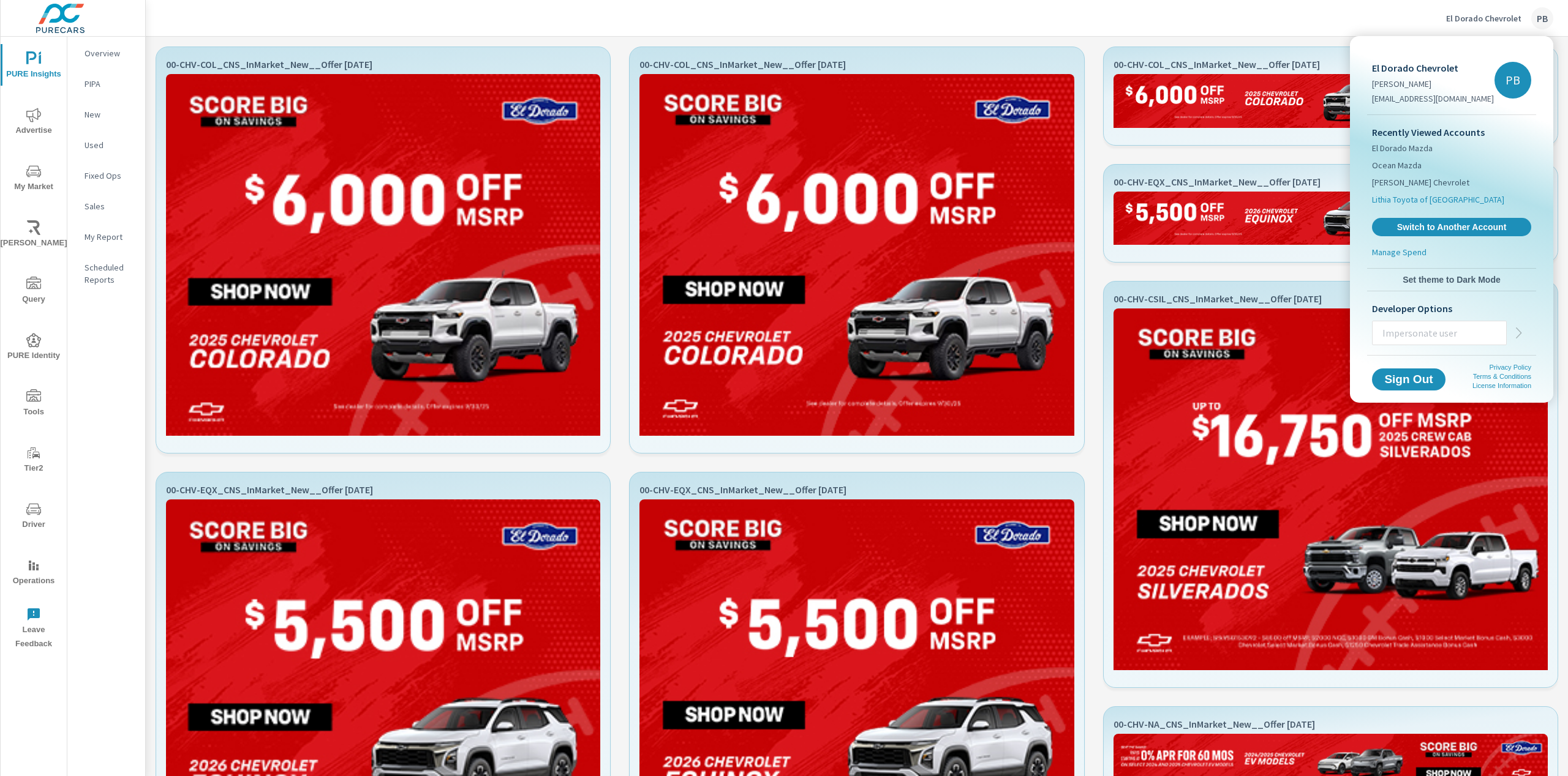
click at [1407, 195] on span "Lithia Toyota of [GEOGRAPHIC_DATA]" at bounding box center [1438, 199] width 132 height 12
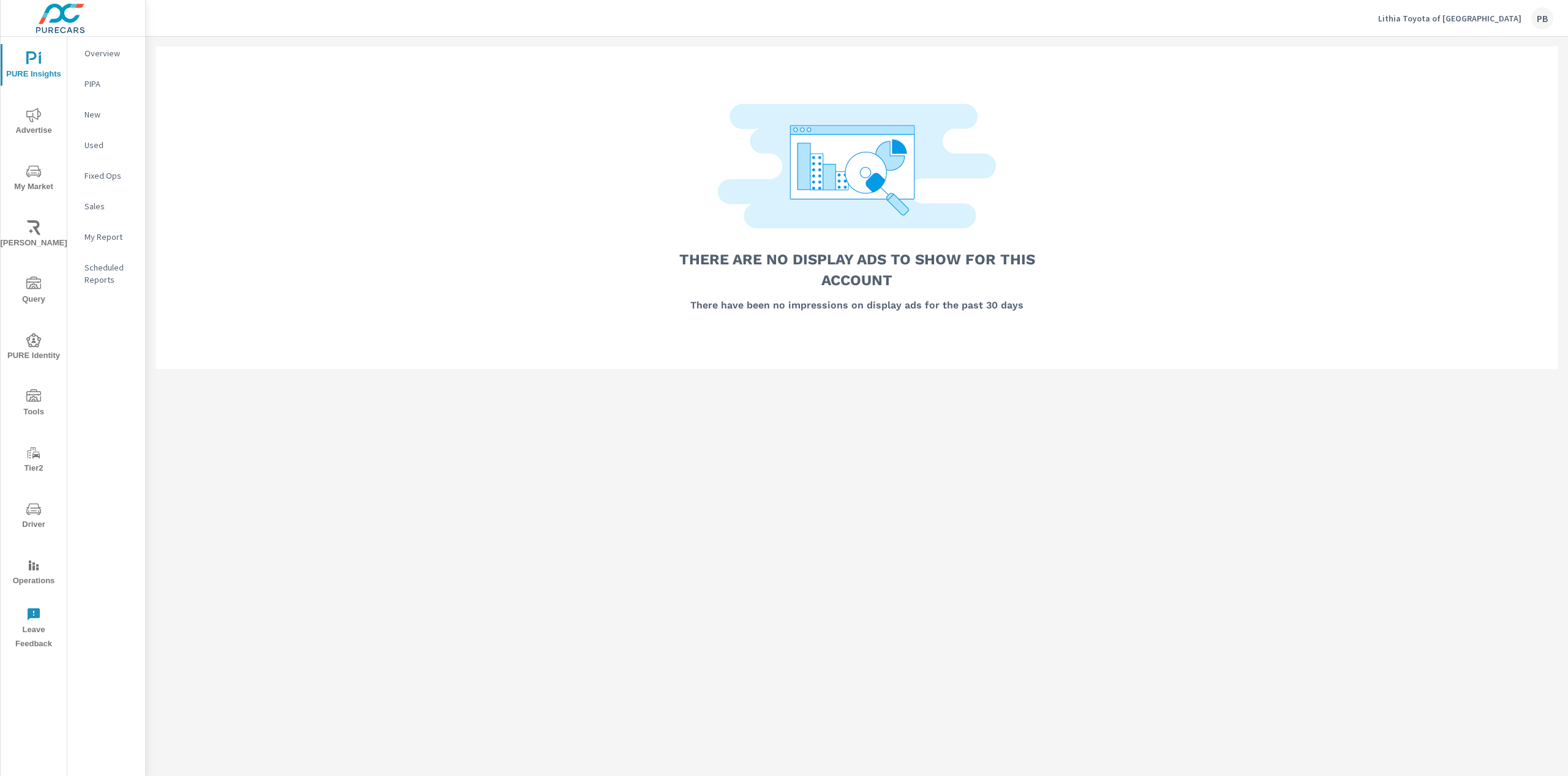
click at [1477, 23] on p "Lithia Toyota of [GEOGRAPHIC_DATA]" at bounding box center [1449, 18] width 144 height 11
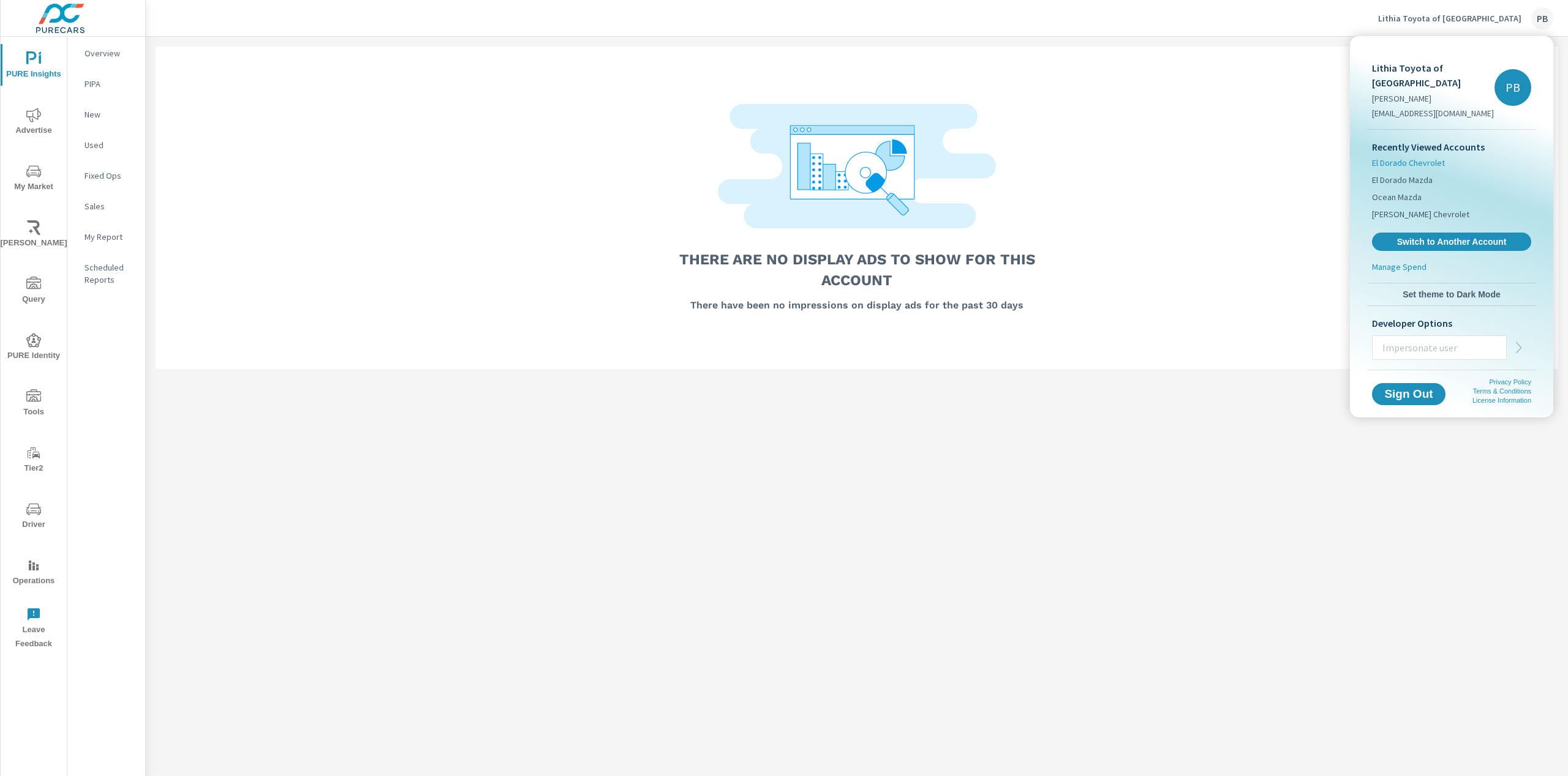
click at [1399, 156] on span "El Dorado Chevrolet" at bounding box center [1408, 162] width 73 height 12
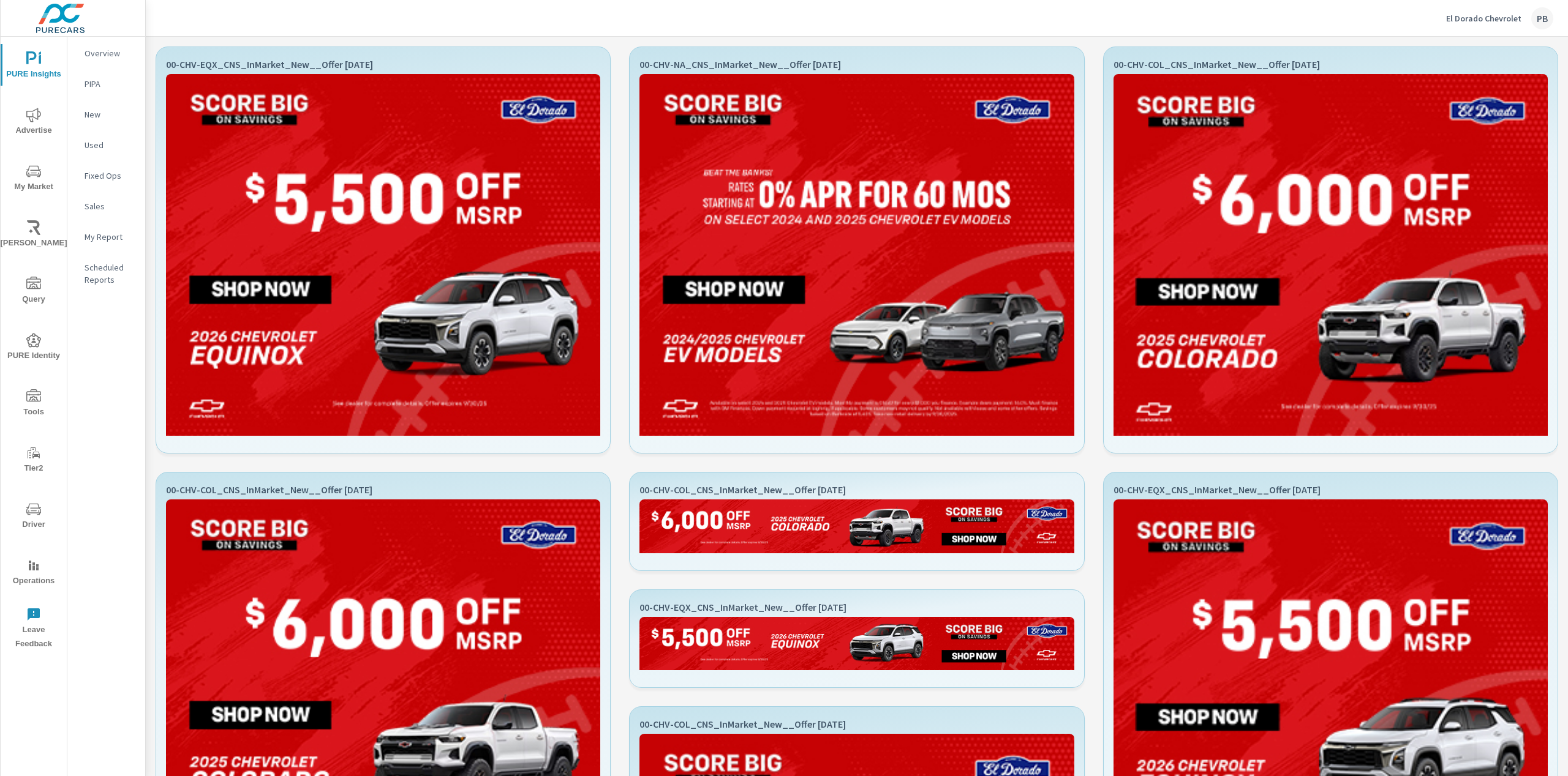
click at [1495, 19] on p "El Dorado Chevrolet" at bounding box center [1483, 18] width 75 height 11
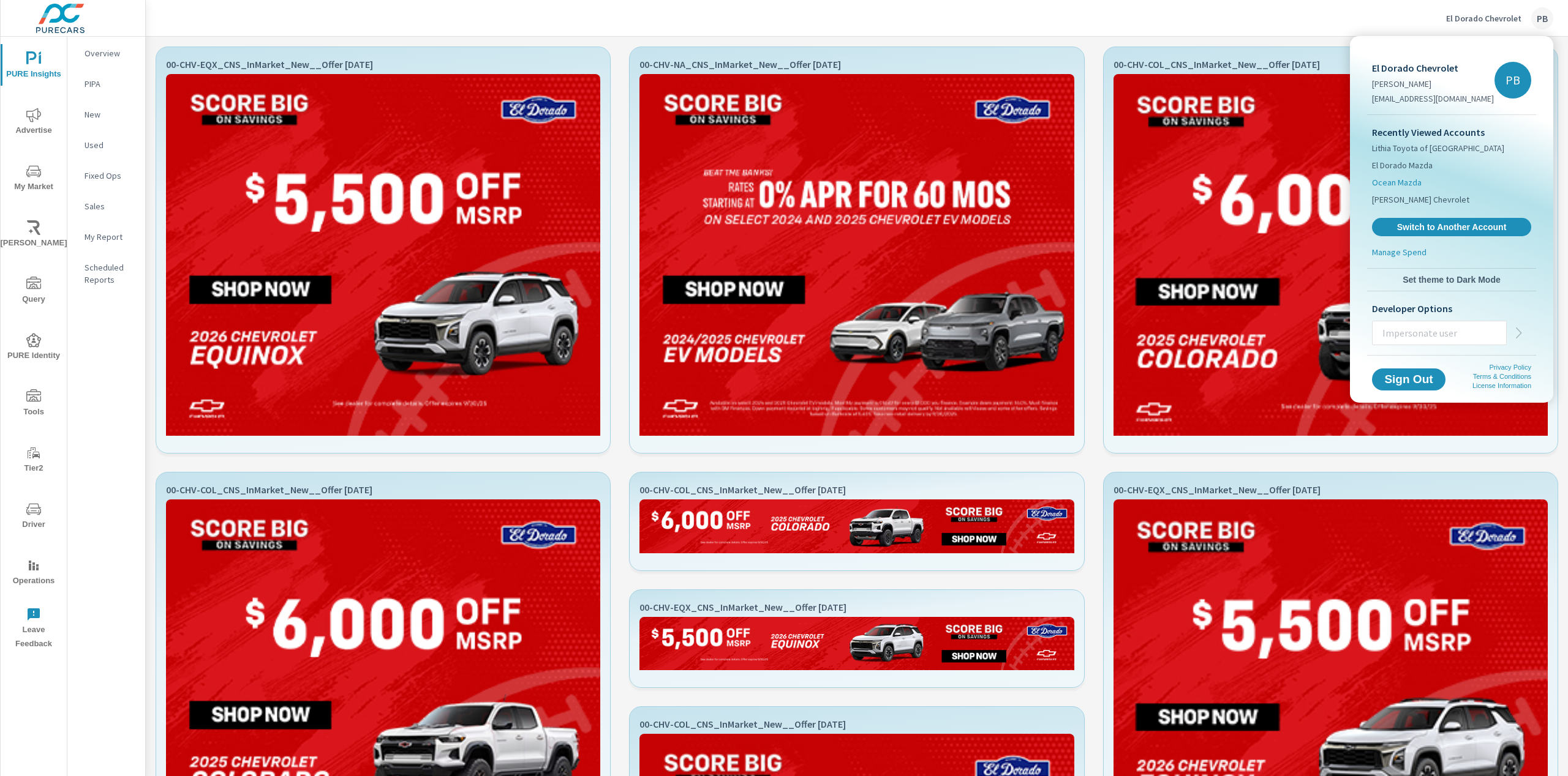
click at [1401, 185] on span "Ocean Mazda" at bounding box center [1396, 182] width 50 height 12
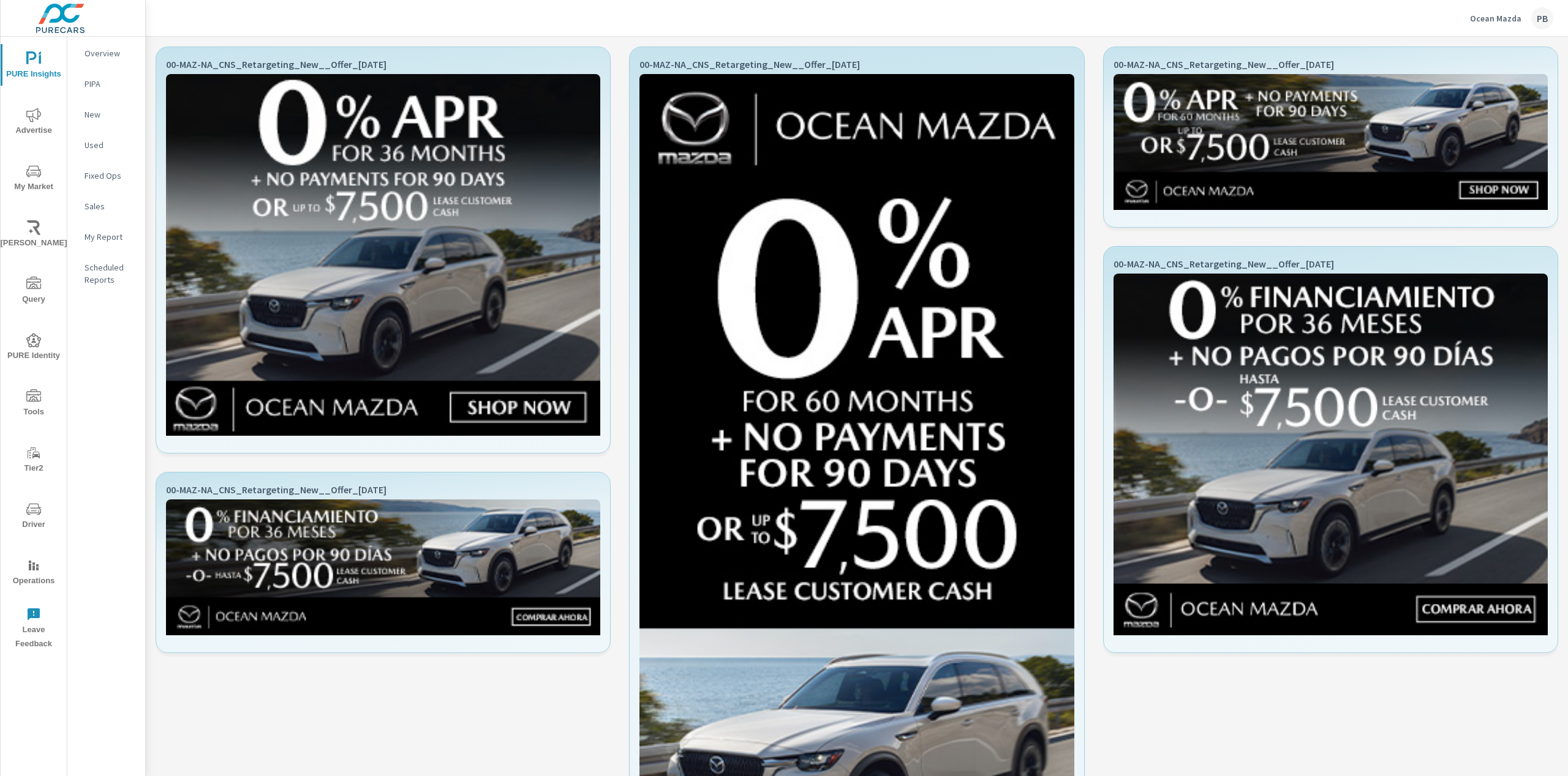
click at [1489, 4] on button "Ocean Mazda PB" at bounding box center [1511, 18] width 93 height 36
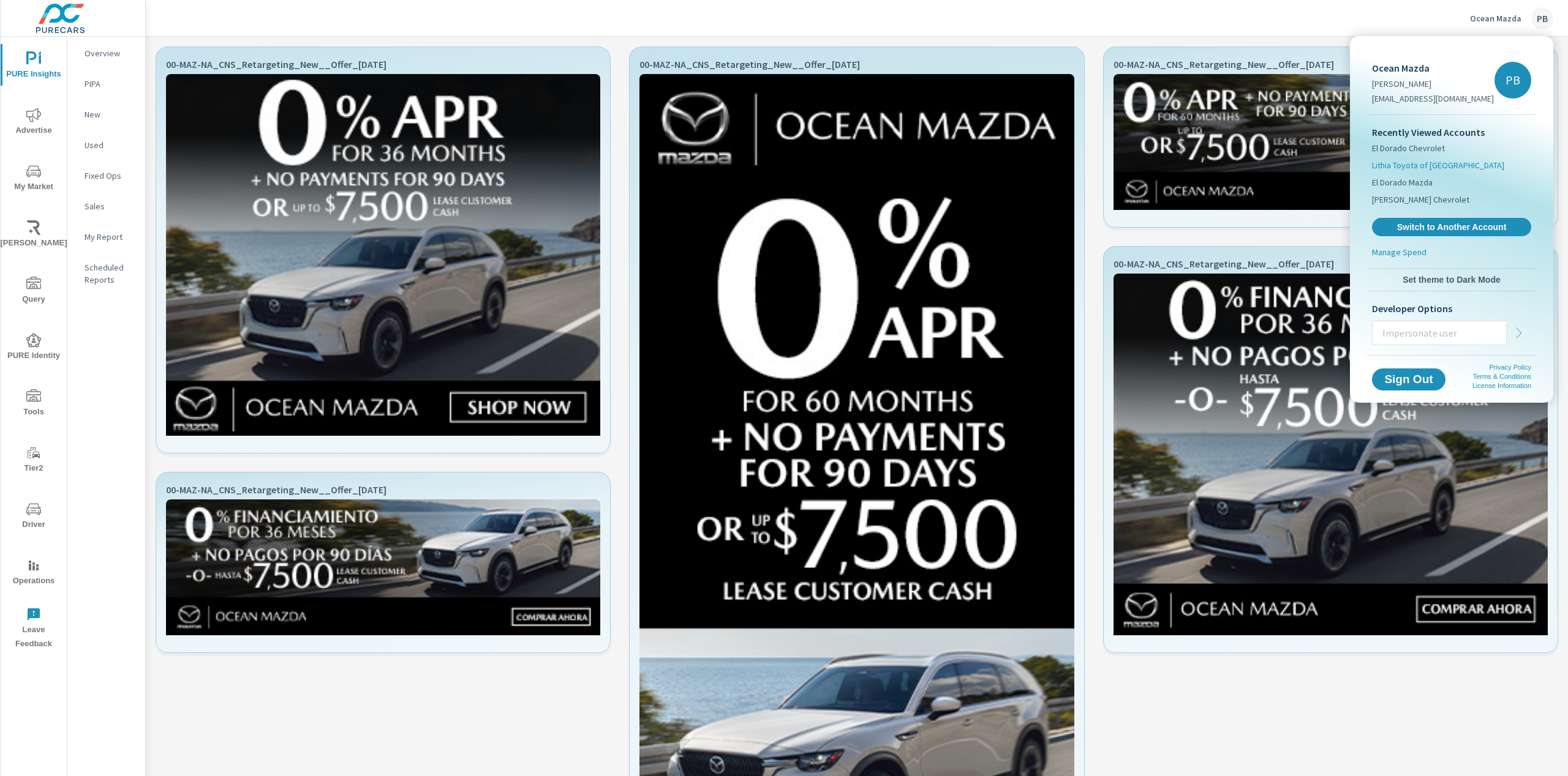
click at [1411, 162] on span "Lithia Toyota of Springfield" at bounding box center [1438, 165] width 132 height 12
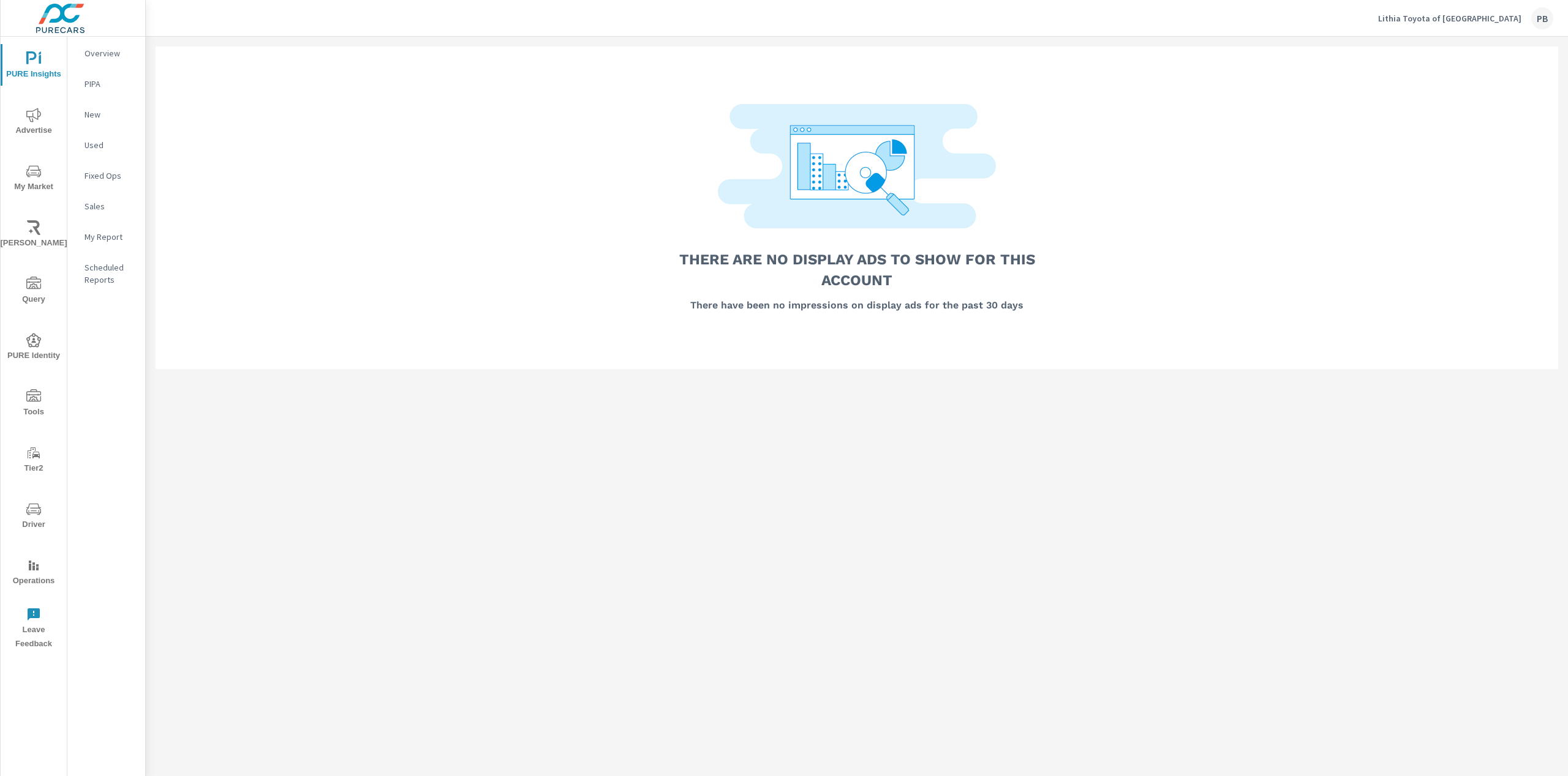
click at [1460, 14] on p "Lithia Toyota of Springfield" at bounding box center [1449, 18] width 144 height 11
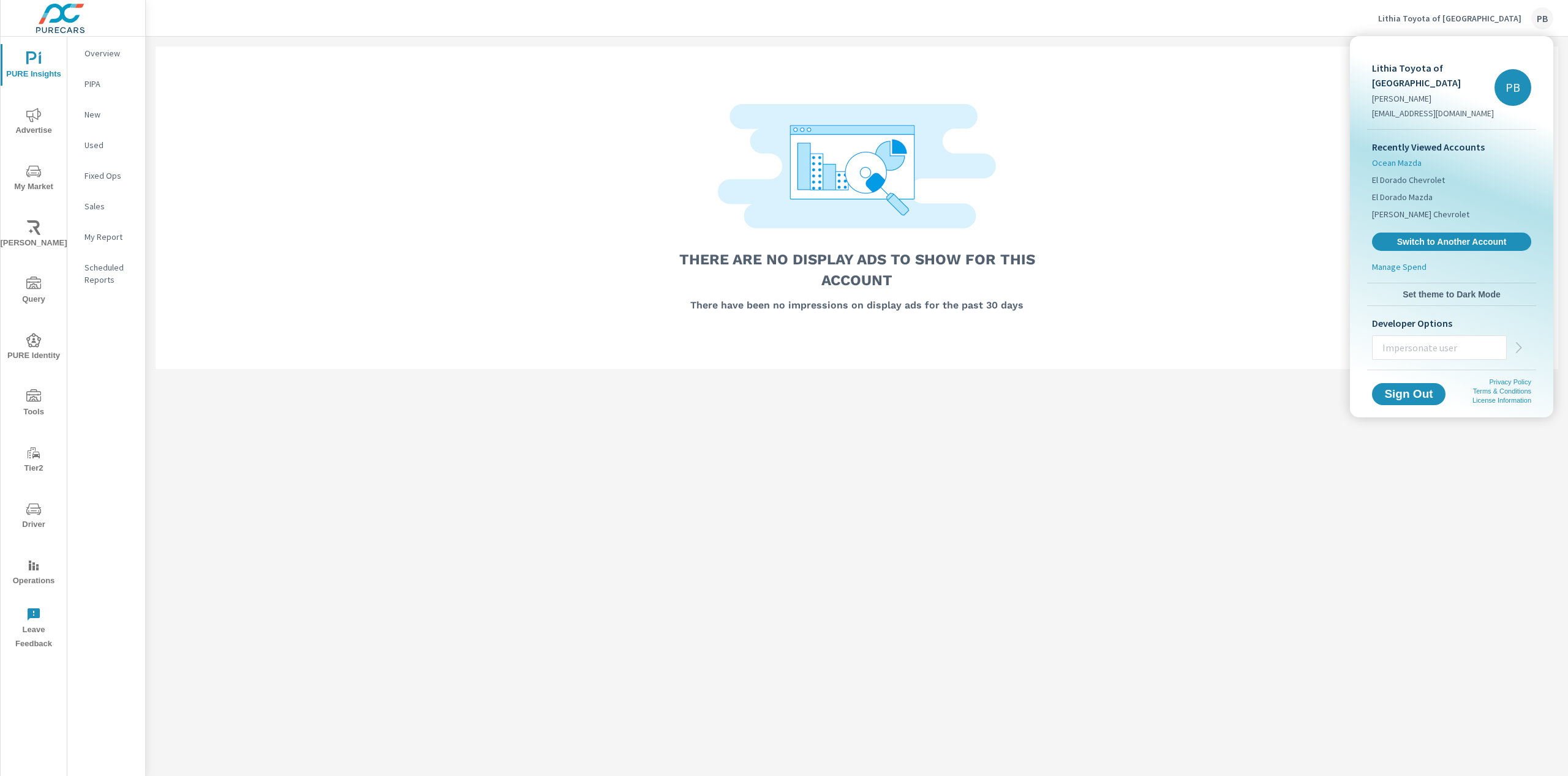
click at [1402, 156] on span "Ocean Mazda" at bounding box center [1396, 162] width 50 height 12
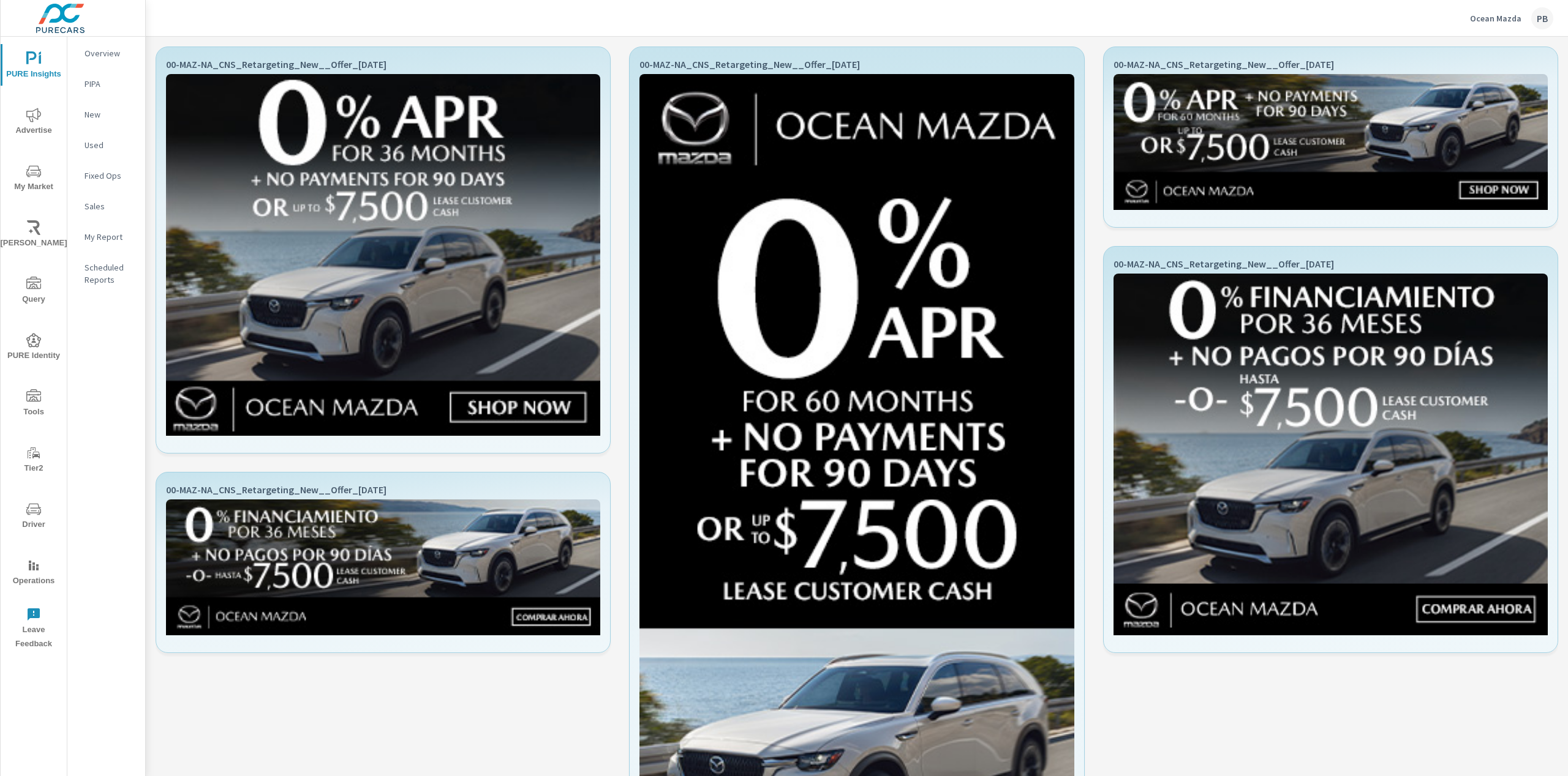
click at [1485, 13] on p "Ocean Mazda" at bounding box center [1495, 18] width 52 height 11
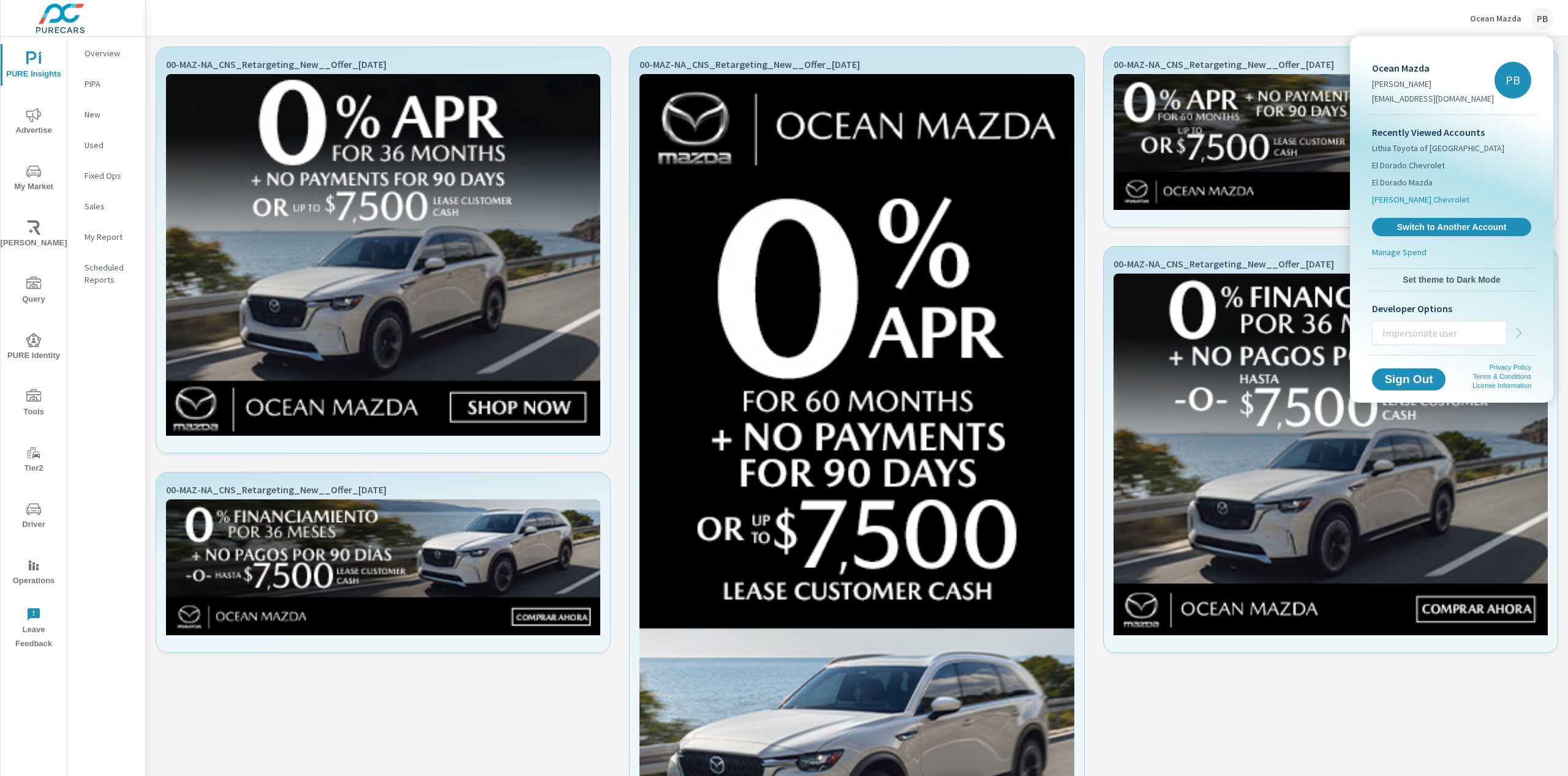
click at [1421, 201] on span "Sherman Chevrolet" at bounding box center [1421, 199] width 98 height 12
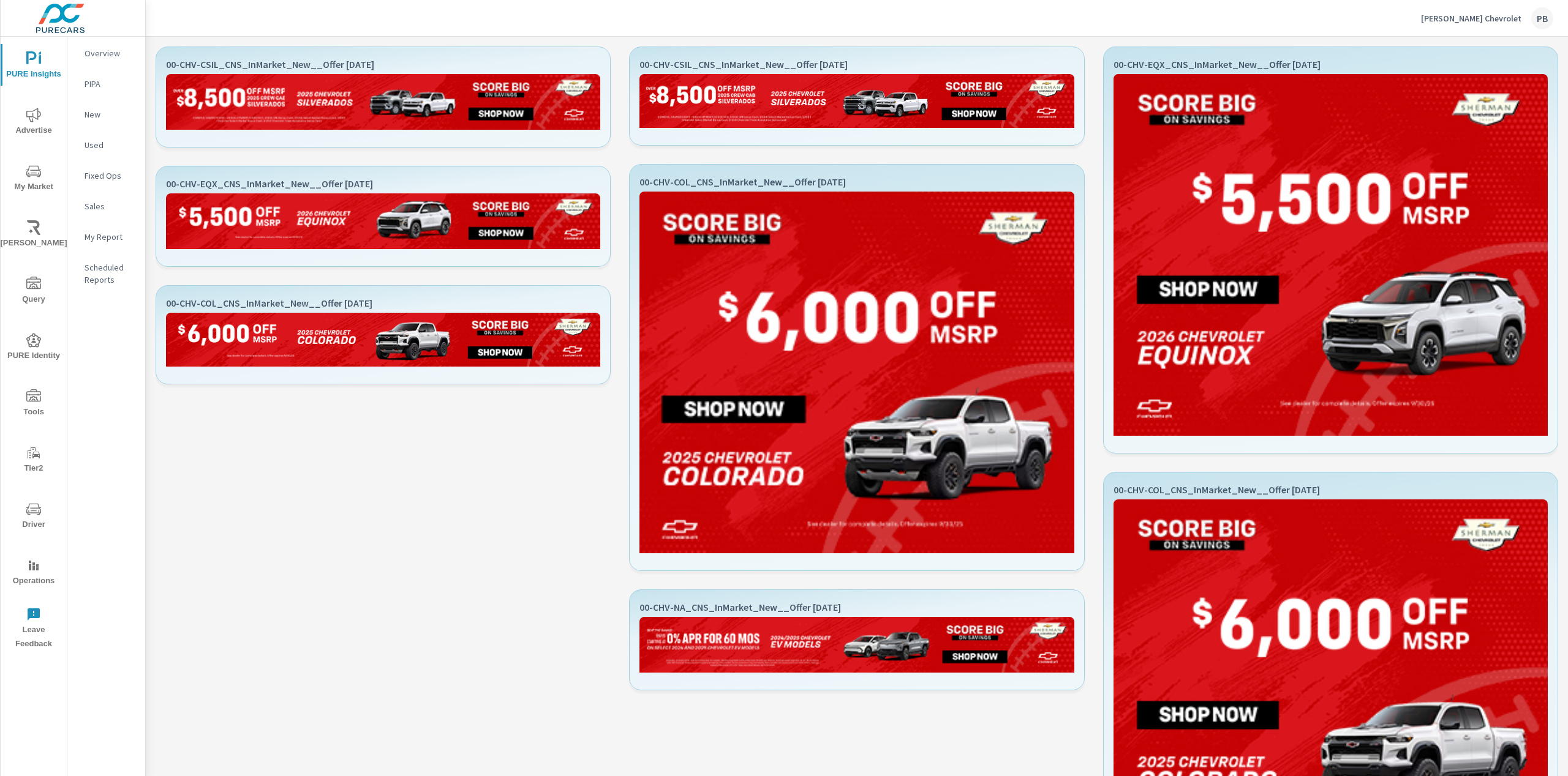
click at [1505, 19] on p "Sherman Chevrolet" at bounding box center [1471, 18] width 101 height 11
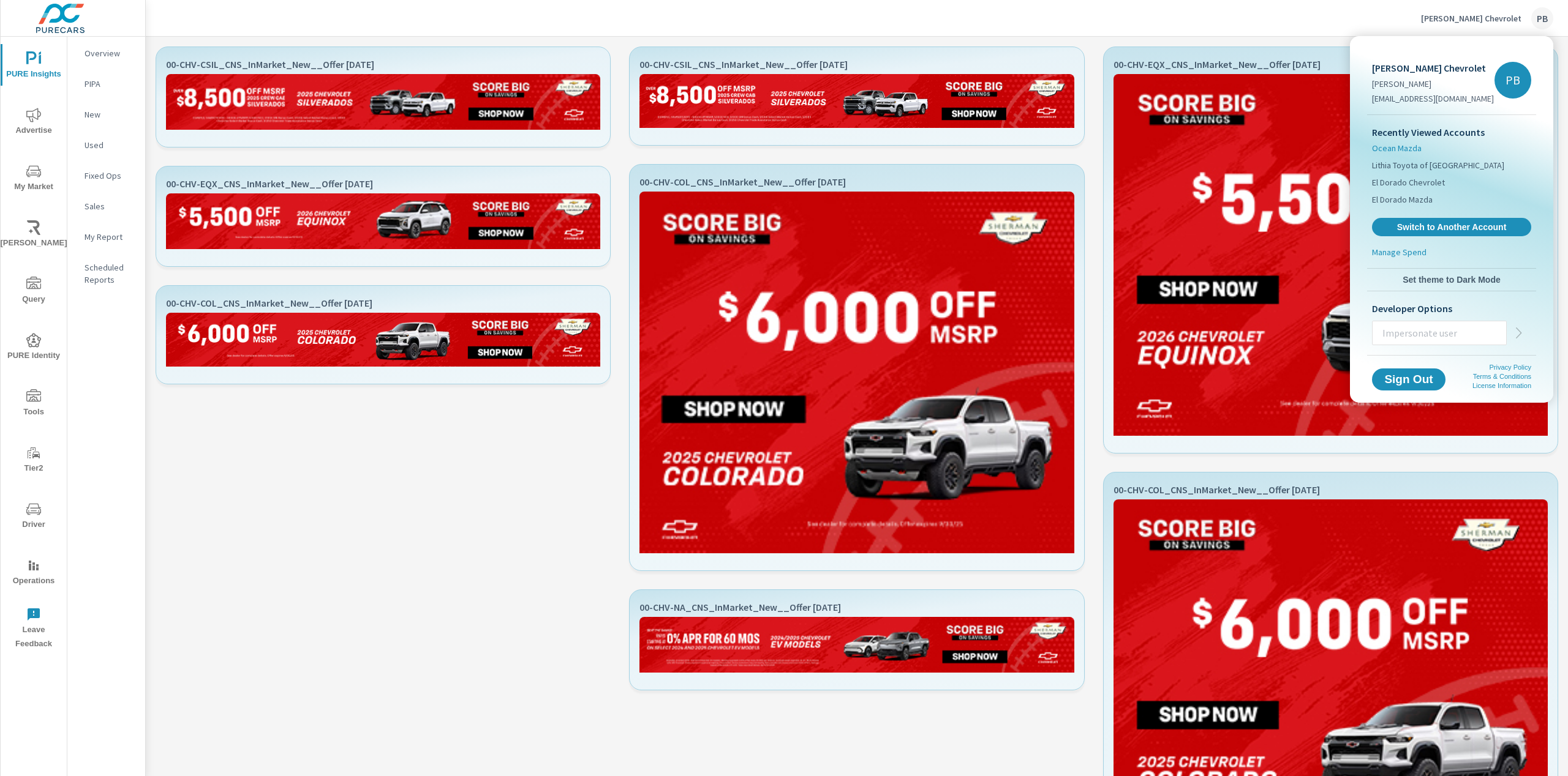
click at [1419, 147] on span "Ocean Mazda" at bounding box center [1396, 148] width 50 height 12
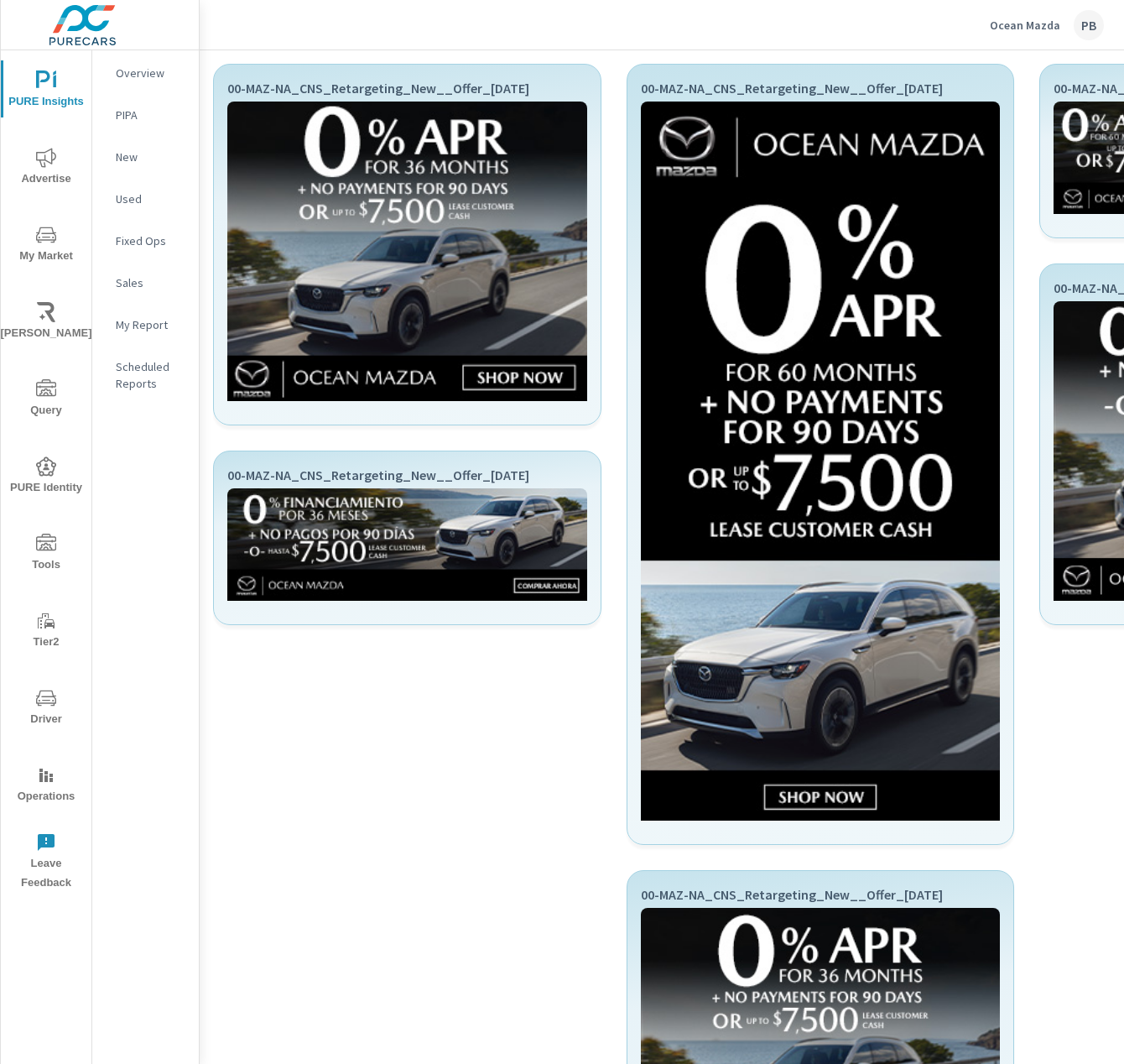
click at [1038, 31] on html "PURE Insights Advertise My Market Riley AI Query PURE Identity Tools Tier2 Driv…" at bounding box center [562, 532] width 1124 height 1064
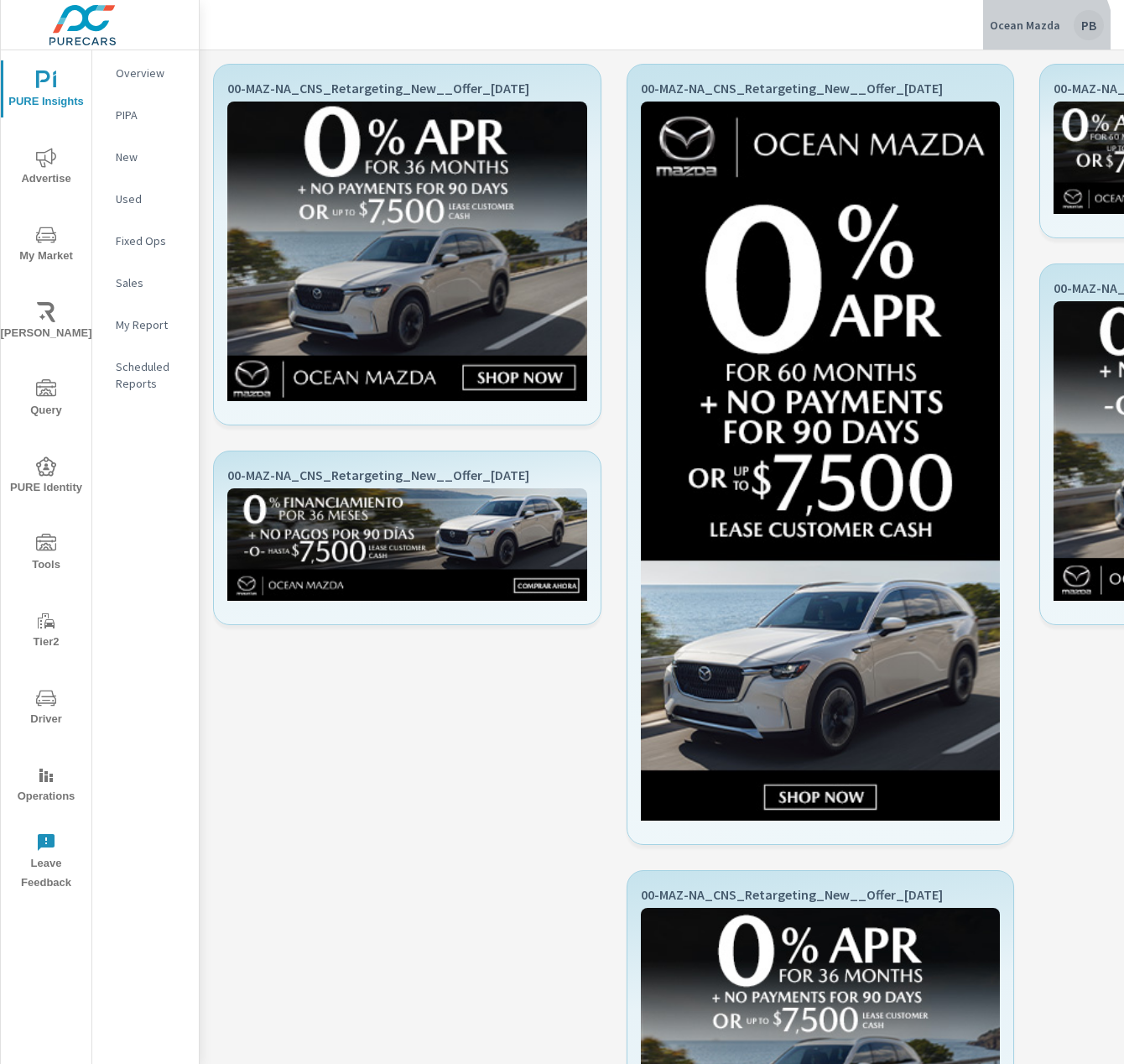
click at [1038, 31] on p "Ocean Mazda" at bounding box center [1026, 25] width 71 height 15
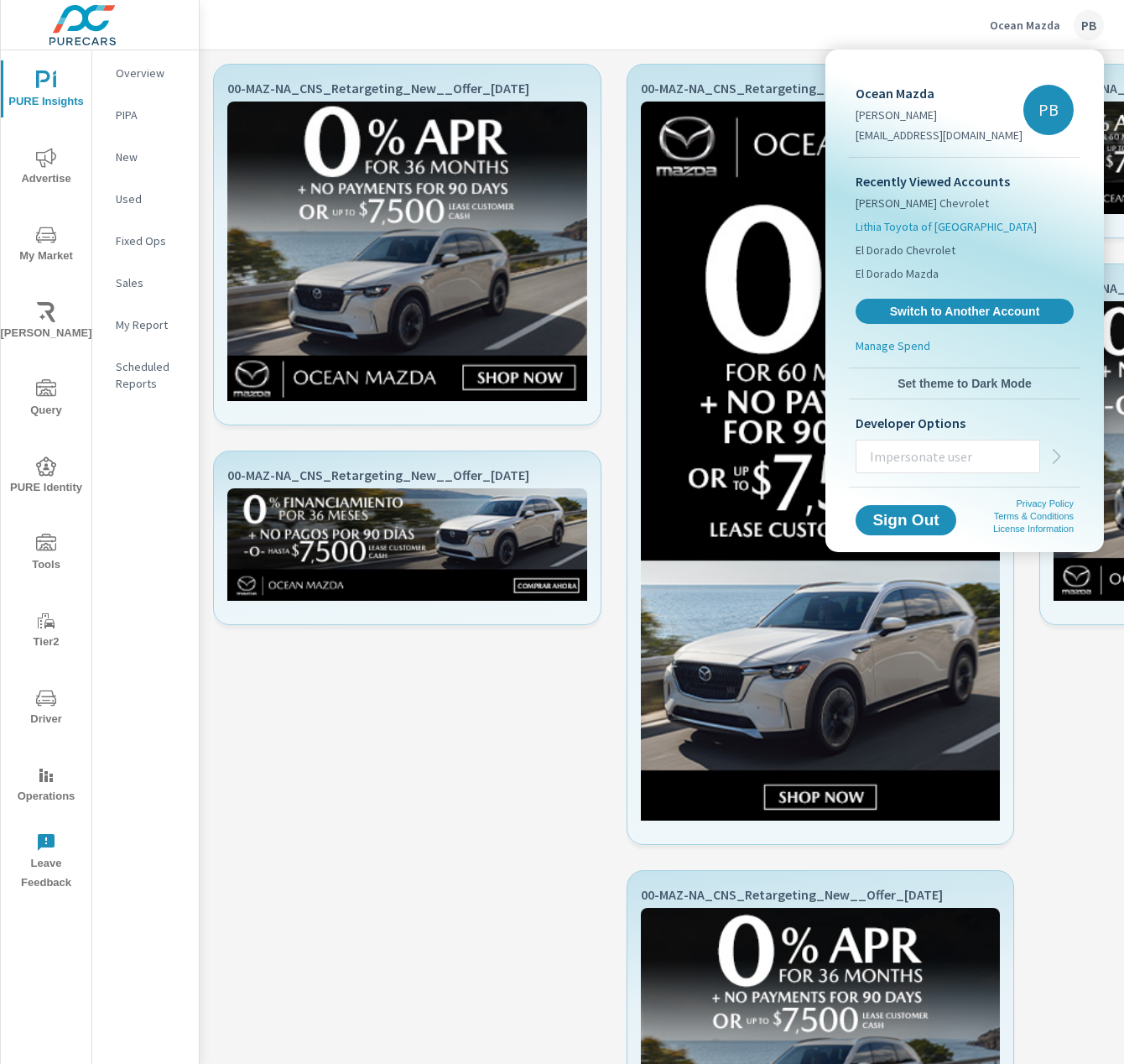
click at [931, 224] on span "Lithia Toyota of [GEOGRAPHIC_DATA]" at bounding box center [947, 226] width 181 height 17
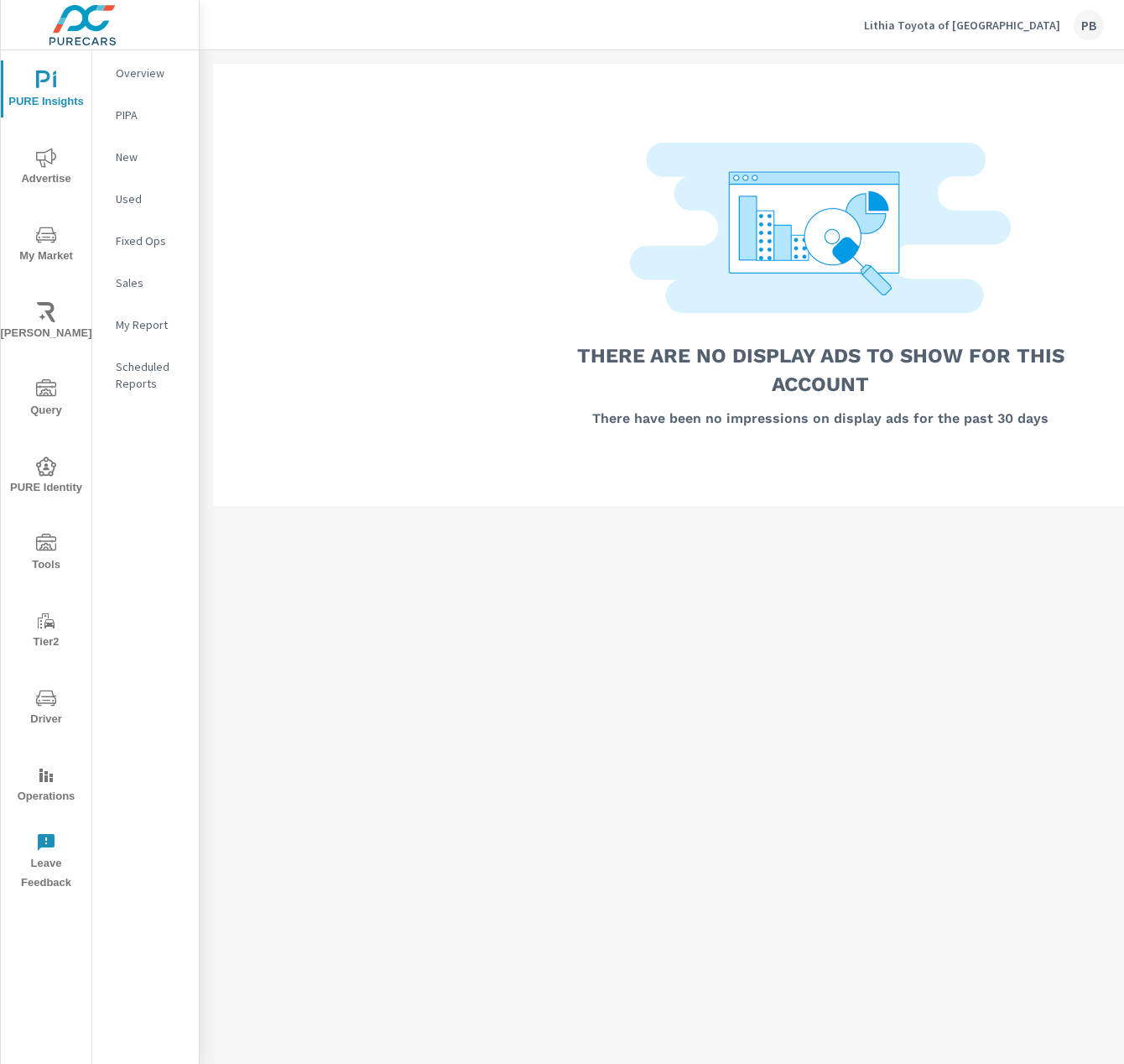
click at [997, 11] on div "Lithia Toyota of Springfield PB" at bounding box center [984, 25] width 240 height 31
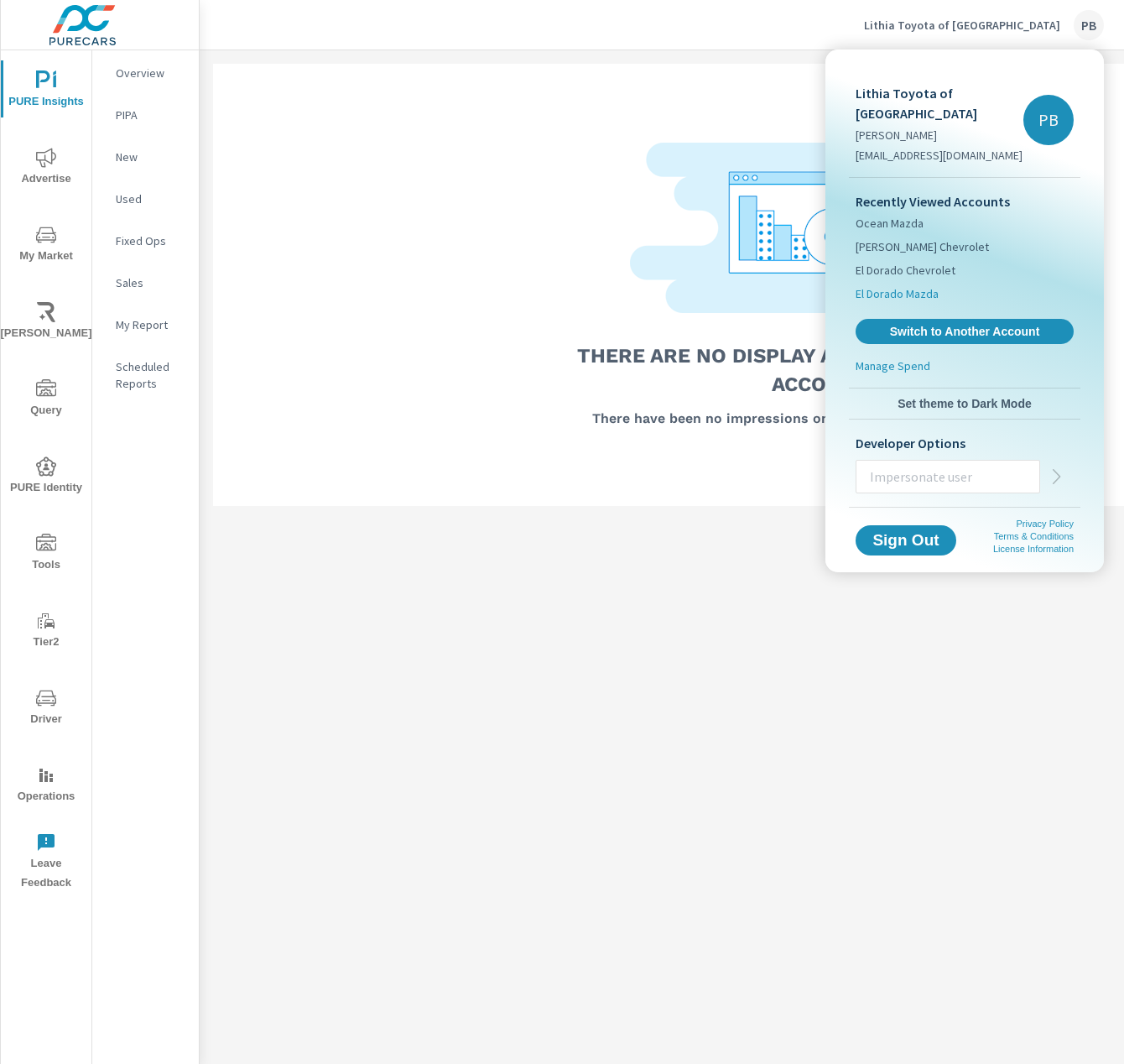
click at [903, 285] on span "El Dorado Mazda" at bounding box center [898, 293] width 83 height 17
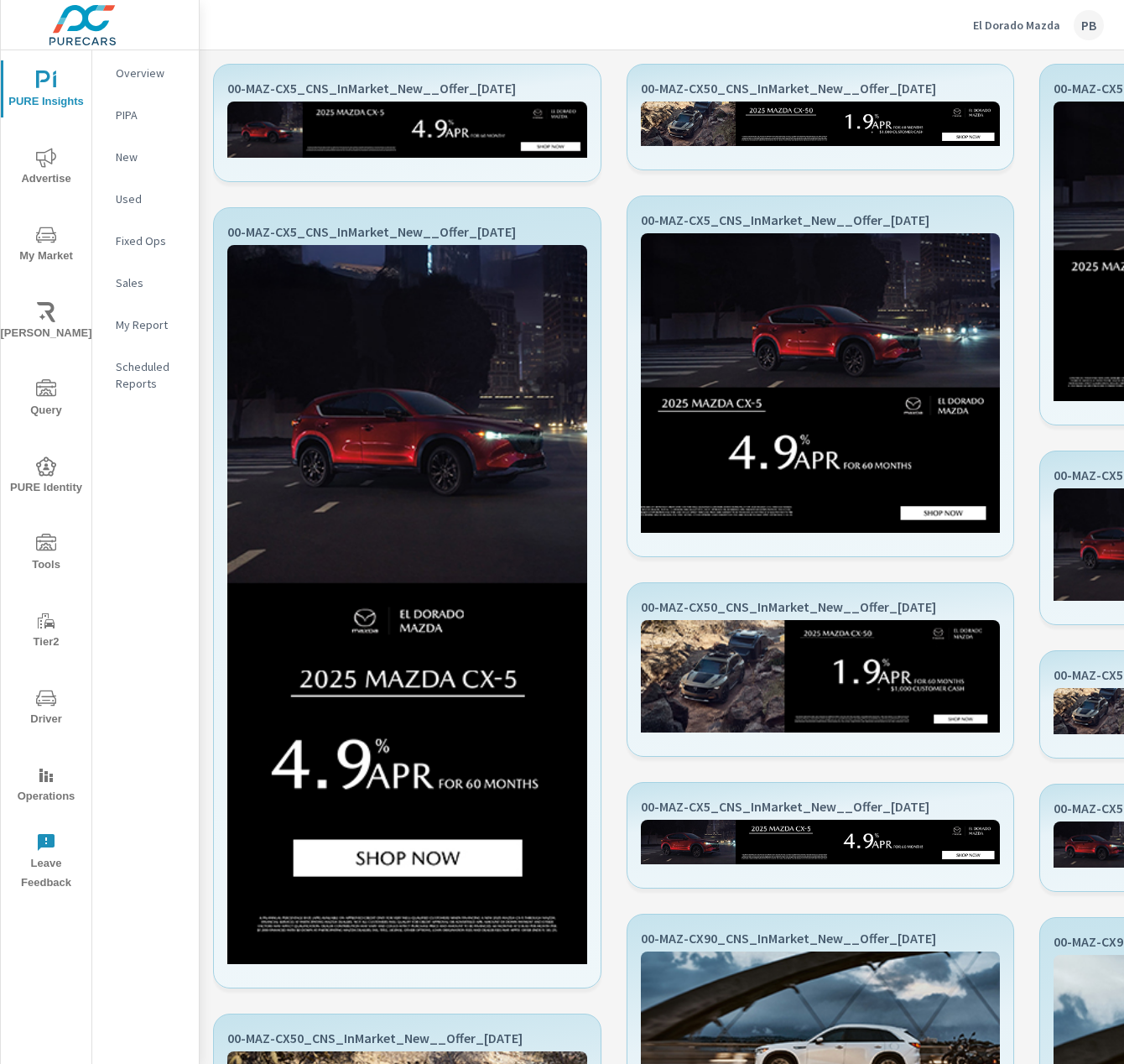
click at [1020, 29] on p "El Dorado Mazda" at bounding box center [1017, 25] width 88 height 15
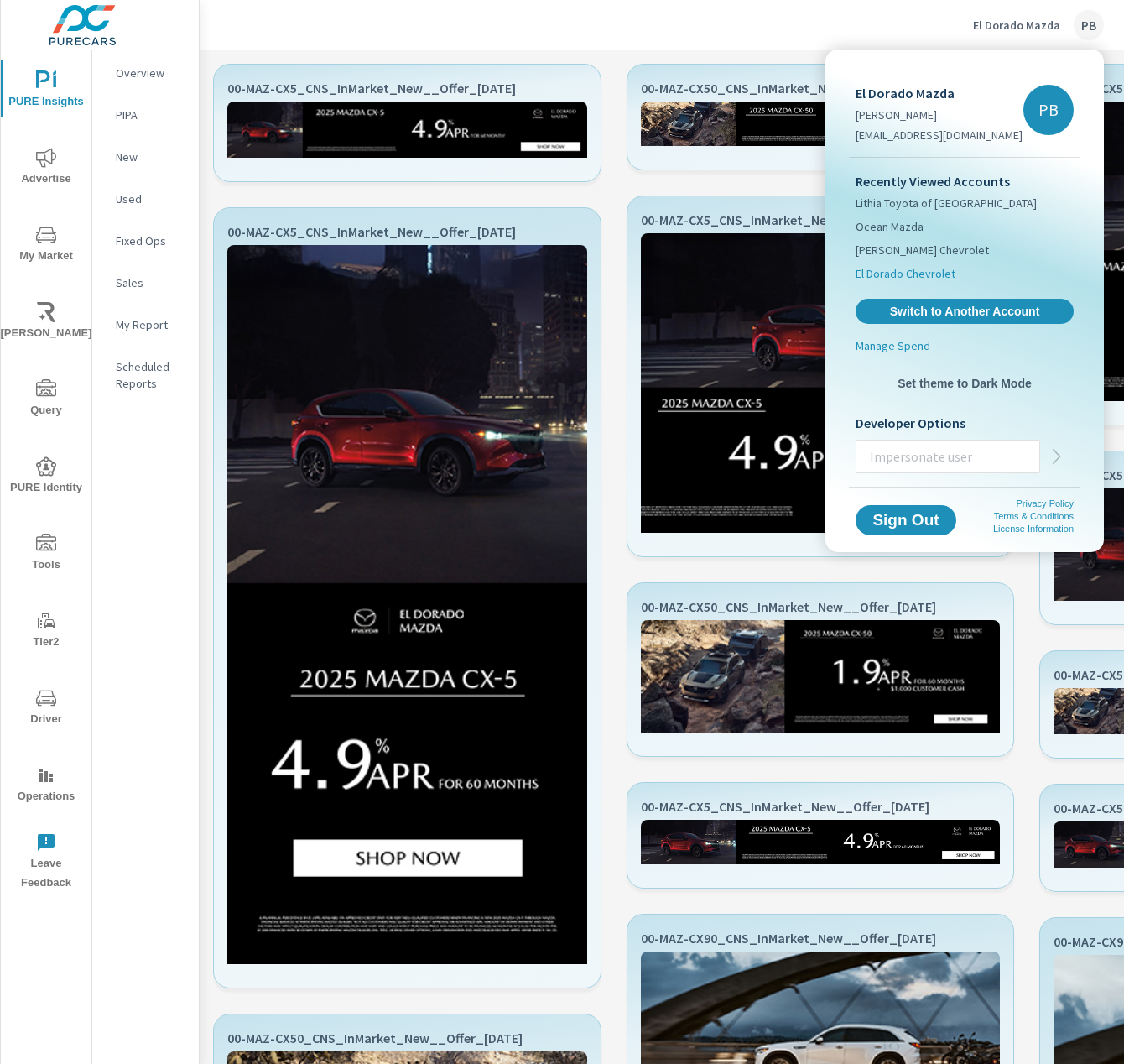
click at [919, 276] on span "El Dorado Chevrolet" at bounding box center [905, 273] width 99 height 17
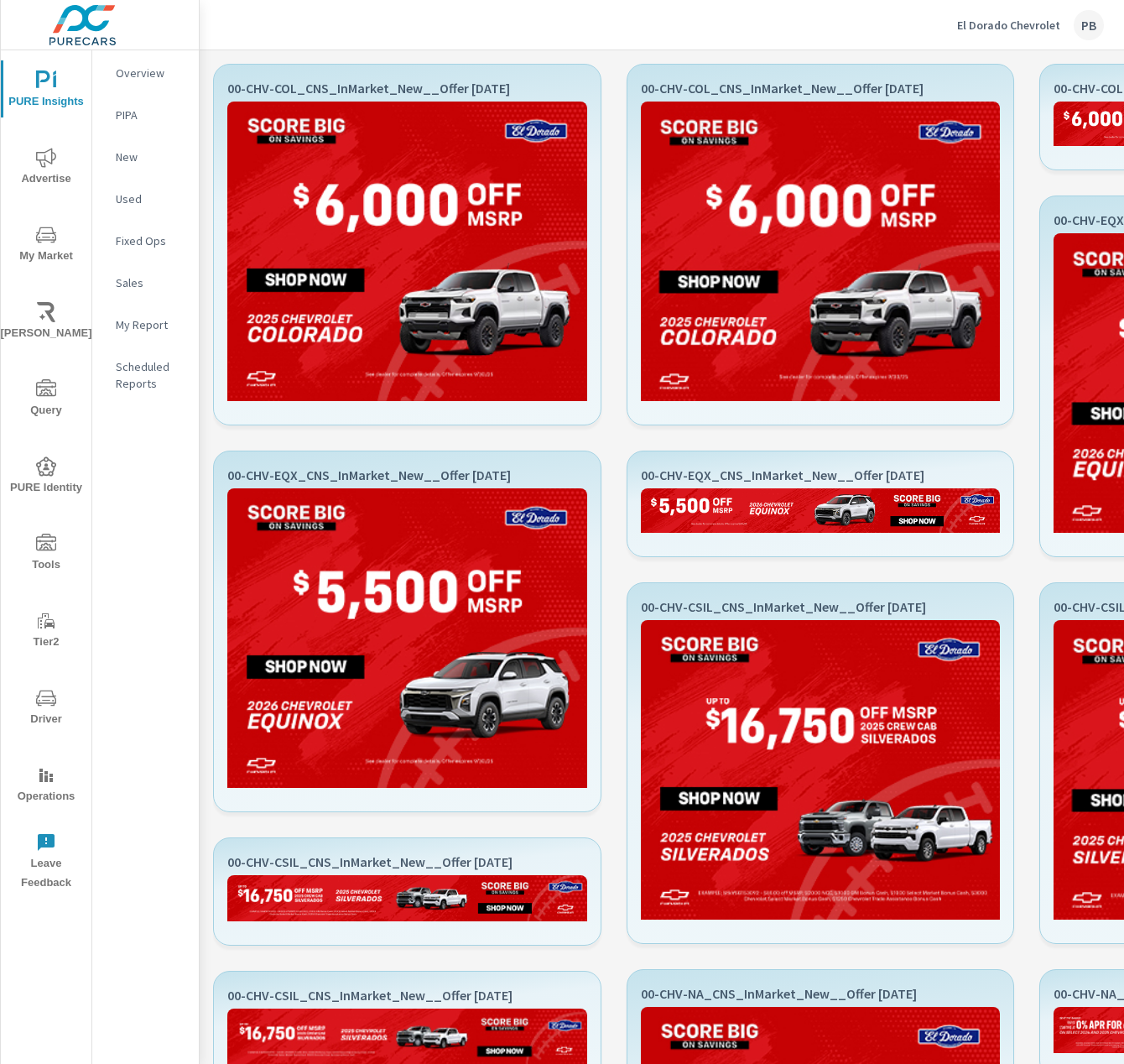
click at [996, 21] on p "El Dorado Chevrolet" at bounding box center [1009, 25] width 103 height 15
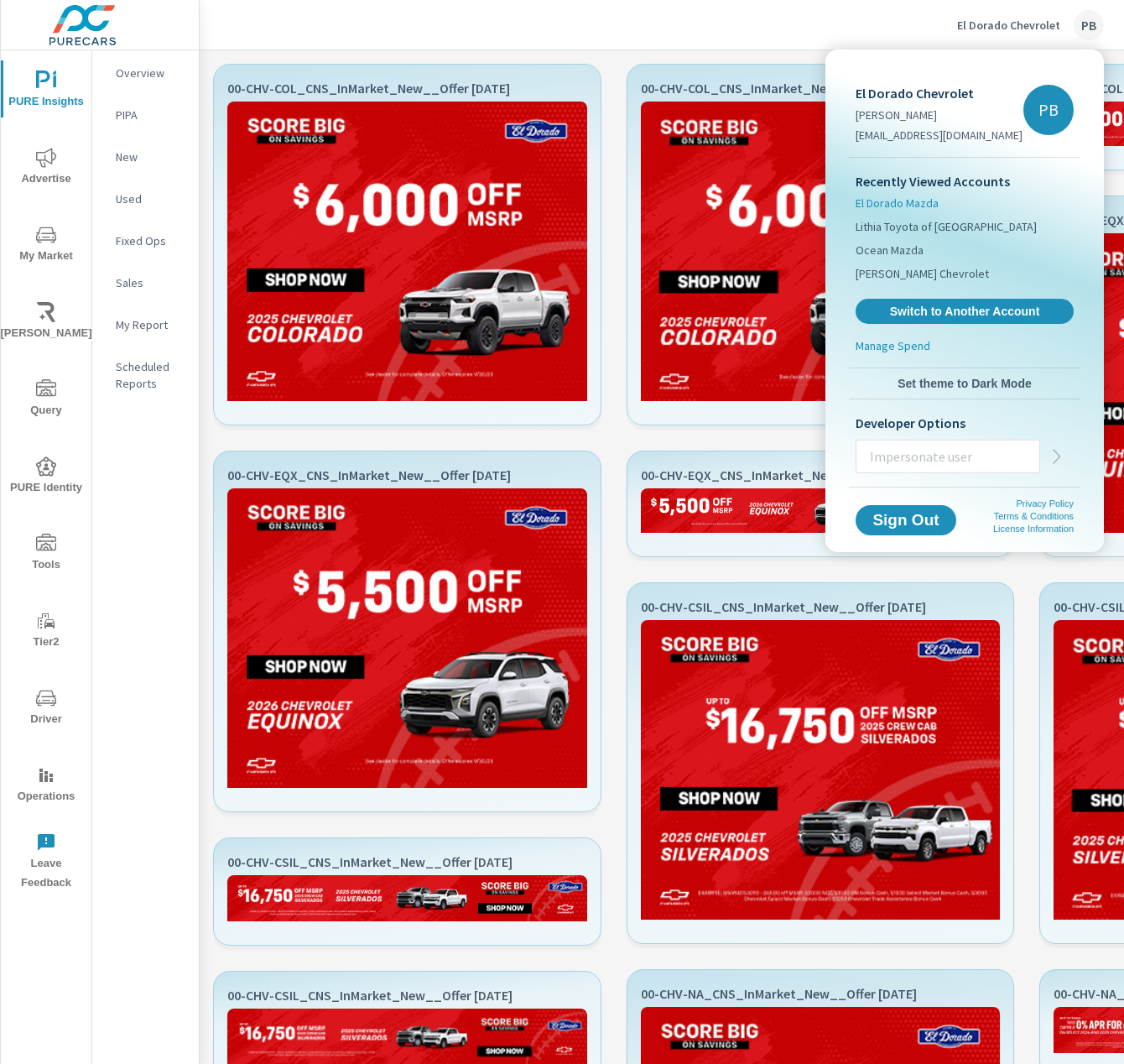
click at [919, 202] on span "El Dorado Mazda" at bounding box center [898, 203] width 83 height 17
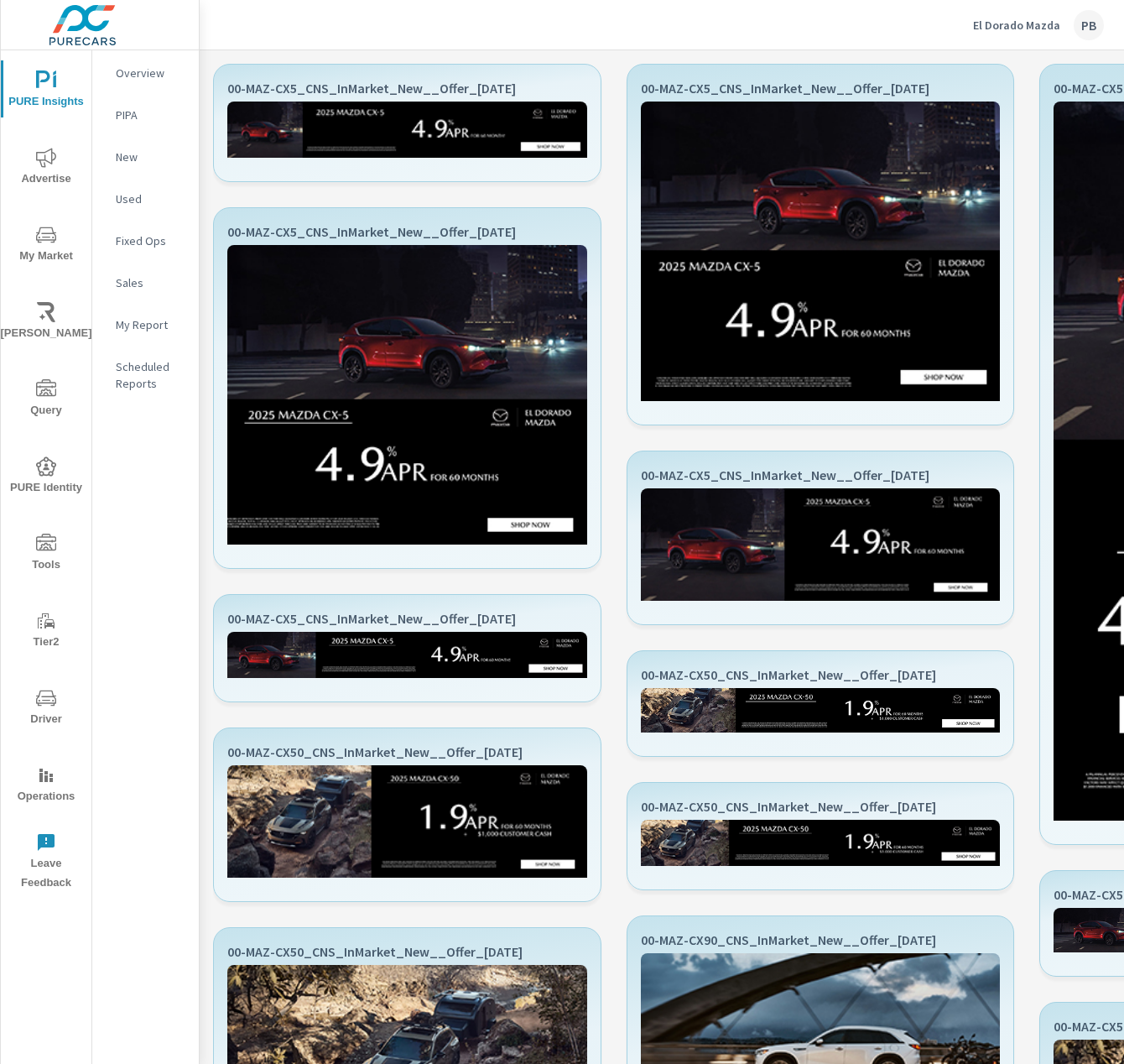
click at [1032, 26] on p "El Dorado Mazda" at bounding box center [1017, 25] width 88 height 15
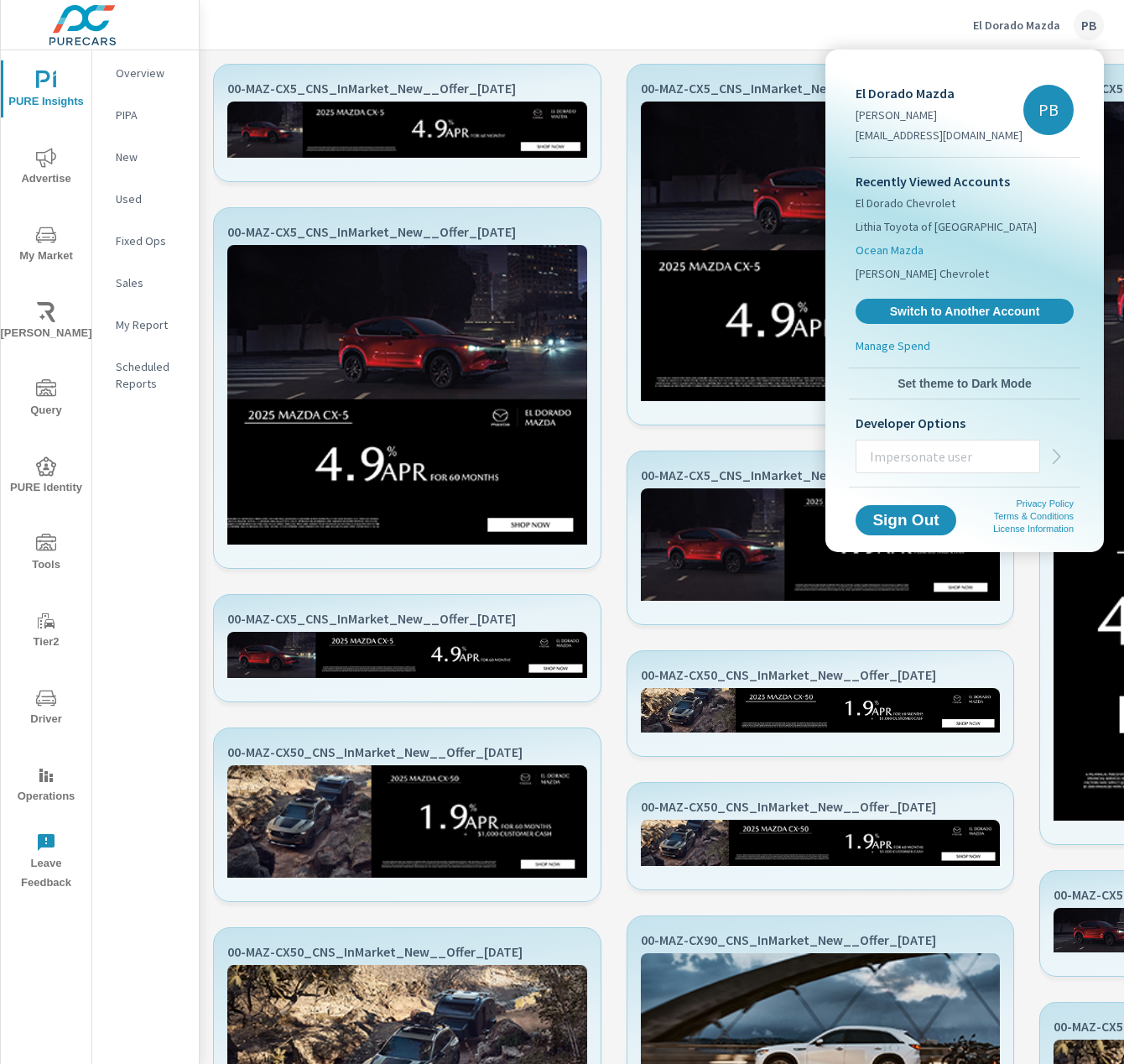
click at [913, 251] on span "Ocean Mazda" at bounding box center [890, 250] width 68 height 17
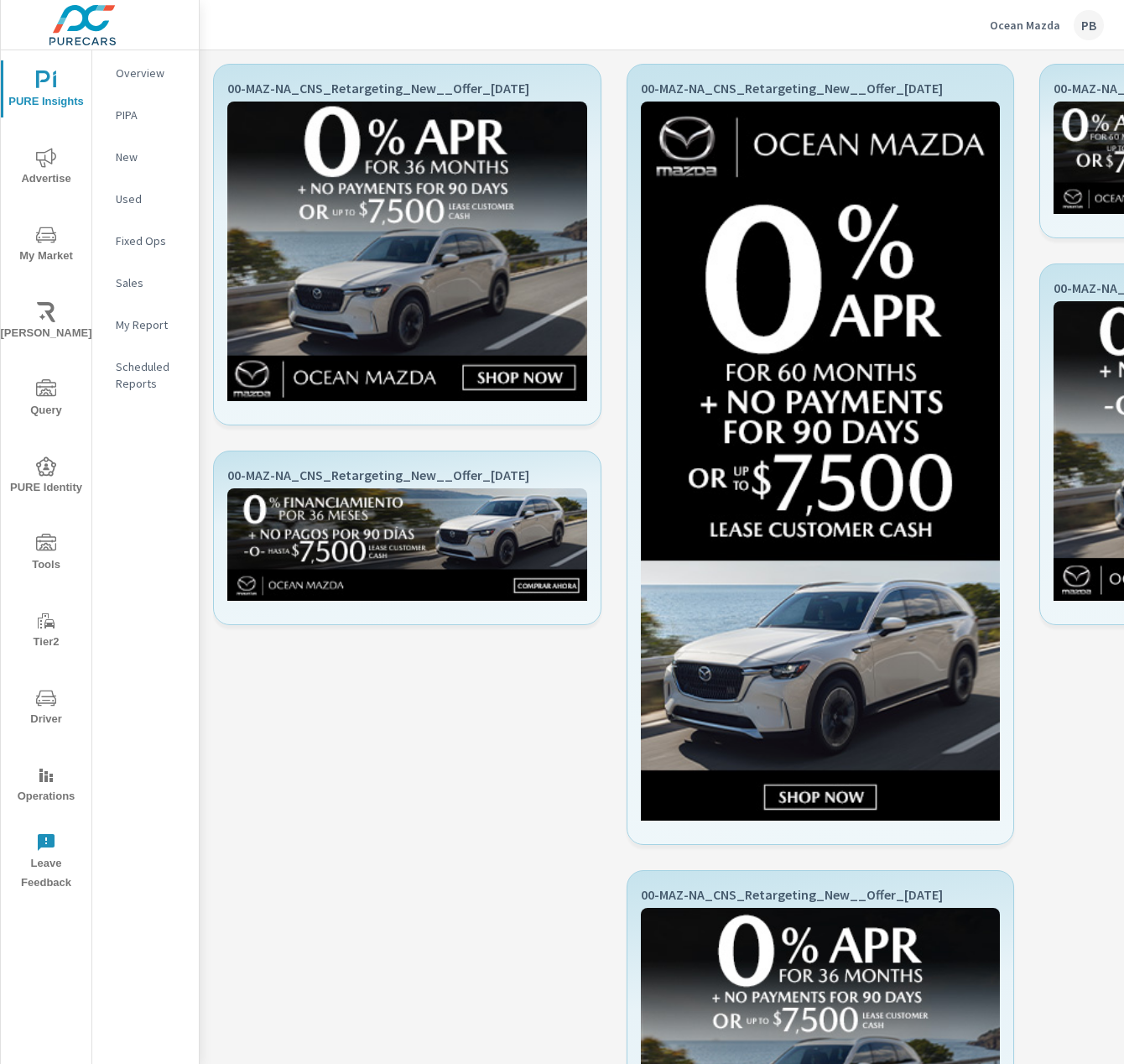
click at [1051, 18] on p "Ocean Mazda" at bounding box center [1026, 25] width 71 height 15
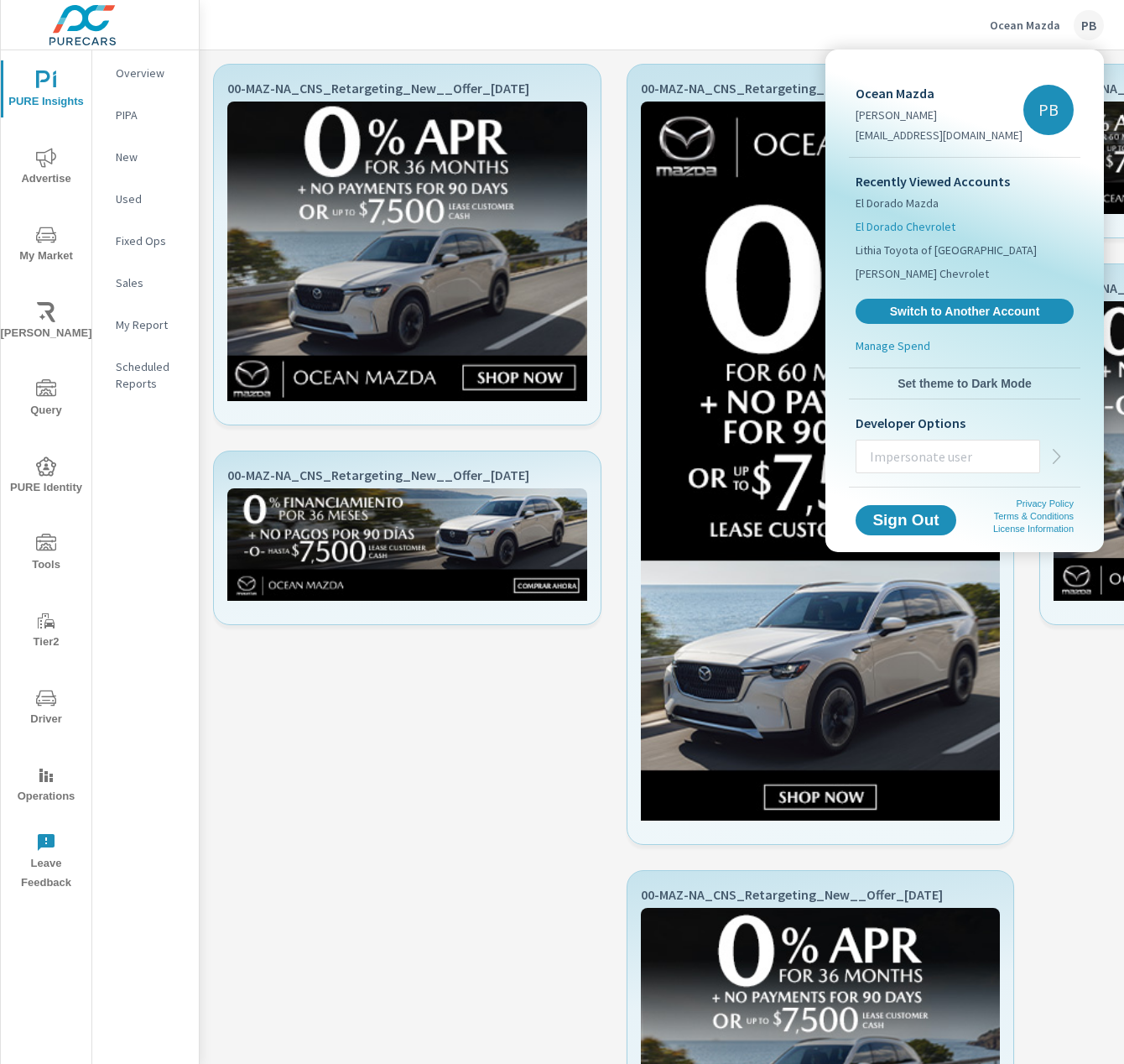
click at [905, 226] on span "El Dorado Chevrolet" at bounding box center [905, 226] width 99 height 17
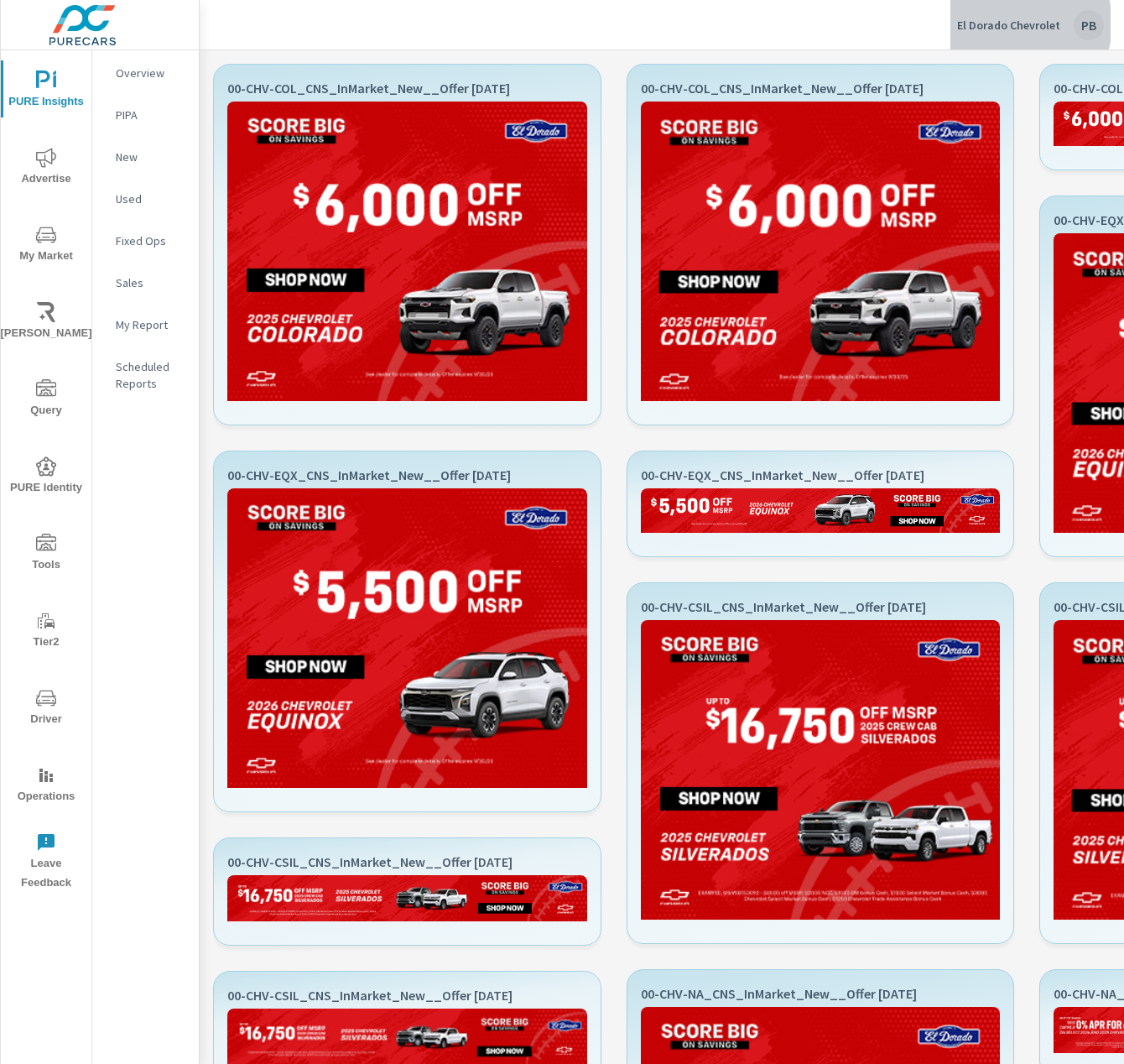
click at [1018, 24] on p "El Dorado Chevrolet" at bounding box center [1009, 25] width 103 height 15
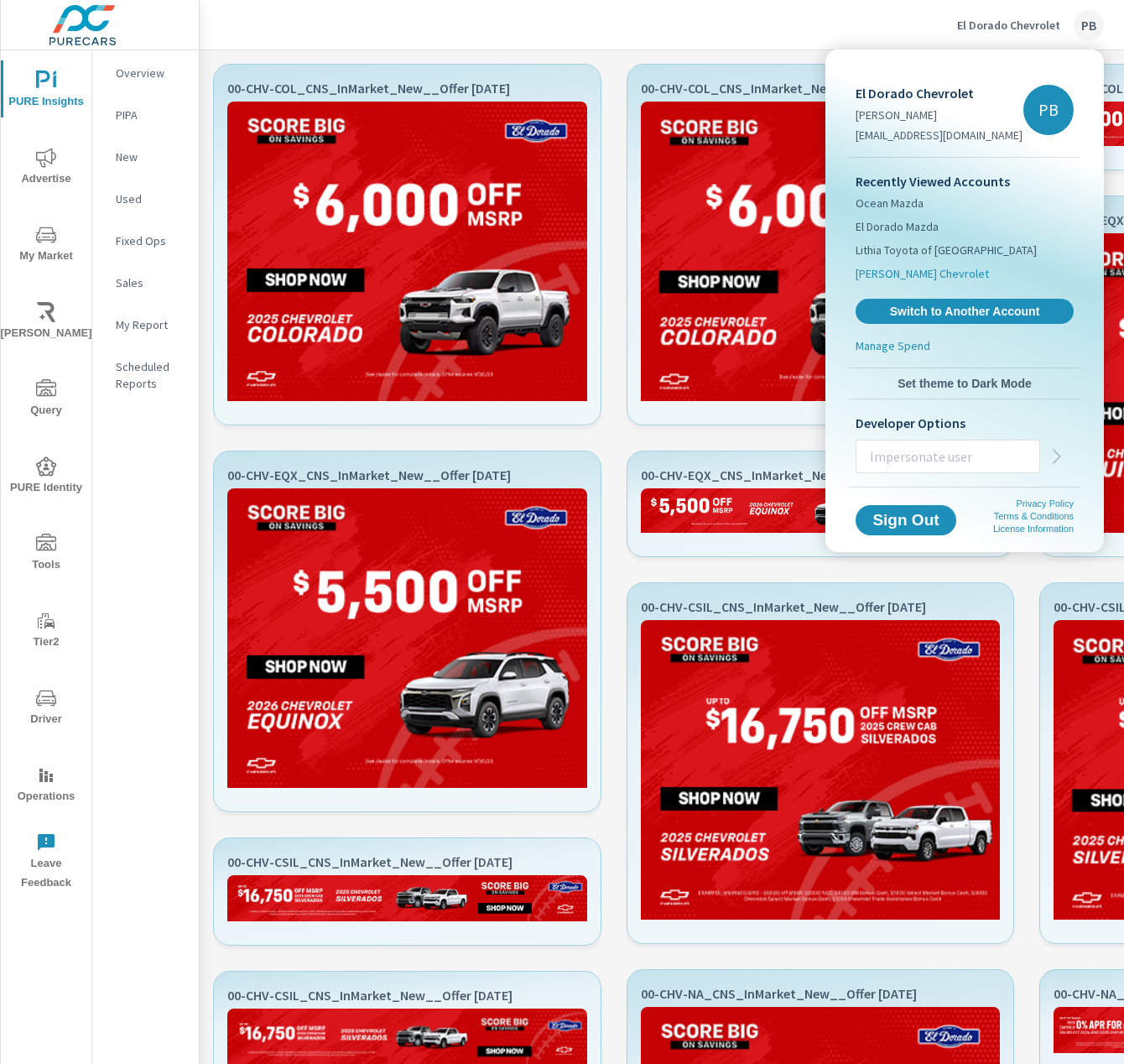
click at [936, 280] on span "[PERSON_NAME] Chevrolet" at bounding box center [923, 273] width 134 height 17
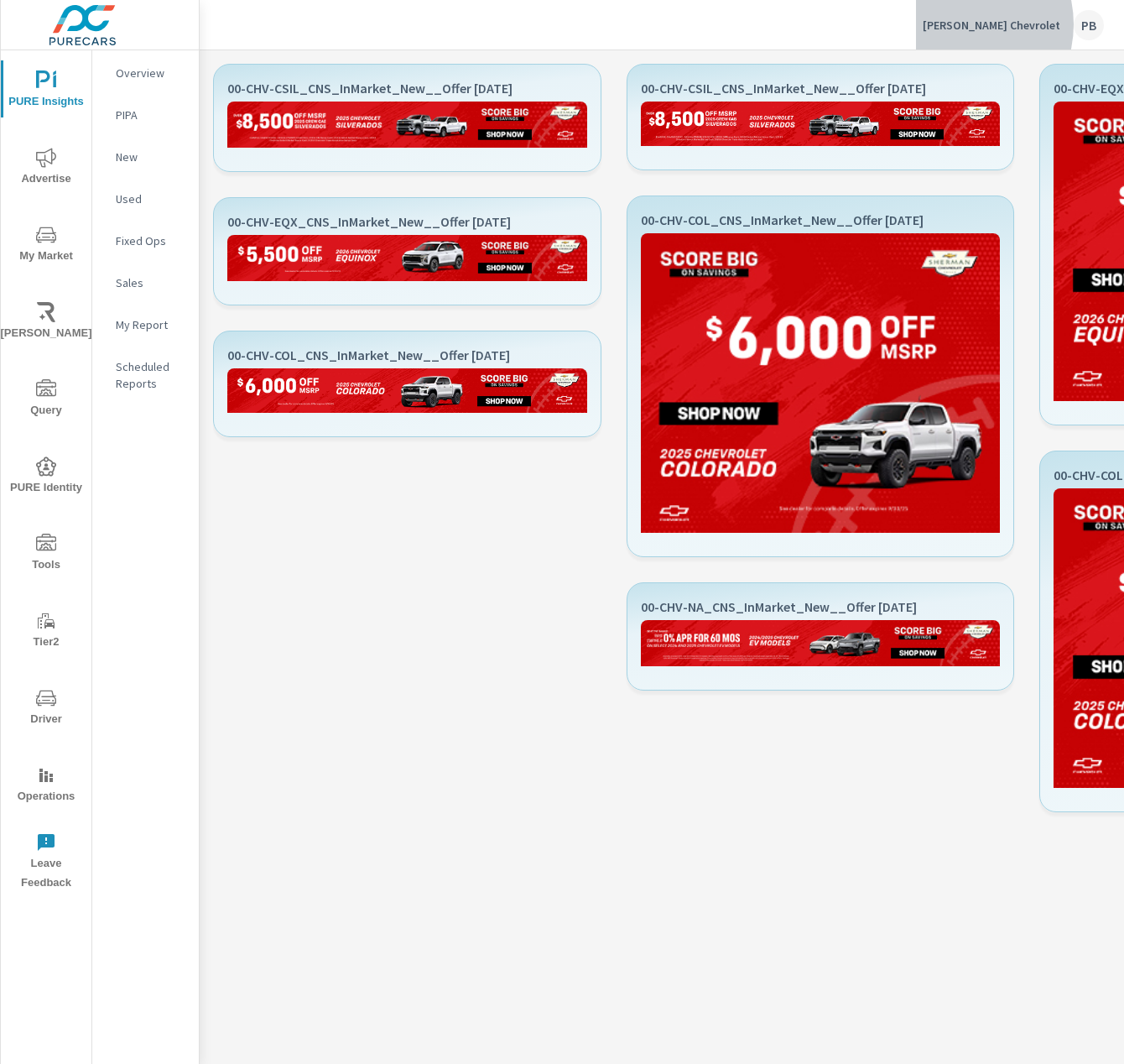
click at [995, 25] on p "[PERSON_NAME] Chevrolet" at bounding box center [992, 25] width 138 height 15
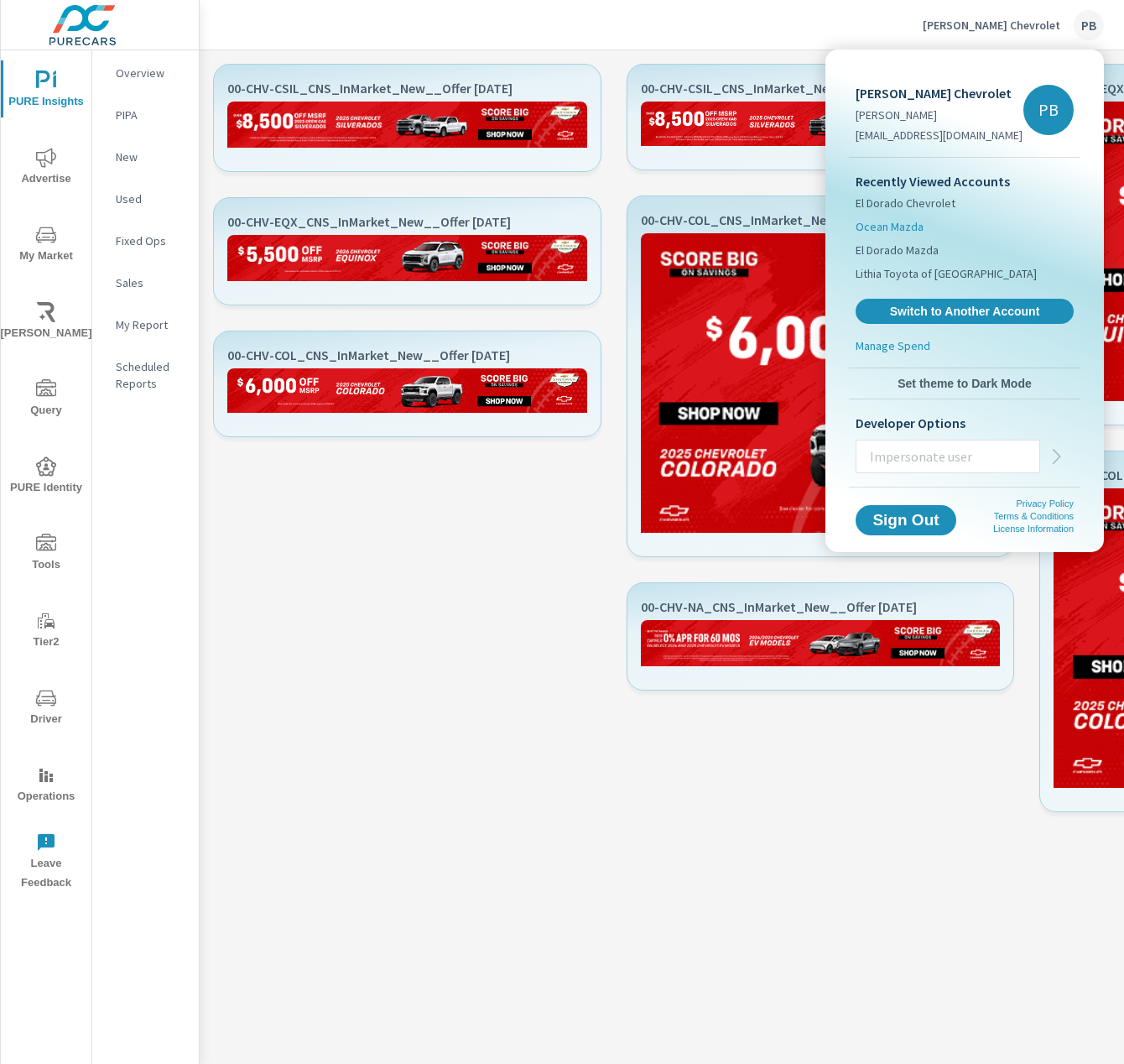
click at [911, 228] on span "Ocean Mazda" at bounding box center [890, 226] width 68 height 17
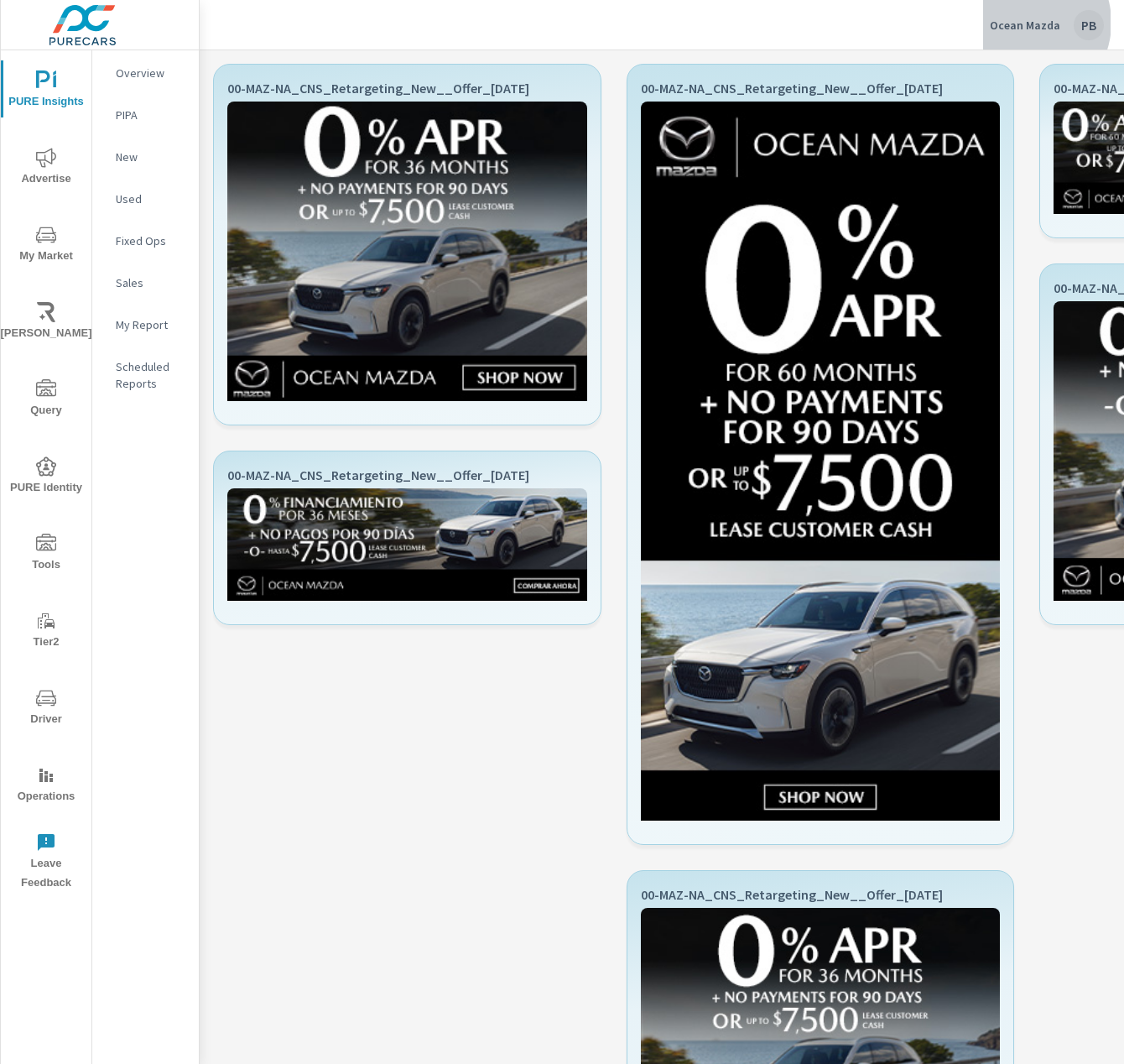
click at [1026, 23] on p "Ocean Mazda" at bounding box center [1026, 25] width 71 height 15
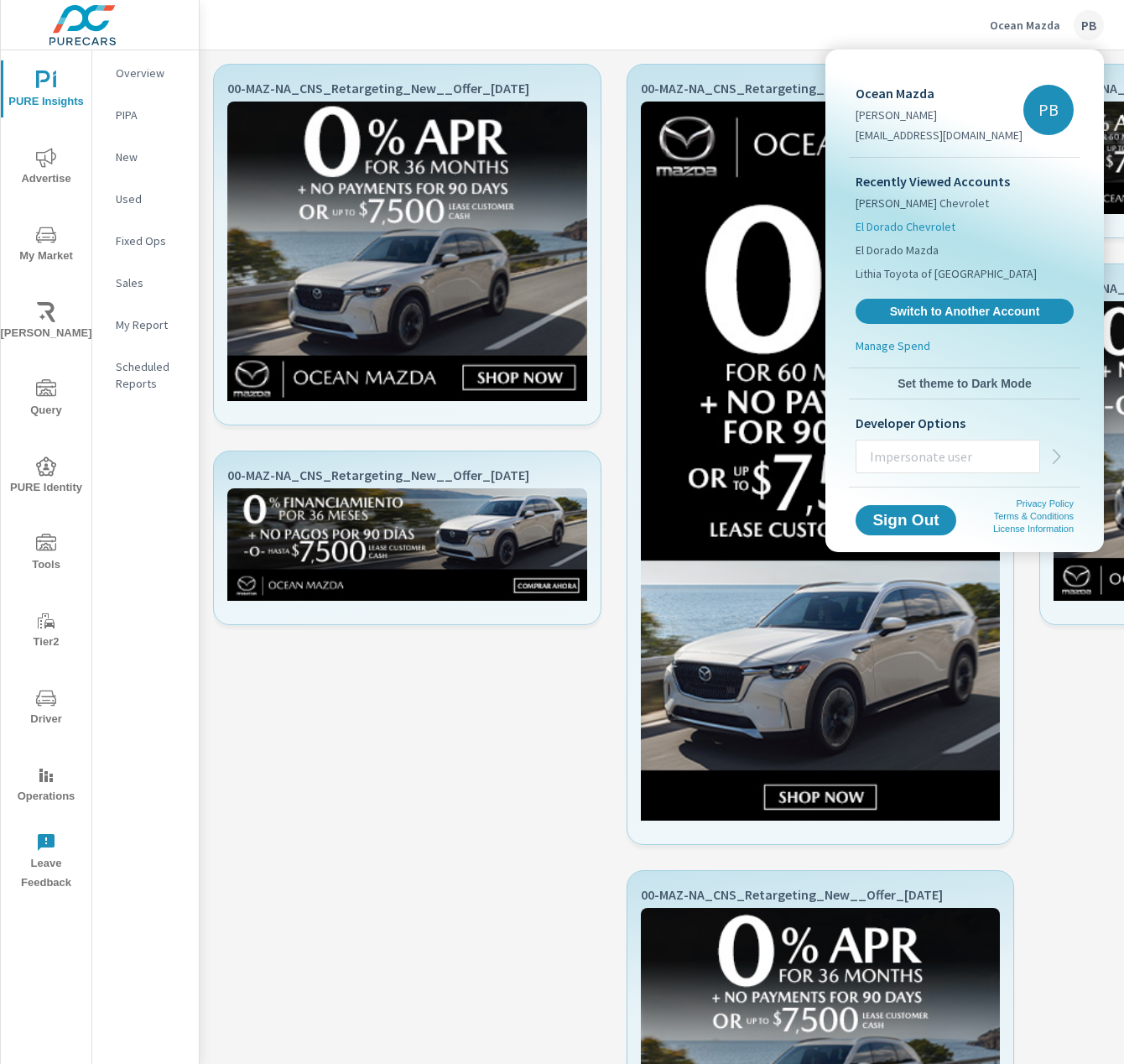
click at [919, 222] on span "El Dorado Chevrolet" at bounding box center [905, 226] width 99 height 17
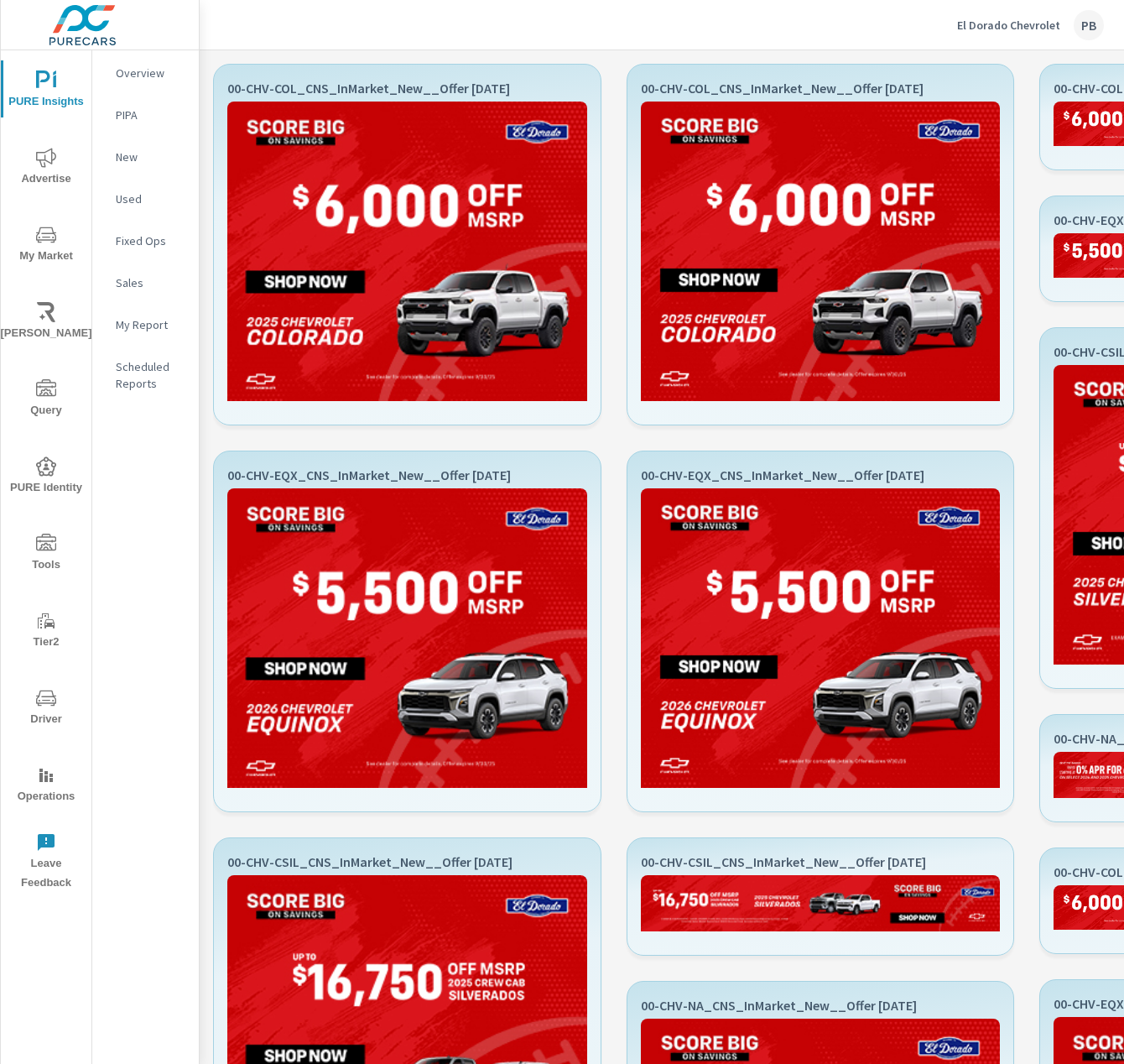
click at [1029, 26] on p "El Dorado Chevrolet" at bounding box center [1009, 25] width 103 height 15
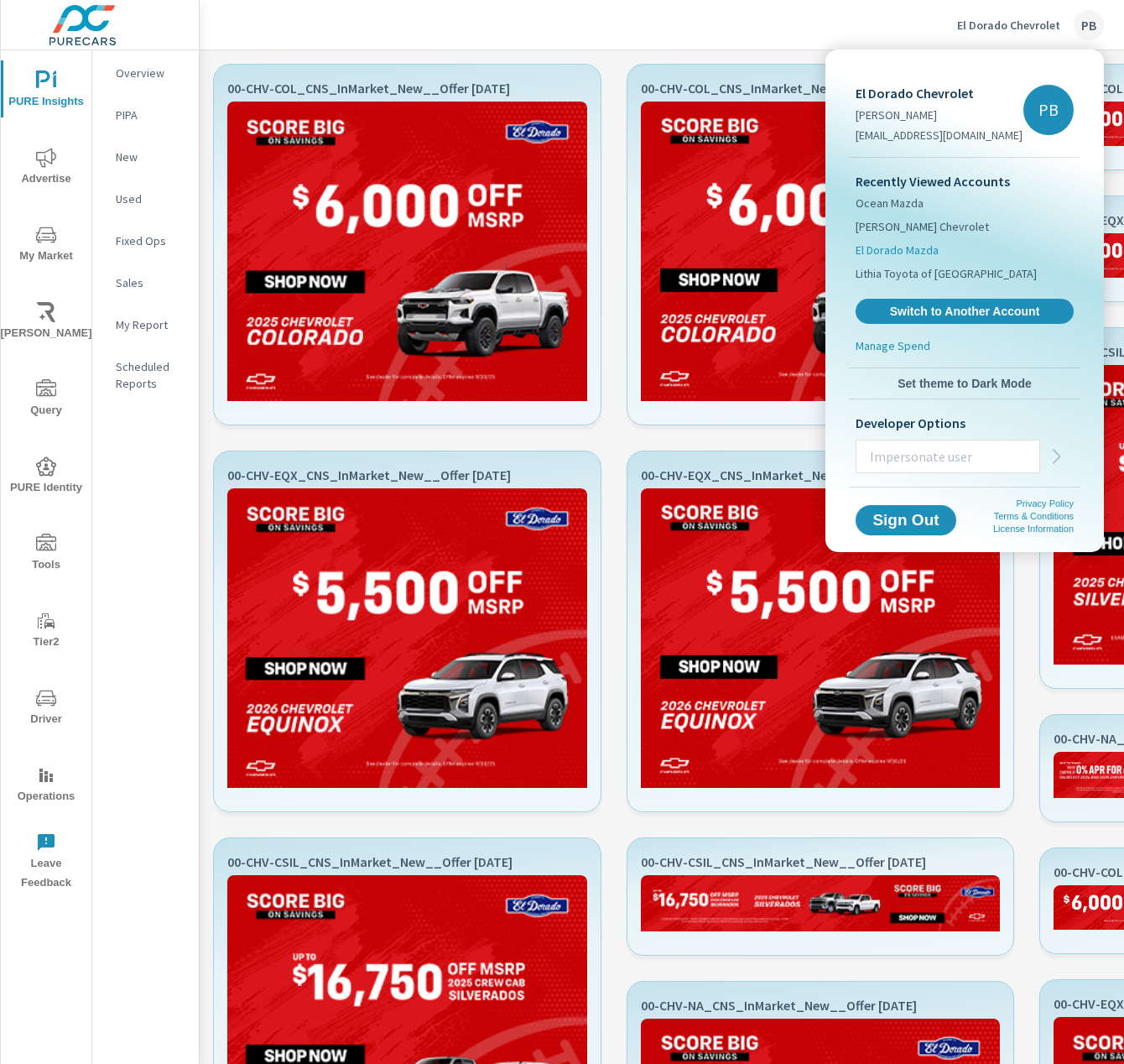
click at [917, 252] on span "El Dorado Mazda" at bounding box center [898, 250] width 83 height 17
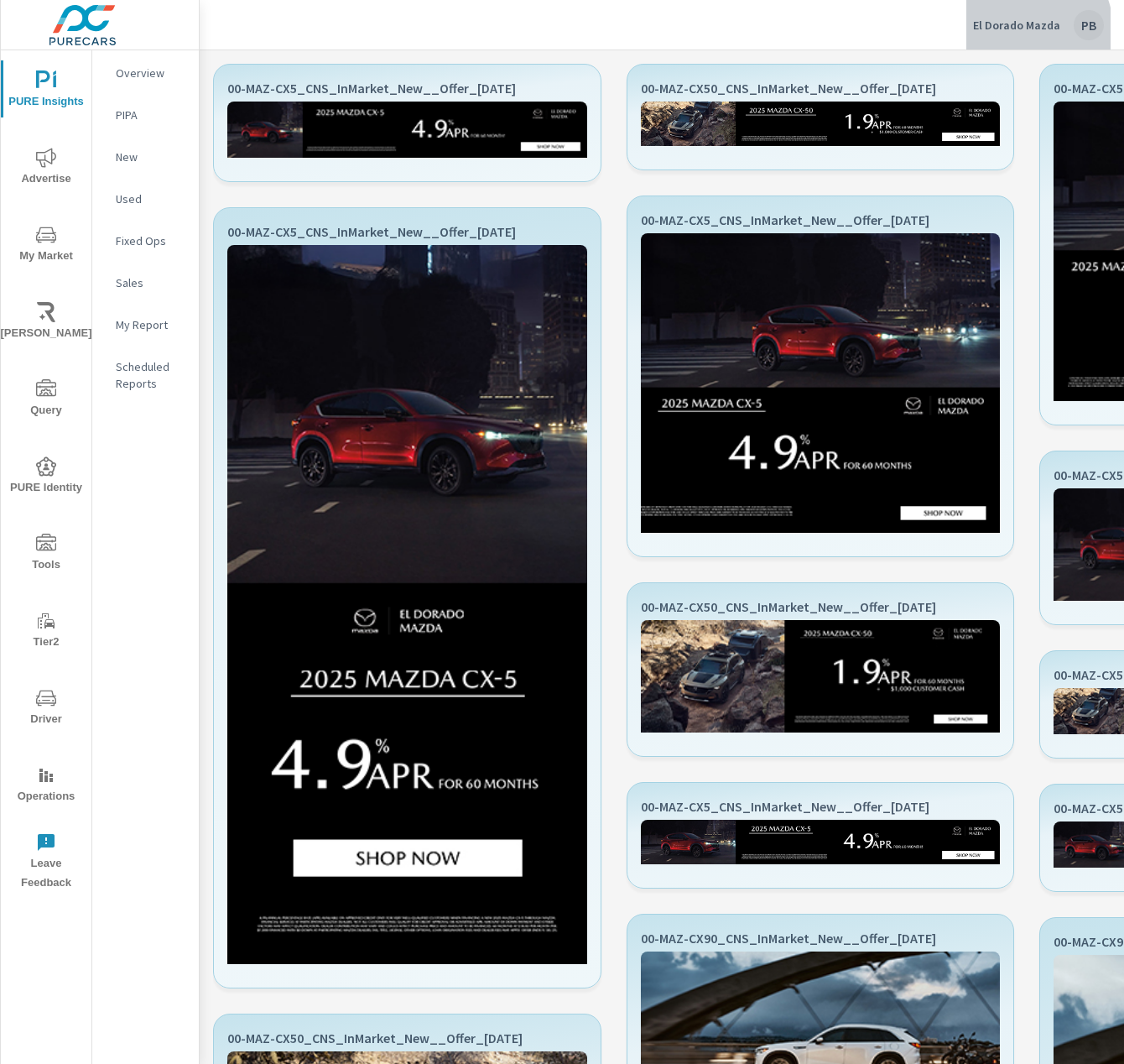
click at [1030, 29] on p "El Dorado Mazda" at bounding box center [1017, 25] width 88 height 15
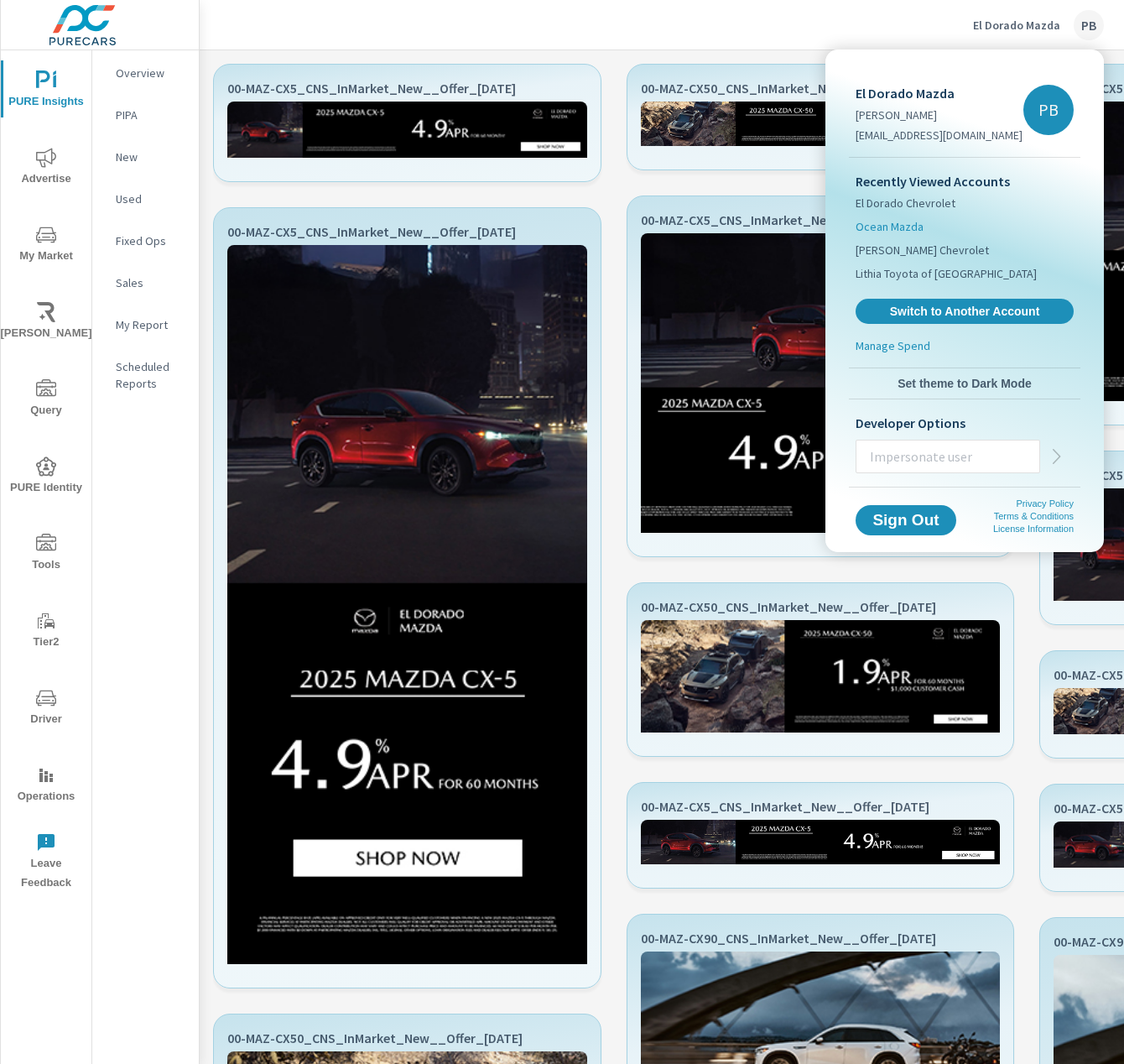
click at [908, 223] on span "Ocean Mazda" at bounding box center [890, 226] width 68 height 17
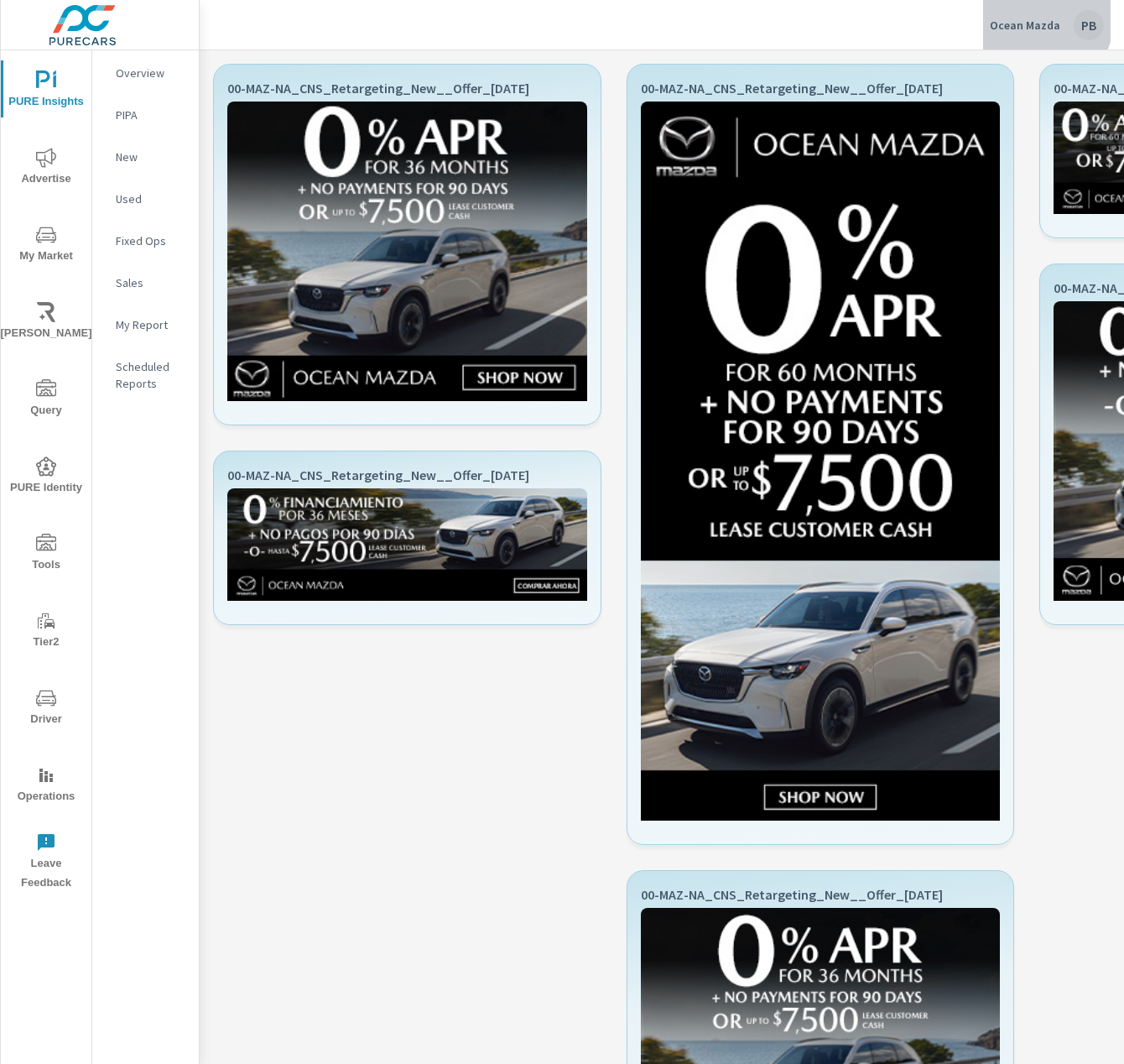
click at [1033, 18] on p "Ocean Mazda" at bounding box center [1026, 25] width 71 height 15
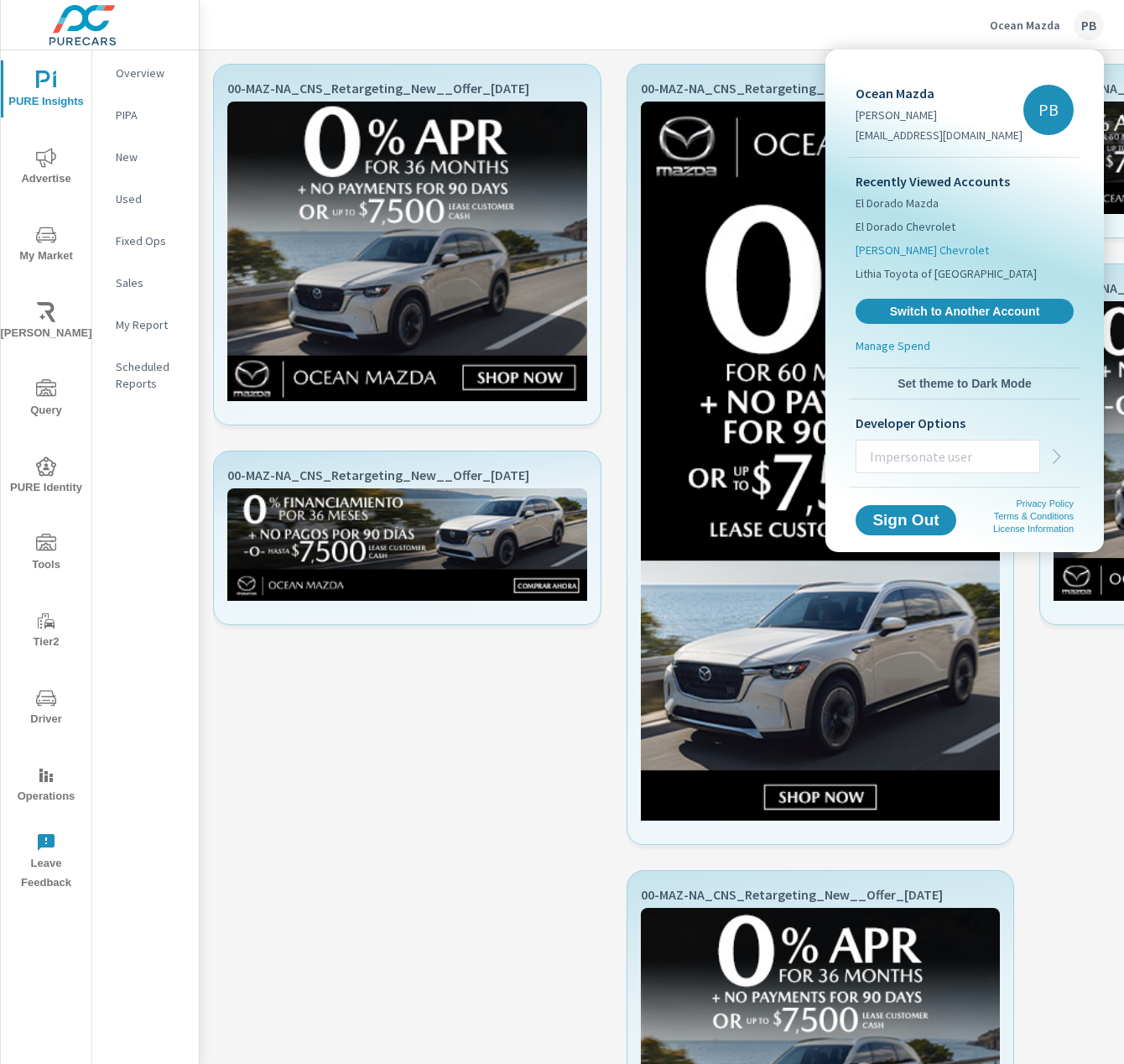
click at [920, 251] on span "[PERSON_NAME] Chevrolet" at bounding box center [923, 250] width 134 height 17
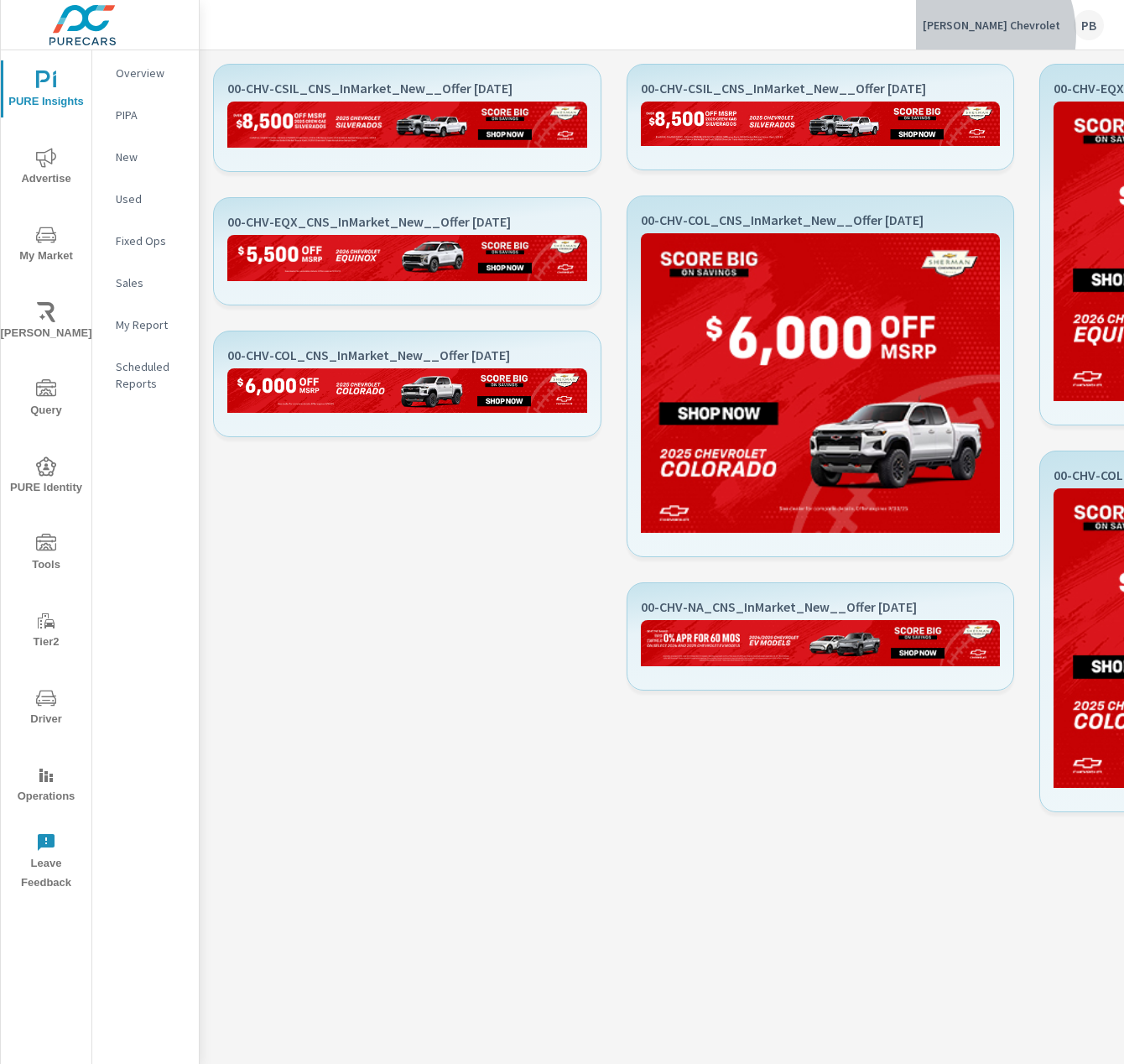
click at [998, 34] on div "[PERSON_NAME] Chevrolet PB" at bounding box center [1014, 25] width 181 height 31
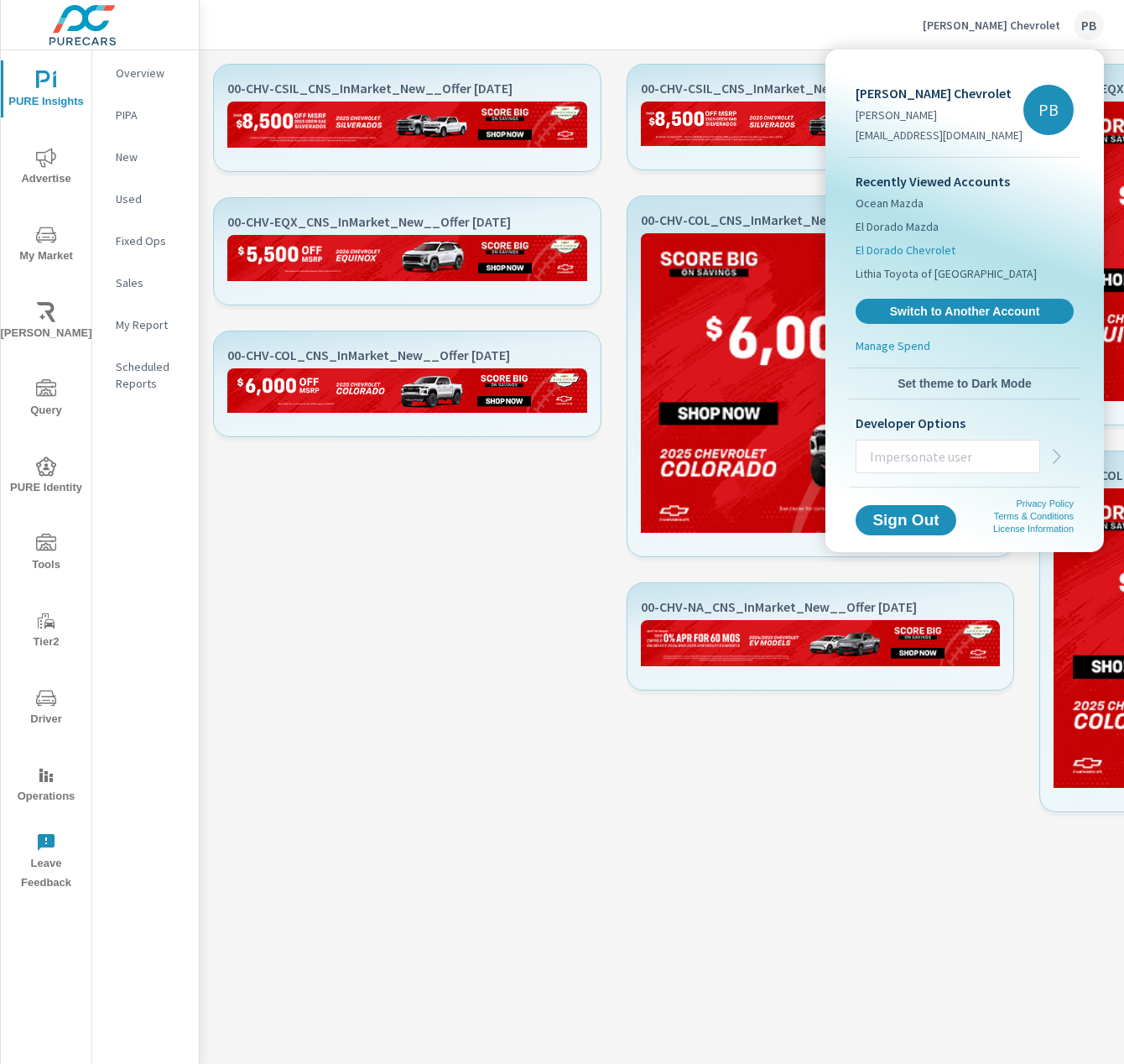
click at [930, 248] on span "El Dorado Chevrolet" at bounding box center [905, 250] width 99 height 17
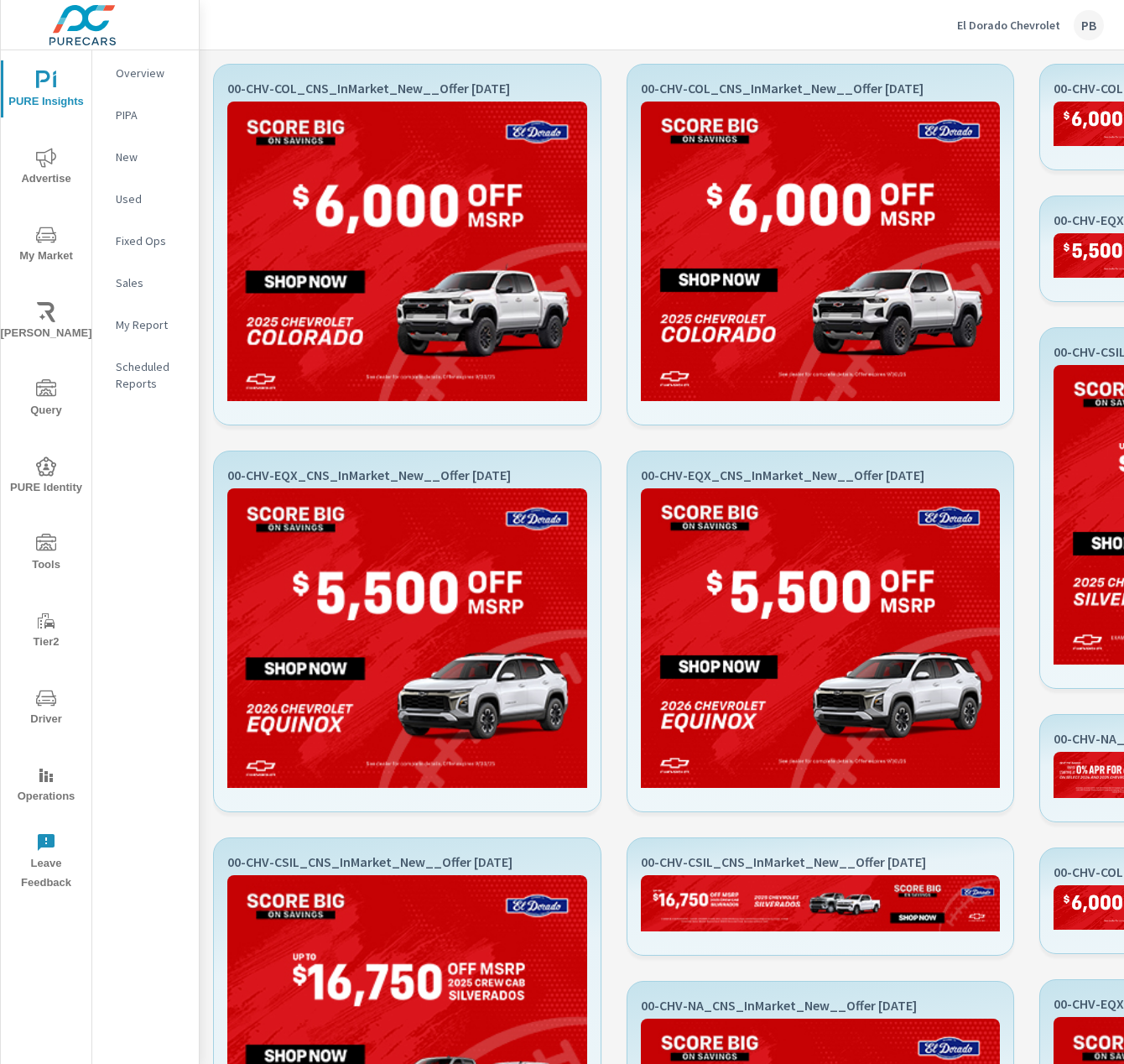
click at [990, 21] on p "El Dorado Chevrolet" at bounding box center [1009, 25] width 103 height 15
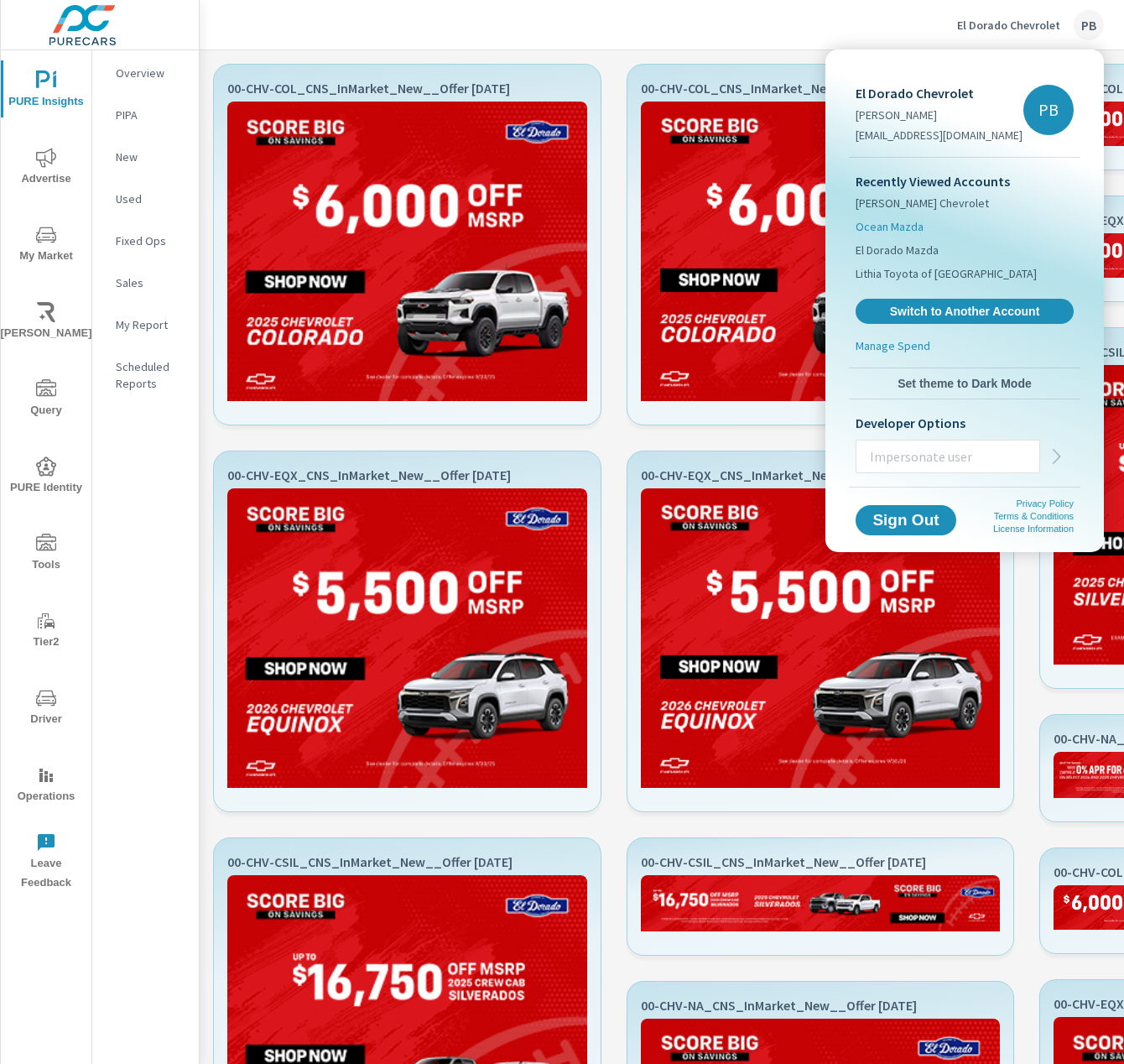
click at [897, 230] on span "Ocean Mazda" at bounding box center [890, 226] width 68 height 17
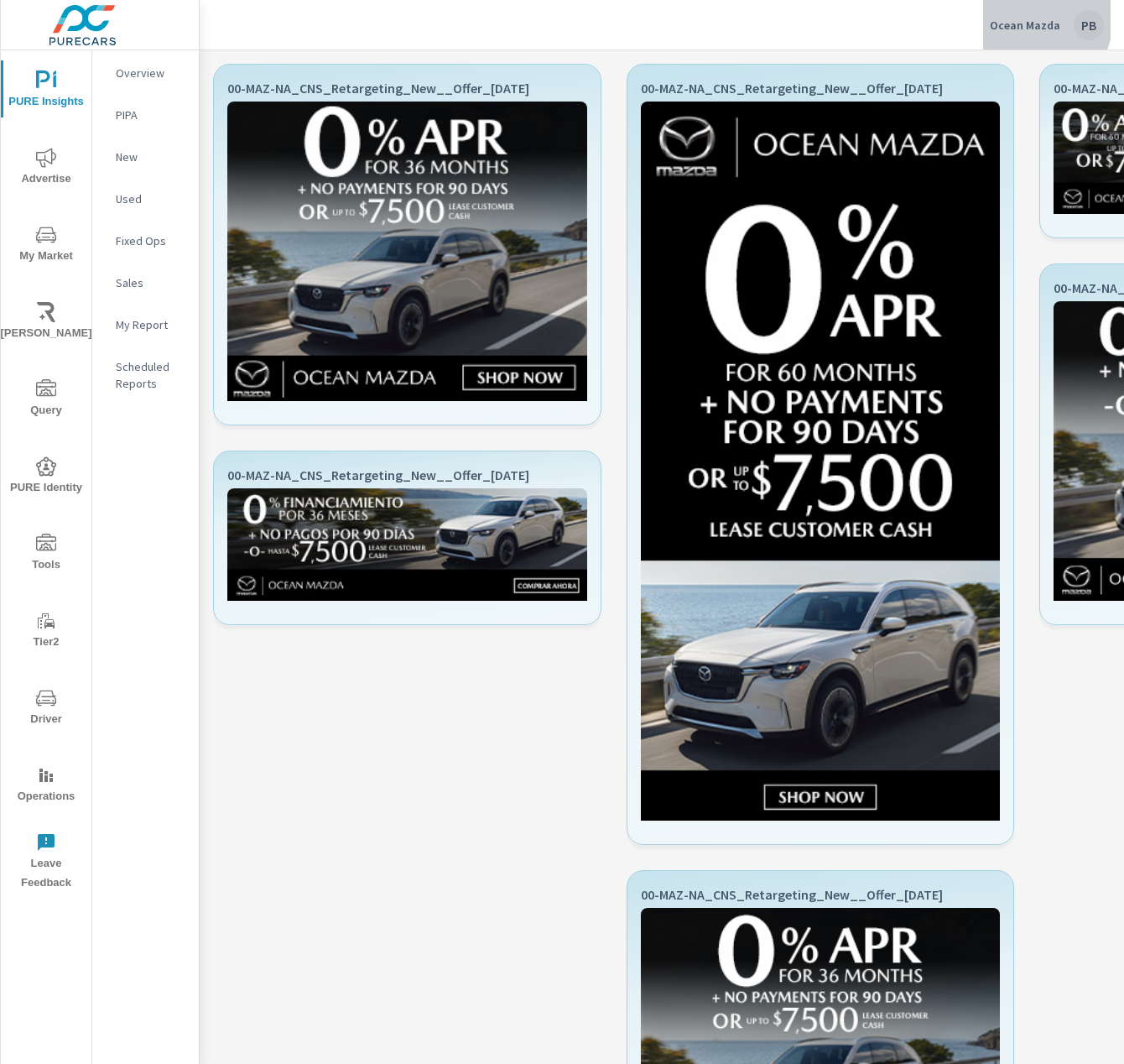
click at [1035, 20] on p "Ocean Mazda" at bounding box center [1026, 25] width 71 height 15
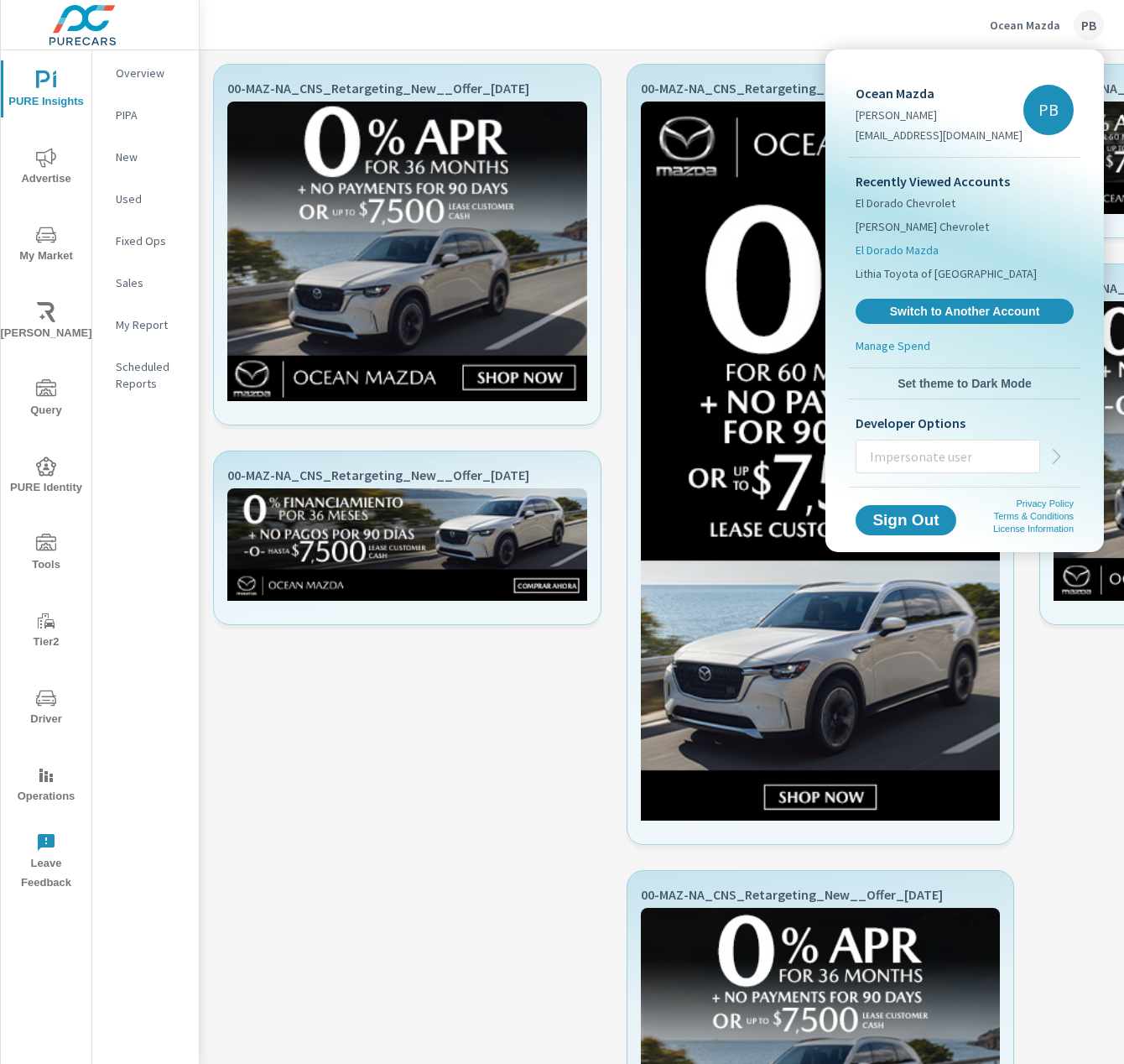
click at [926, 251] on span "El Dorado Mazda" at bounding box center [898, 250] width 83 height 17
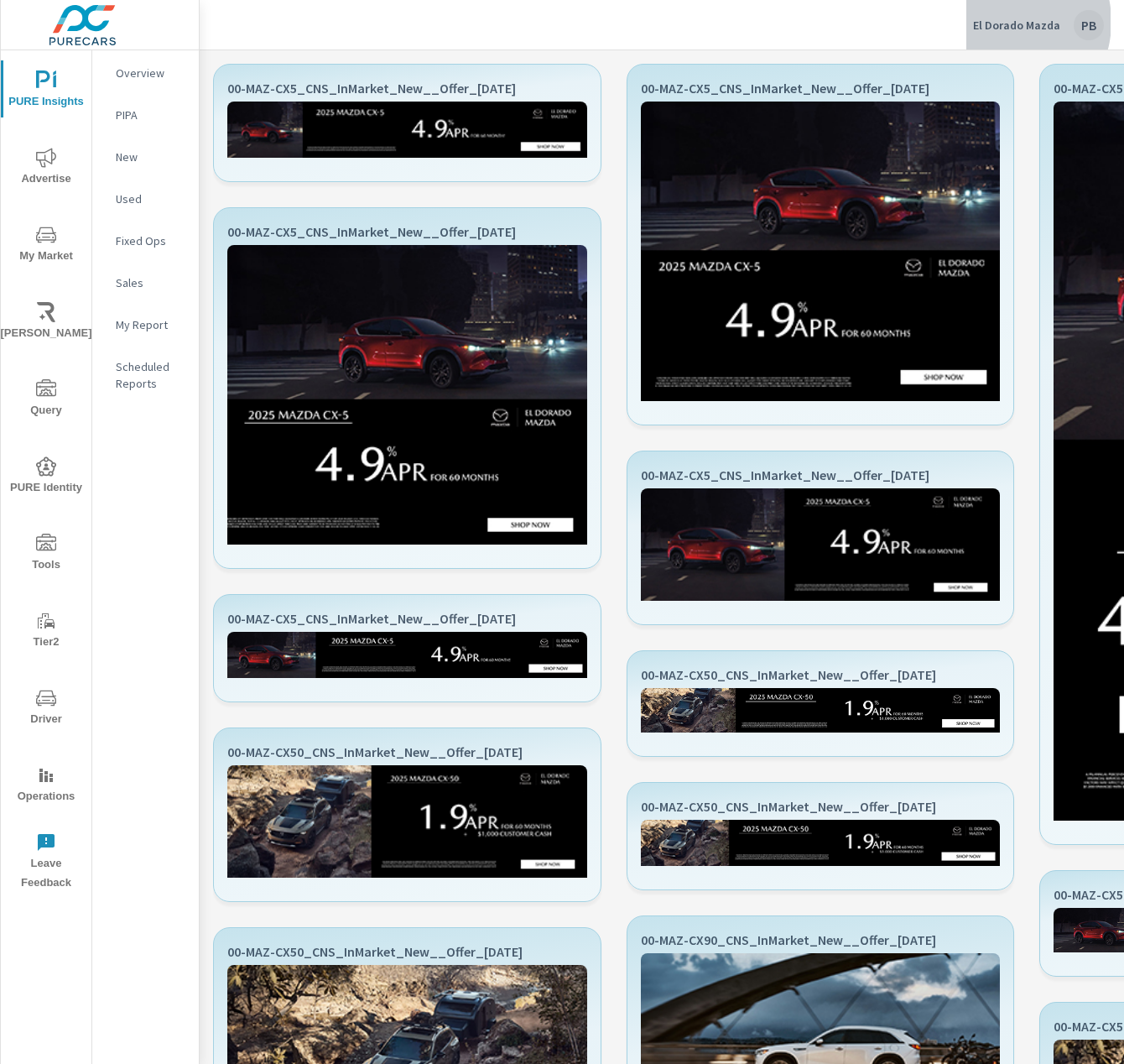
click at [1004, 22] on p "El Dorado Mazda" at bounding box center [1017, 25] width 88 height 15
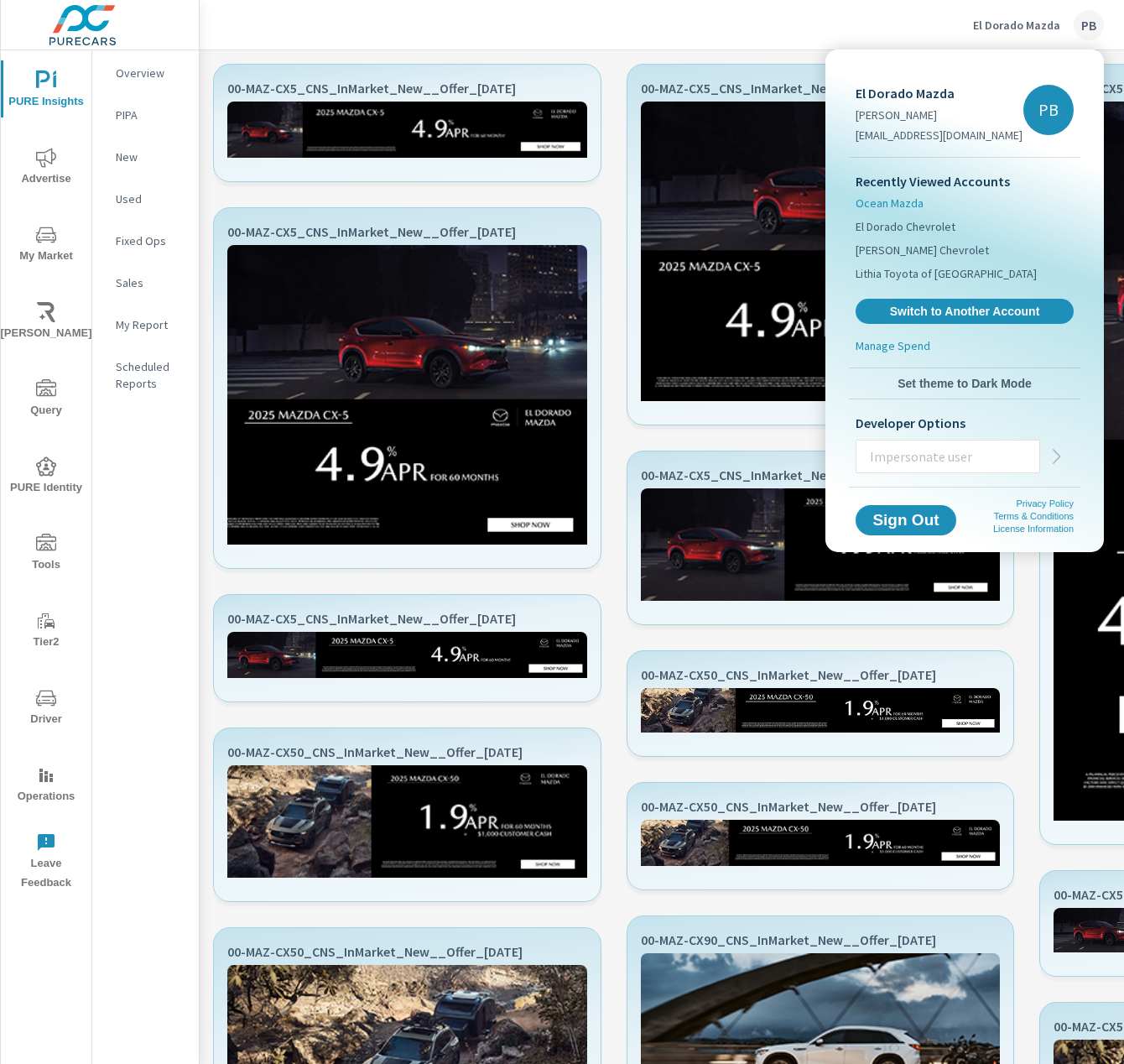
click at [903, 205] on span "Ocean Mazda" at bounding box center [890, 203] width 68 height 17
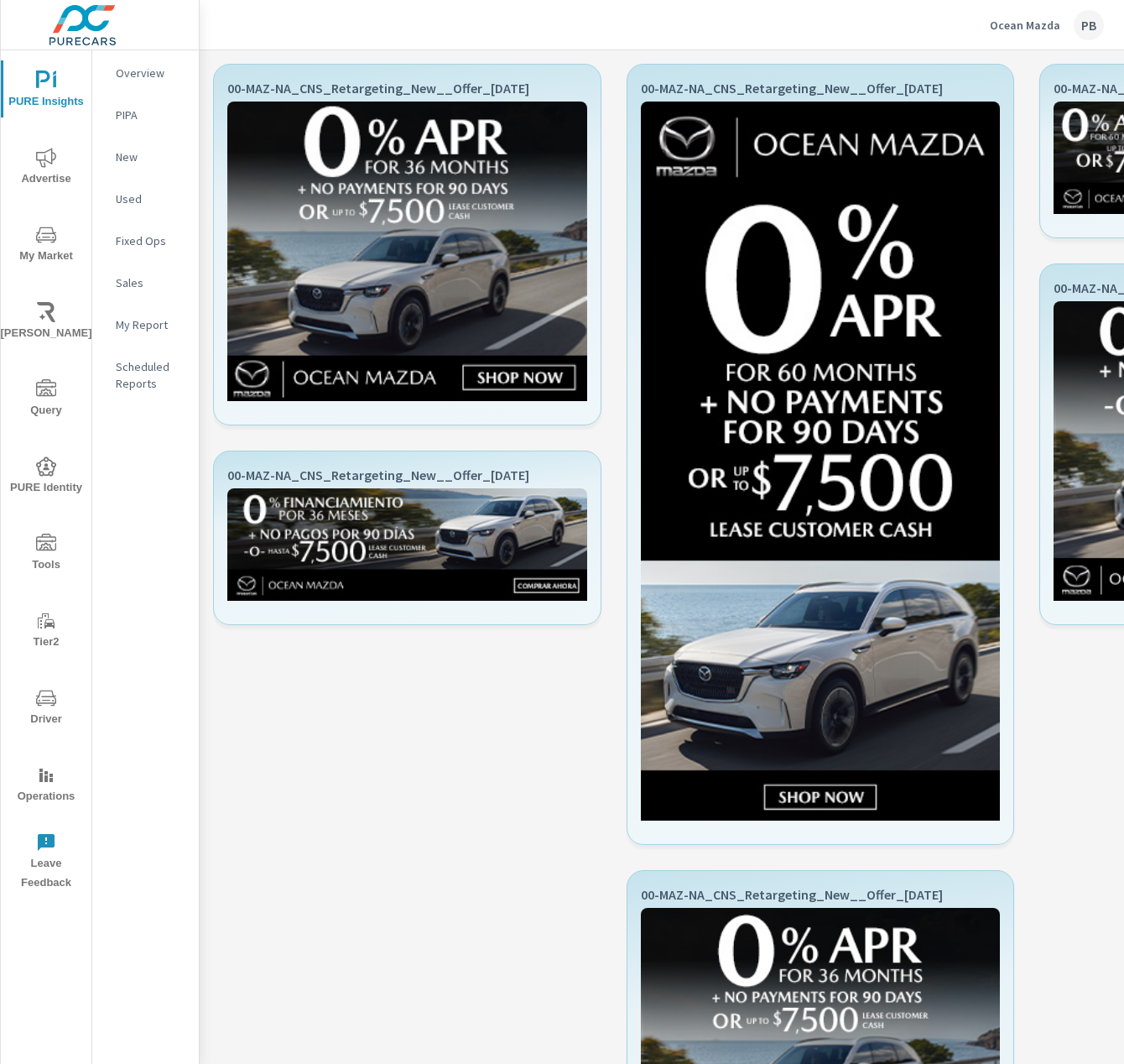
click at [1038, 12] on div "Ocean Mazda PB" at bounding box center [1047, 25] width 114 height 31
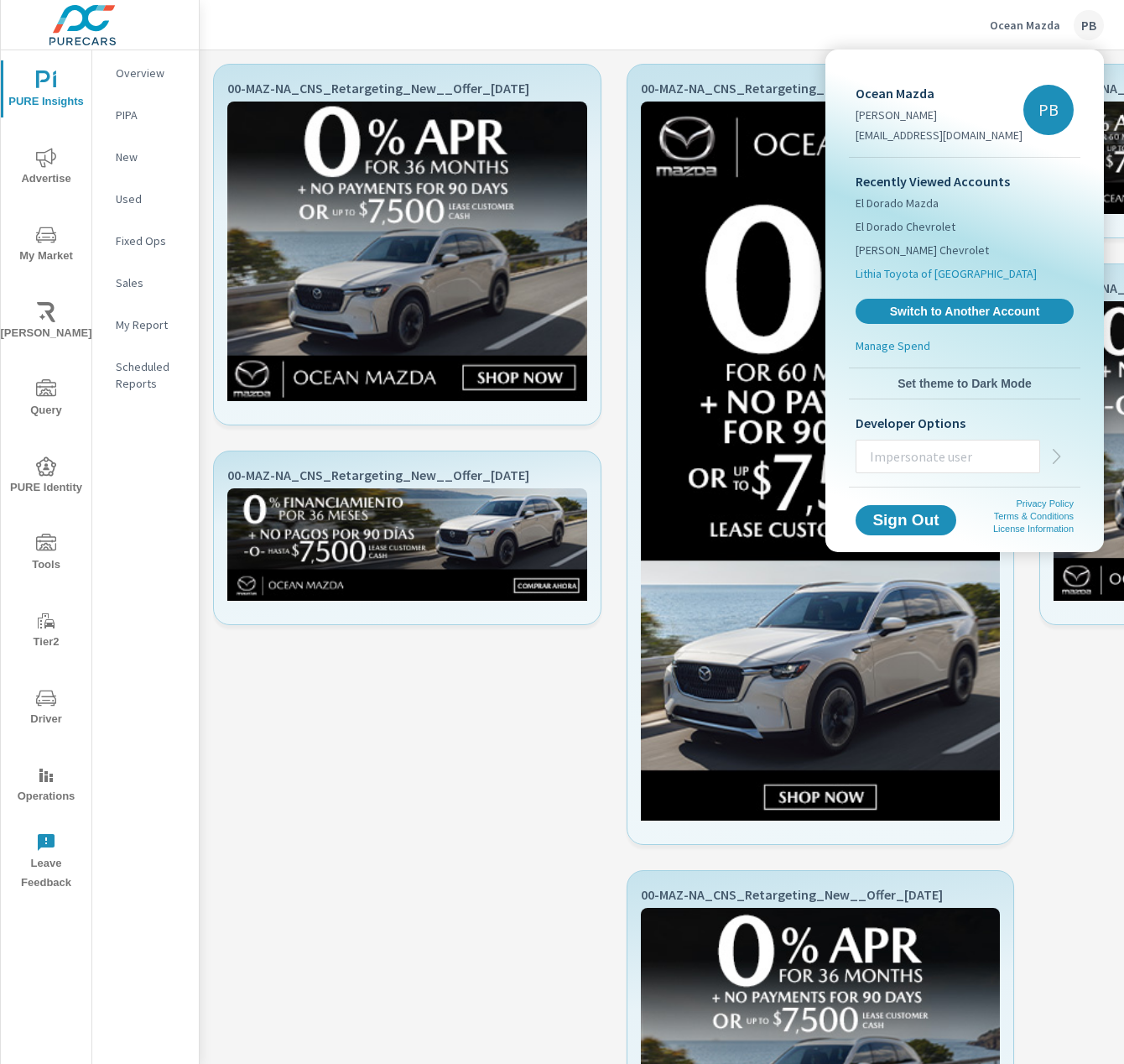
click at [934, 272] on span "Lithia Toyota of Springfield" at bounding box center [947, 273] width 181 height 17
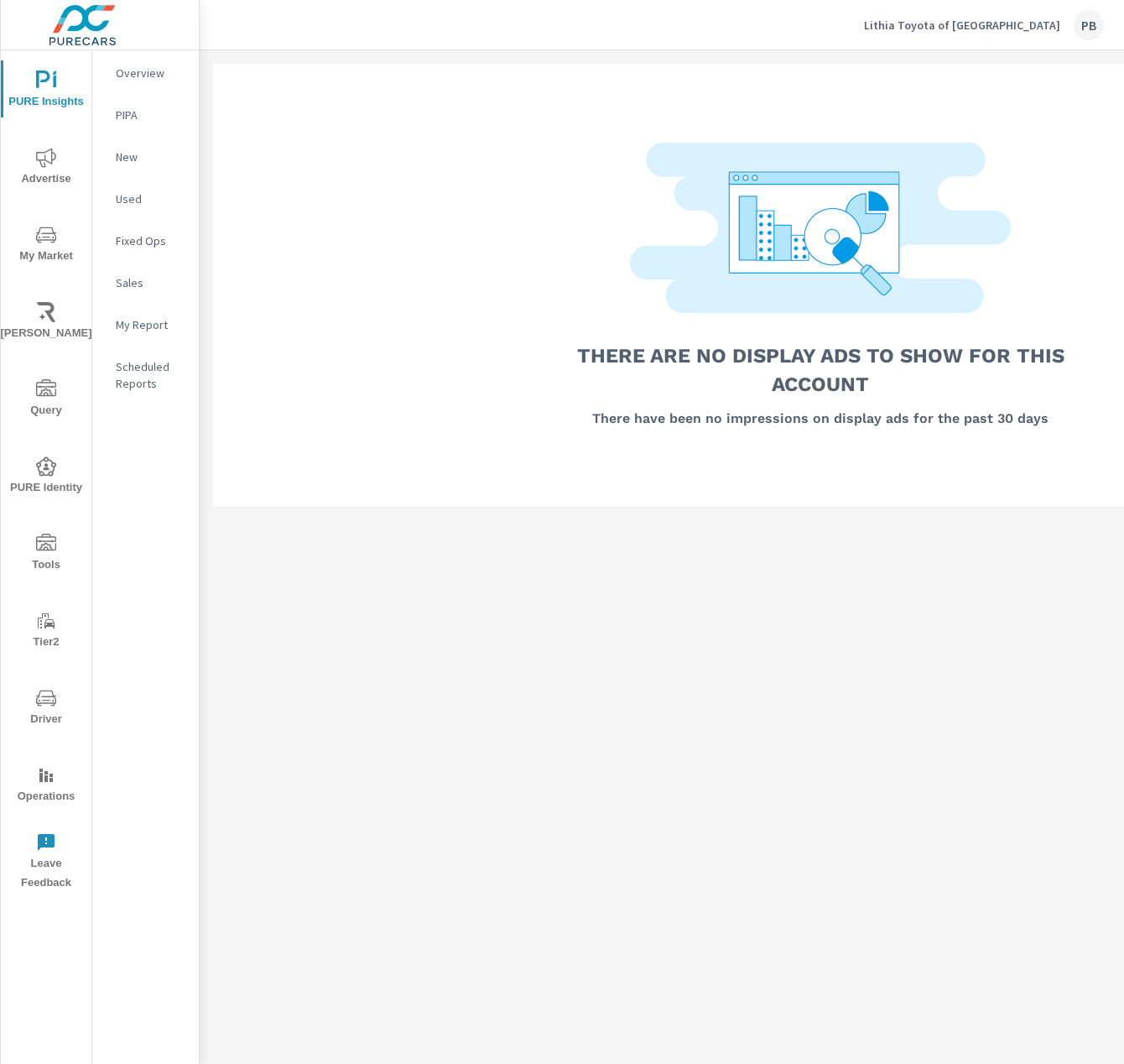
click at [1005, 31] on p "Lithia Toyota of Springfield" at bounding box center [963, 25] width 197 height 15
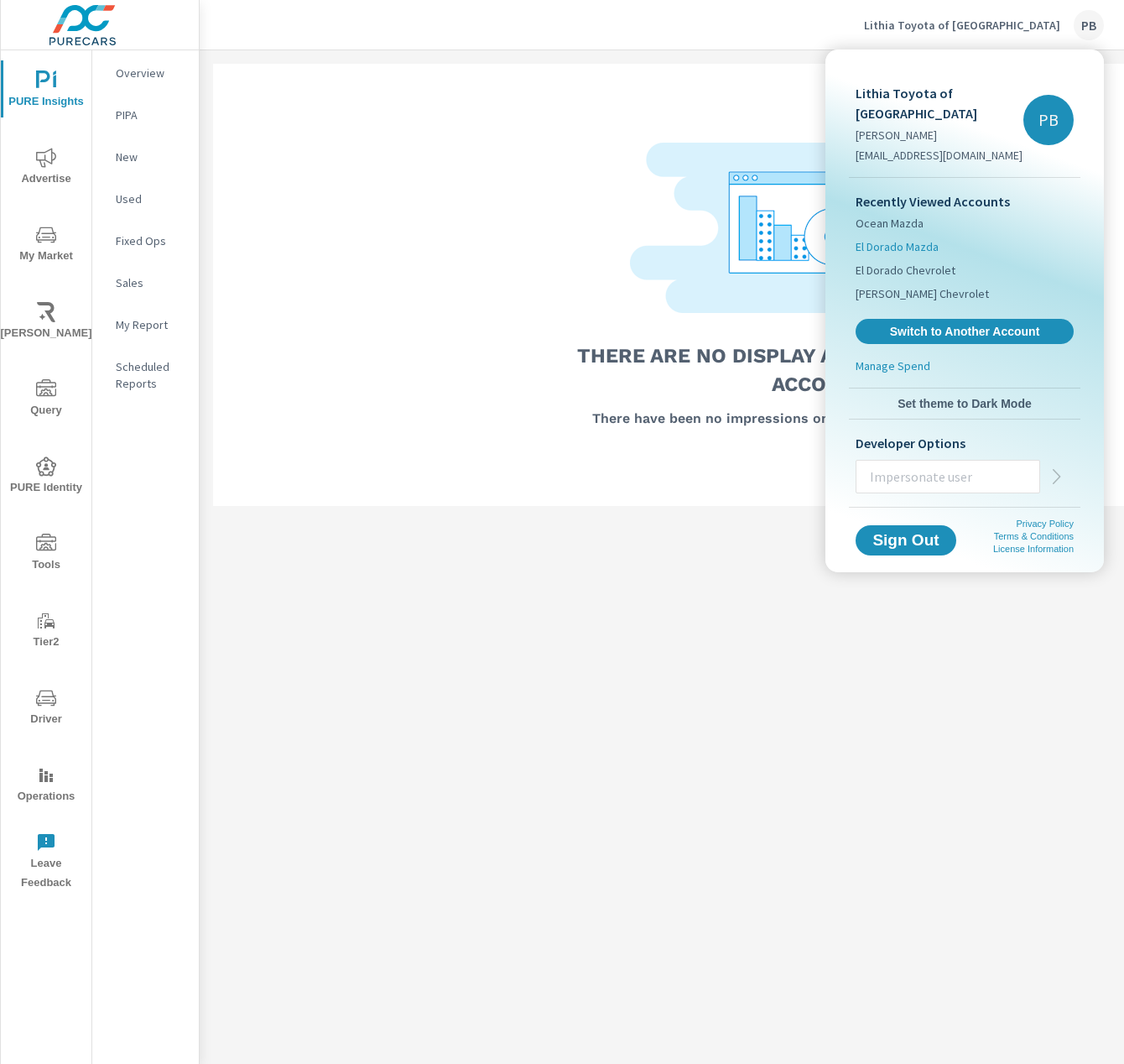
click at [926, 238] on span "El Dorado Mazda" at bounding box center [898, 246] width 83 height 17
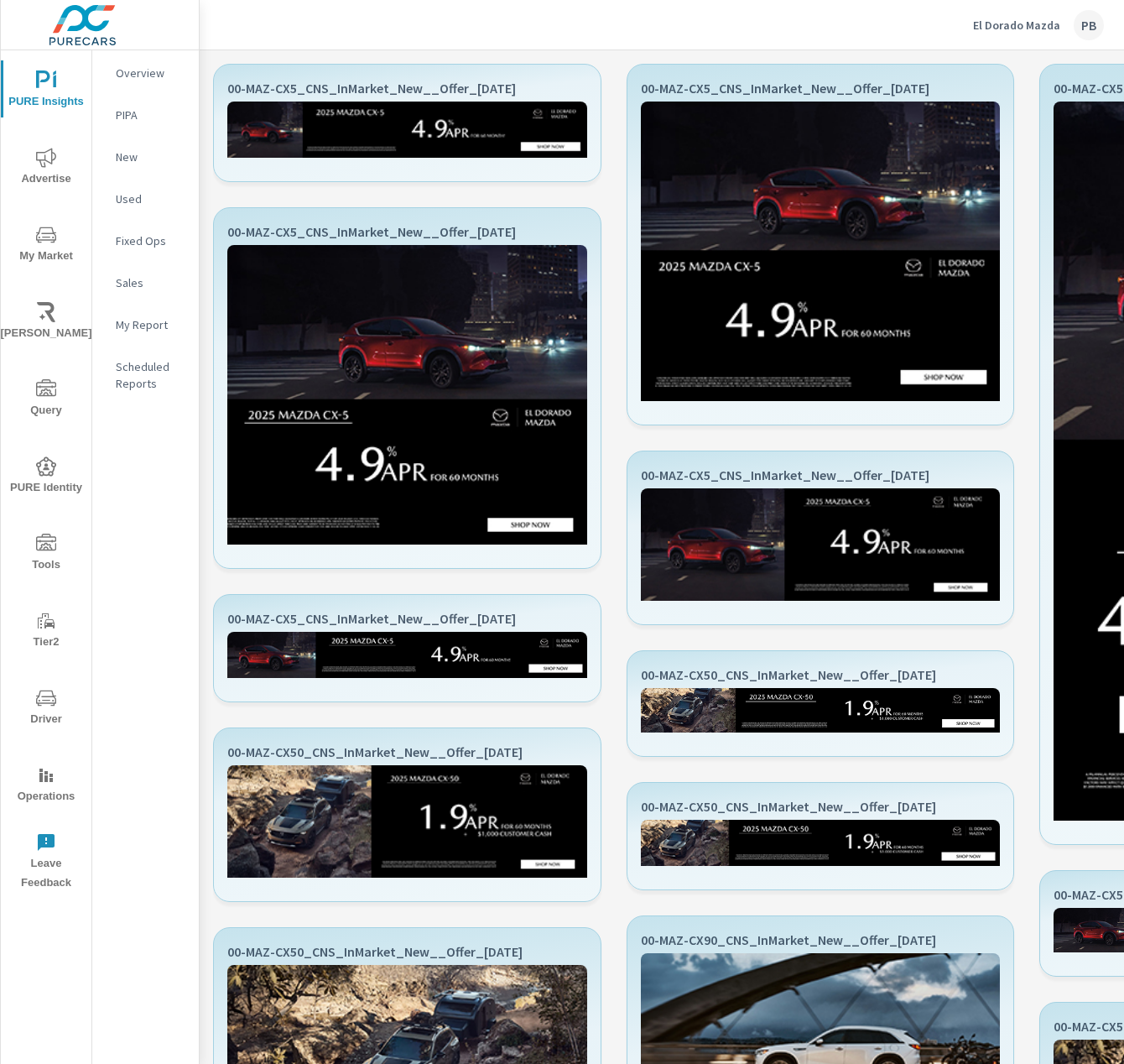
click at [1053, 31] on div "El Dorado Mazda PB" at bounding box center [1038, 25] width 131 height 31
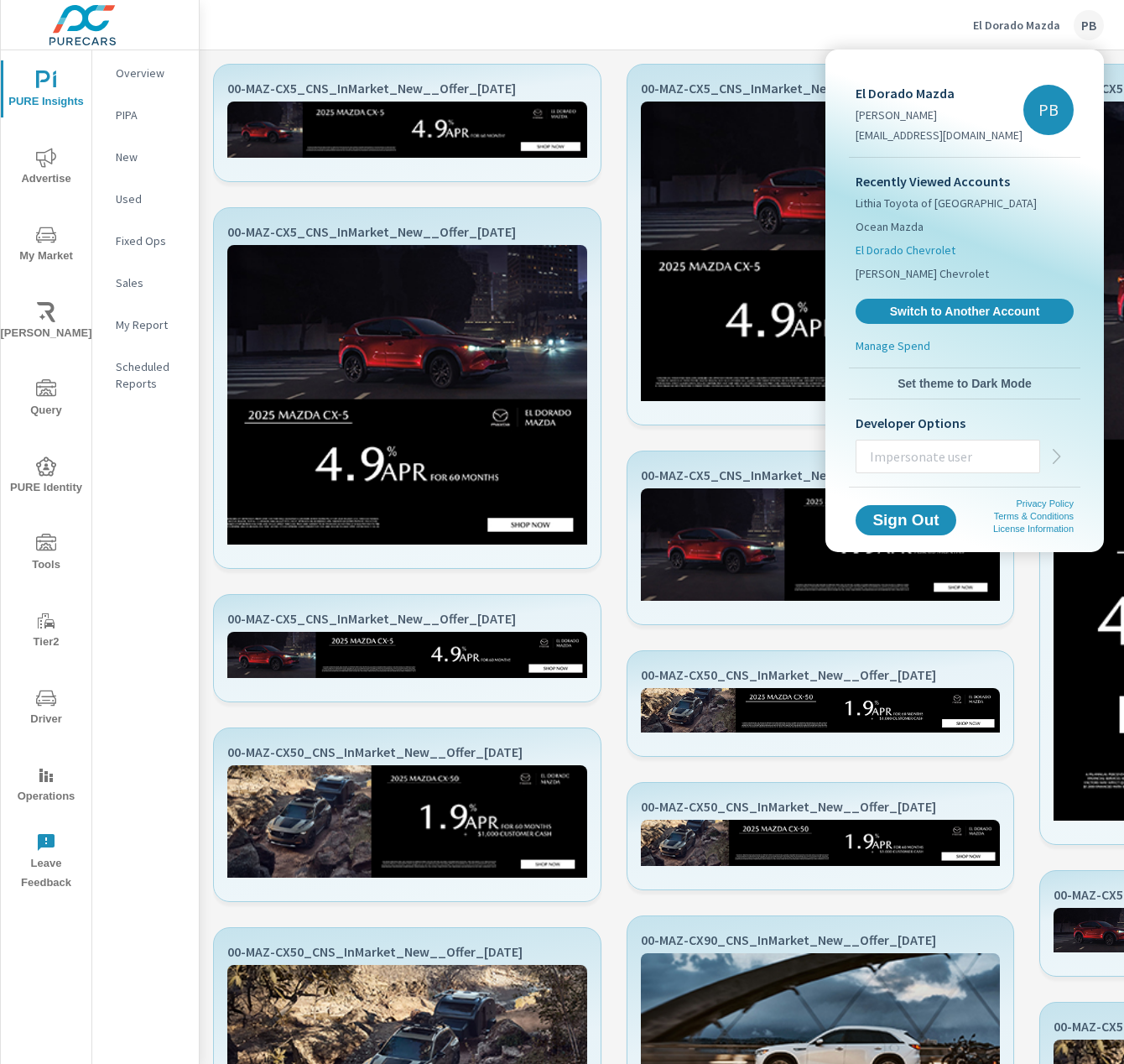
click at [889, 246] on span "El Dorado Chevrolet" at bounding box center [905, 250] width 99 height 17
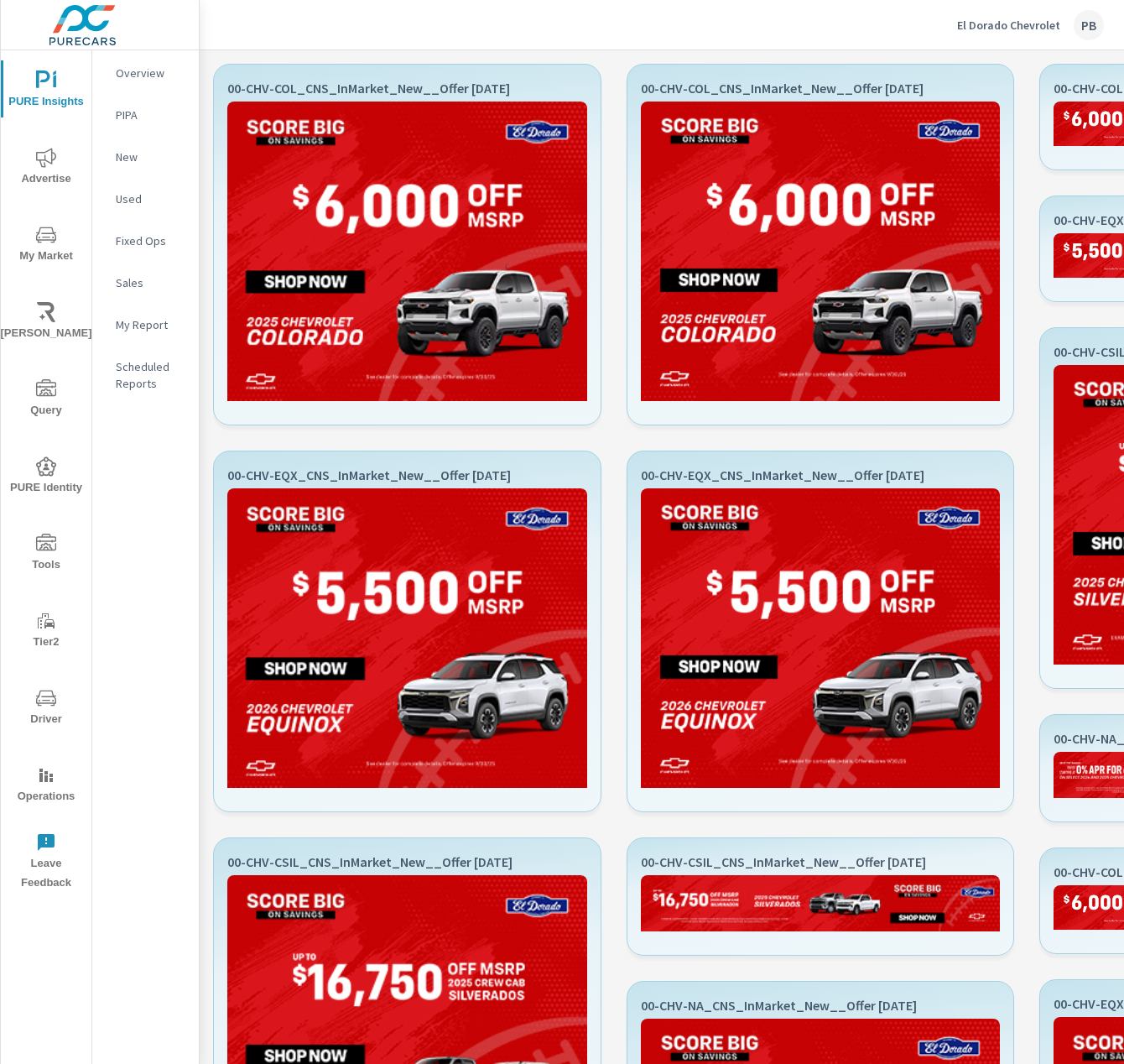
click at [1012, 31] on p "El Dorado Chevrolet" at bounding box center [1009, 25] width 103 height 15
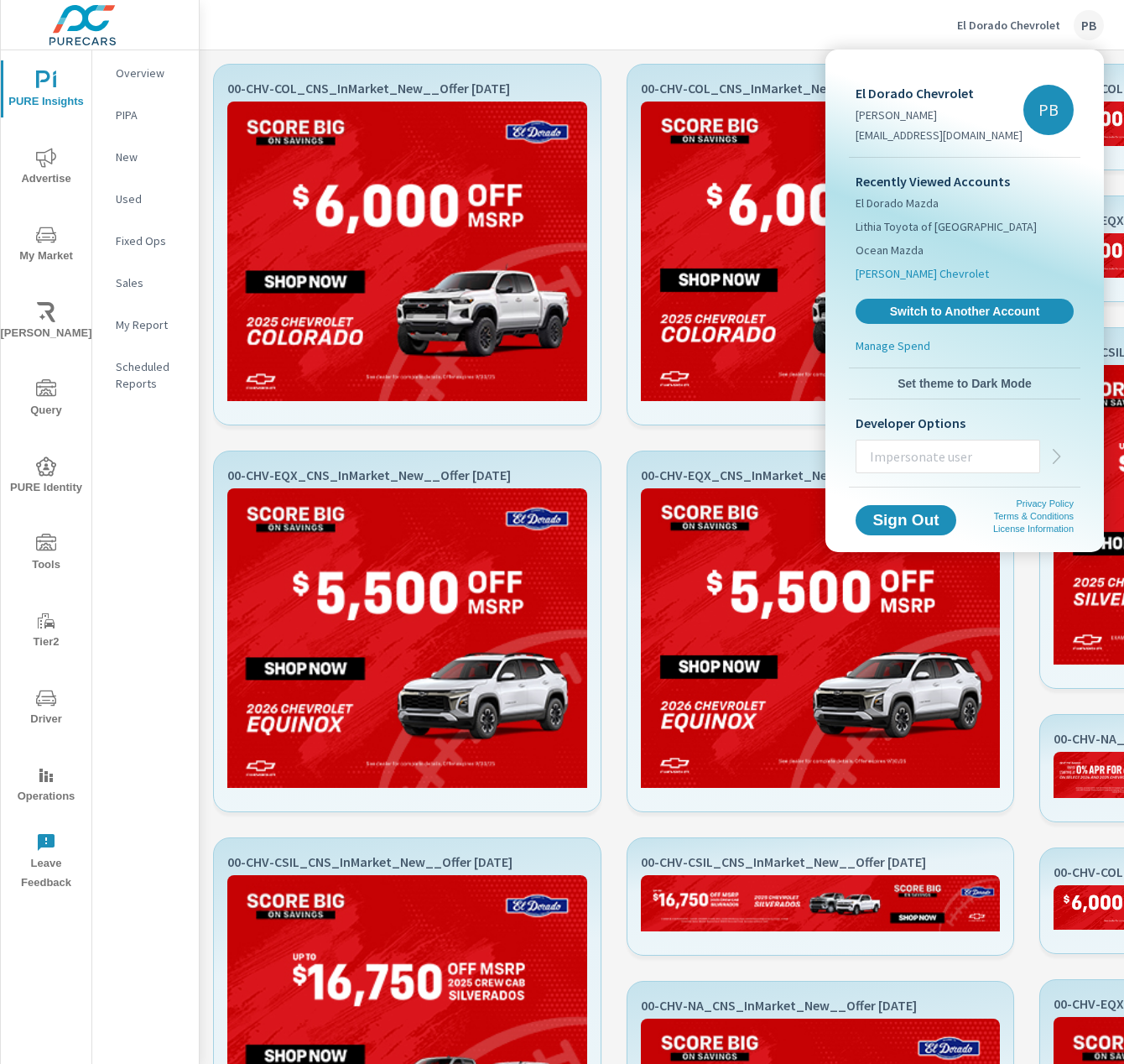
click at [898, 274] on span "[PERSON_NAME] Chevrolet" at bounding box center [923, 273] width 134 height 17
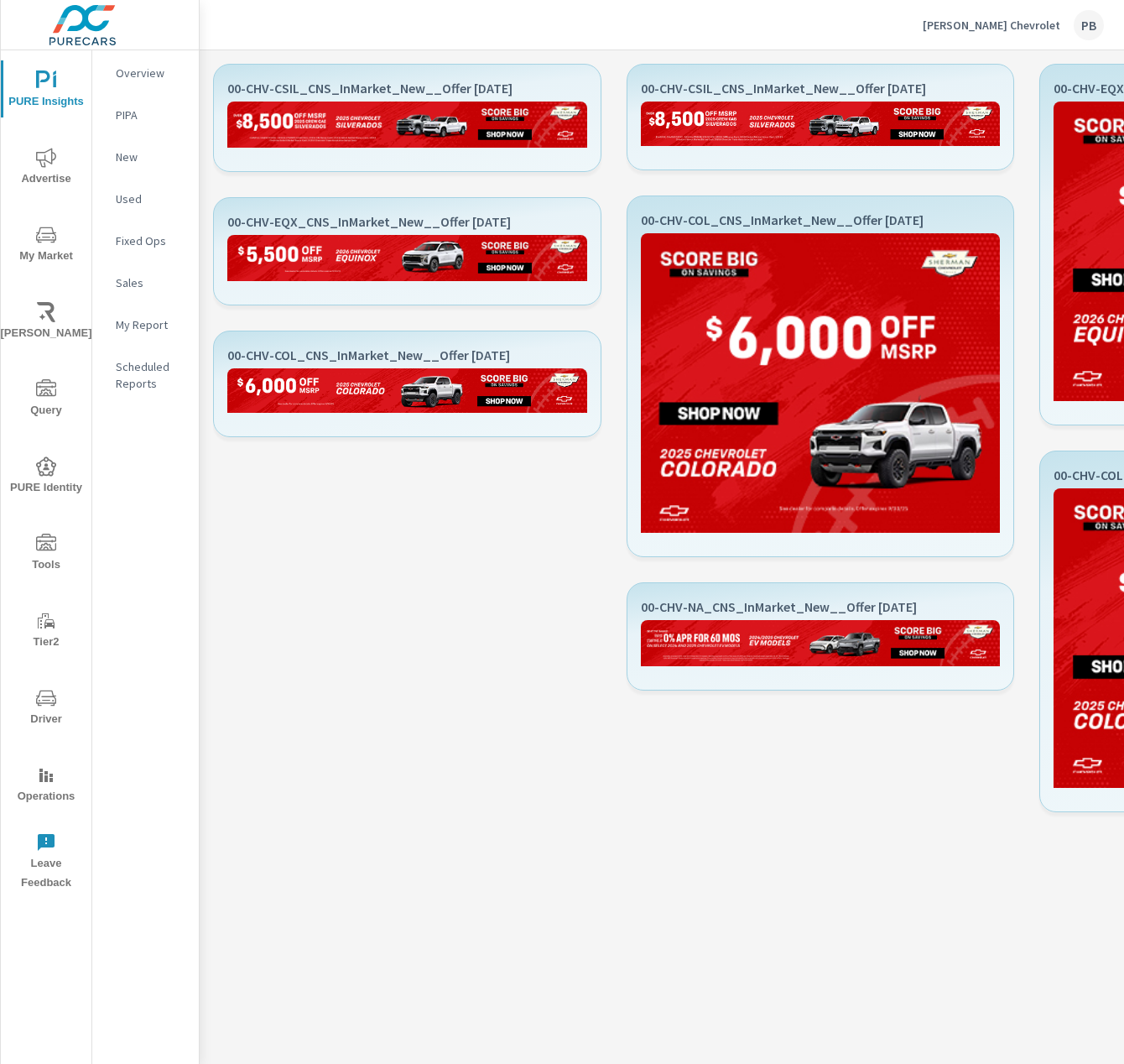
click at [1024, 19] on p "Sherman Chevrolet" at bounding box center [992, 25] width 138 height 15
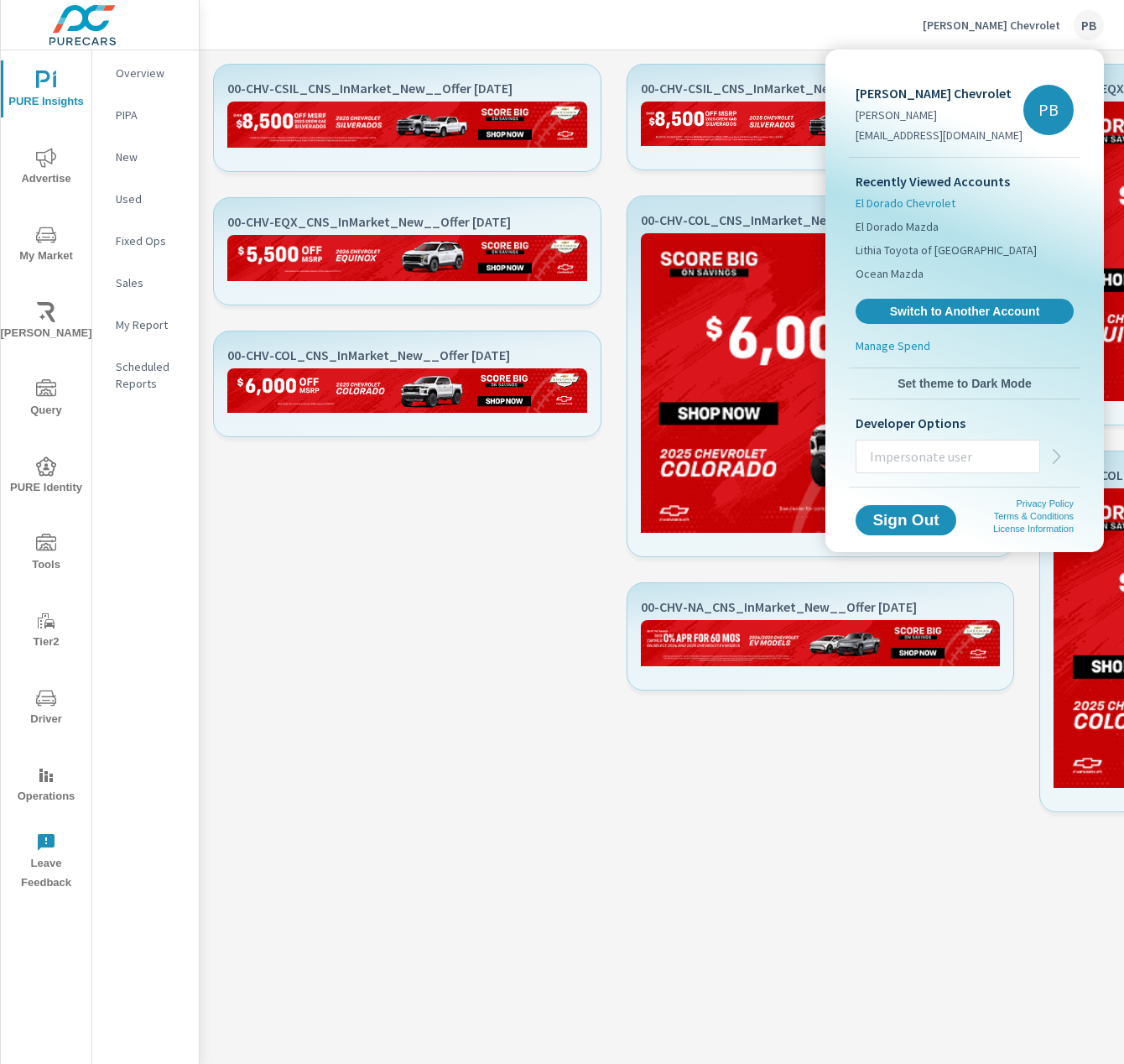
click at [904, 202] on span "El Dorado Chevrolet" at bounding box center [905, 203] width 99 height 17
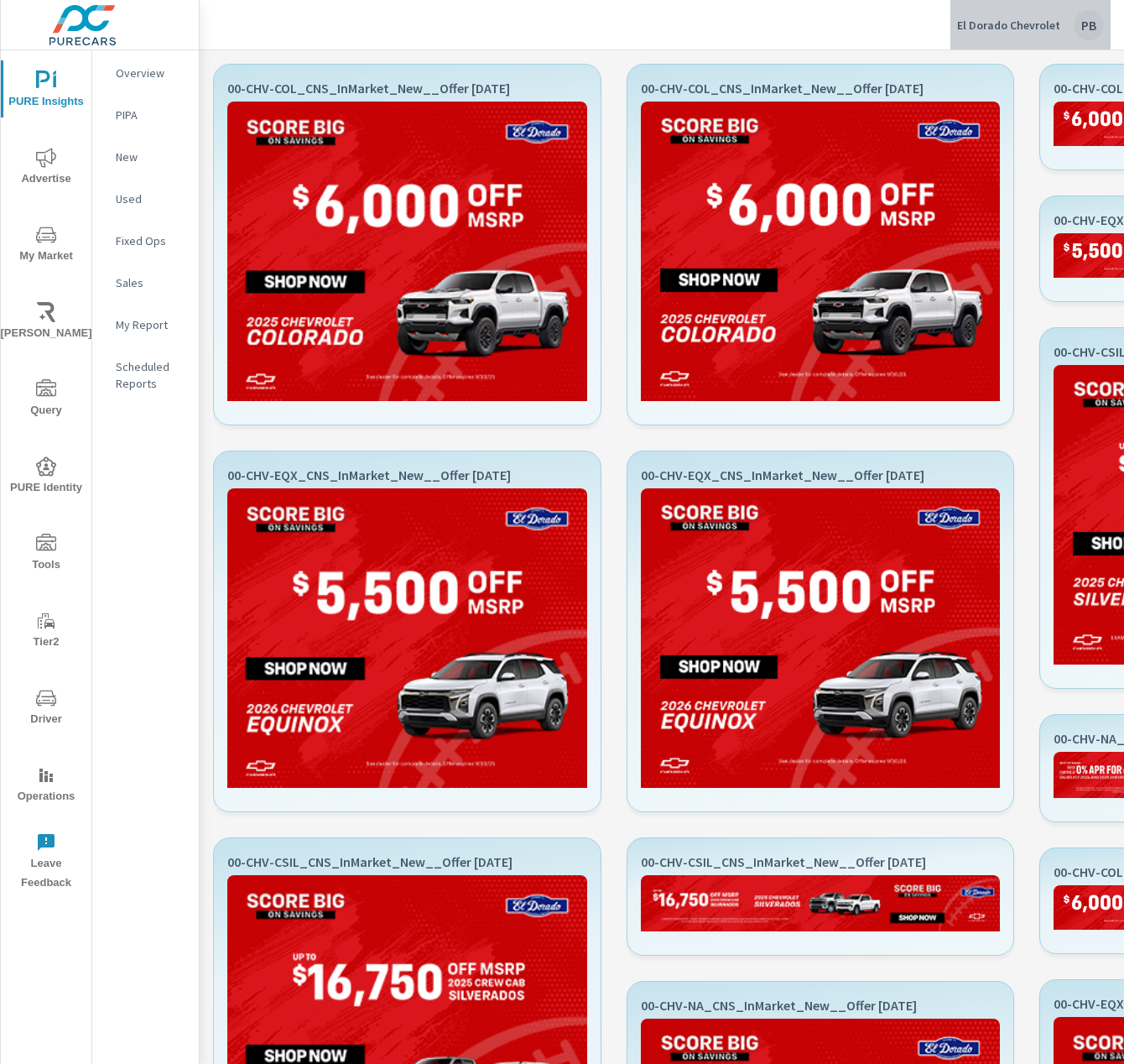
click at [1044, 15] on div "El Dorado Chevrolet PB" at bounding box center [1030, 25] width 147 height 31
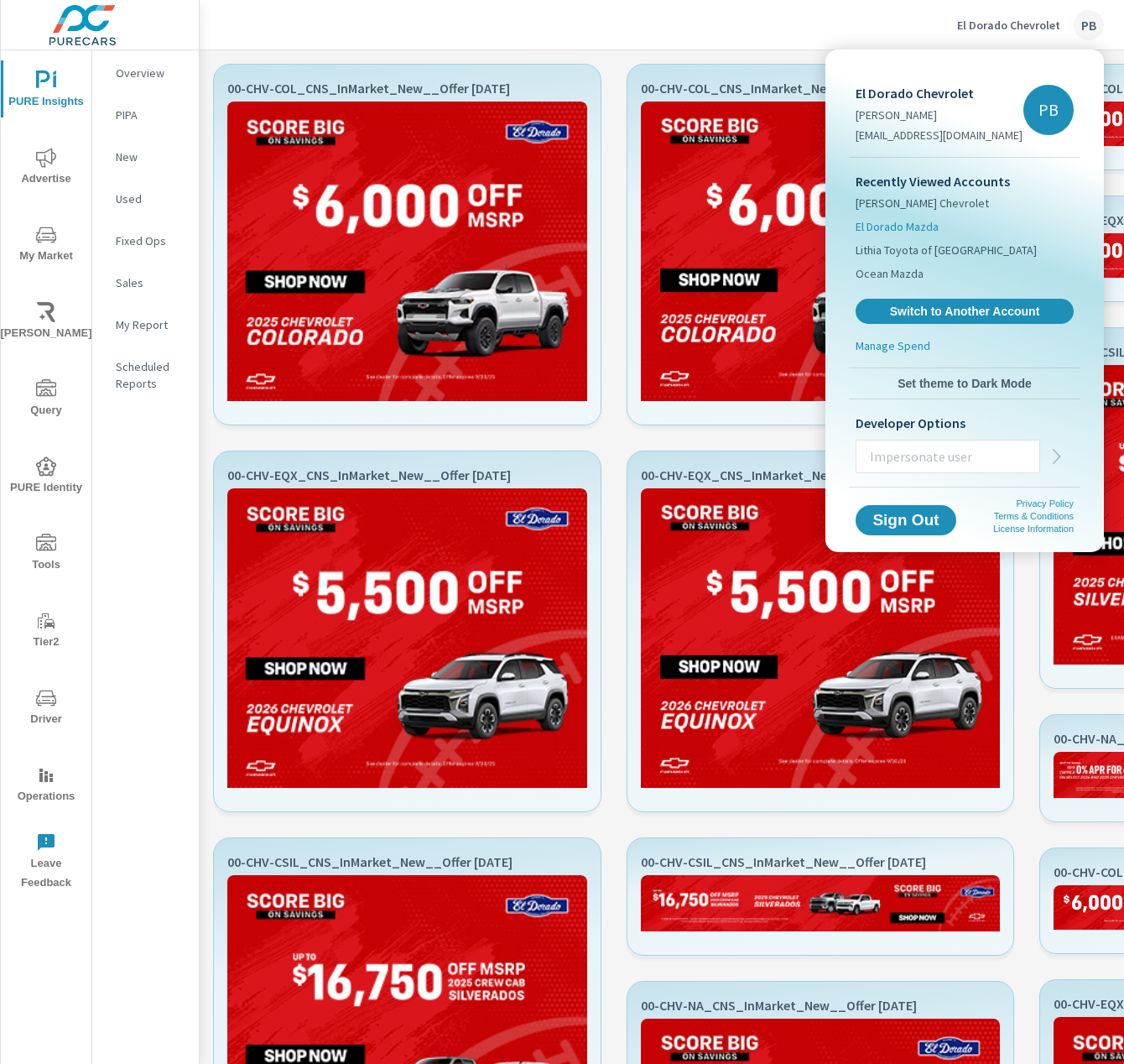
click at [899, 225] on span "El Dorado Mazda" at bounding box center [898, 226] width 83 height 17
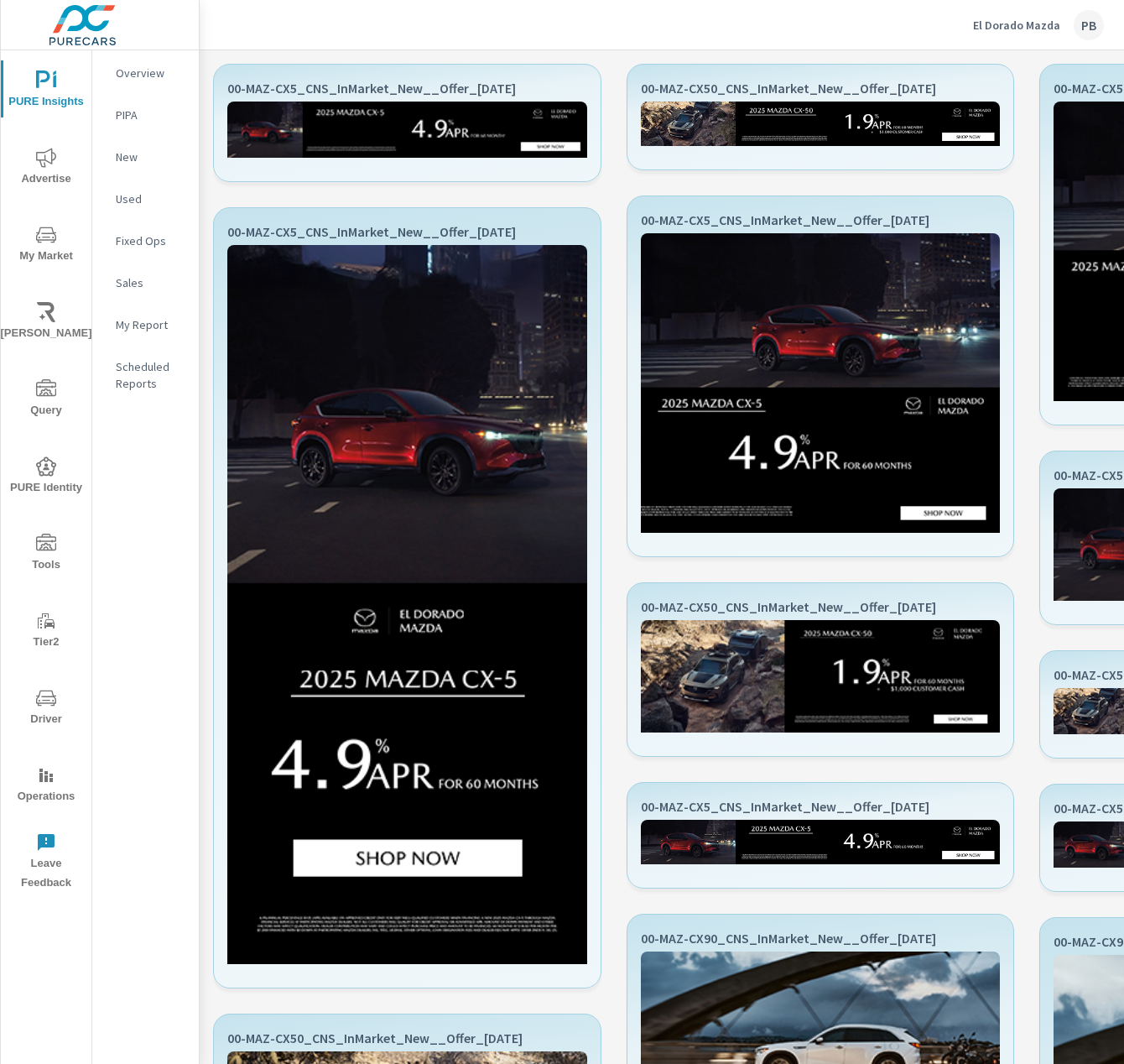
click at [1038, 24] on p "El Dorado Mazda" at bounding box center [1017, 25] width 88 height 15
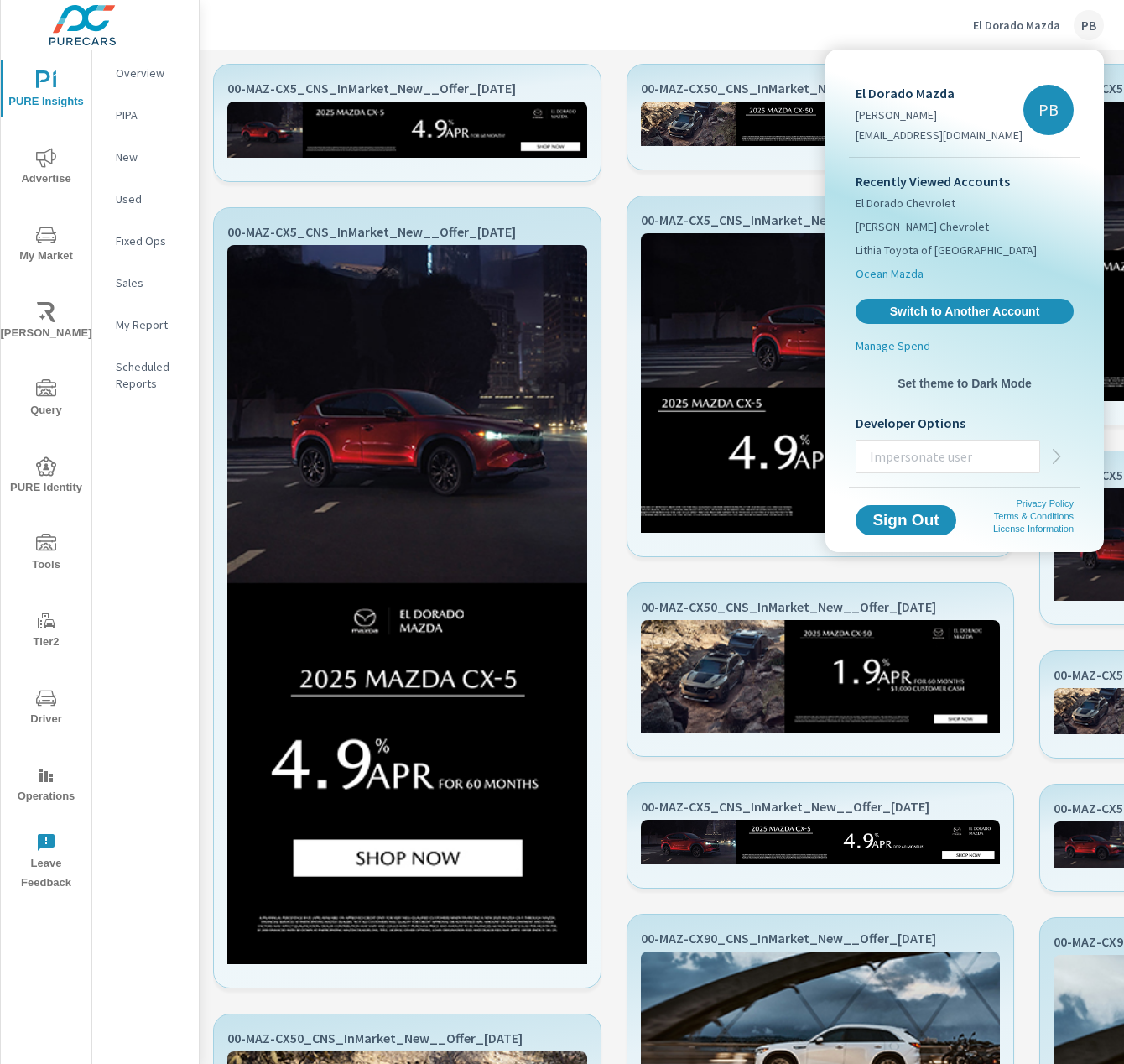
click at [903, 265] on span "Ocean Mazda" at bounding box center [890, 273] width 68 height 17
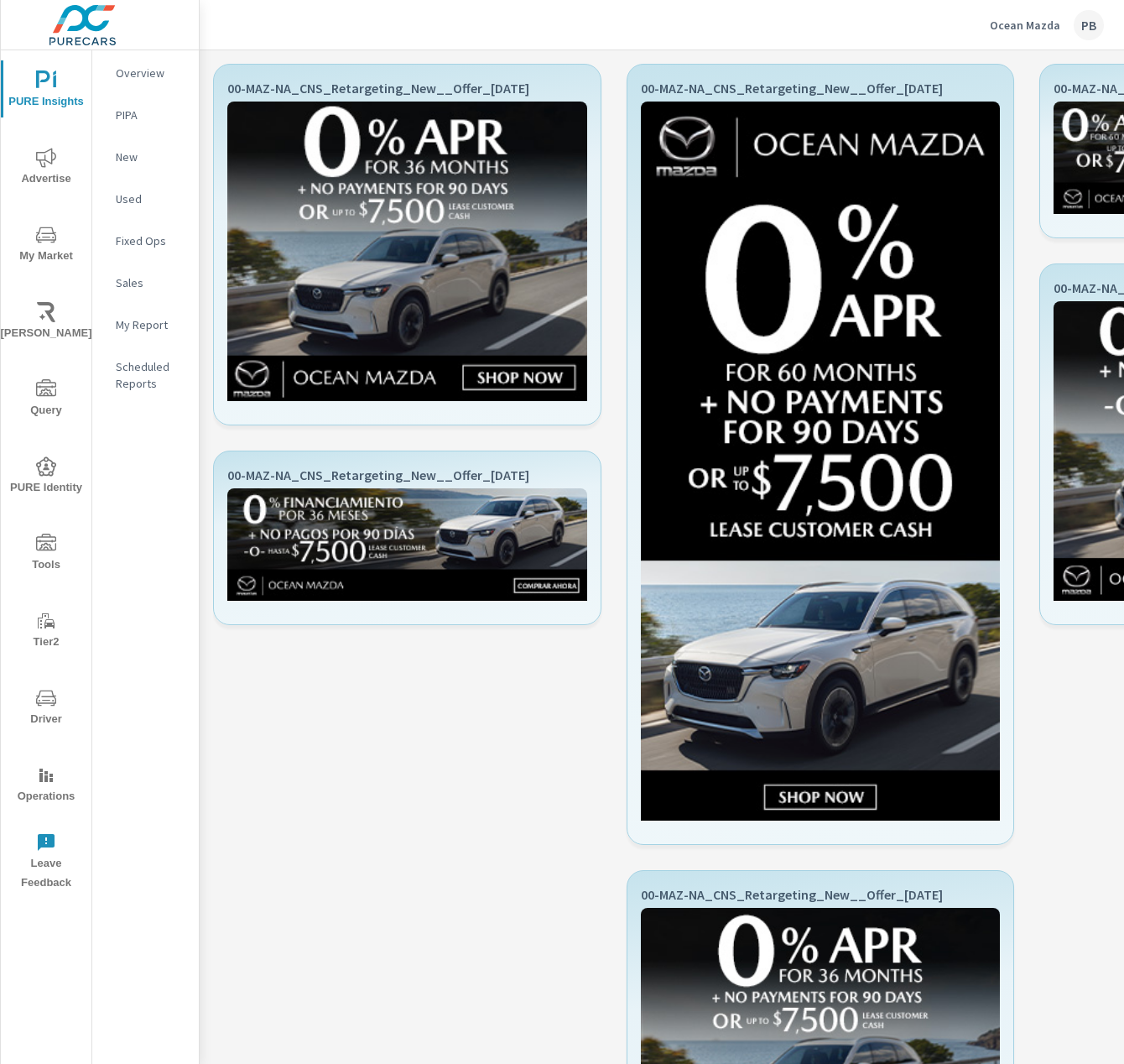
click at [1054, 15] on div "Ocean Mazda PB" at bounding box center [1047, 25] width 114 height 31
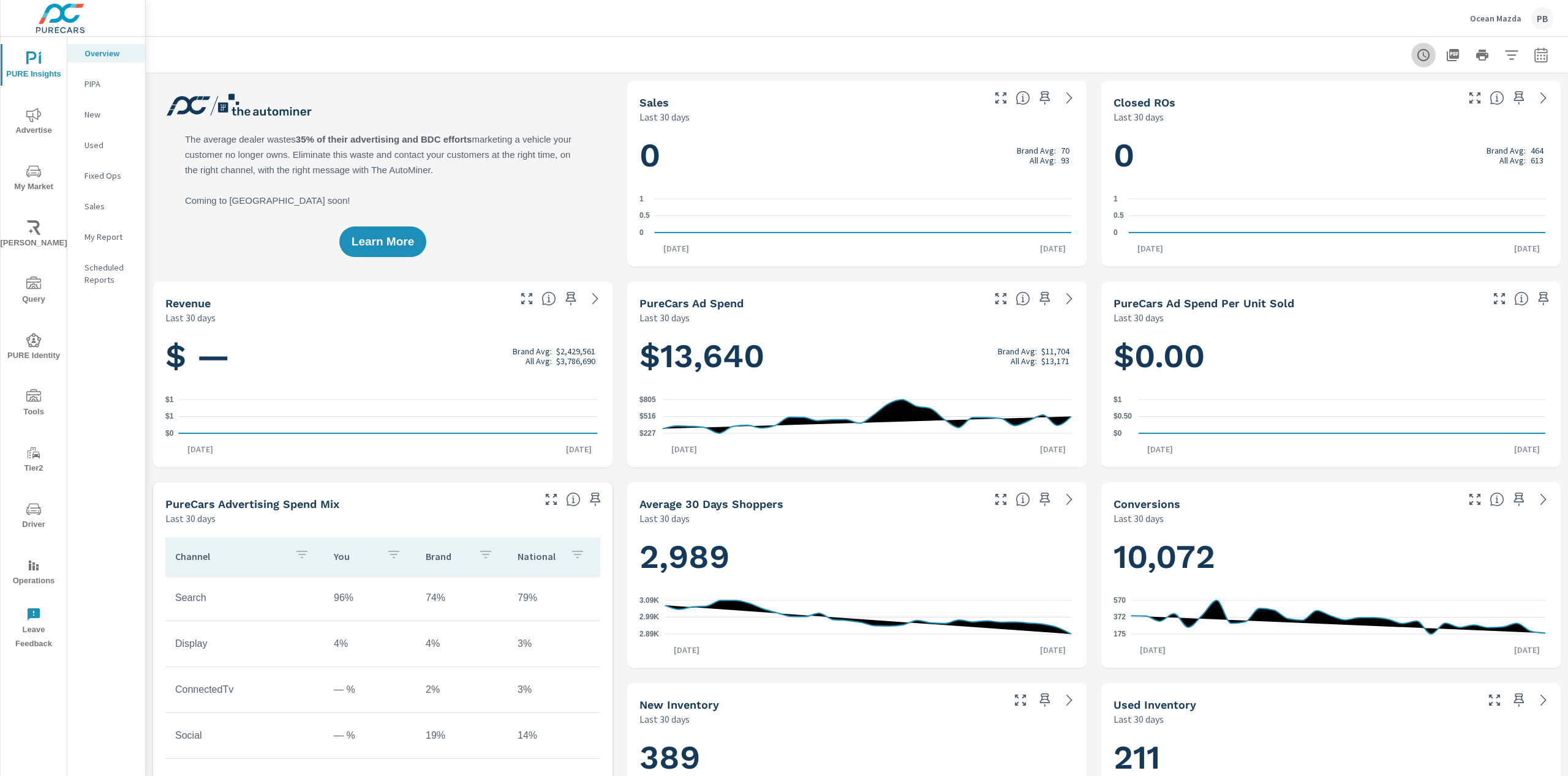
click at [1416, 51] on icon "button" at bounding box center [1423, 55] width 14 height 14
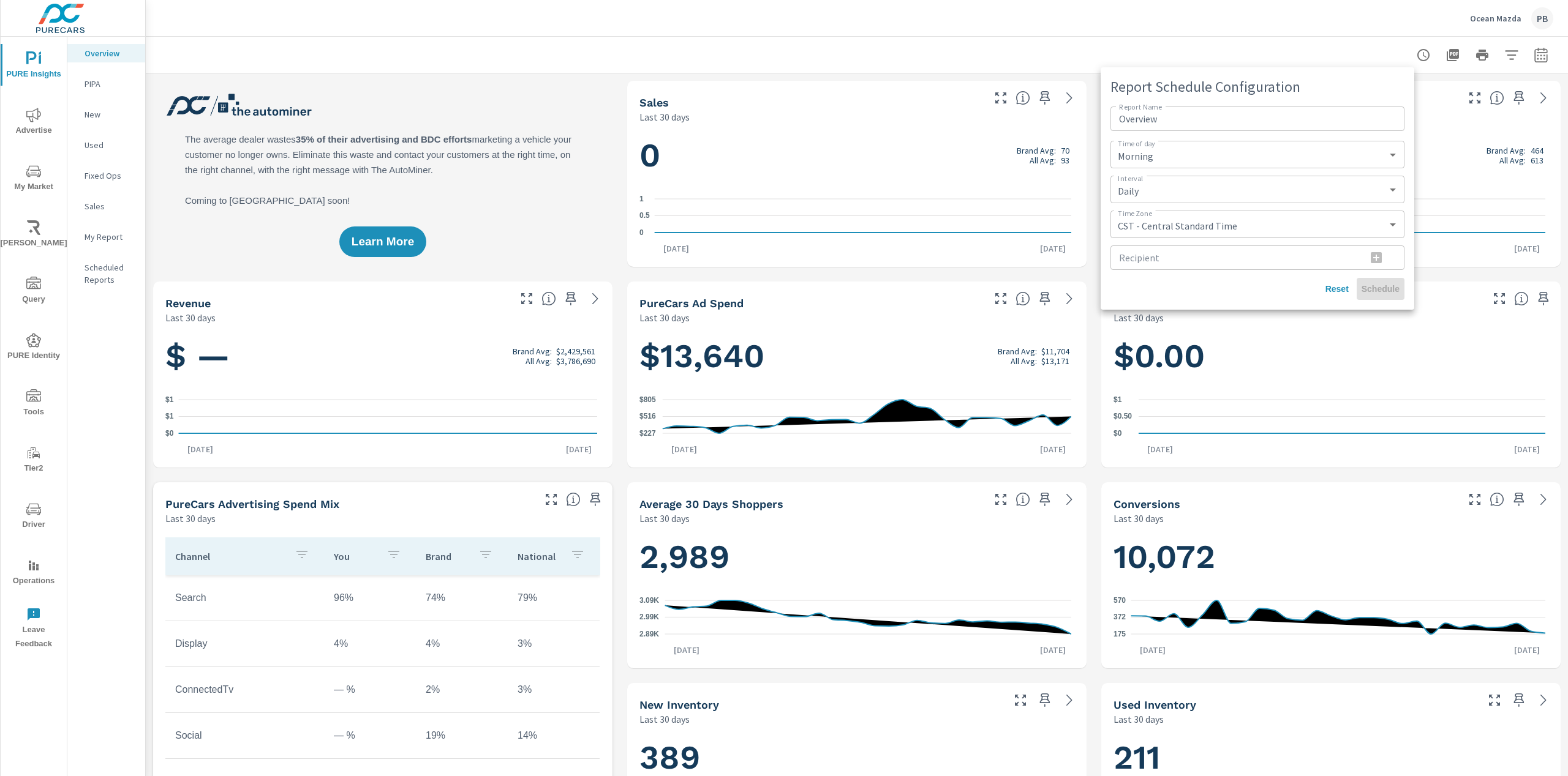
click at [1247, 47] on div at bounding box center [784, 388] width 1568 height 776
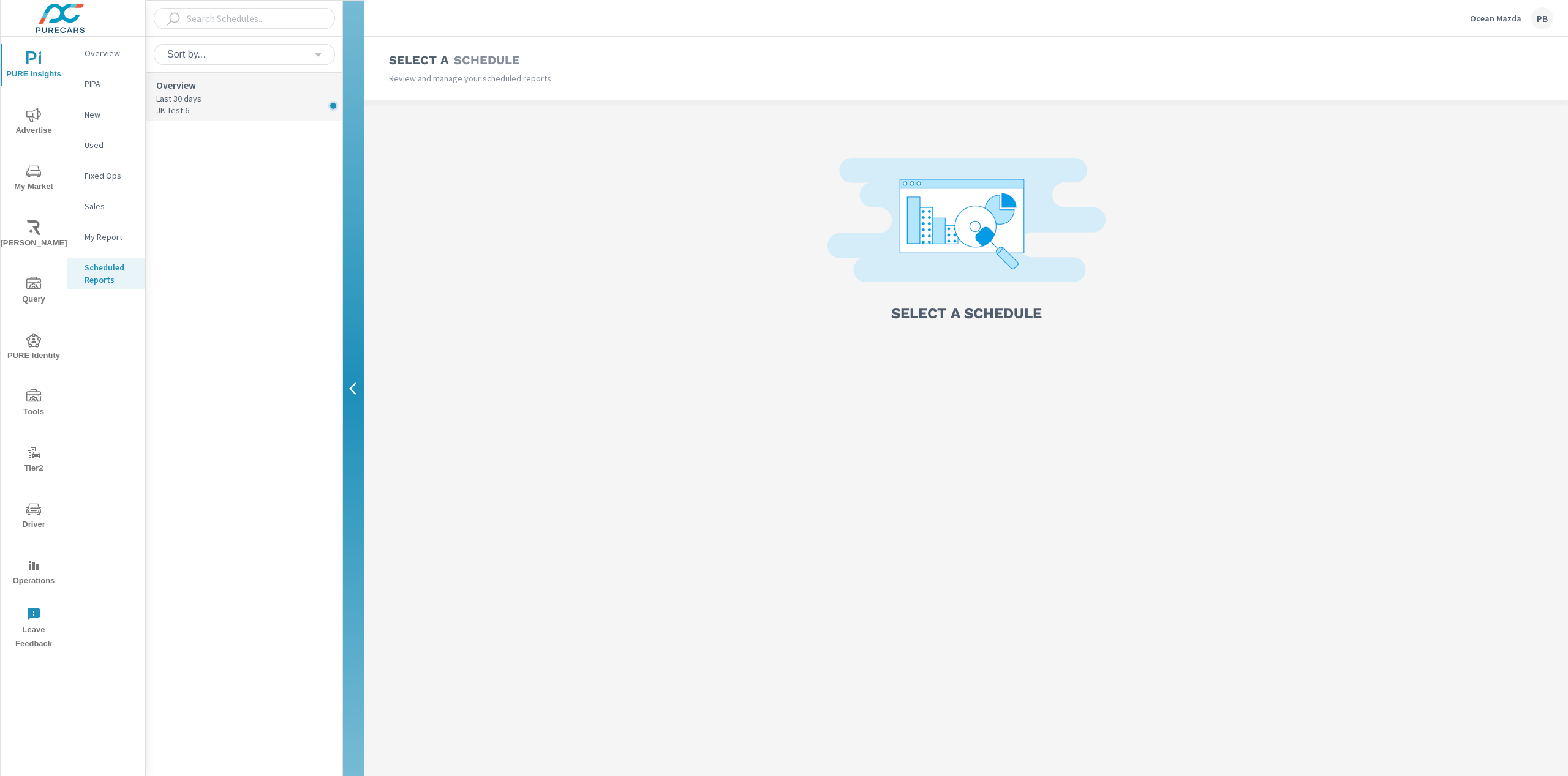
click at [215, 95] on p "Last 30 days" at bounding box center [249, 98] width 186 height 12
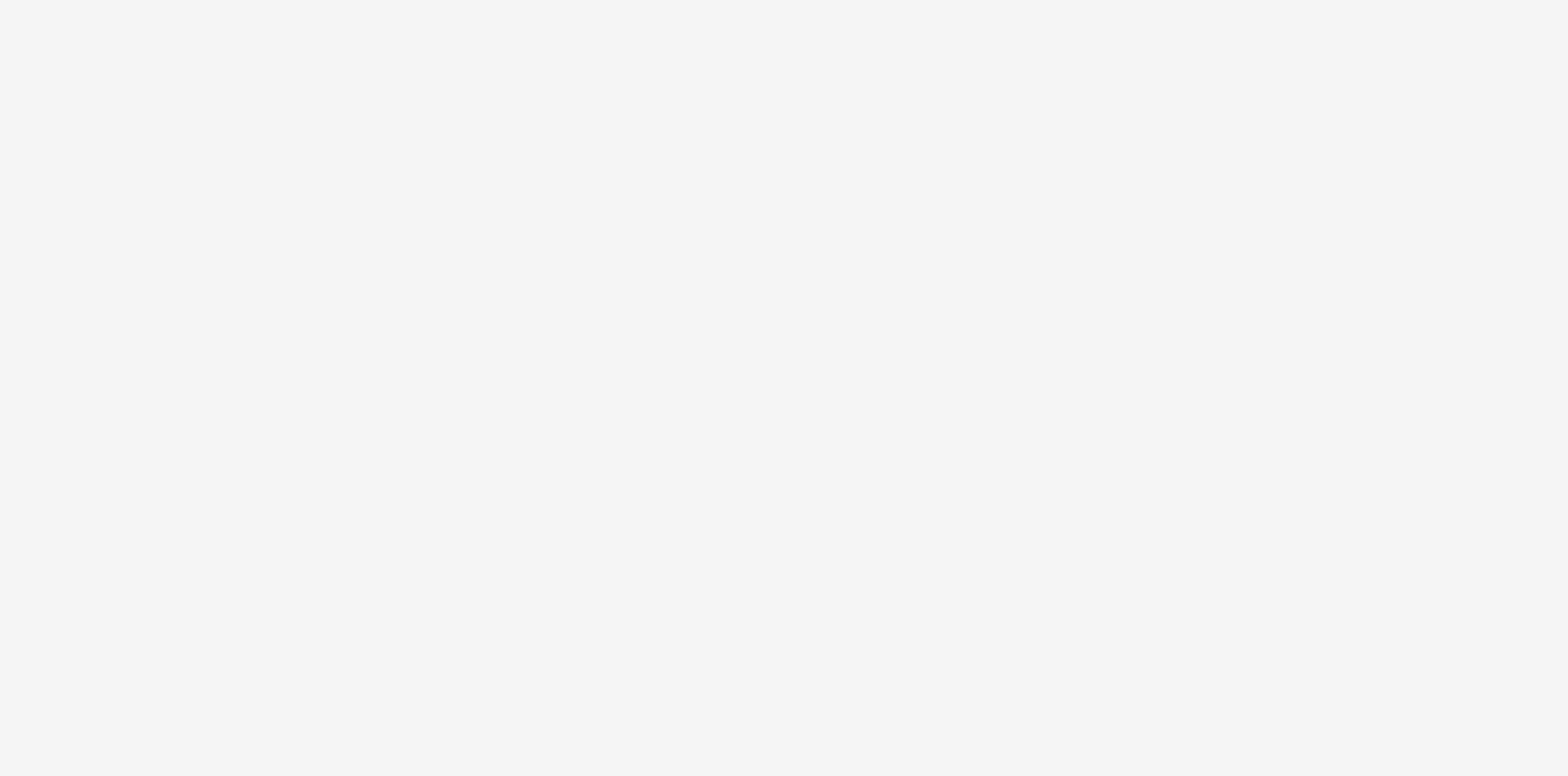
select select "Weekly"
select select "EST"
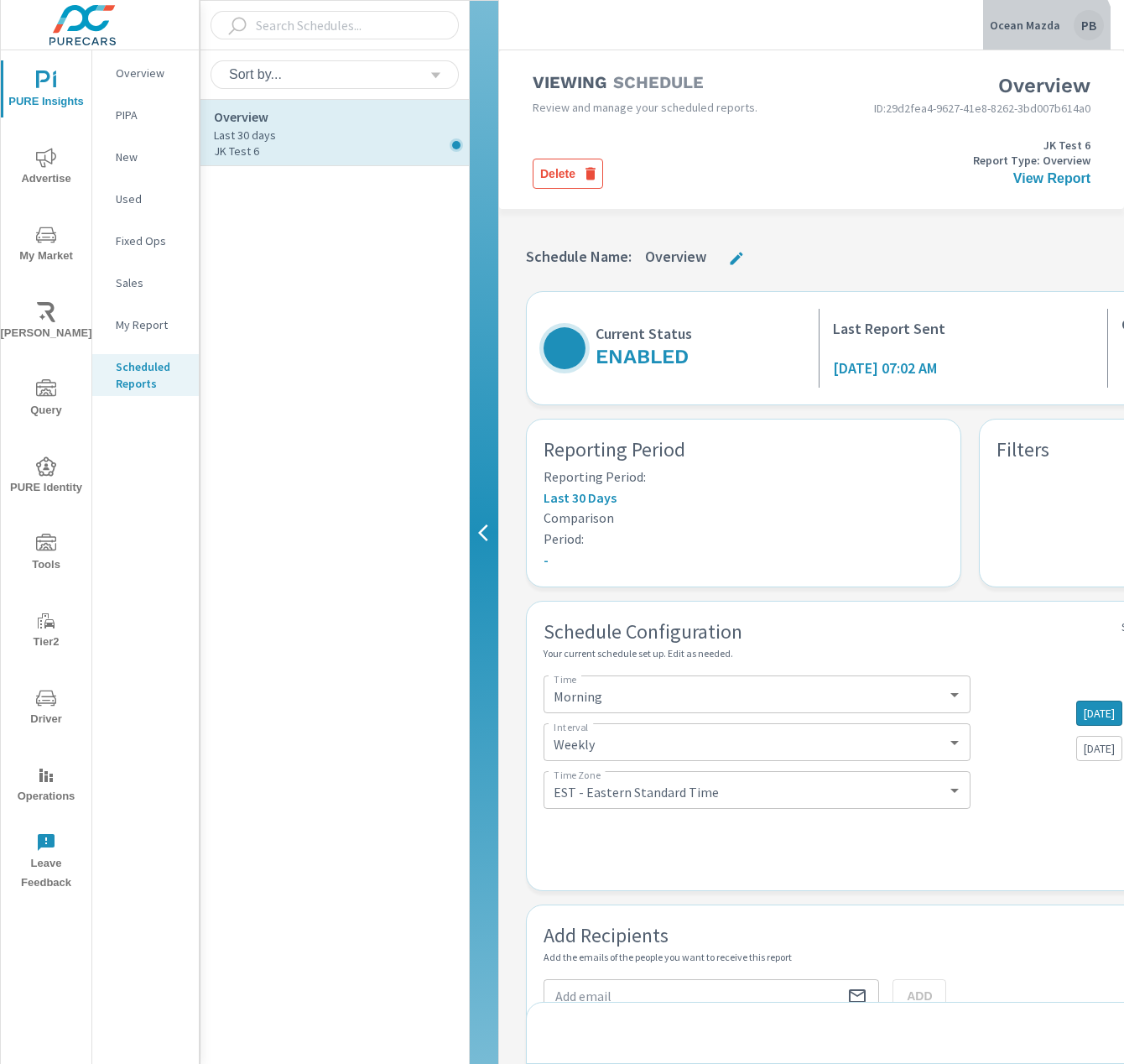
click at [1032, 38] on div "Ocean Mazda PB" at bounding box center [1047, 25] width 114 height 31
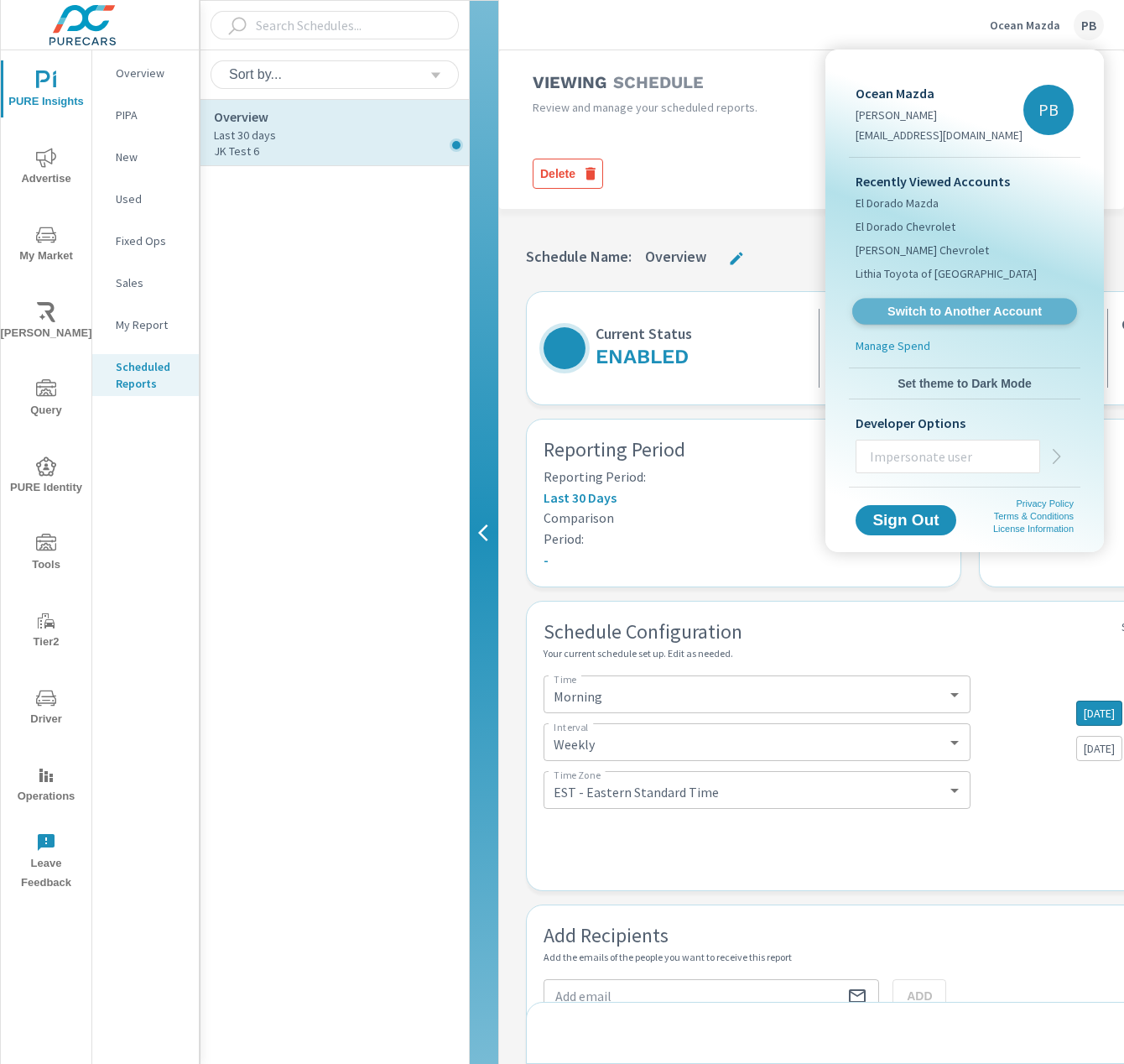
click at [912, 304] on span "Switch to Another Account" at bounding box center [965, 312] width 206 height 16
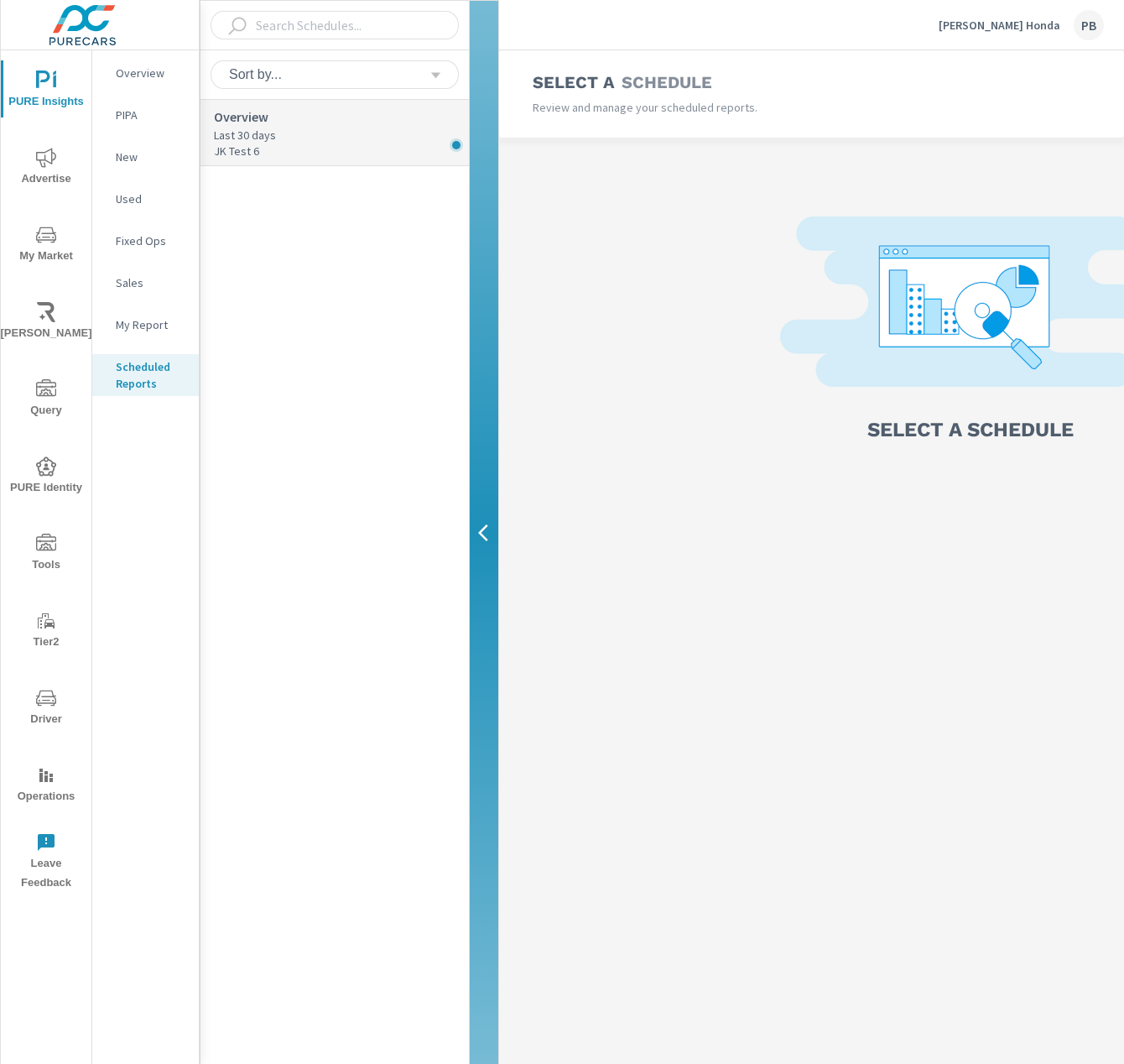
click at [386, 111] on p "Overview" at bounding box center [341, 116] width 255 height 20
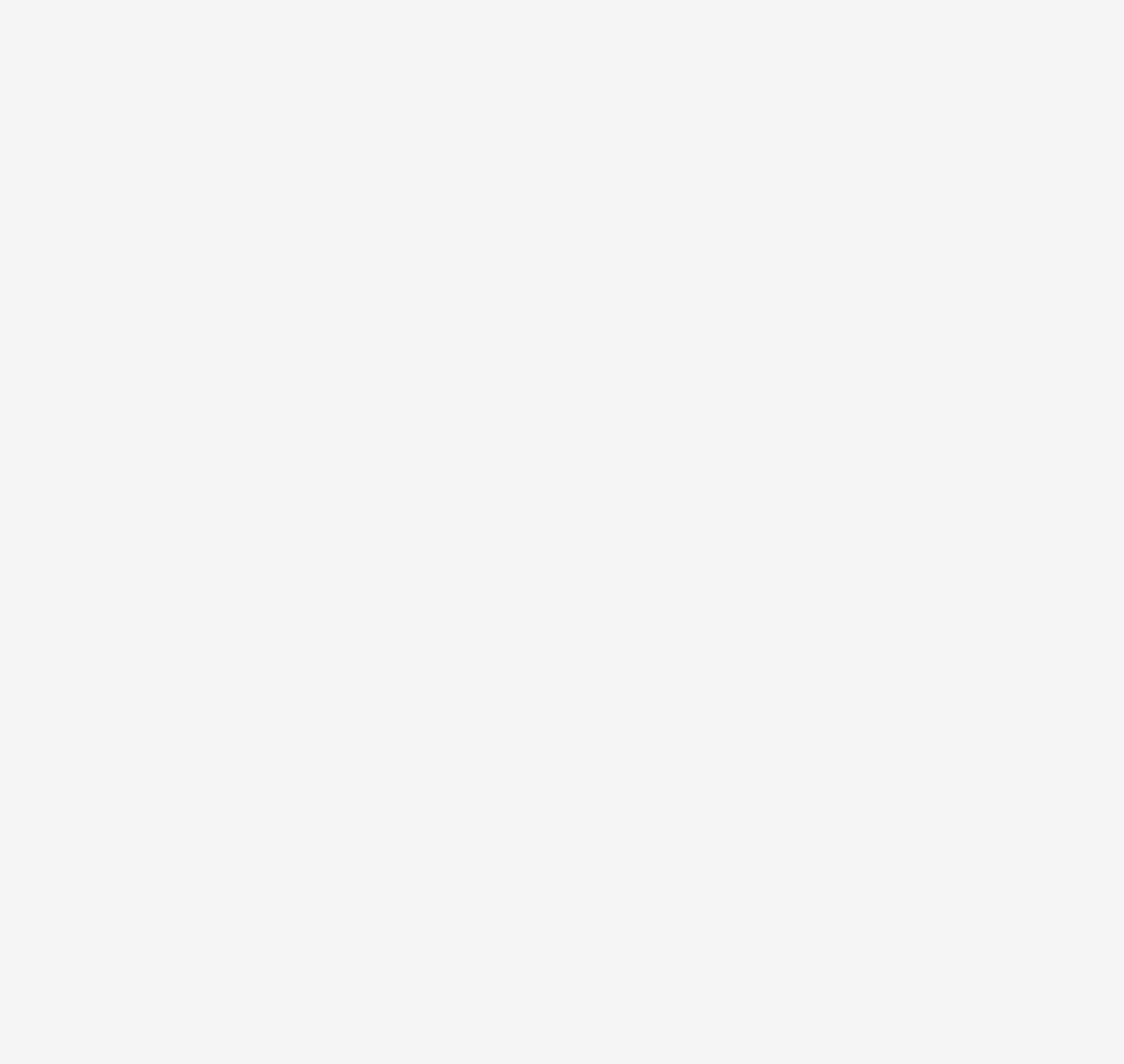
select select "Weekly"
select select "EST"
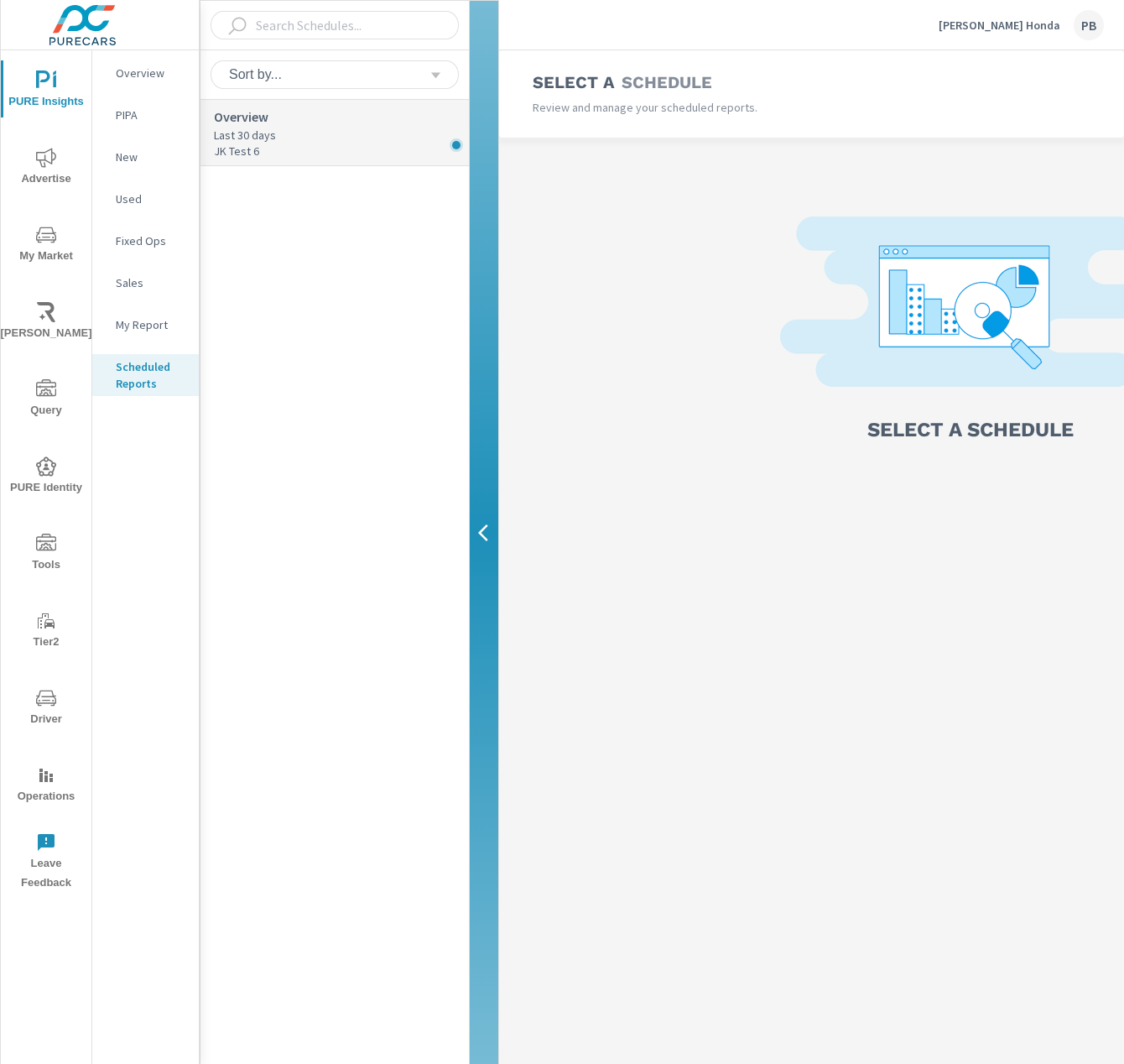
click at [329, 142] on p "Last 30 days" at bounding box center [341, 135] width 255 height 17
select select "Weekly"
select select "EST"
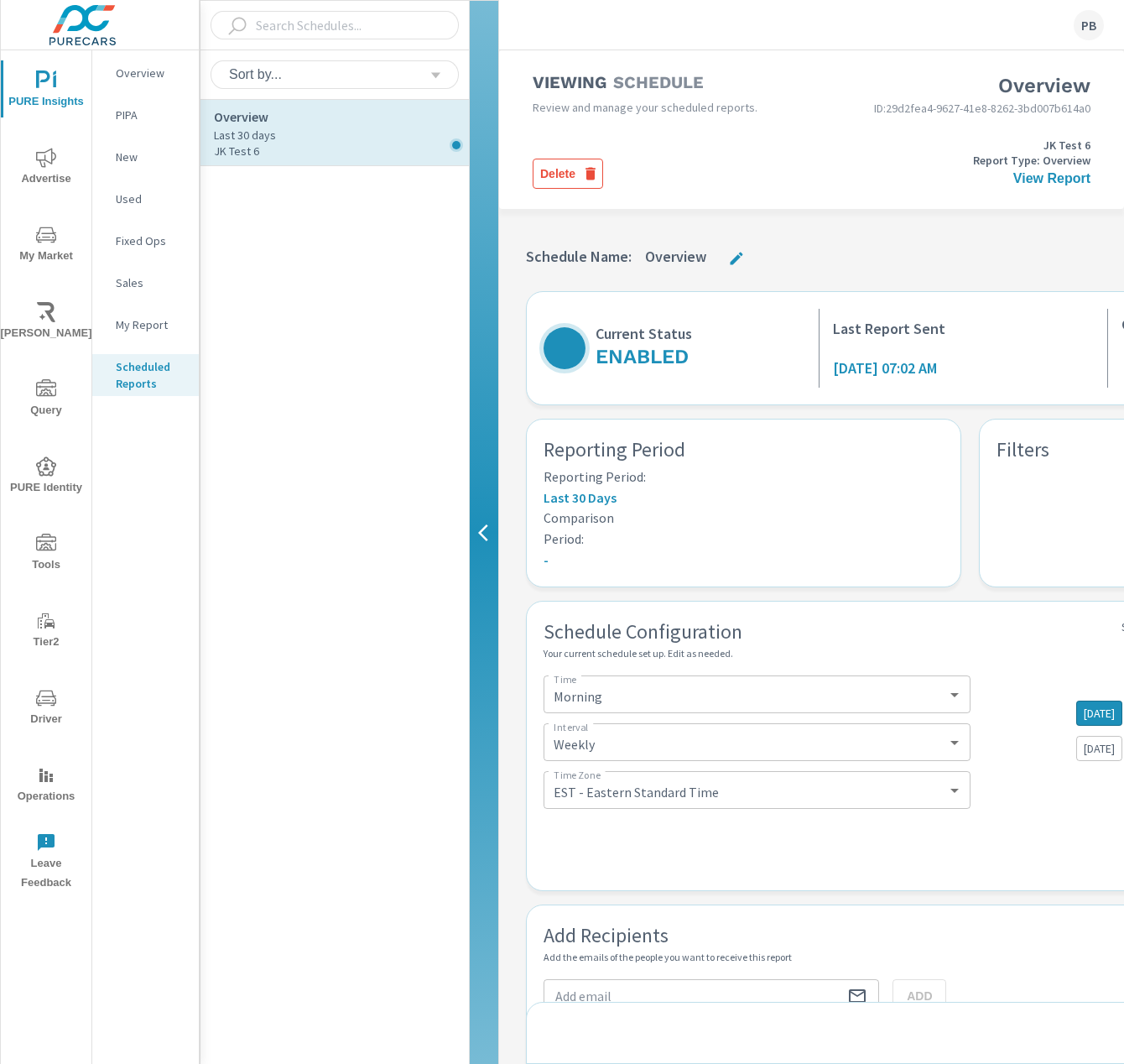
select select "Weekly"
select select "EST"
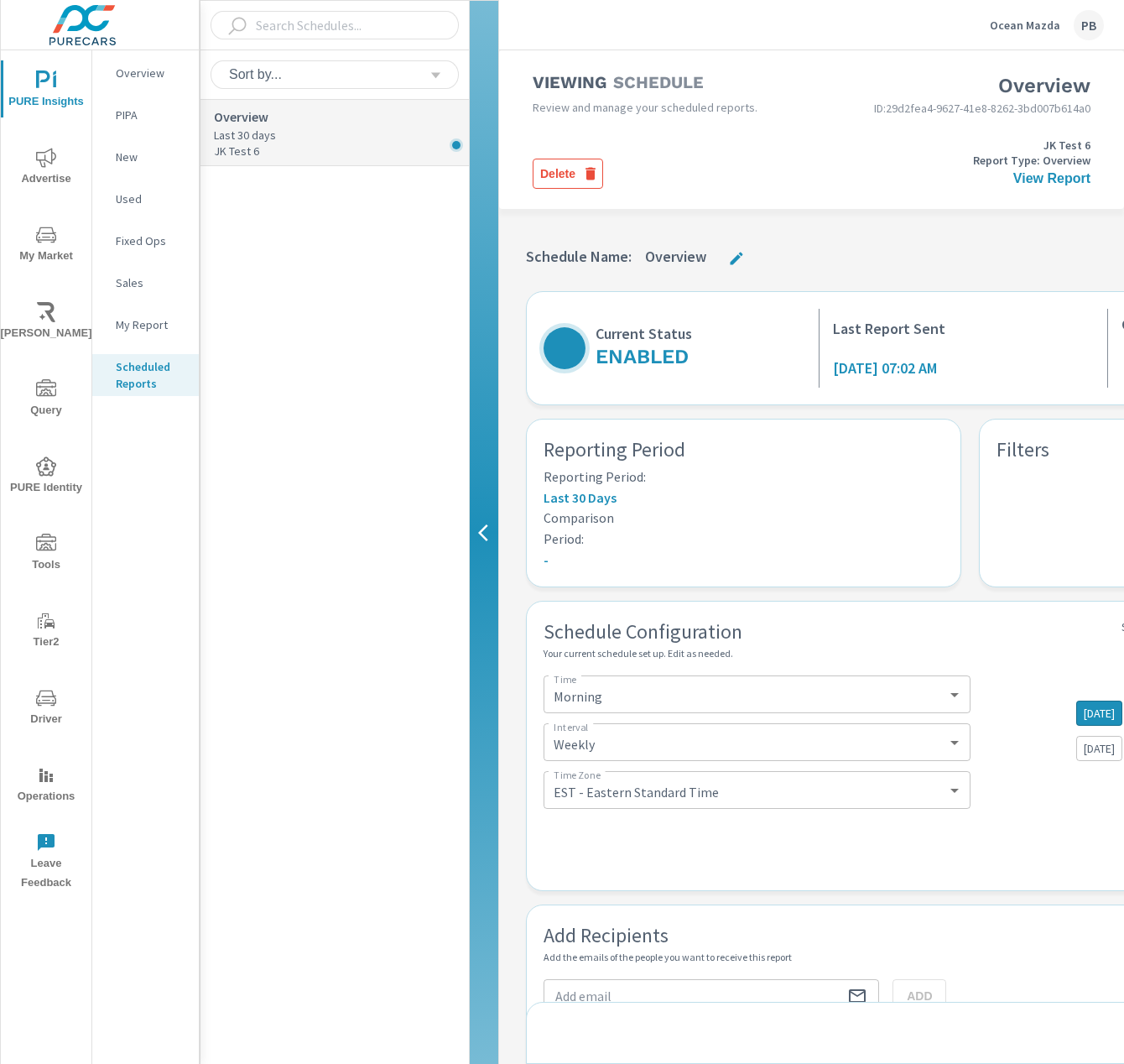
click at [302, 158] on div "Overview Last 30 days JK Test 6" at bounding box center [335, 132] width 269 height 66
select select "Weekly"
select select "EST"
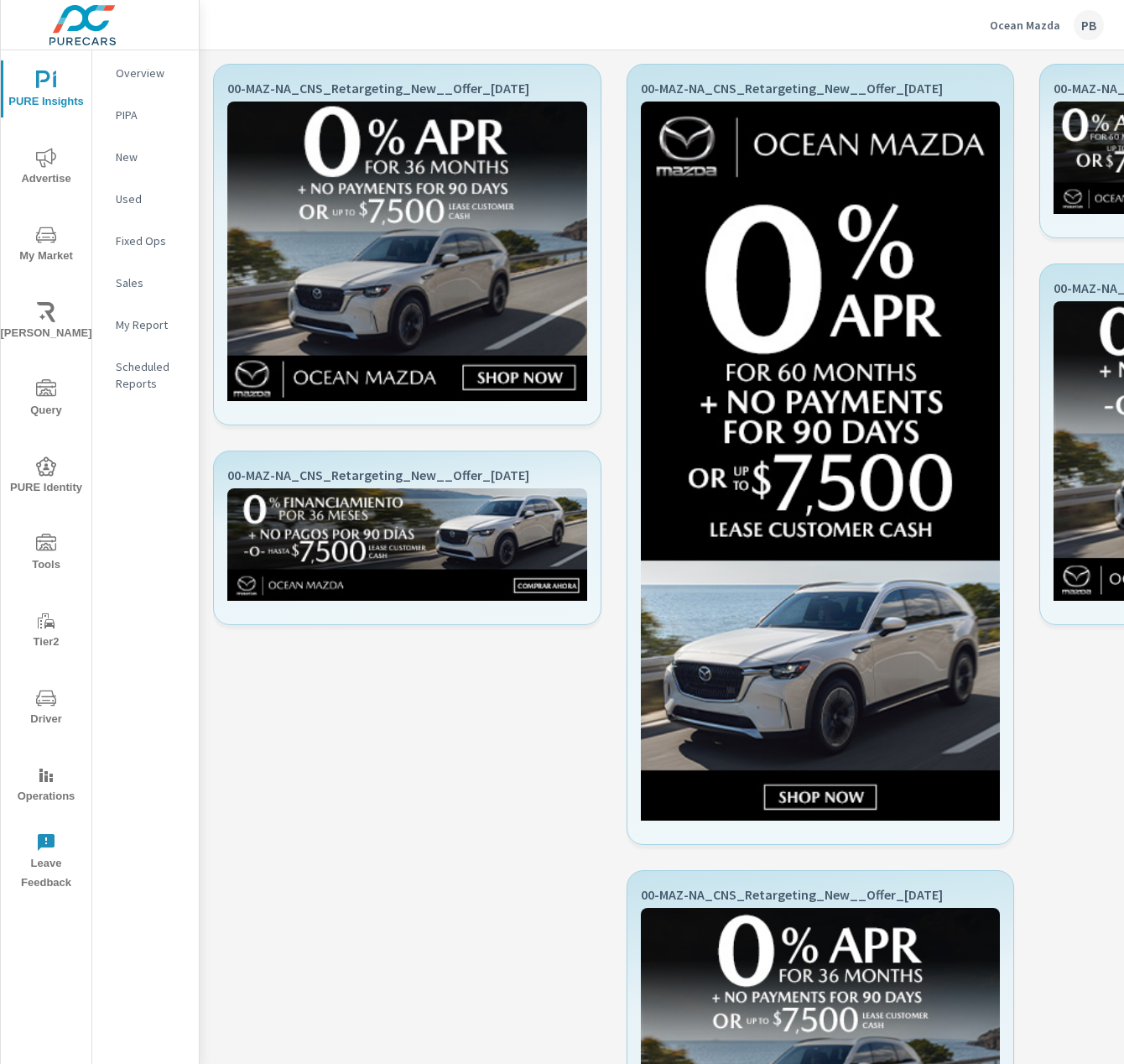
click at [1055, 19] on p "Ocean Mazda" at bounding box center [1026, 25] width 71 height 15
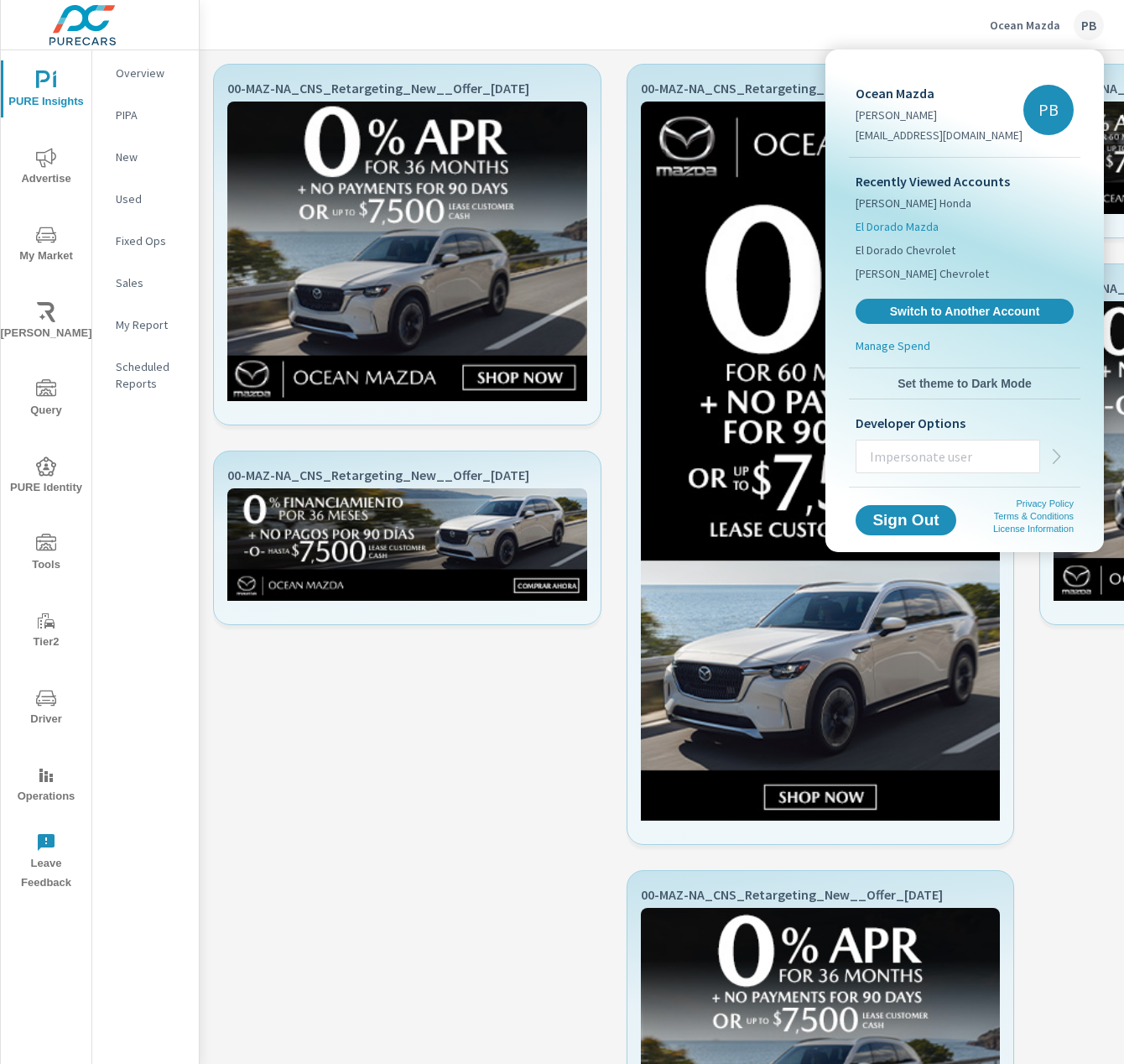
click at [903, 225] on span "El Dorado Mazda" at bounding box center [898, 226] width 83 height 17
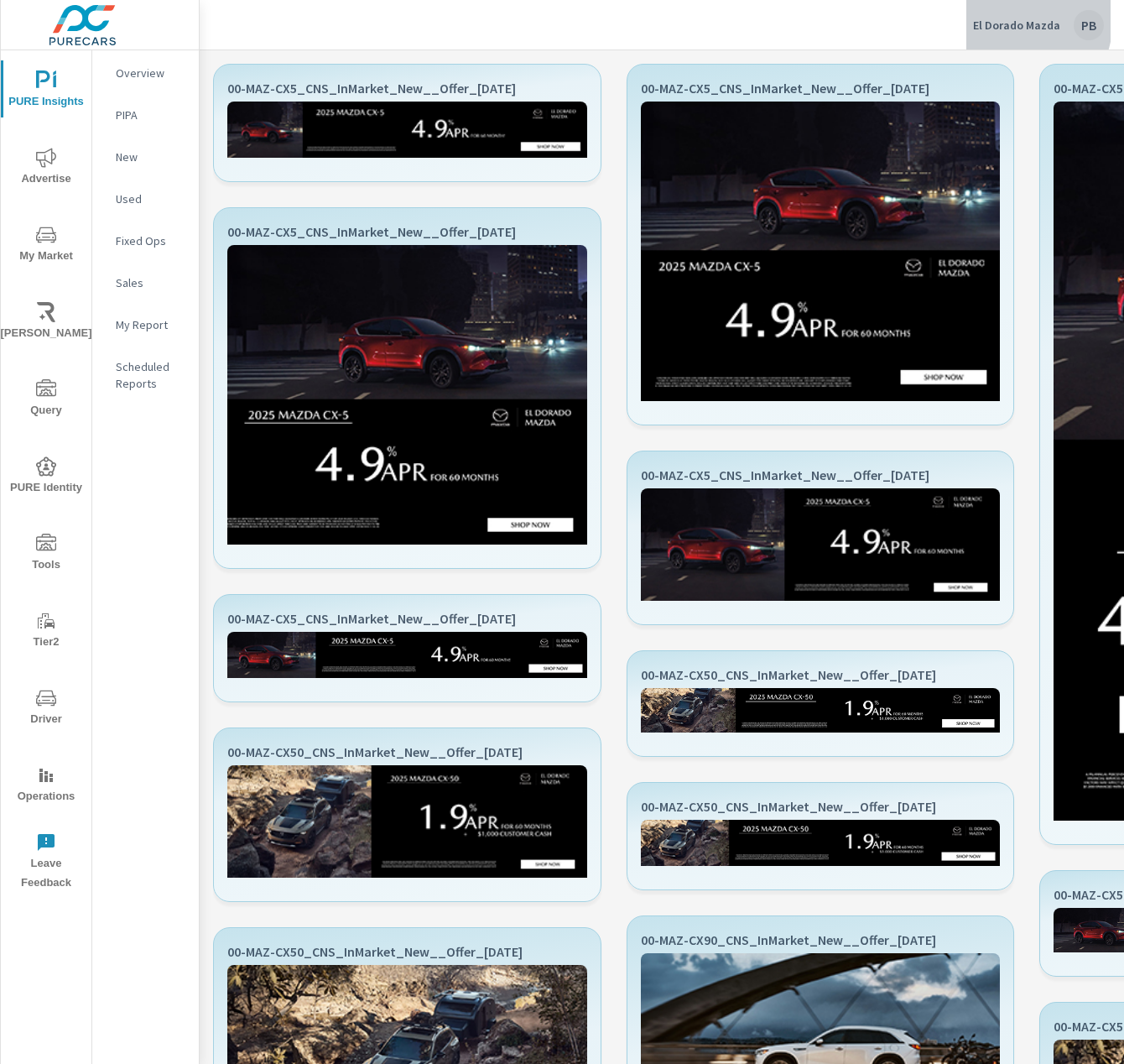
click at [1002, 18] on p "El Dorado Mazda" at bounding box center [1017, 25] width 88 height 15
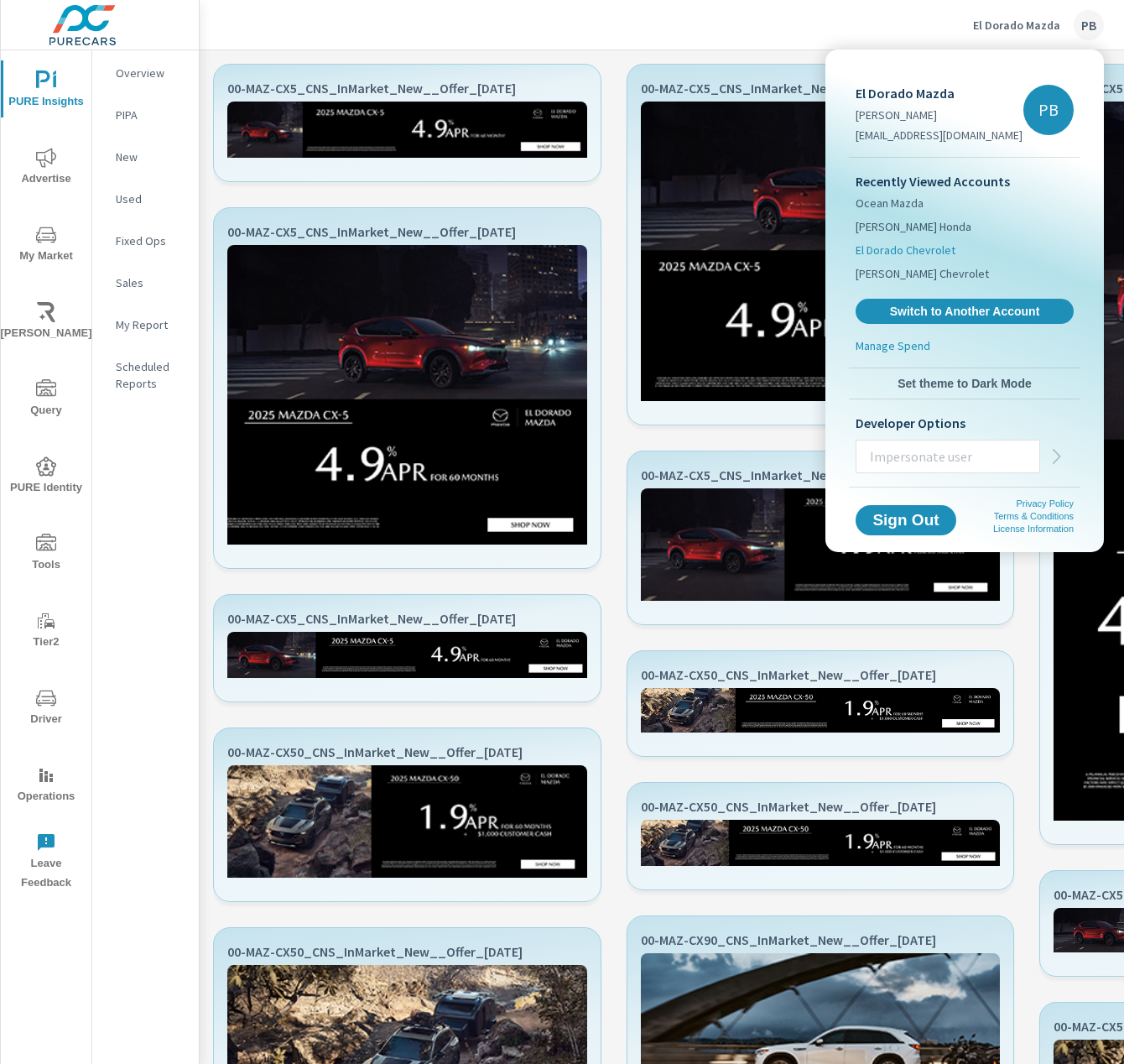
click at [907, 248] on span "El Dorado Chevrolet" at bounding box center [905, 250] width 99 height 17
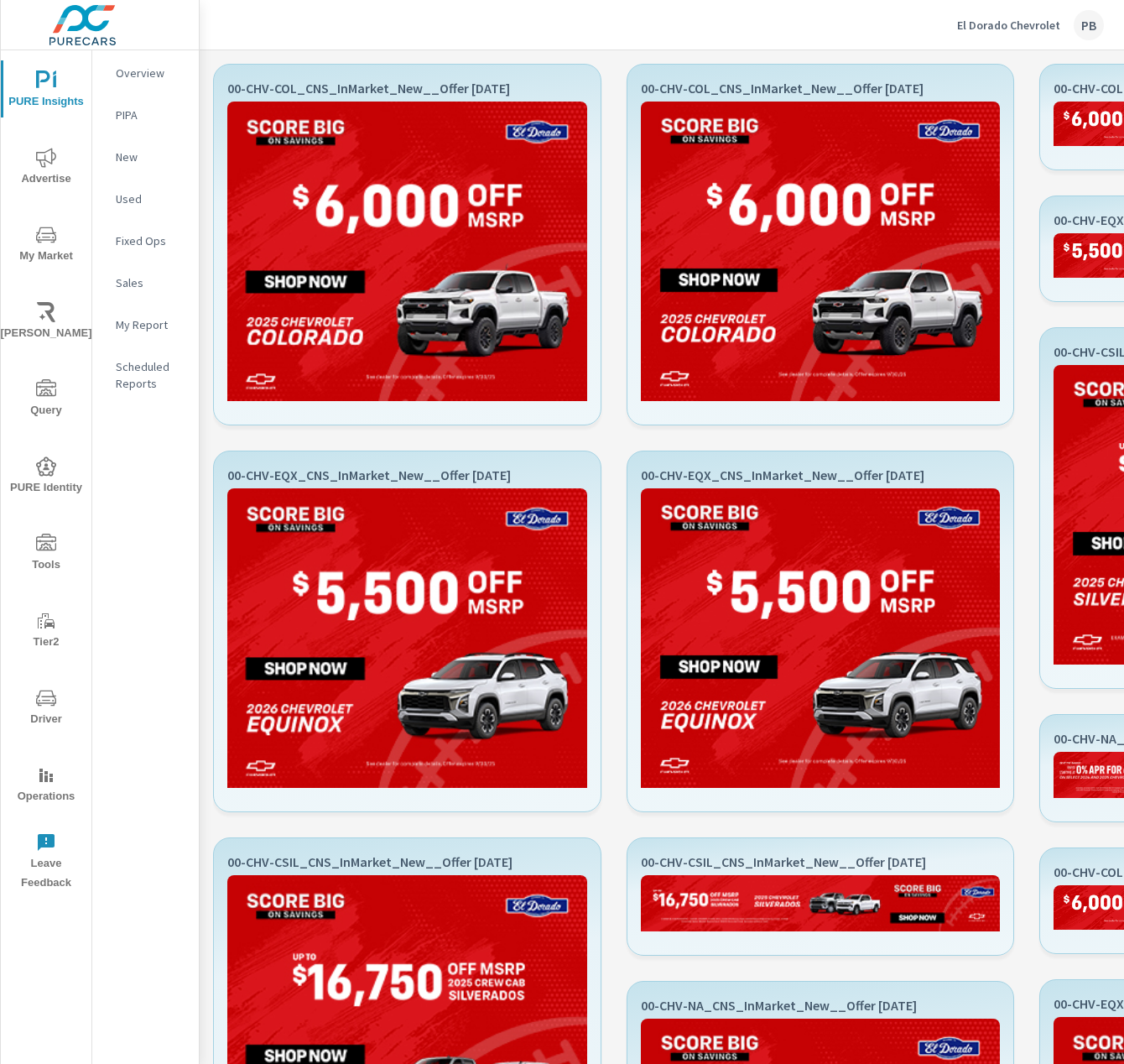
click at [1026, 29] on p "El Dorado Chevrolet" at bounding box center [1009, 25] width 103 height 15
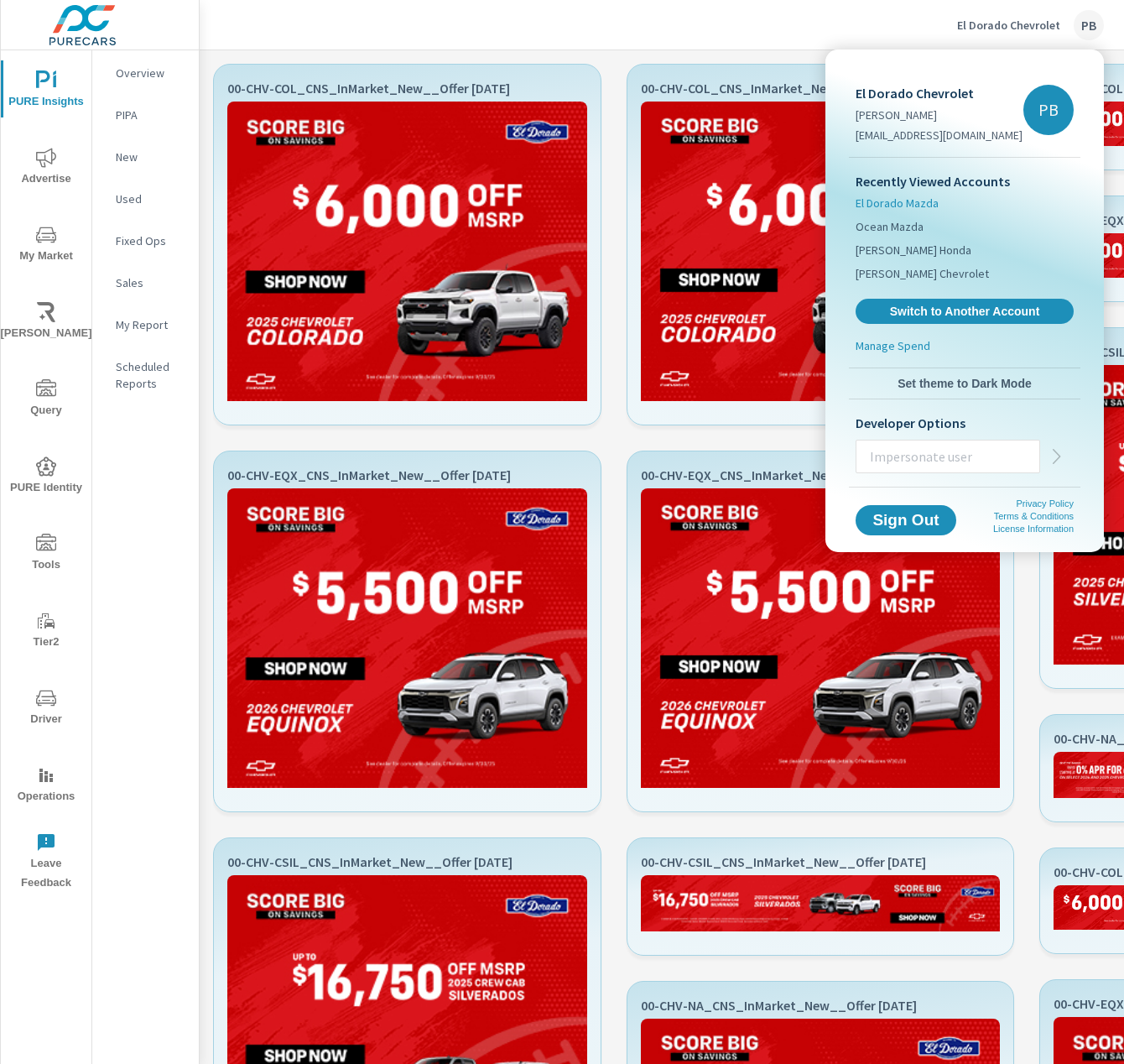
click at [919, 202] on span "El Dorado Mazda" at bounding box center [898, 203] width 83 height 17
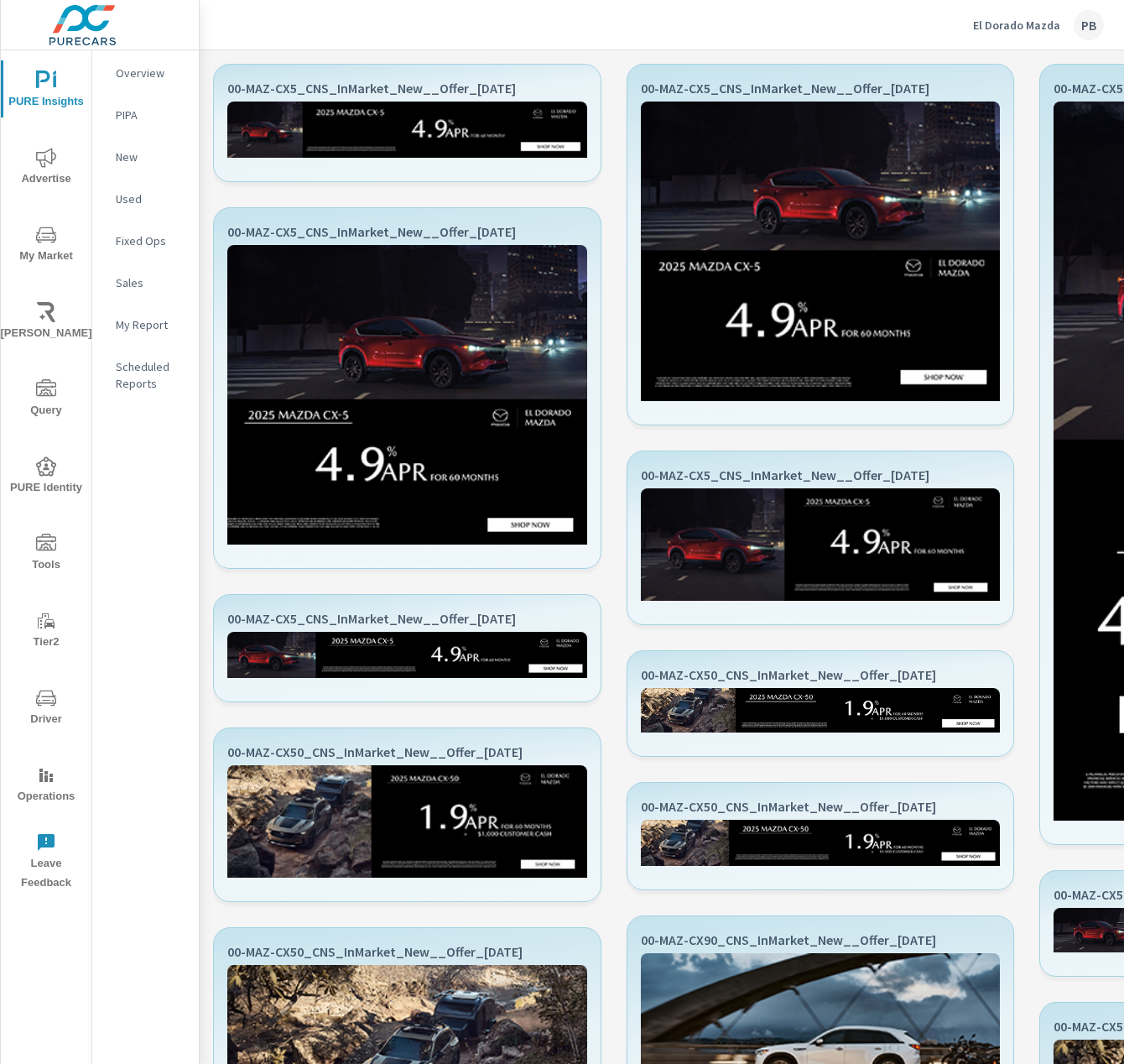
click at [1040, 20] on p "El Dorado Mazda" at bounding box center [1017, 25] width 88 height 15
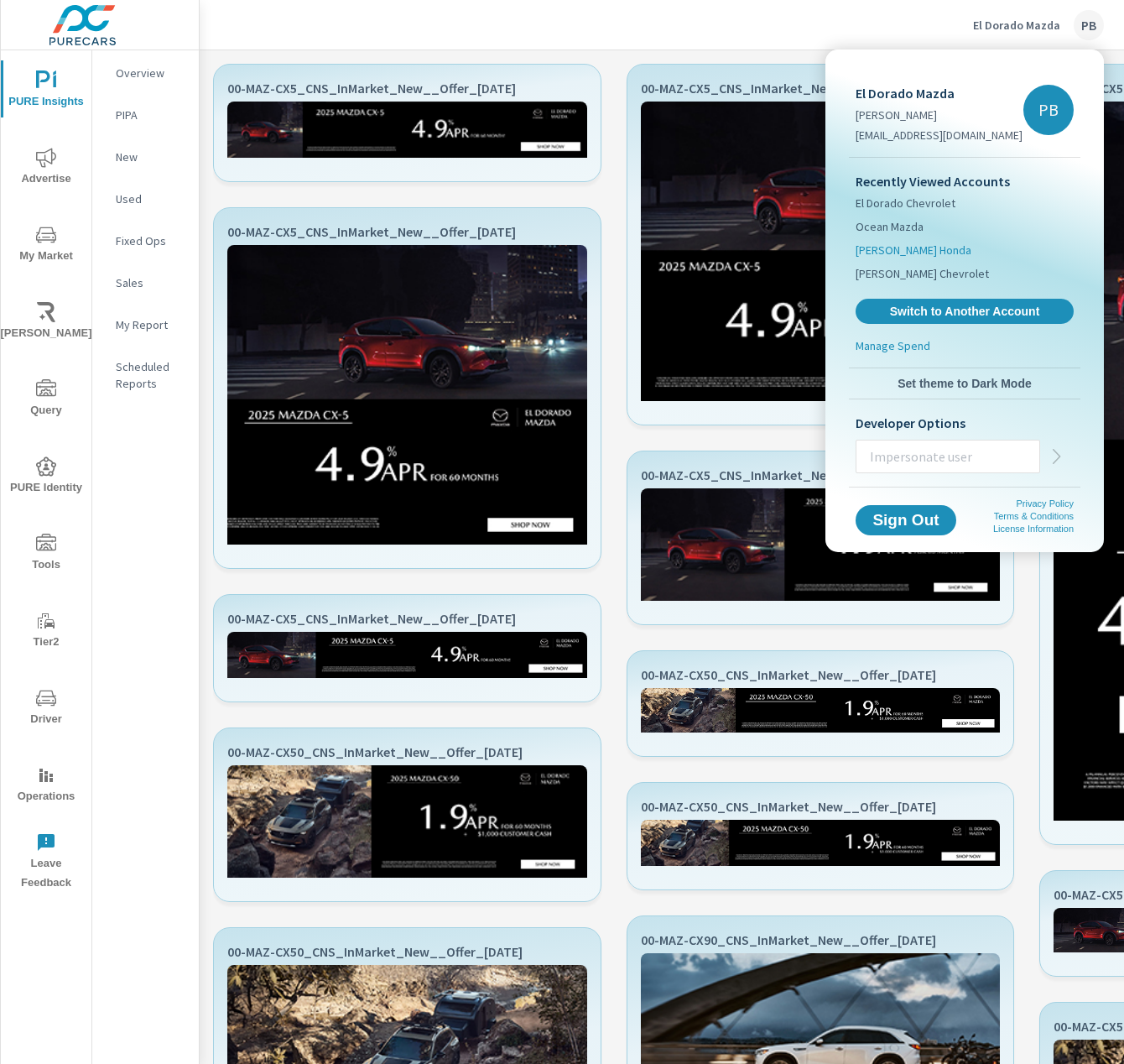
click at [905, 259] on li "Nalley Honda" at bounding box center [966, 250] width 219 height 24
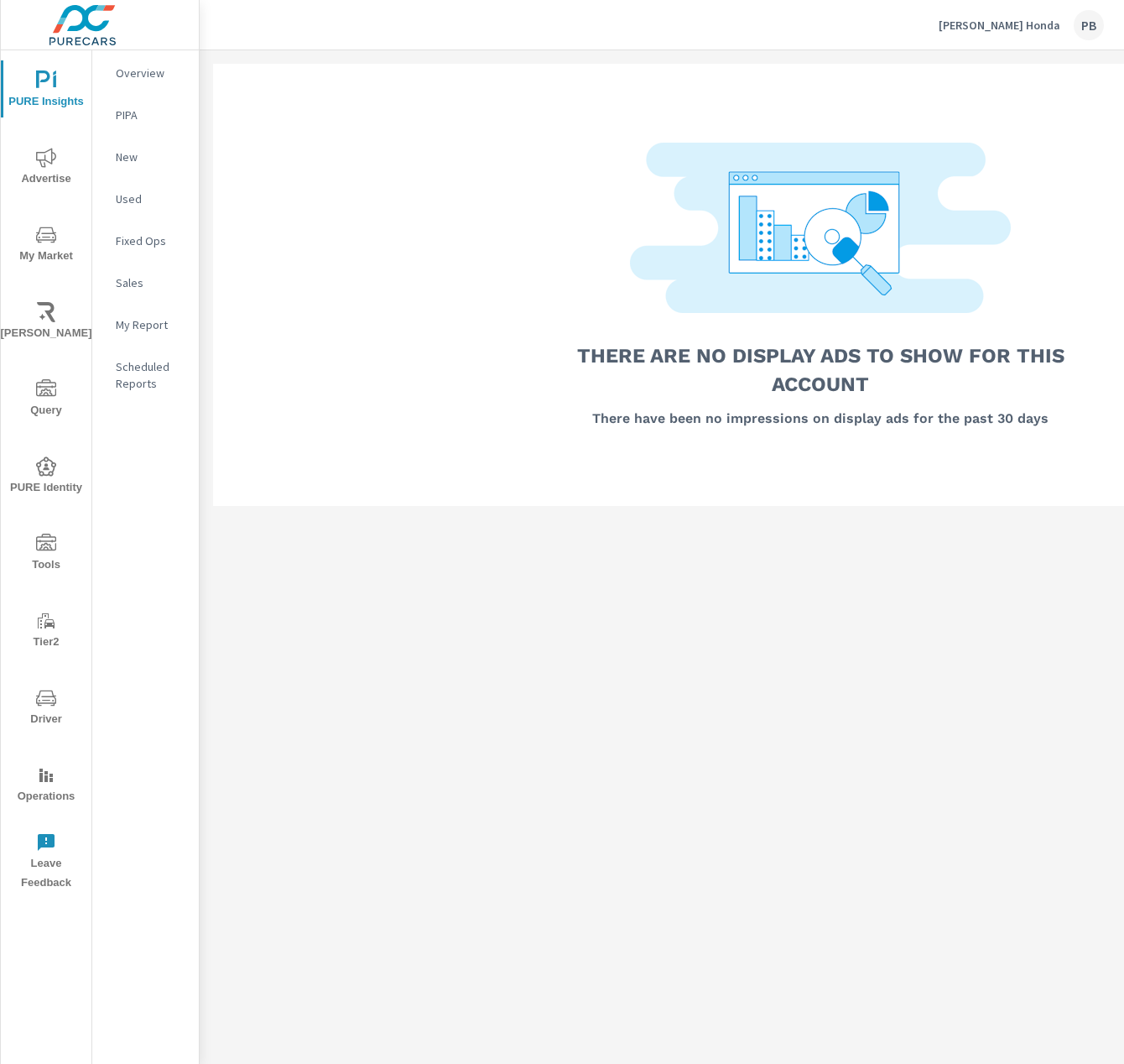
click at [1007, 36] on div "Nalley Honda PB" at bounding box center [1022, 25] width 165 height 31
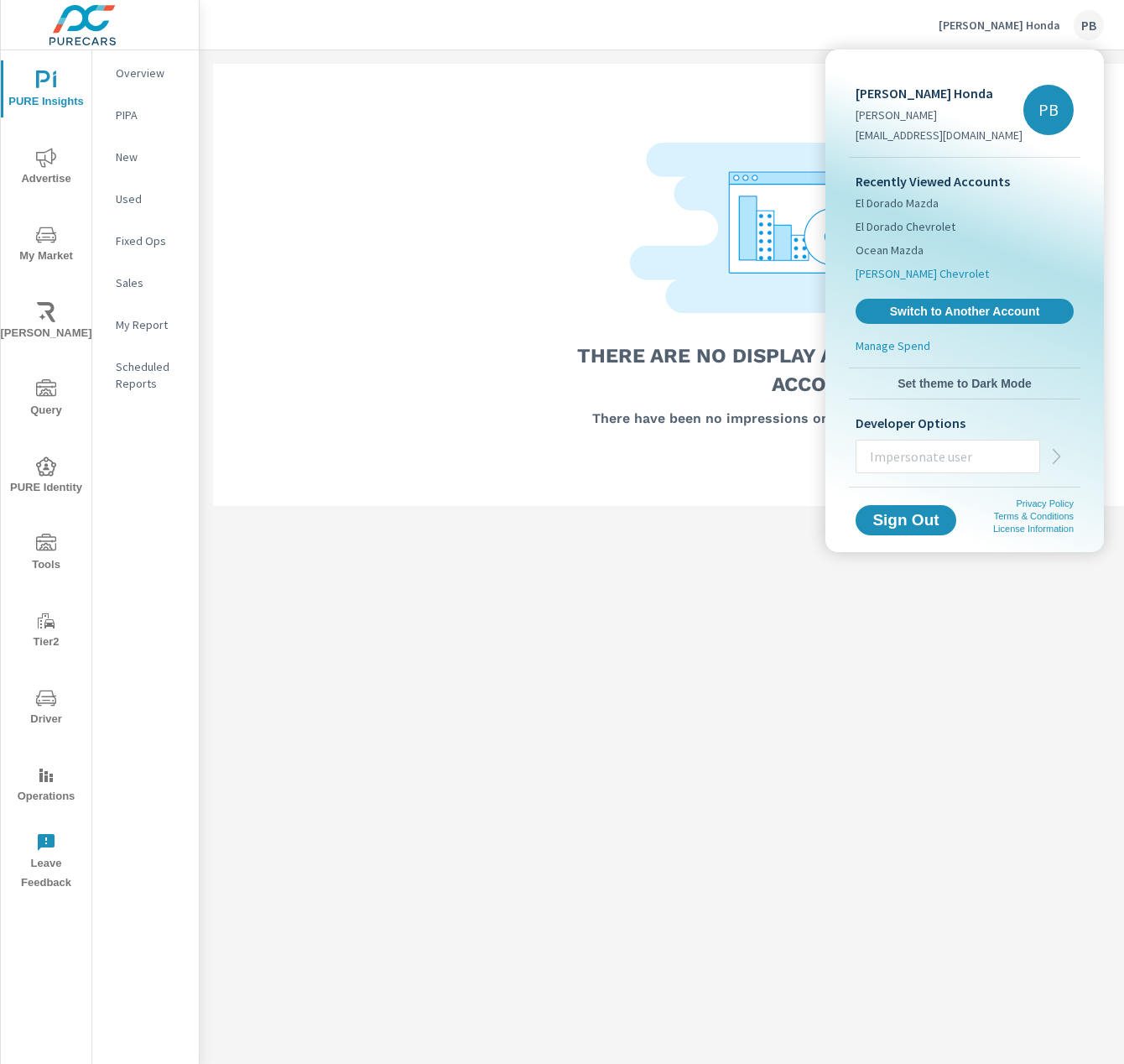
click at [900, 276] on span "Sherman Chevrolet" at bounding box center [923, 273] width 134 height 17
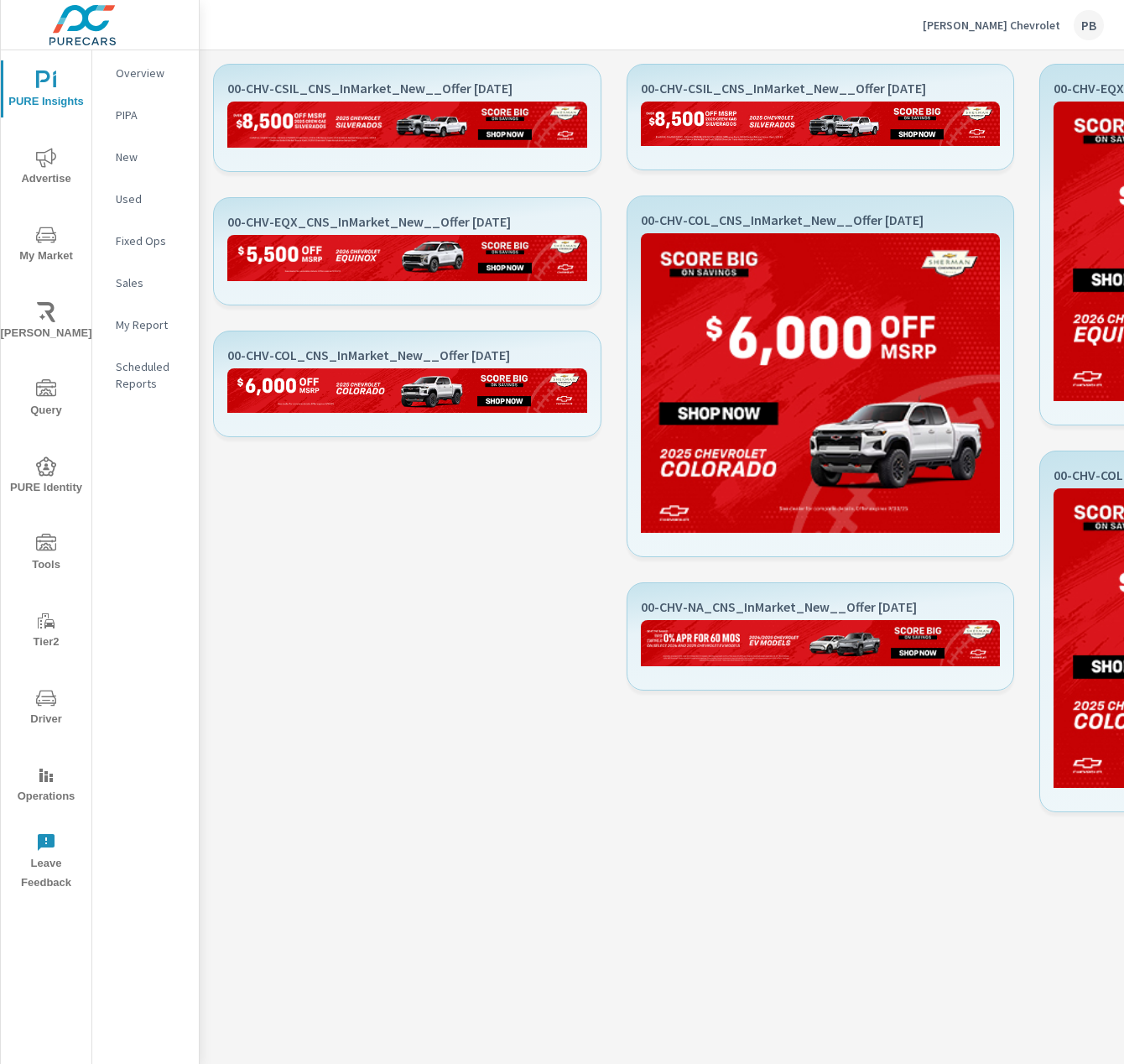
click at [1003, 26] on p "Sherman Chevrolet" at bounding box center [992, 25] width 138 height 15
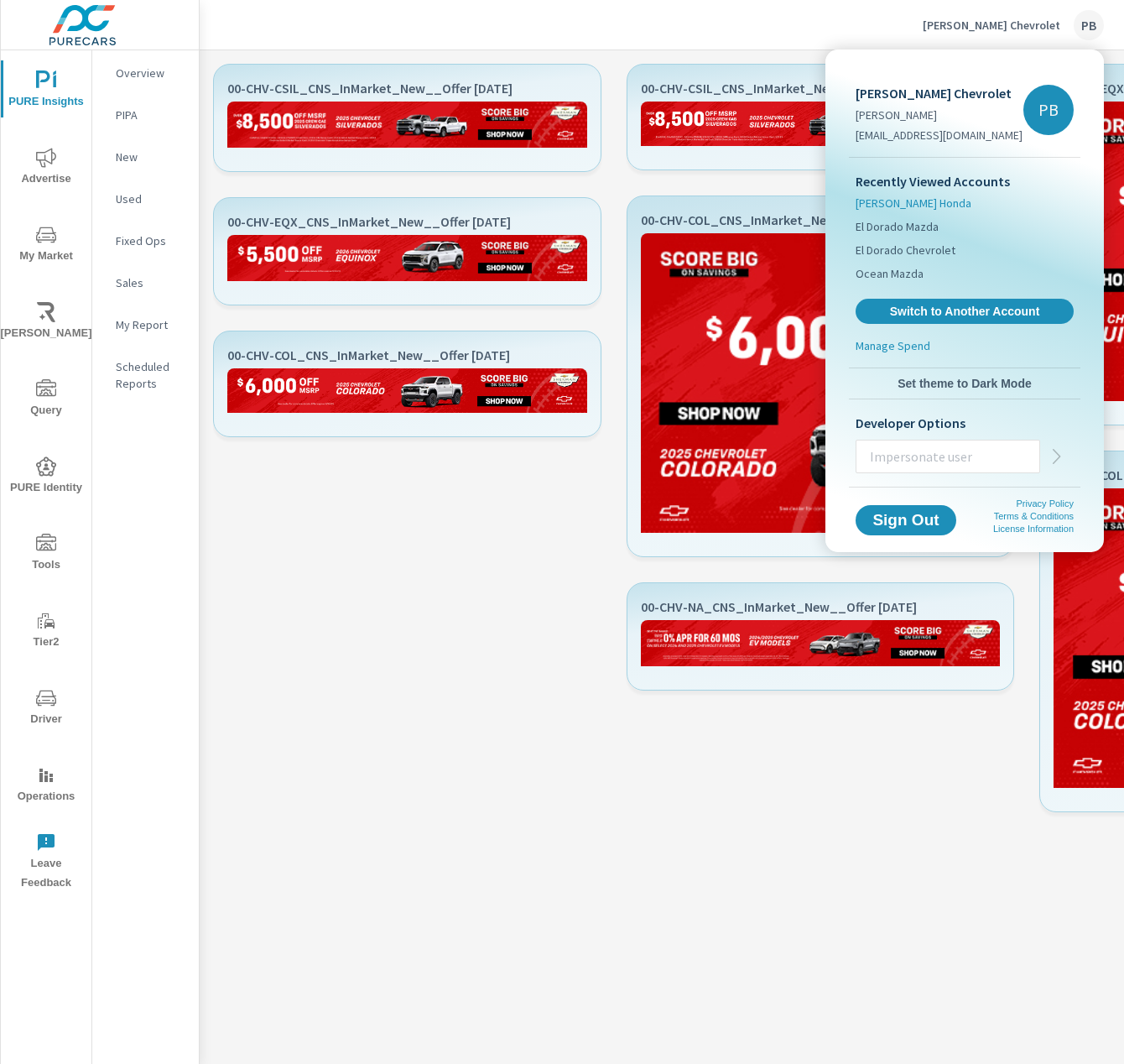
click at [949, 213] on li "Nalley Honda" at bounding box center [966, 203] width 219 height 24
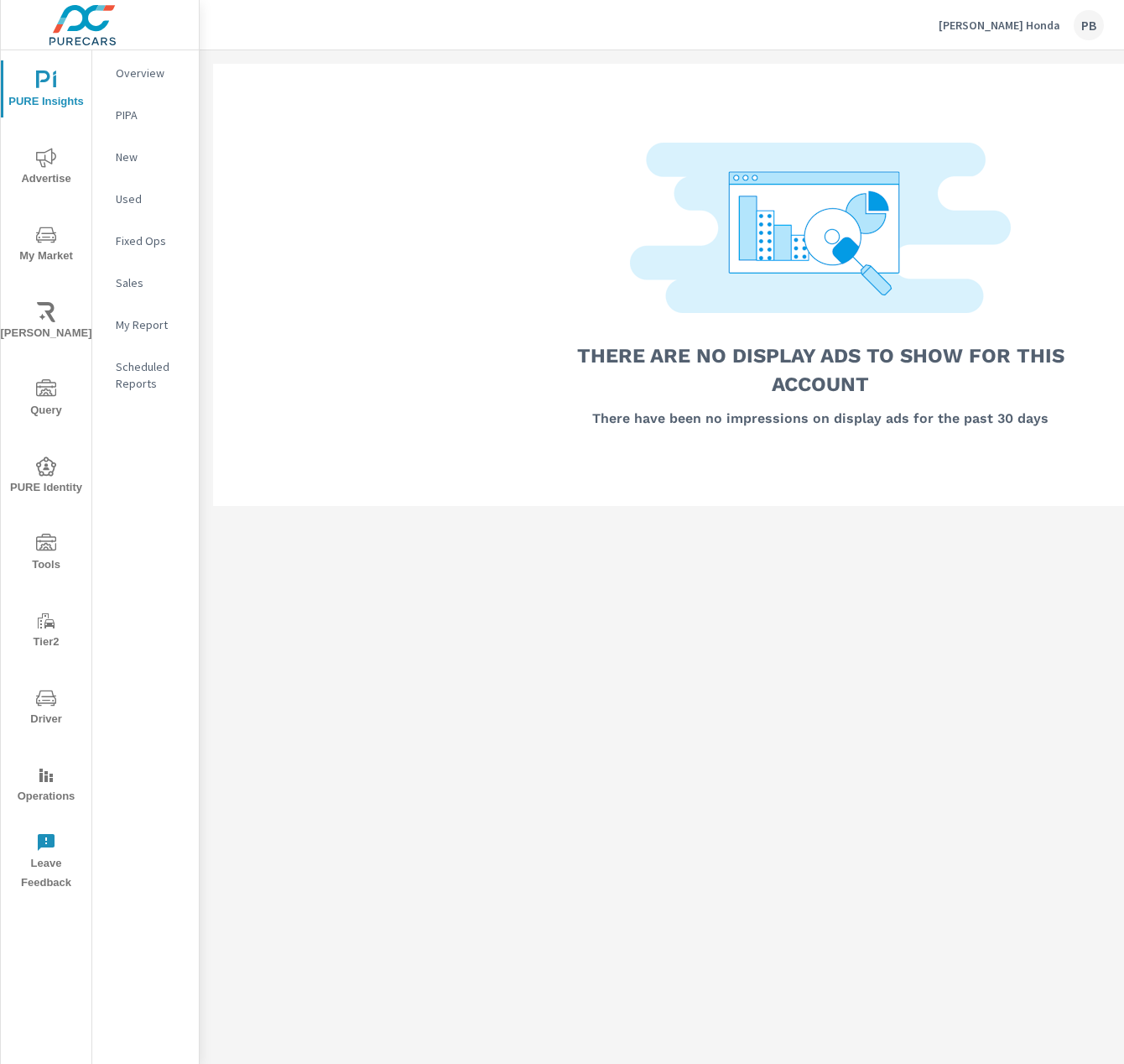
click at [1053, 20] on p "Nalley Honda" at bounding box center [1000, 25] width 122 height 15
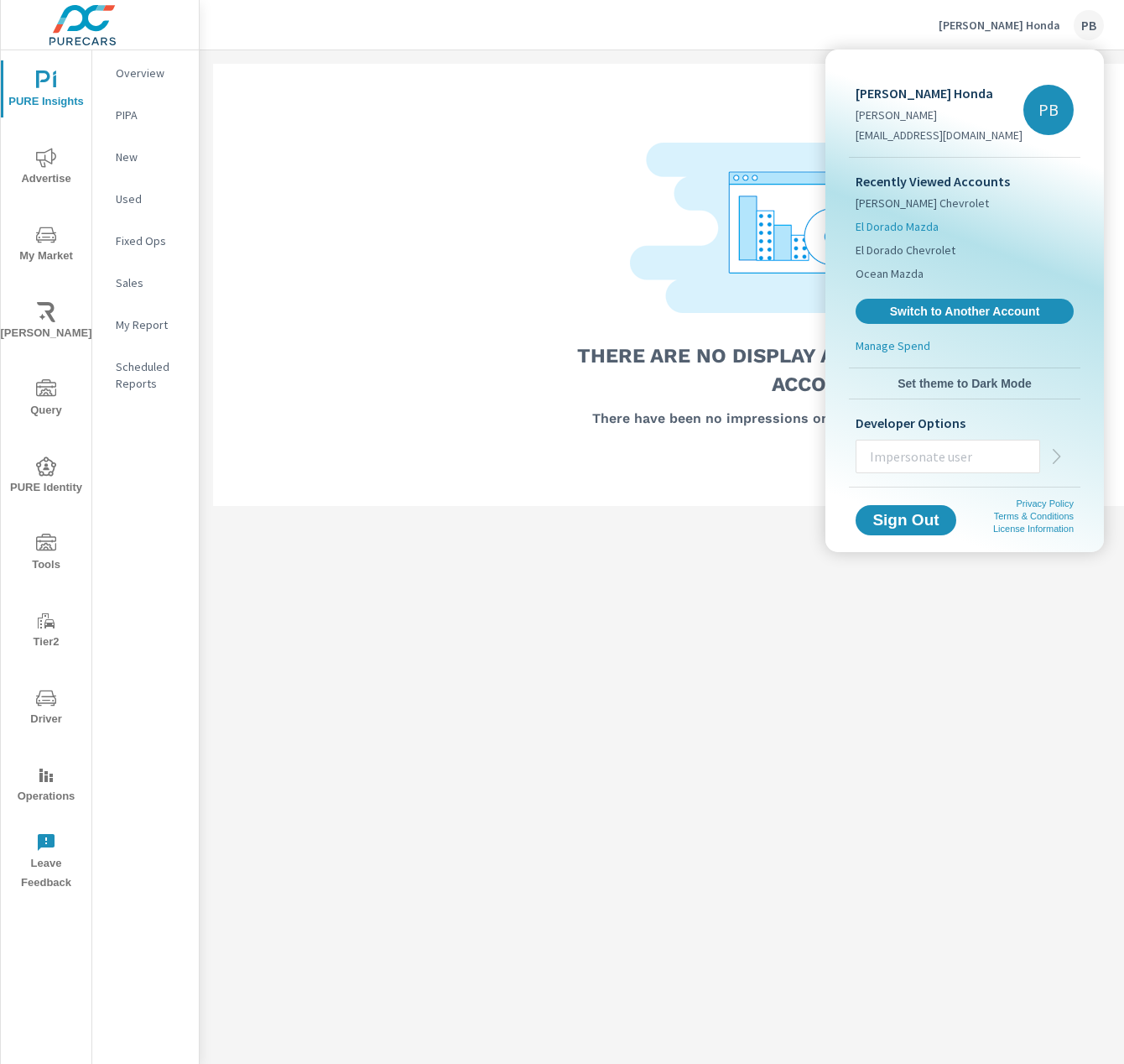
click at [917, 225] on span "El Dorado Mazda" at bounding box center [898, 226] width 83 height 17
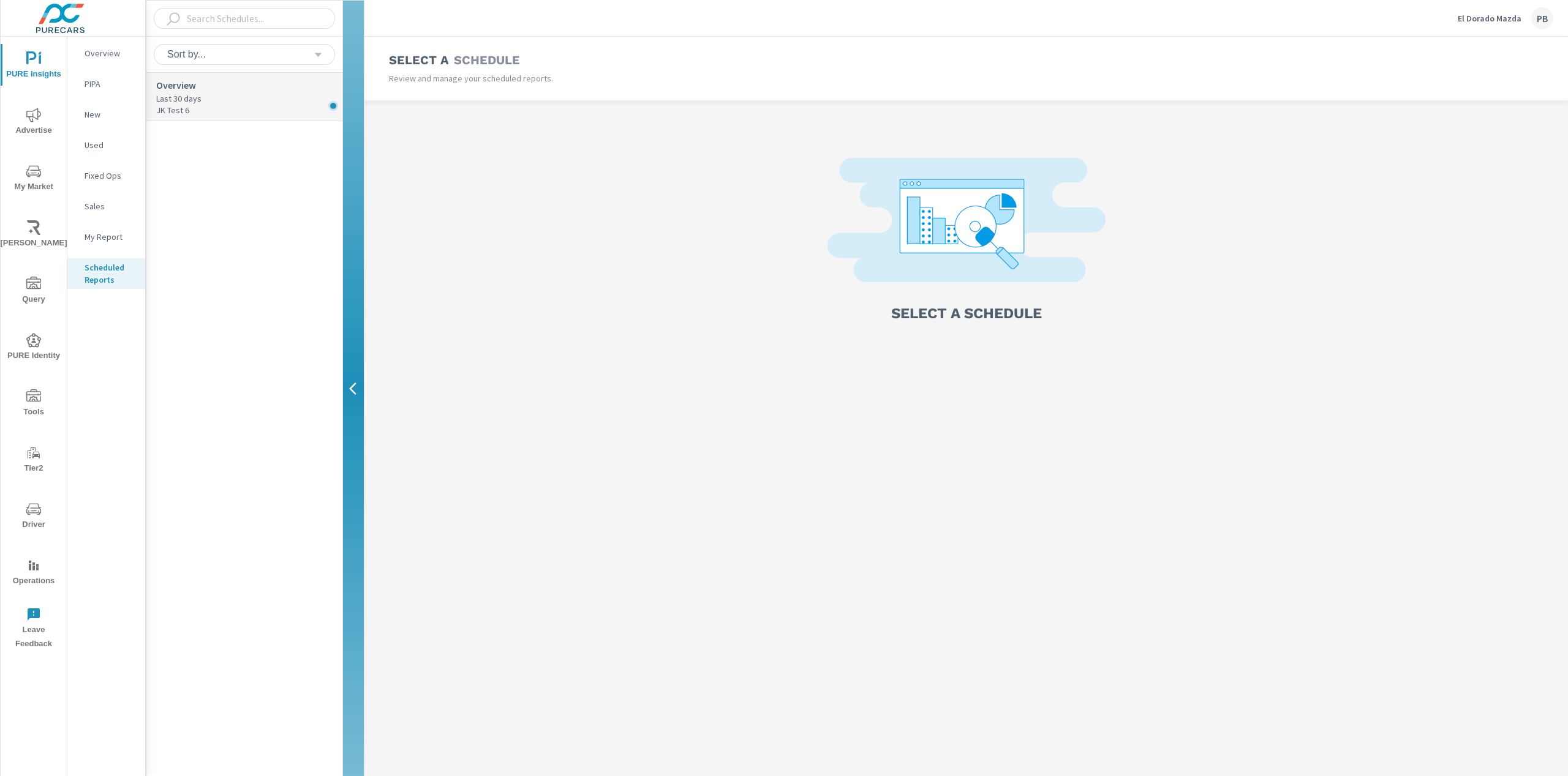
click at [216, 93] on p "Last 30 days" at bounding box center [249, 98] width 186 height 12
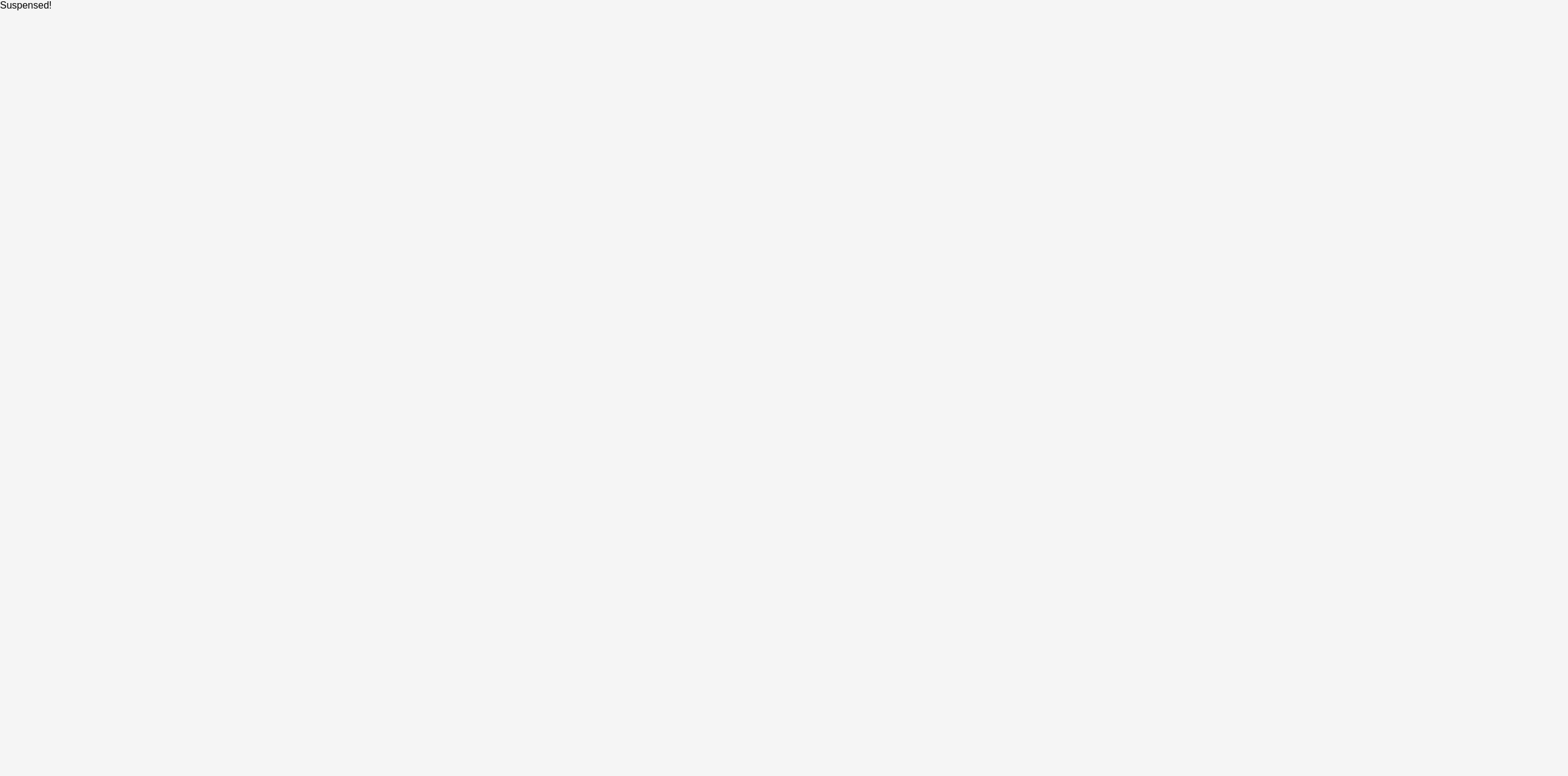
select select "Weekly"
select select "EST"
select select "Weekly"
select select "EST"
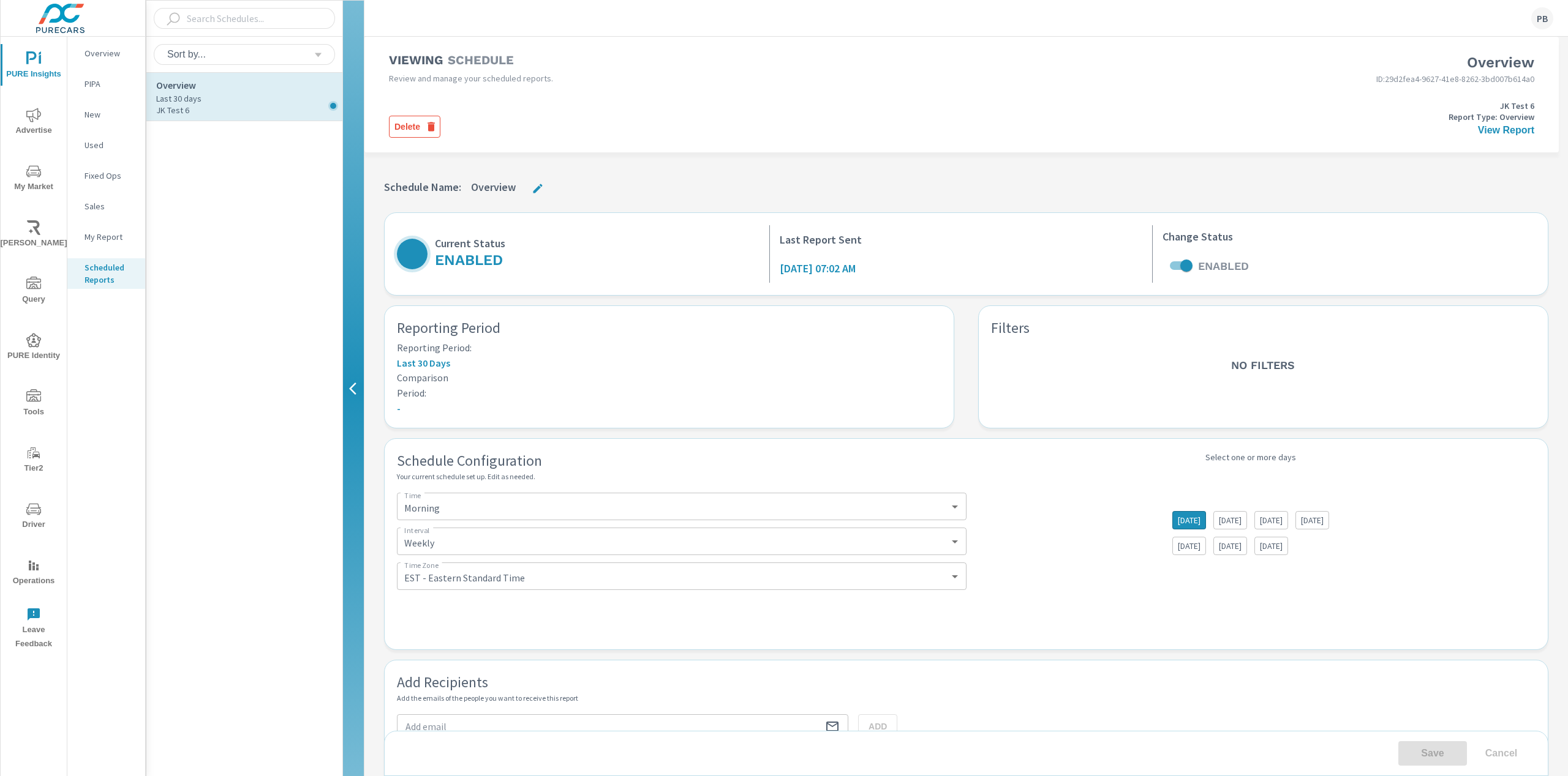
select select "Weekly"
select select "EST"
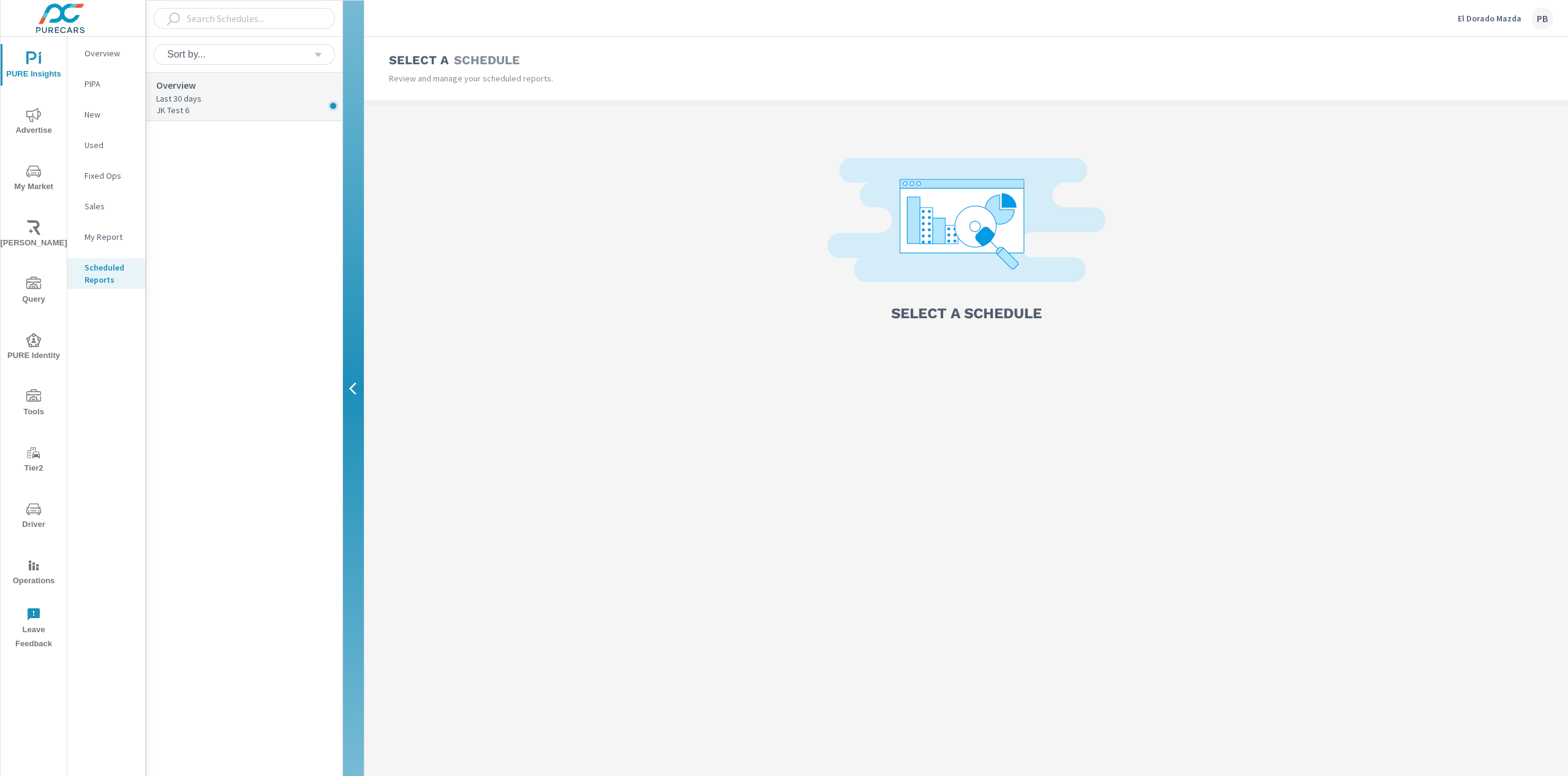
click at [265, 98] on p "Last 30 days" at bounding box center [249, 98] width 186 height 12
select select "Weekly"
select select "EST"
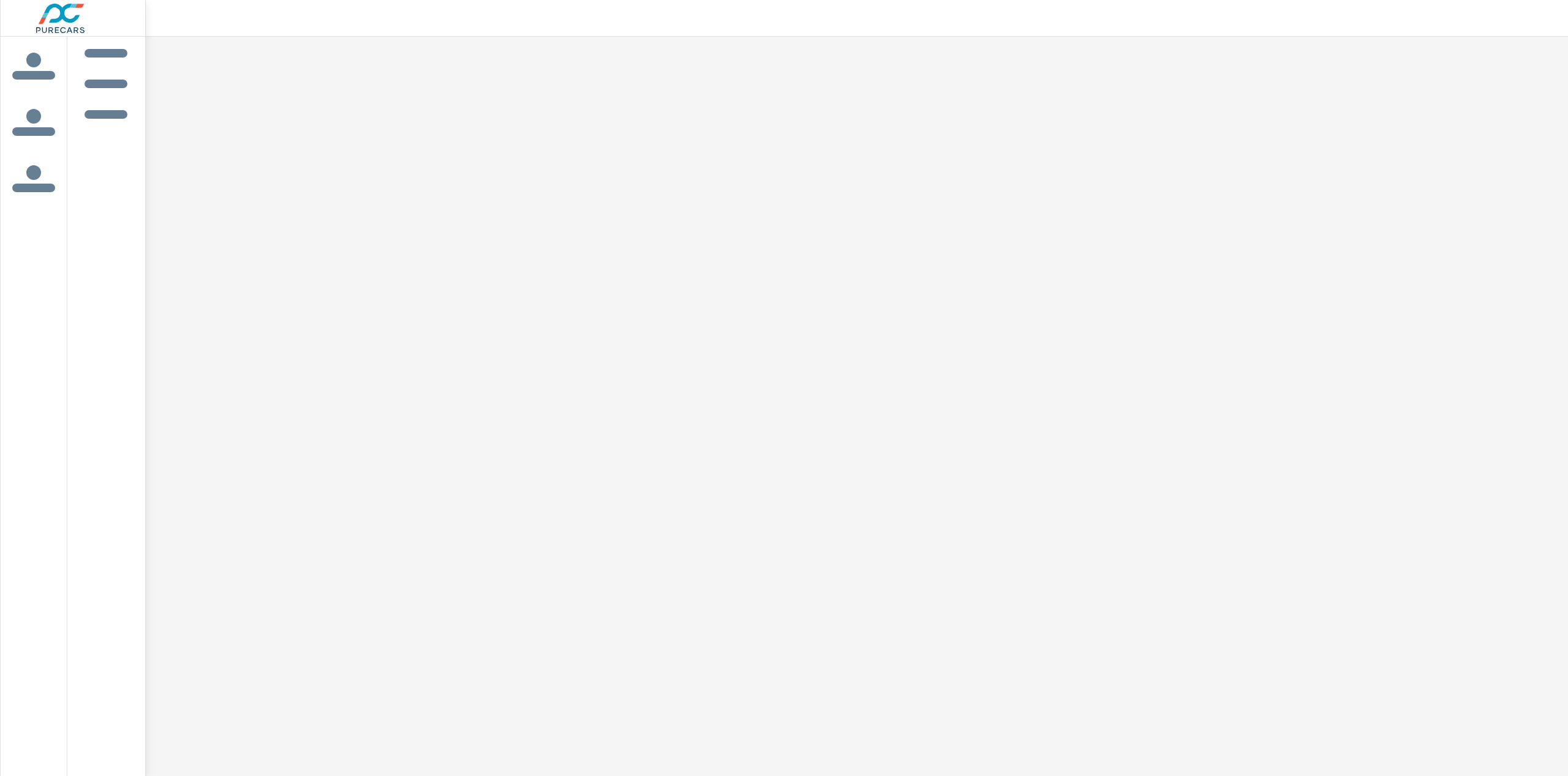
select select "Weekly"
select select "EST"
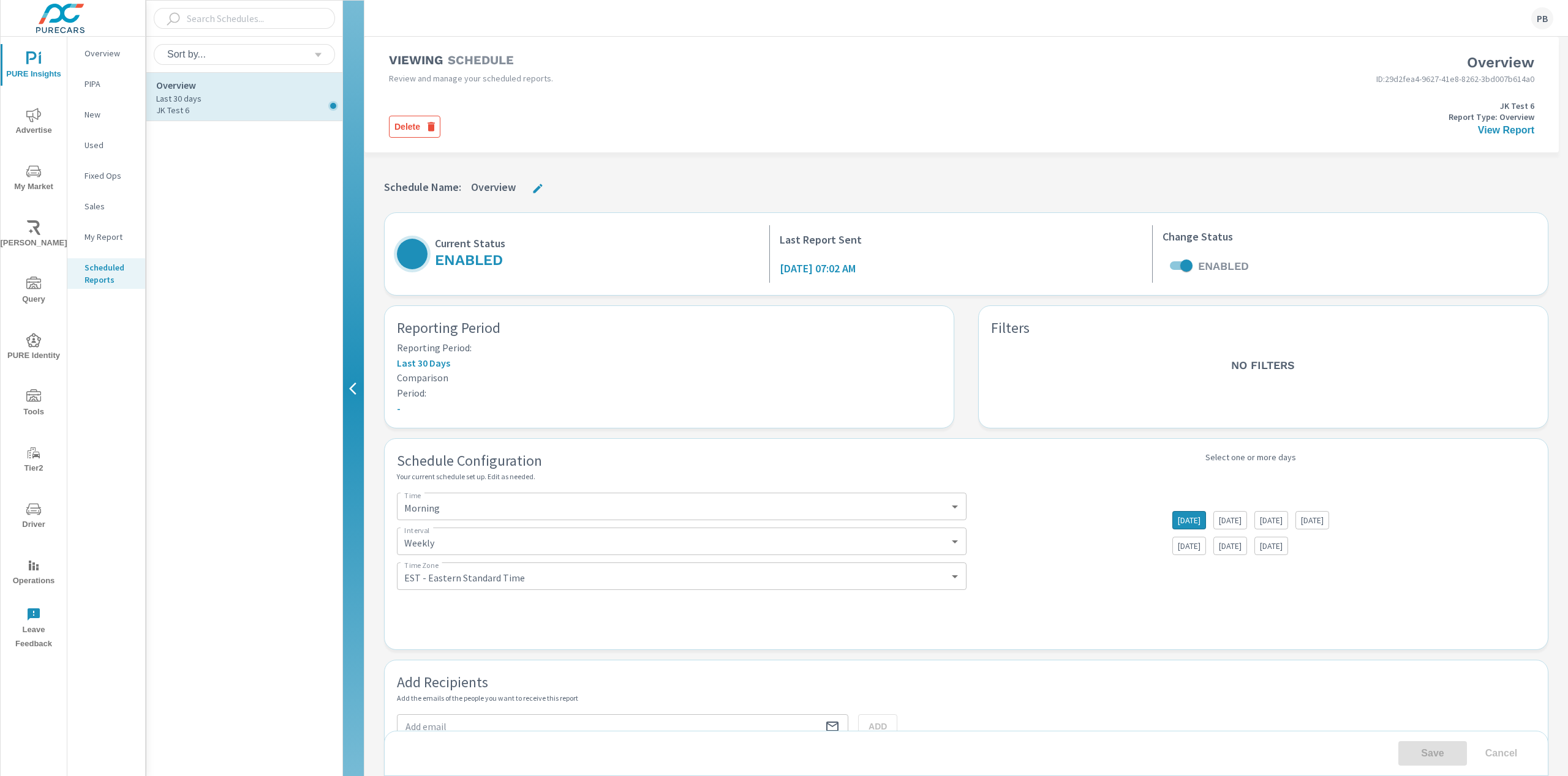
select select "Weekly"
select select "EST"
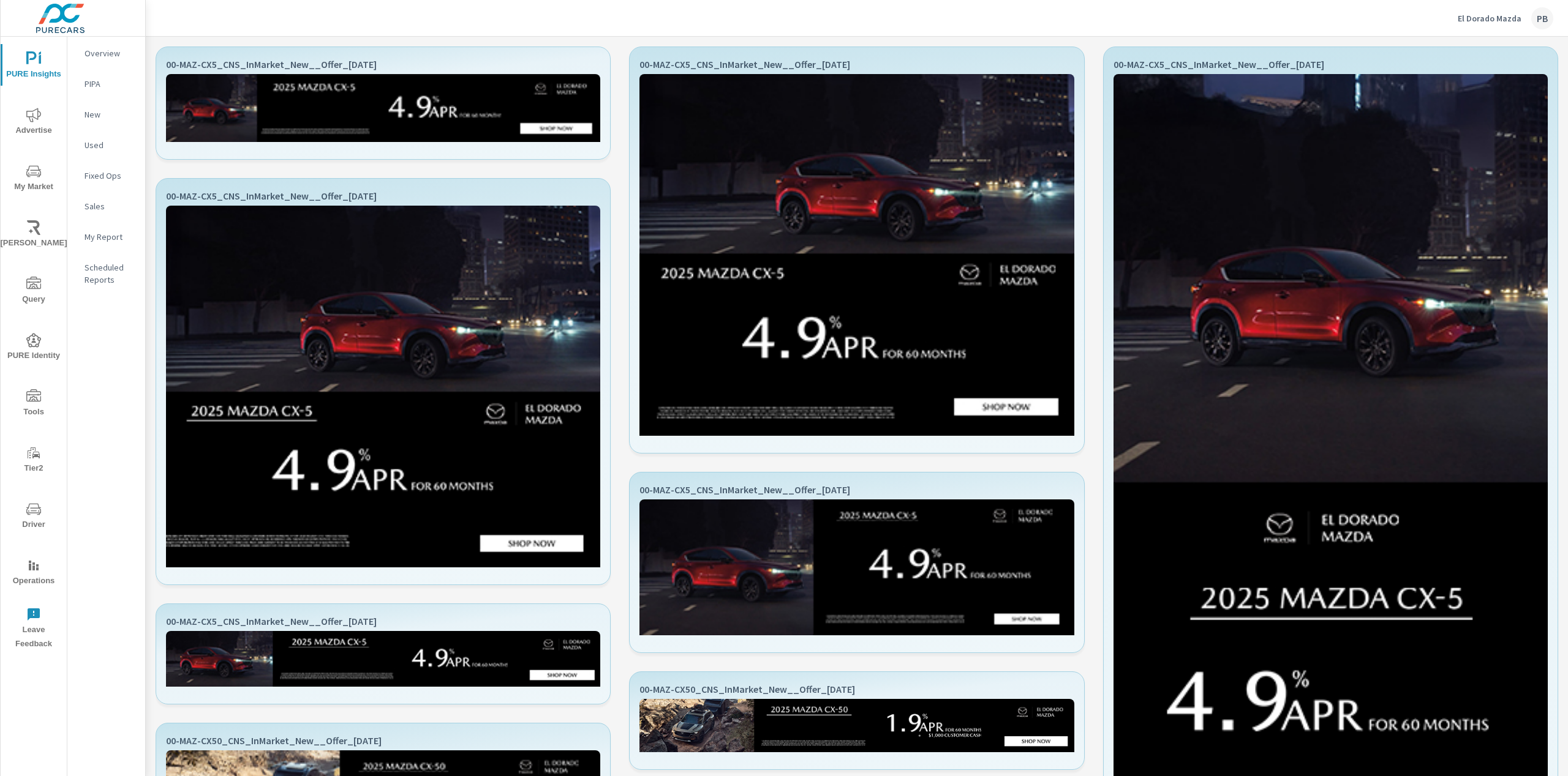
click at [1490, 22] on p "El Dorado Mazda" at bounding box center [1489, 18] width 64 height 11
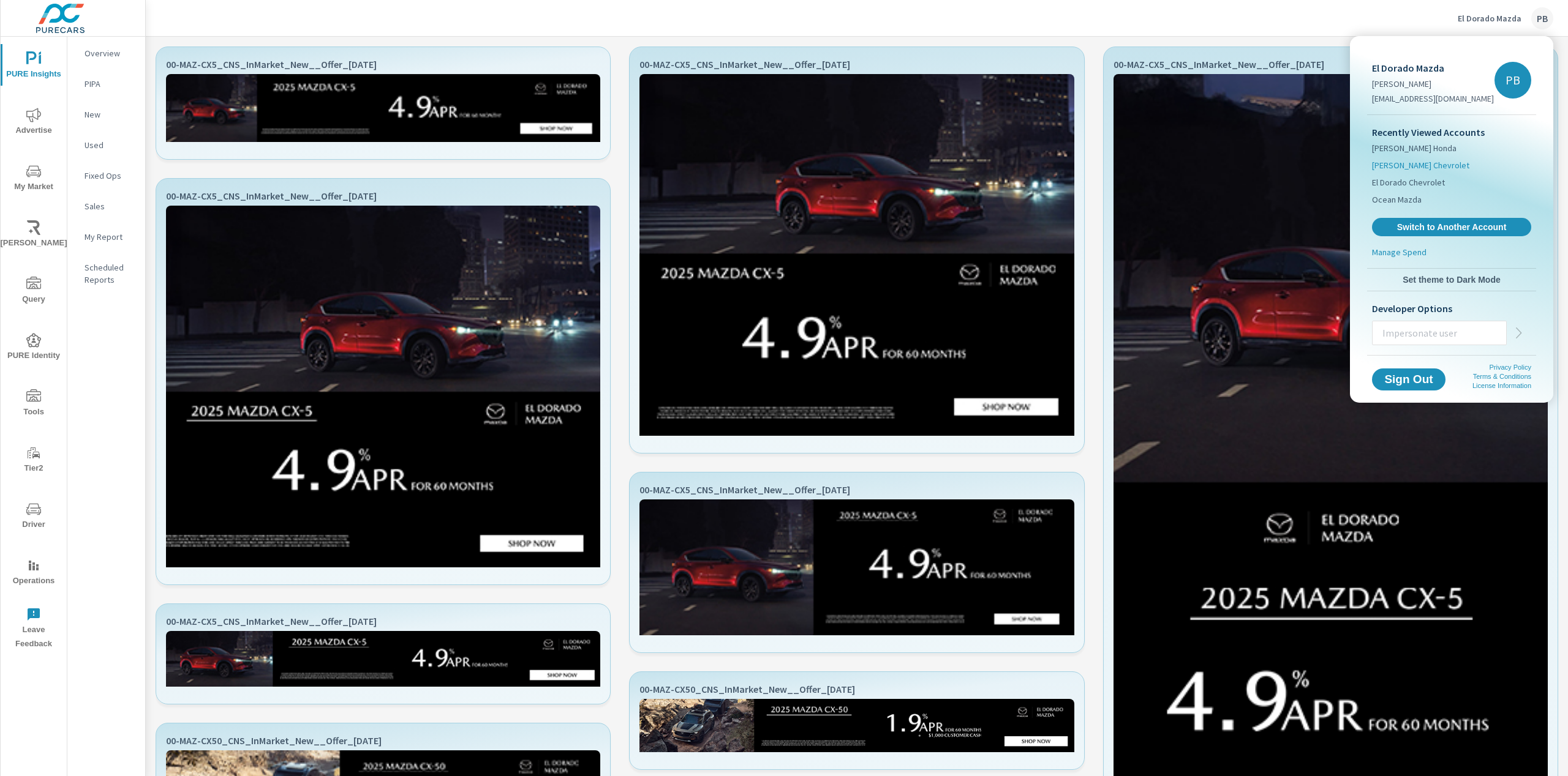
click at [1404, 164] on span "Sherman Chevrolet" at bounding box center [1421, 165] width 98 height 12
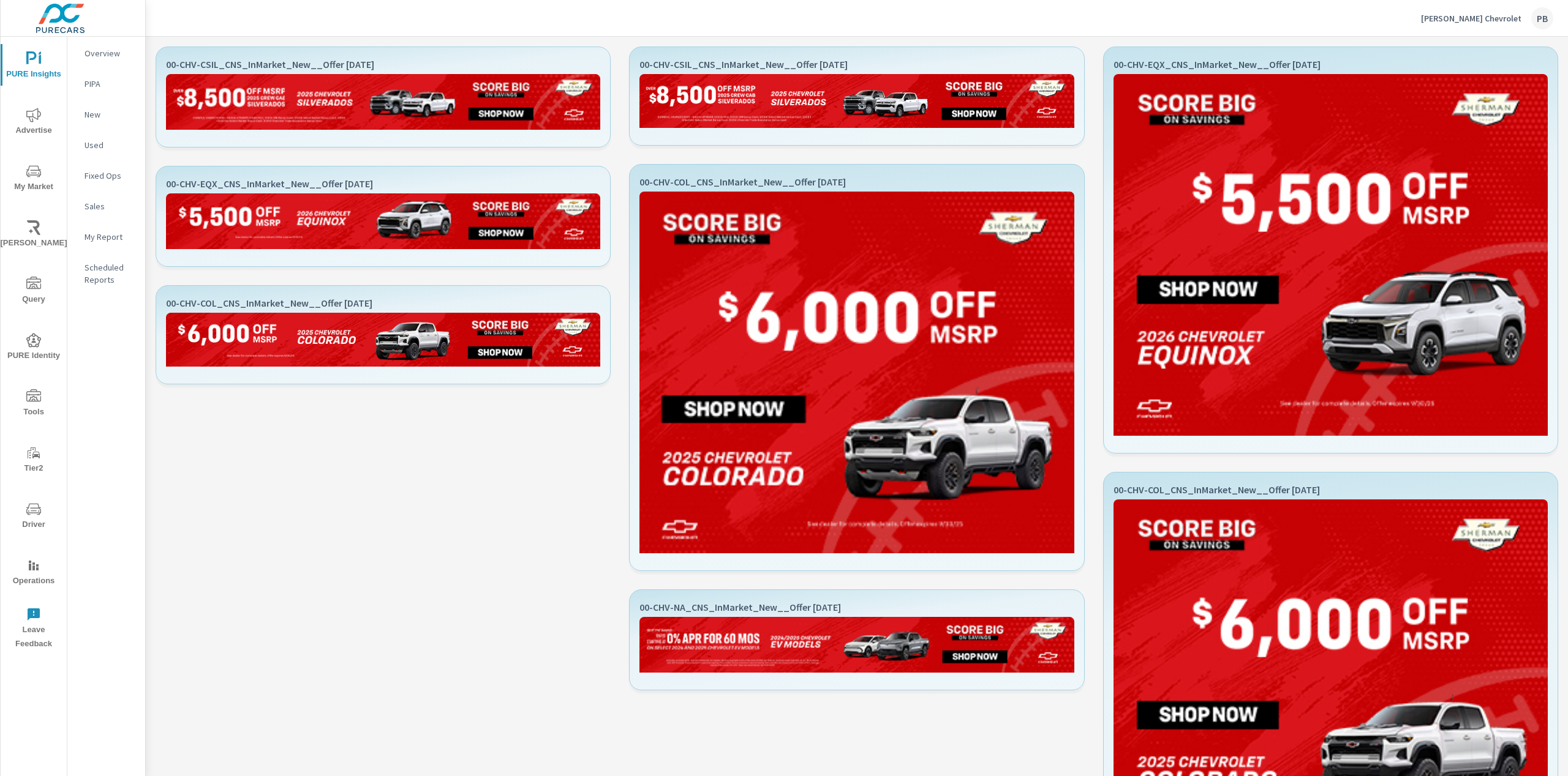
click at [1498, 11] on div "Sherman Chevrolet PB" at bounding box center [1487, 18] width 132 height 22
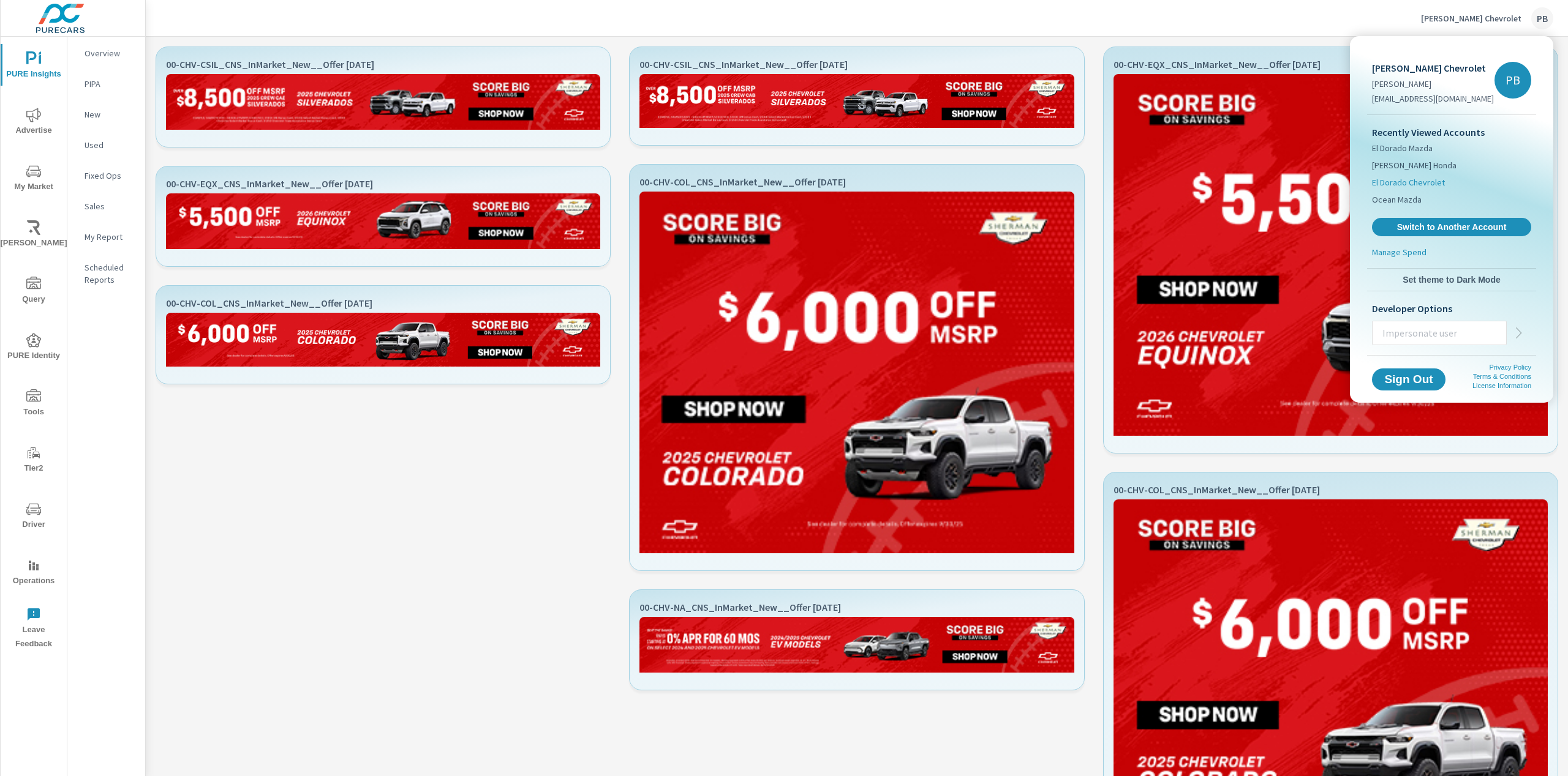
click at [1402, 190] on li "El Dorado Chevrolet" at bounding box center [1452, 182] width 159 height 17
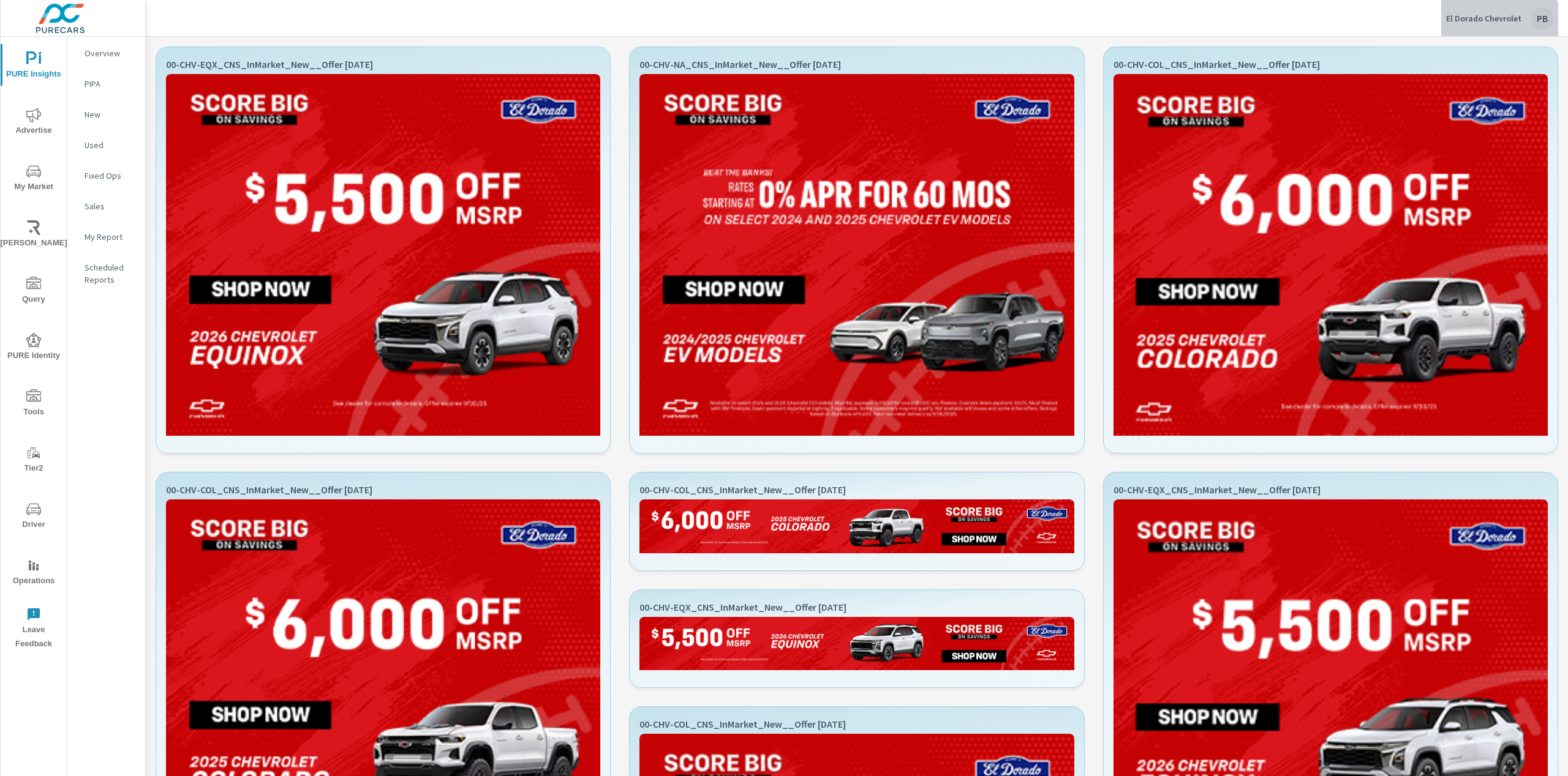
click at [1500, 24] on div "El Dorado Chevrolet PB" at bounding box center [1499, 18] width 107 height 22
click at [1490, 20] on p "El Dorado Chevrolet" at bounding box center [1483, 18] width 75 height 11
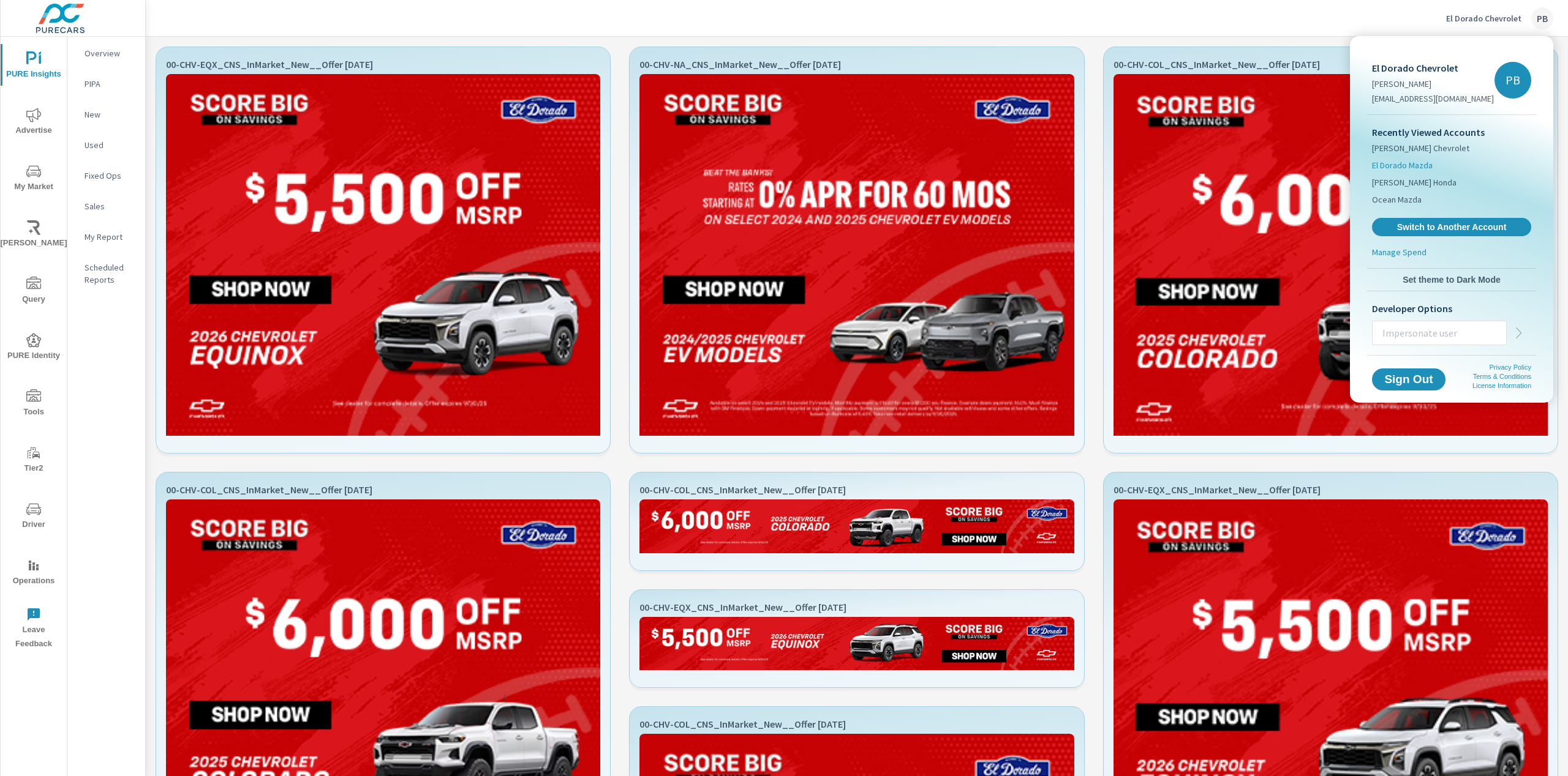
click at [1408, 166] on span "El Dorado Mazda" at bounding box center [1402, 165] width 60 height 12
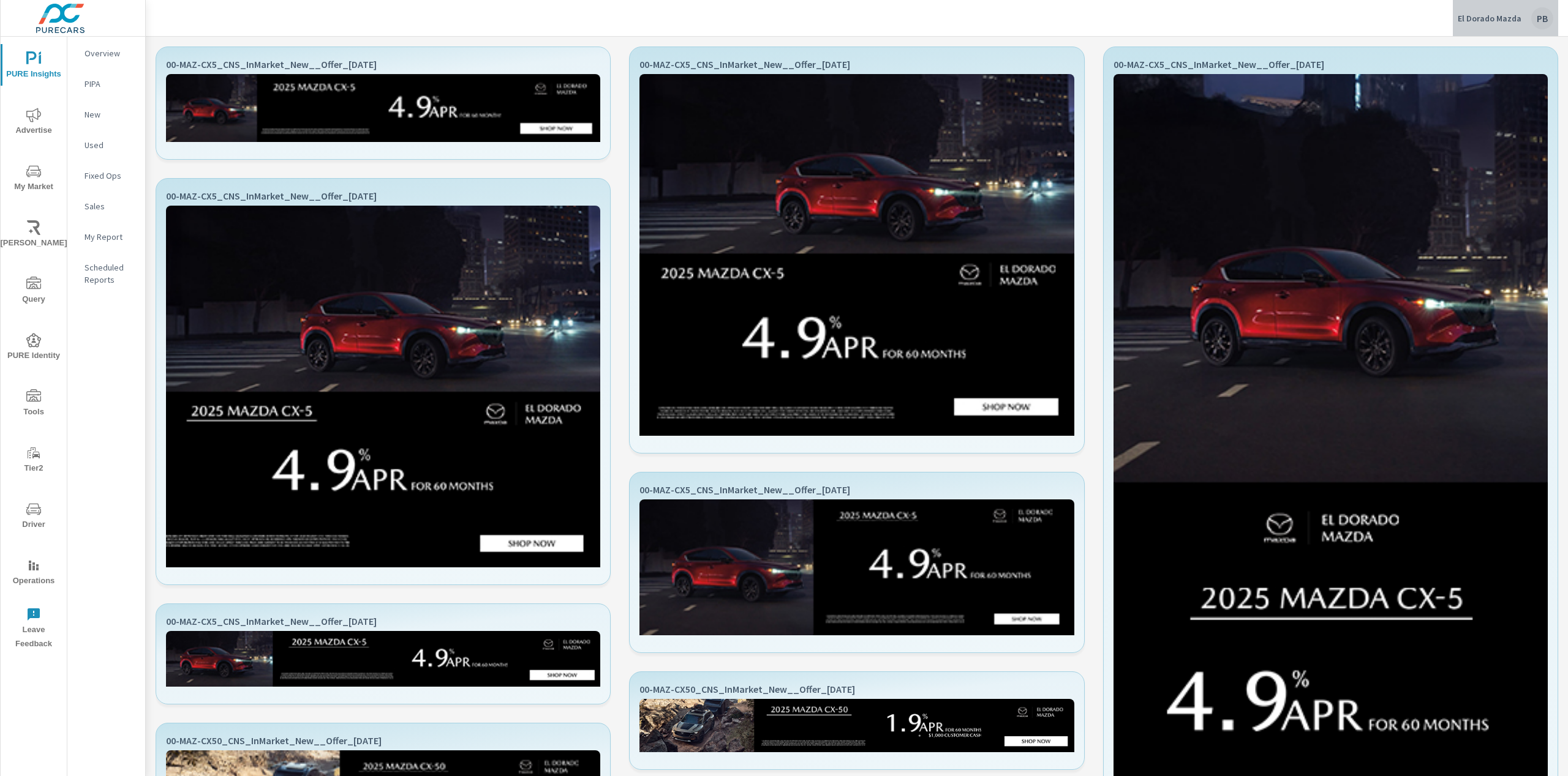
click at [1521, 19] on p "El Dorado Mazda" at bounding box center [1489, 18] width 64 height 11
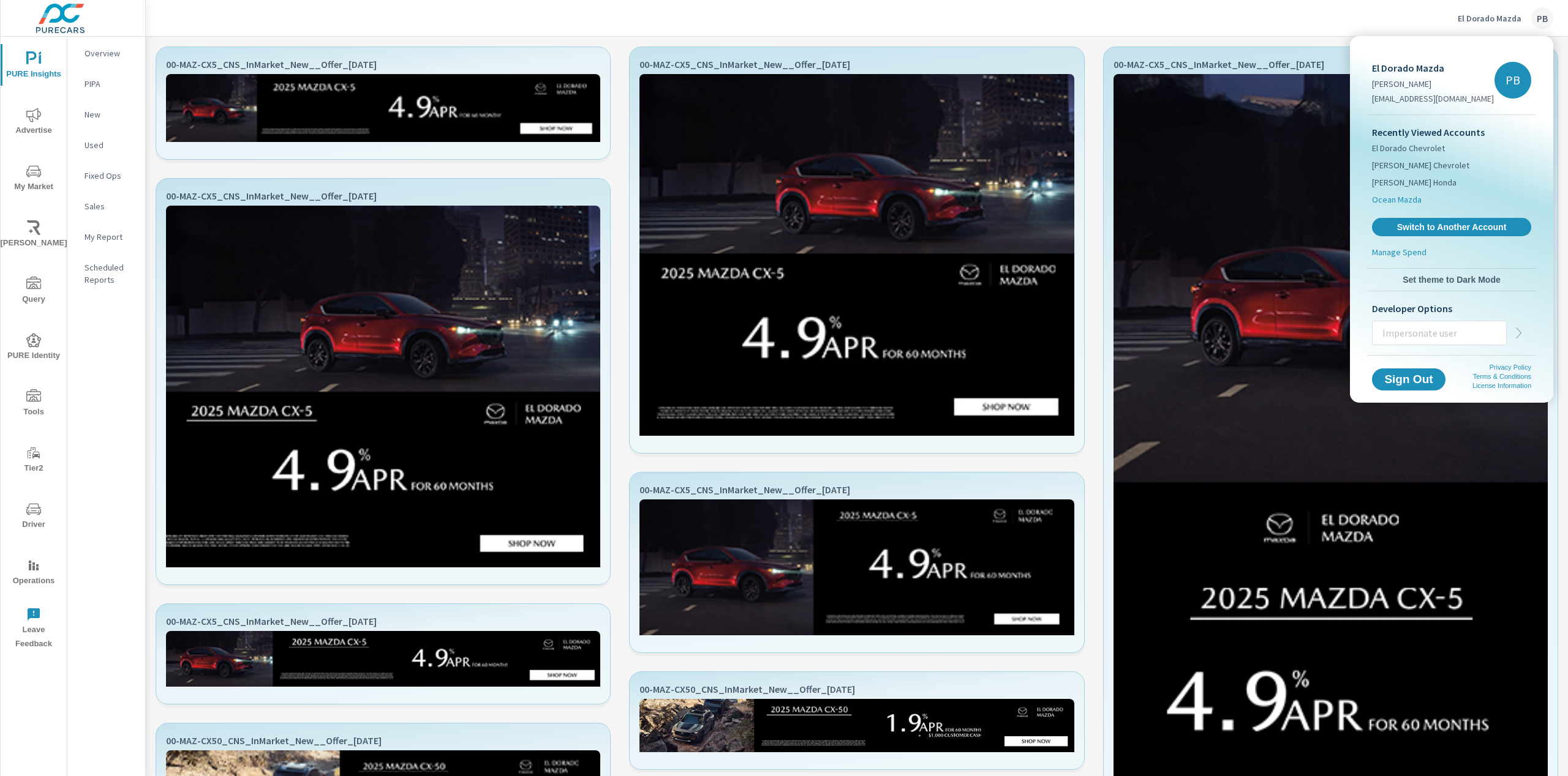
click at [1398, 202] on span "Ocean Mazda" at bounding box center [1396, 199] width 50 height 12
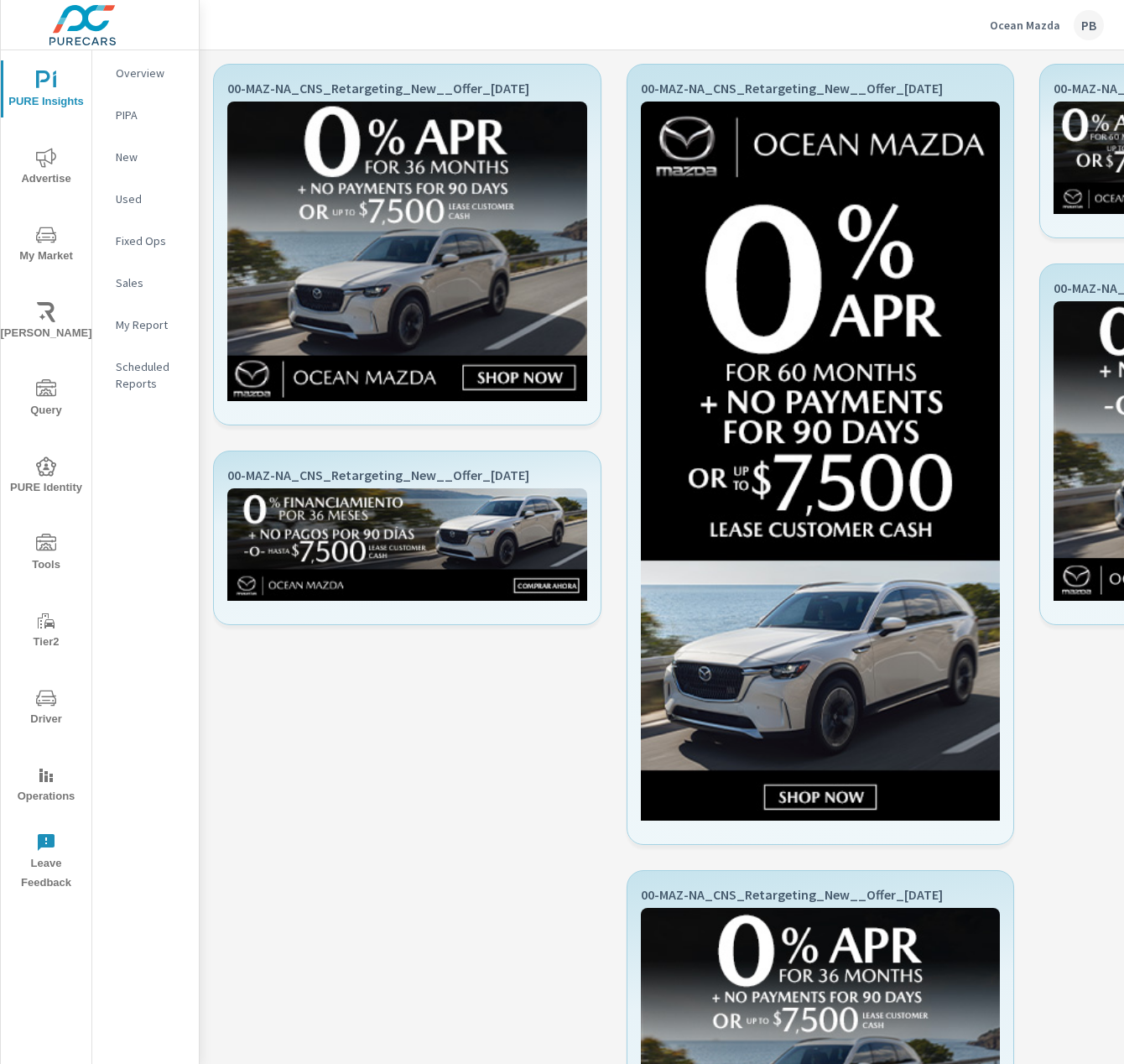
click at [1028, 20] on p "Ocean Mazda" at bounding box center [1026, 25] width 71 height 15
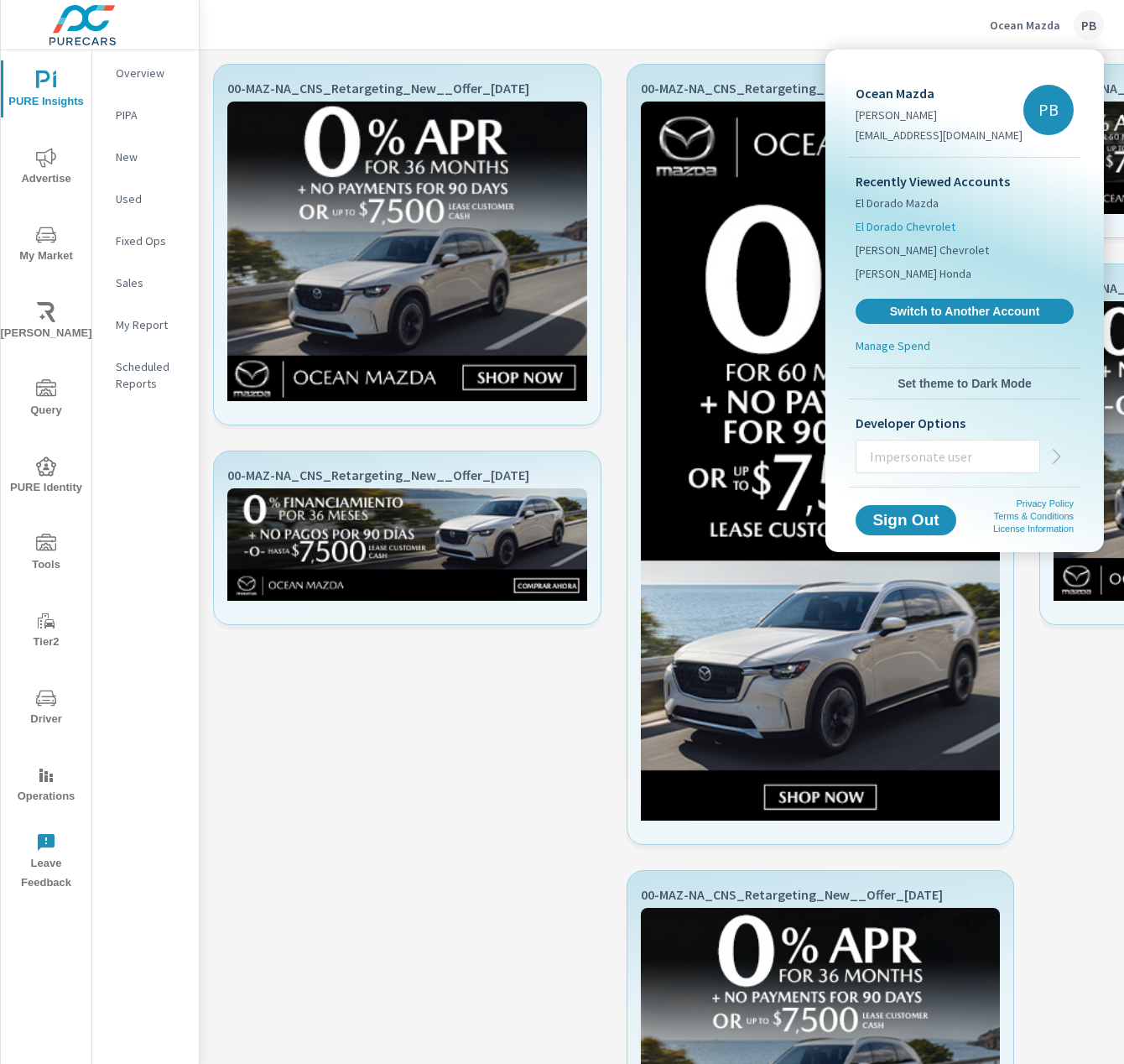
click at [906, 230] on span "El Dorado Chevrolet" at bounding box center [905, 226] width 99 height 17
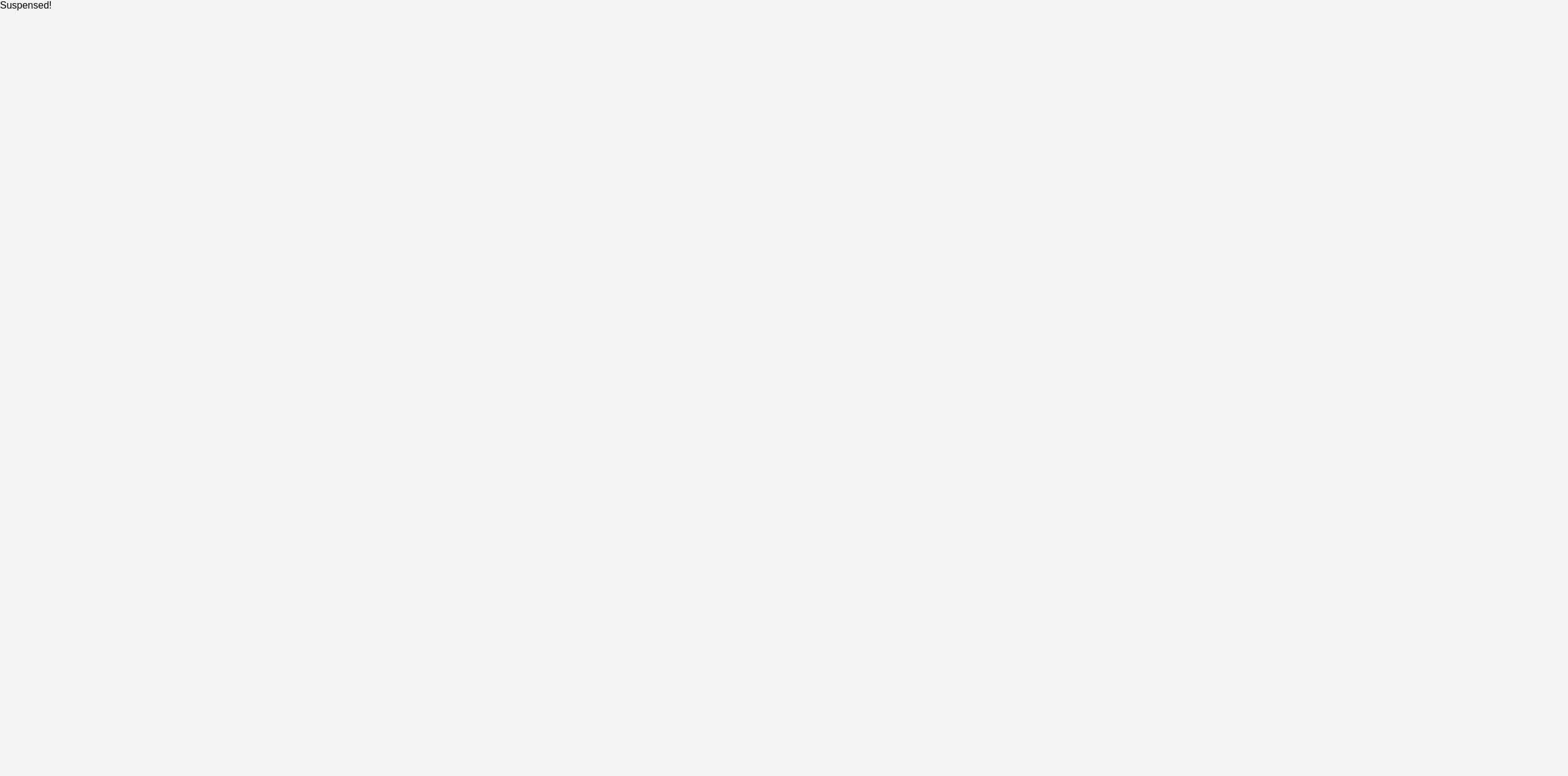
select select "Weekly"
select select "EST"
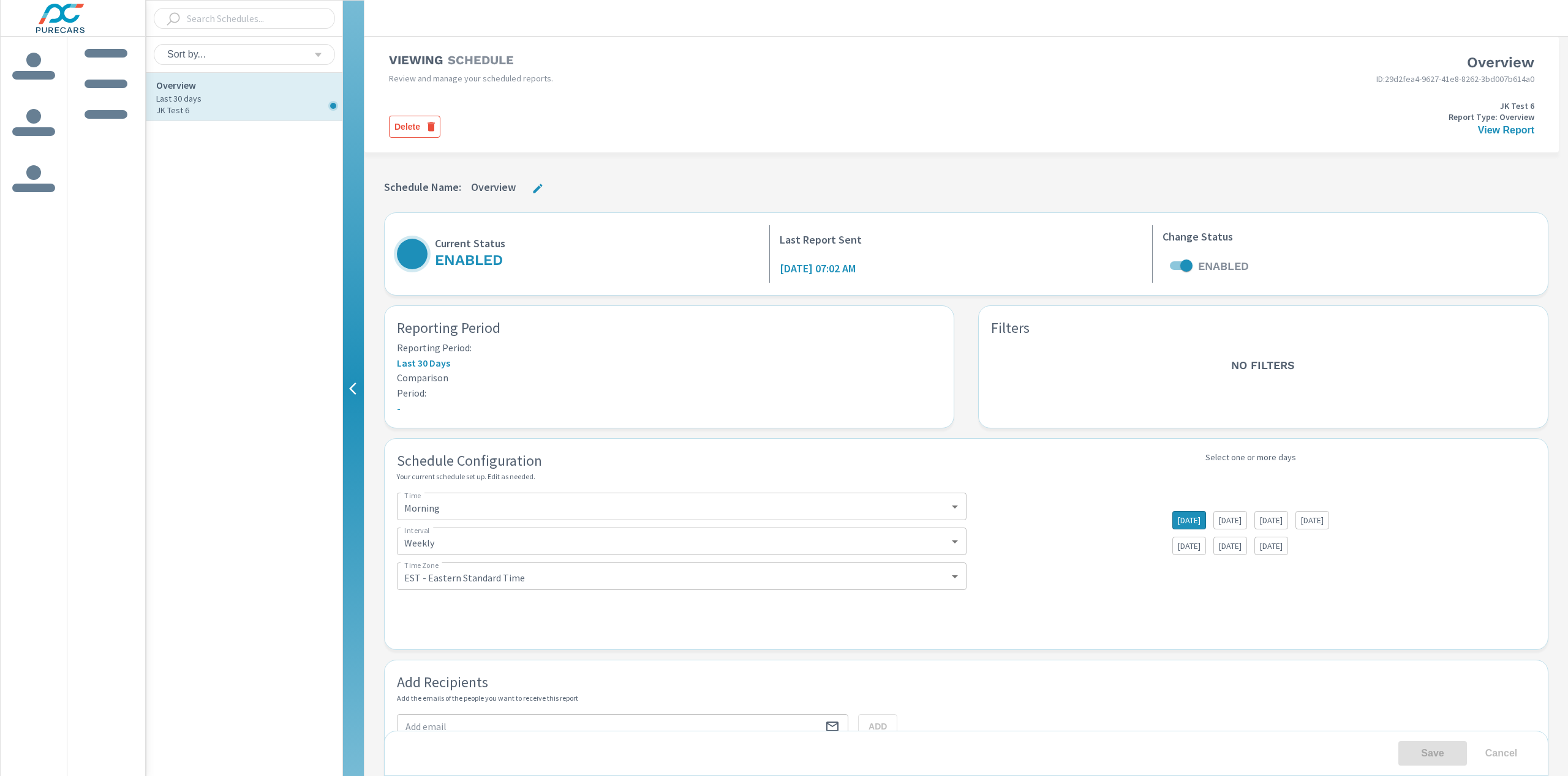
select select "Weekly"
select select "EST"
select select "Weekly"
select select "EST"
